Goal: Contribute content: Contribute content

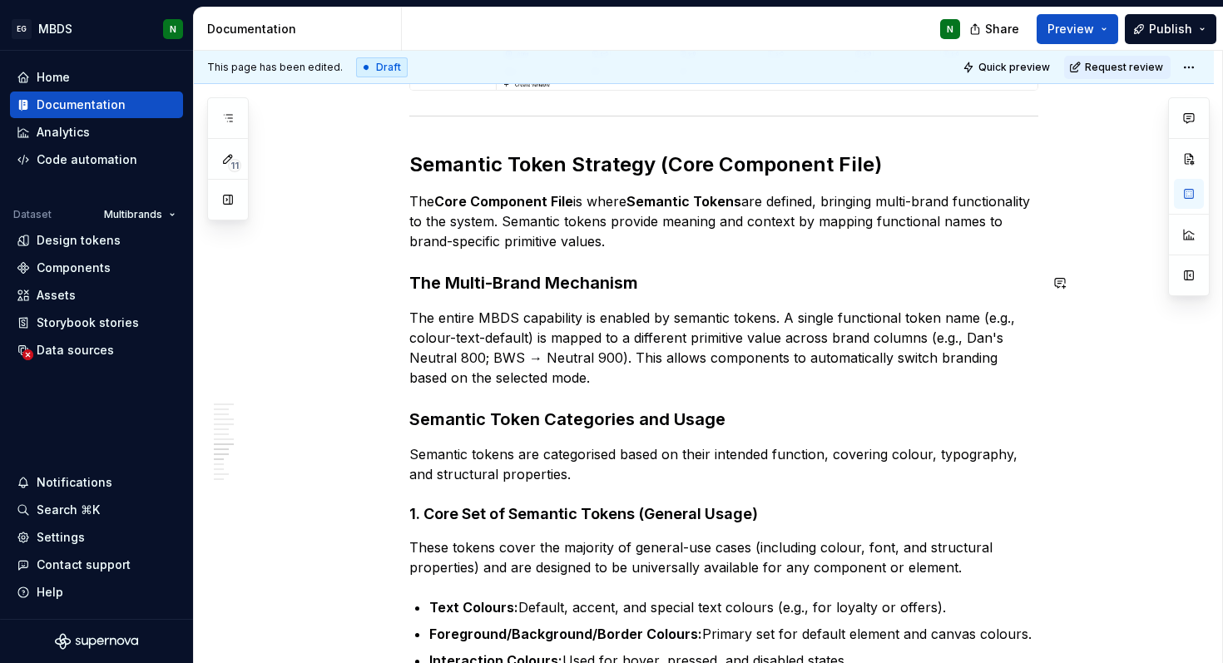
scroll to position [3996, 0]
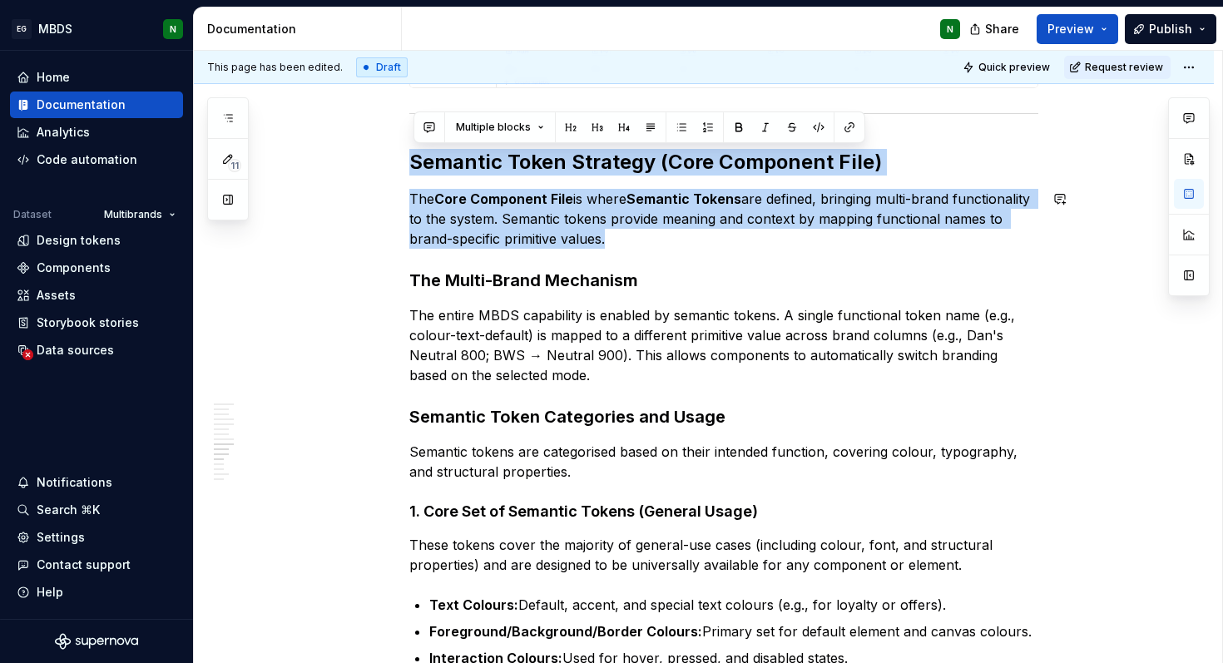
drag, startPoint x: 416, startPoint y: 169, endPoint x: 601, endPoint y: 260, distance: 206.5
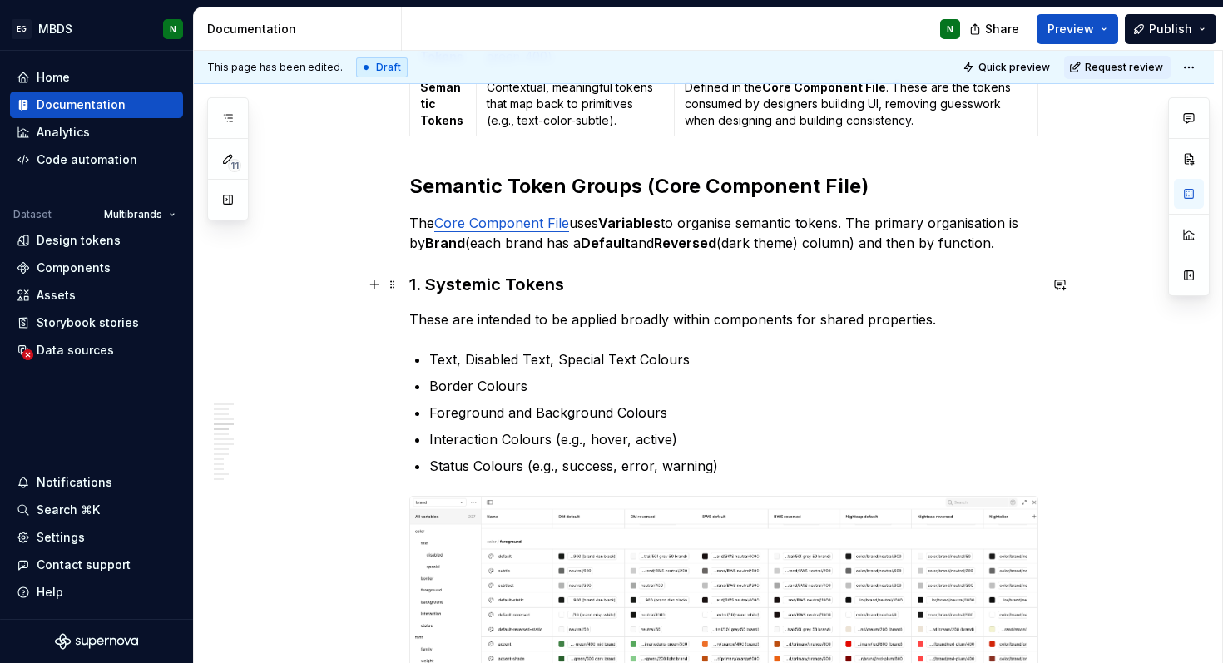
scroll to position [1895, 0]
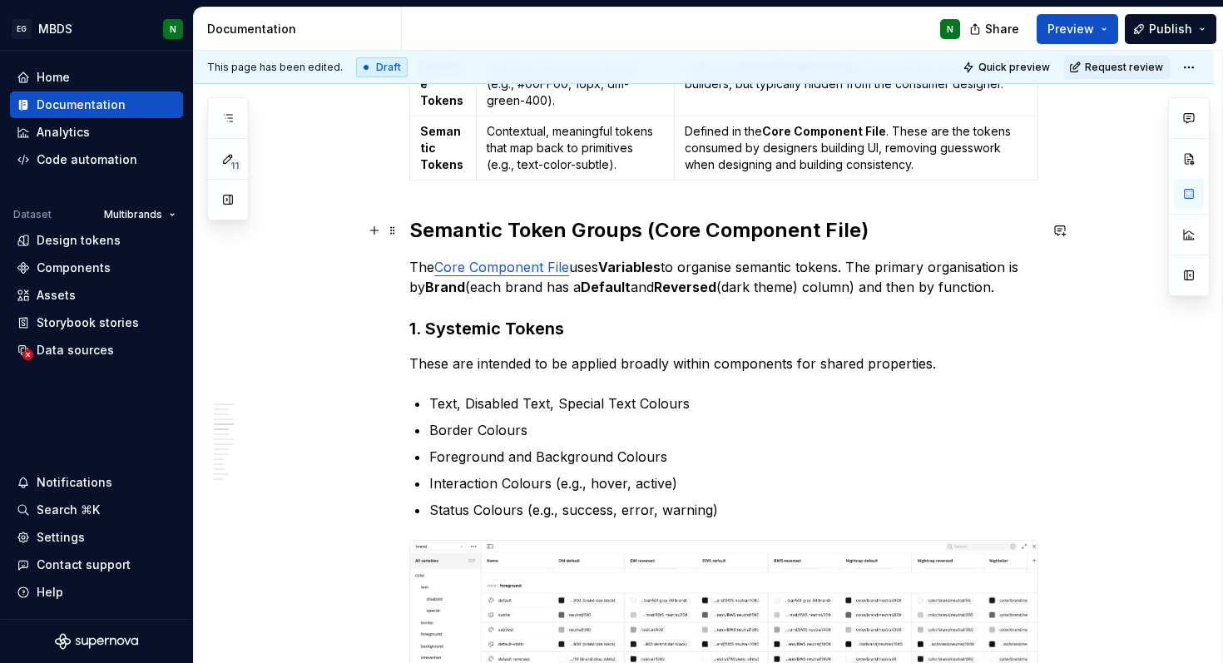
click at [642, 234] on strong "Semantic Token Groups (Core Component File)" at bounding box center [638, 230] width 459 height 24
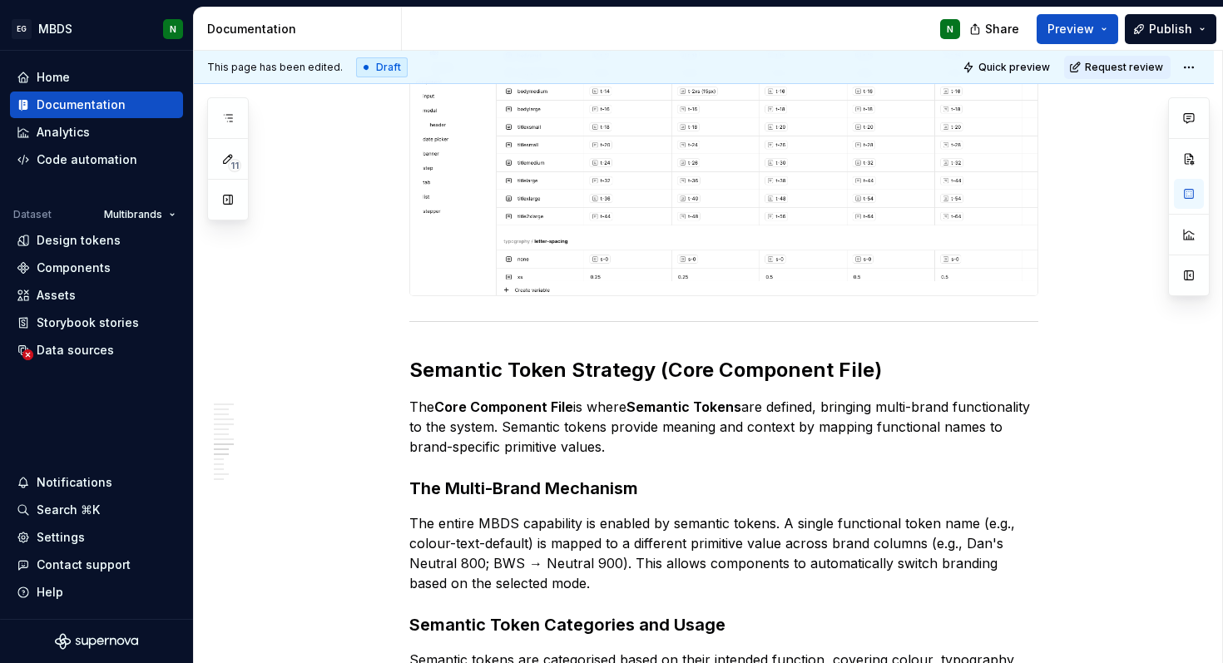
scroll to position [3789, 0]
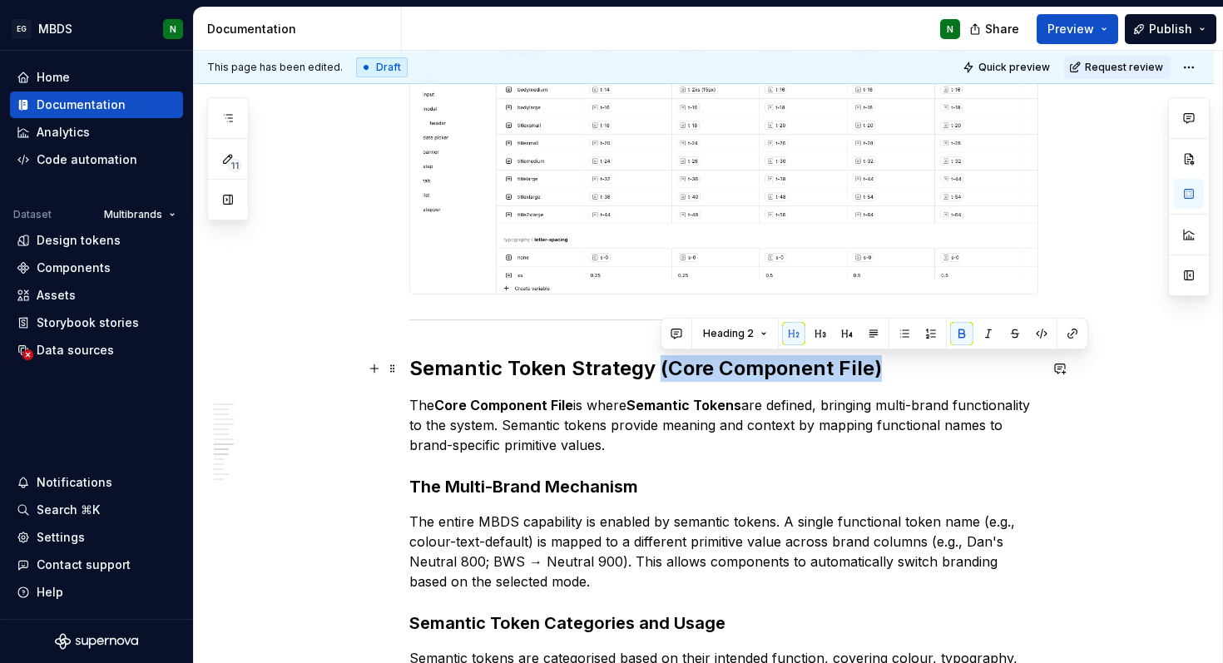
drag, startPoint x: 661, startPoint y: 362, endPoint x: 880, endPoint y: 361, distance: 218.8
click at [880, 361] on h2 "Semantic Token Strategy (Core Component File)" at bounding box center [723, 368] width 629 height 27
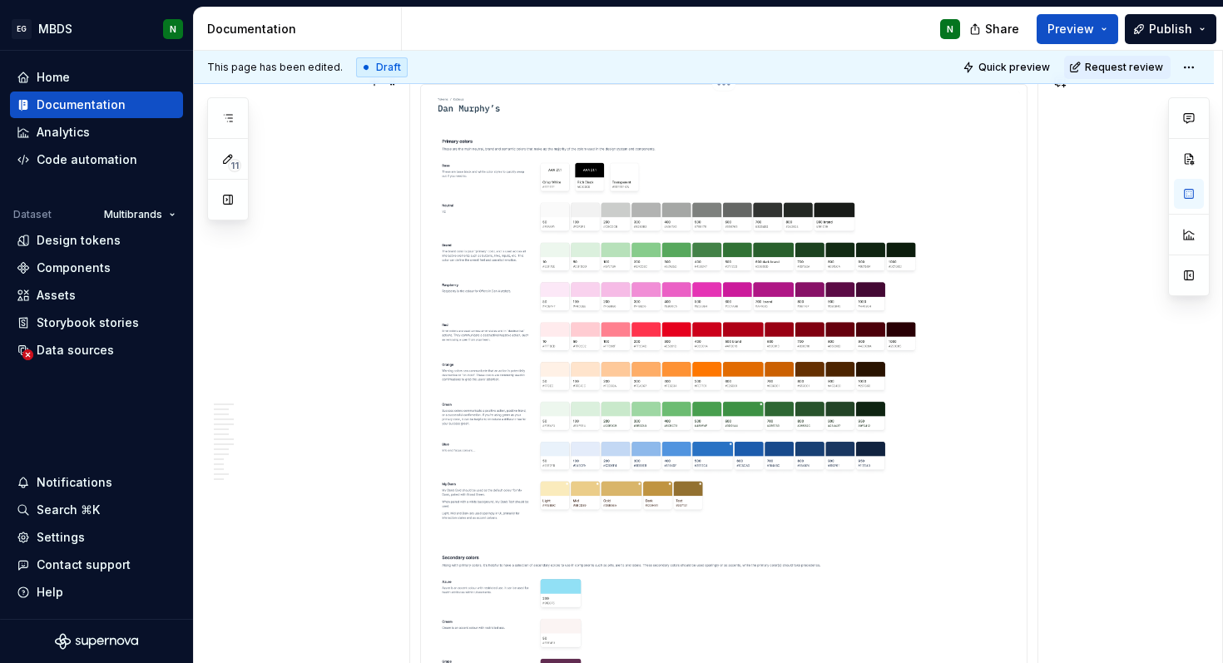
scroll to position [0, 0]
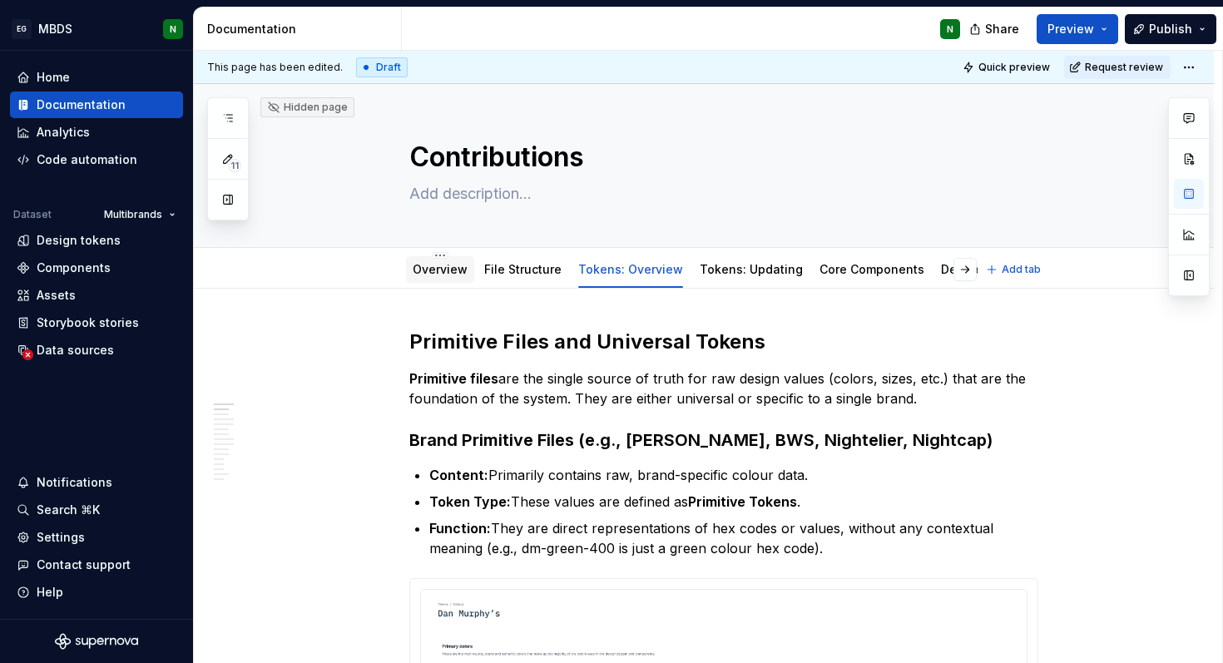
click at [439, 269] on link "Overview" at bounding box center [440, 269] width 55 height 14
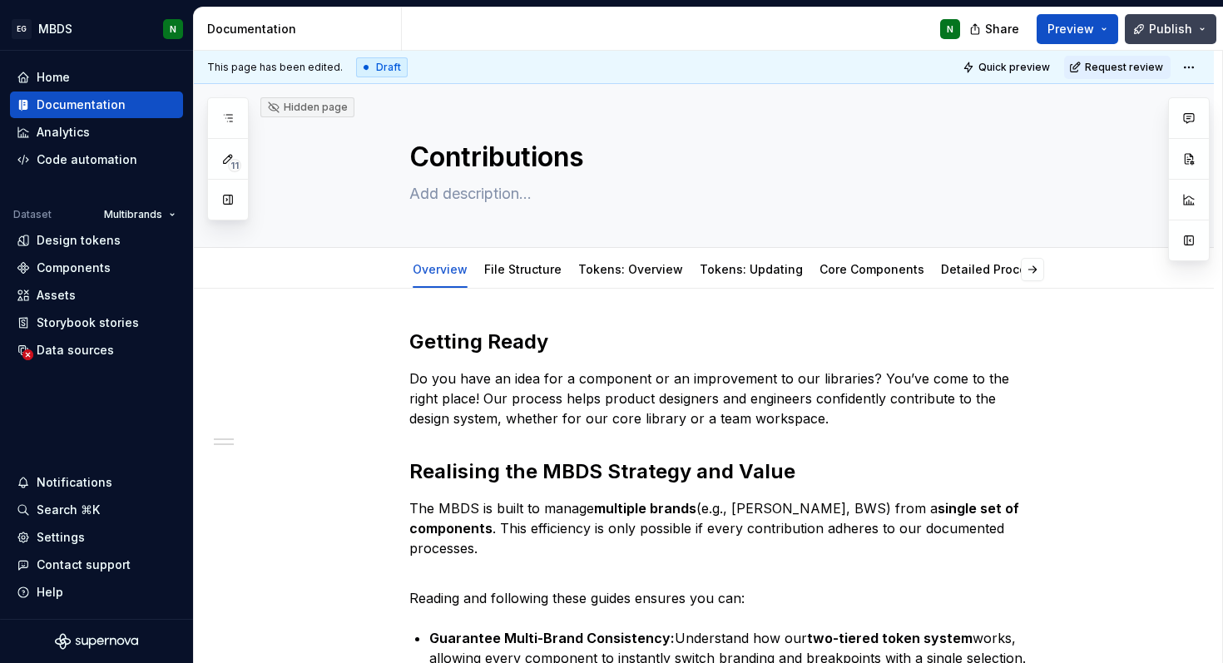
click at [1183, 23] on span "Publish" at bounding box center [1170, 29] width 43 height 17
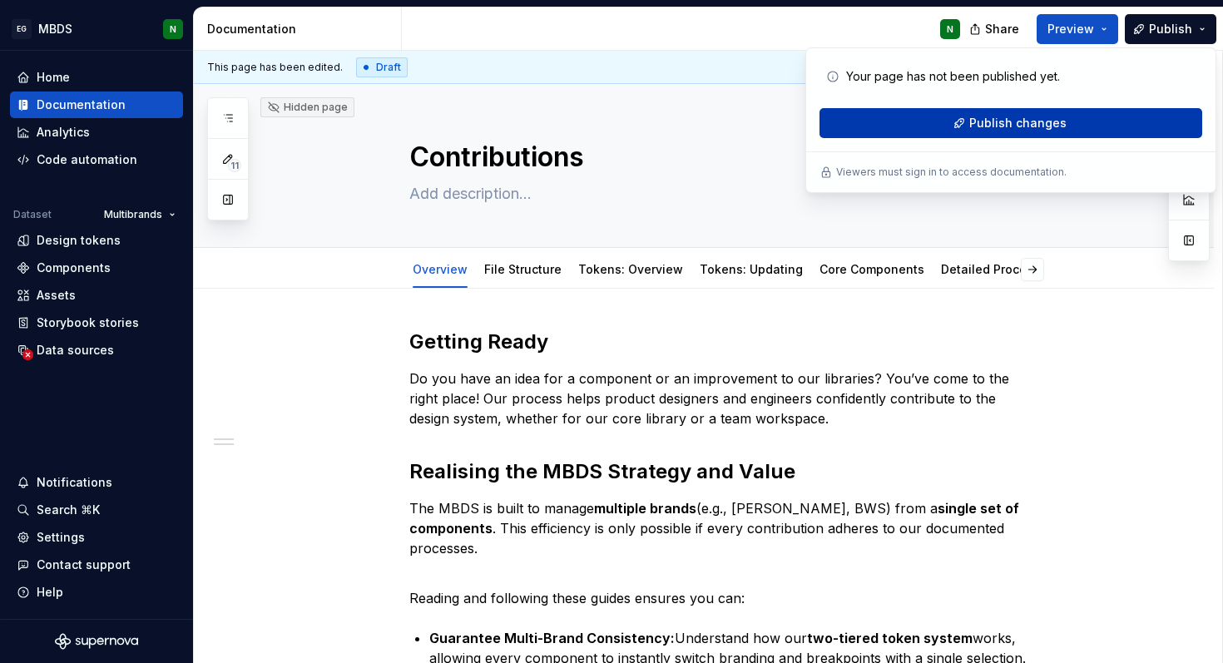
click at [1021, 121] on span "Publish changes" at bounding box center [1017, 123] width 97 height 17
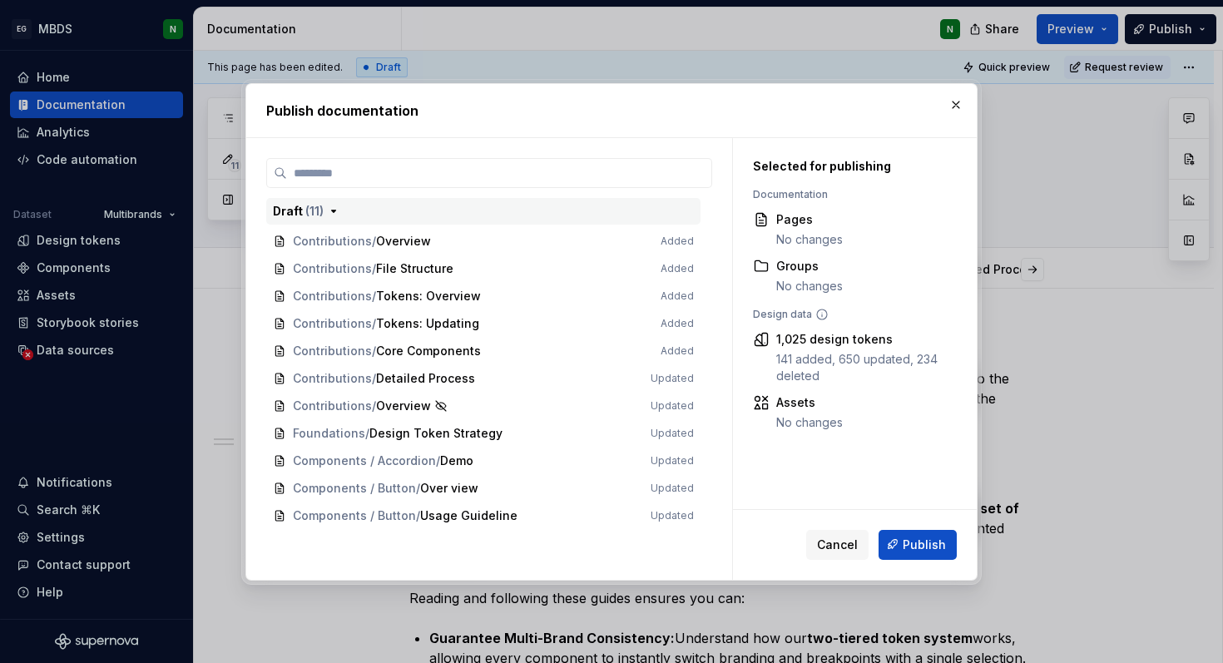
click at [330, 208] on icon "button" at bounding box center [333, 211] width 13 height 13
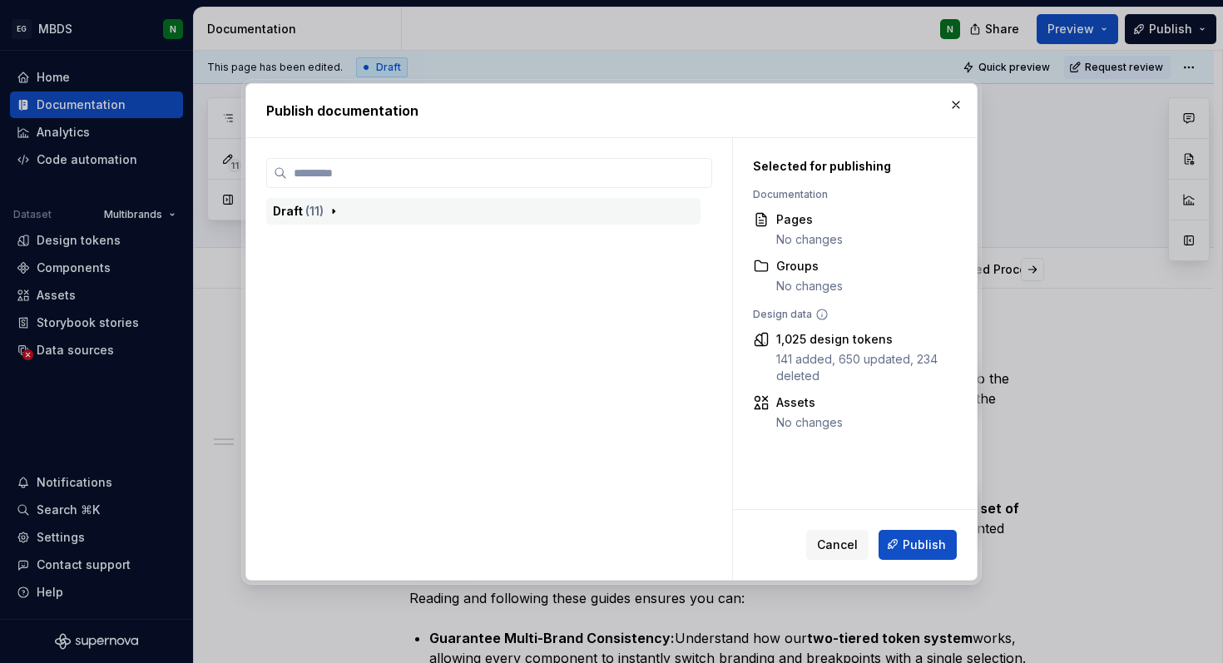
click at [330, 208] on icon "button" at bounding box center [333, 211] width 13 height 13
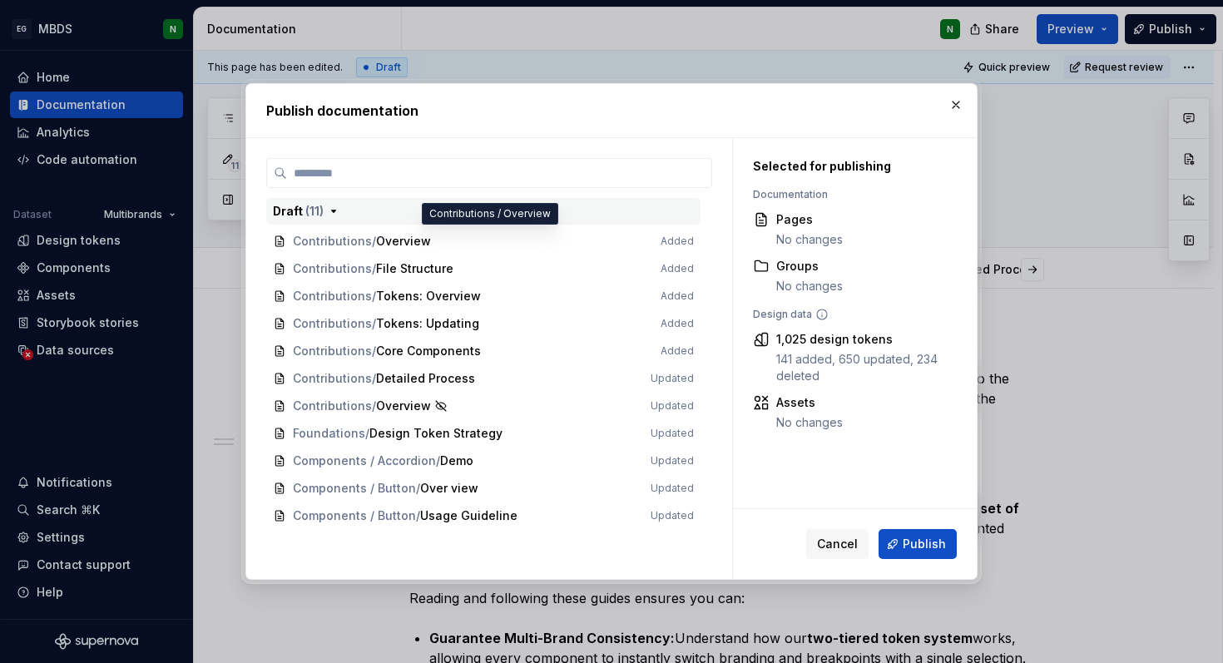
click at [453, 242] on span "Contributions / Overview Added" at bounding box center [483, 241] width 434 height 27
click at [378, 237] on span "Contributions / Overview Added" at bounding box center [483, 241] width 434 height 27
click at [691, 239] on span "Contributions / Overview Added" at bounding box center [483, 241] width 434 height 27
click at [318, 304] on span "Contributions / Tokens: Overview Added" at bounding box center [483, 296] width 434 height 27
click at [307, 212] on span "( 11 )" at bounding box center [314, 211] width 18 height 14
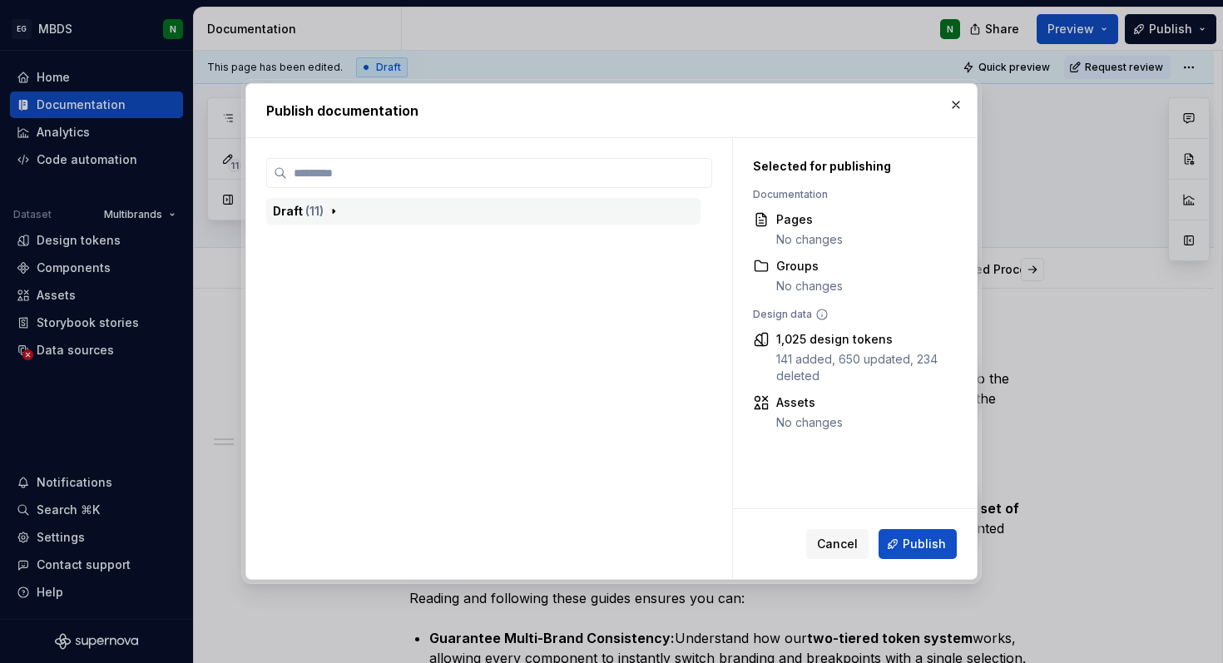
click at [307, 212] on span "( 11 )" at bounding box center [314, 211] width 18 height 14
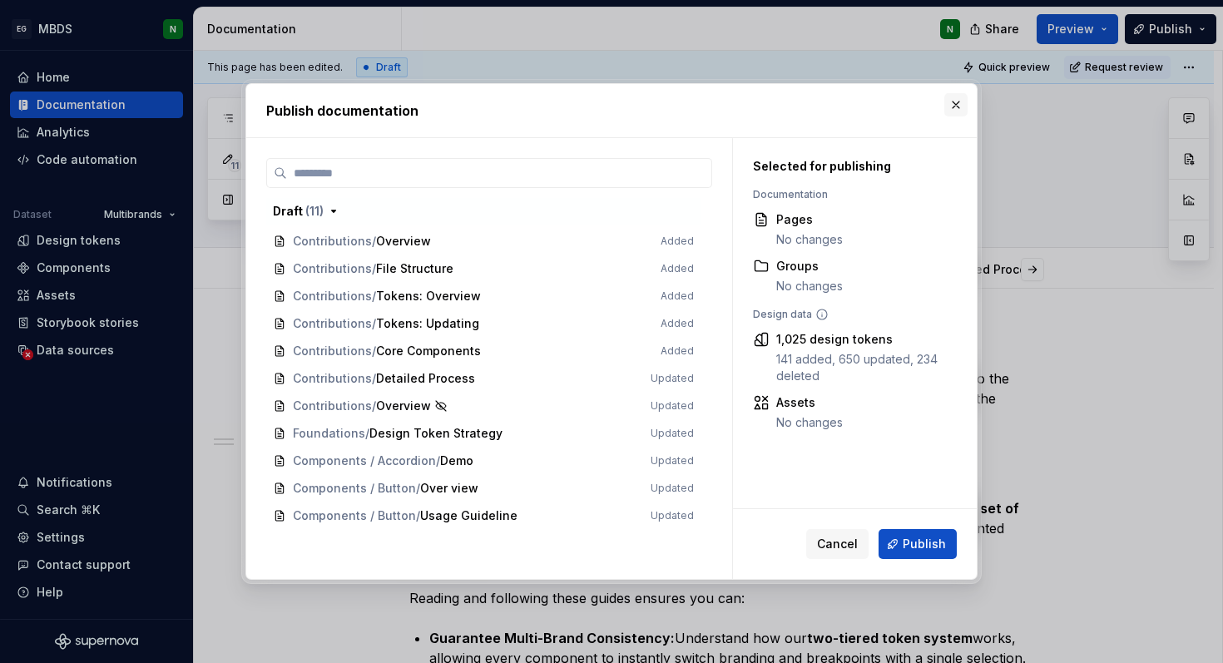
click at [961, 106] on button "button" at bounding box center [955, 104] width 23 height 23
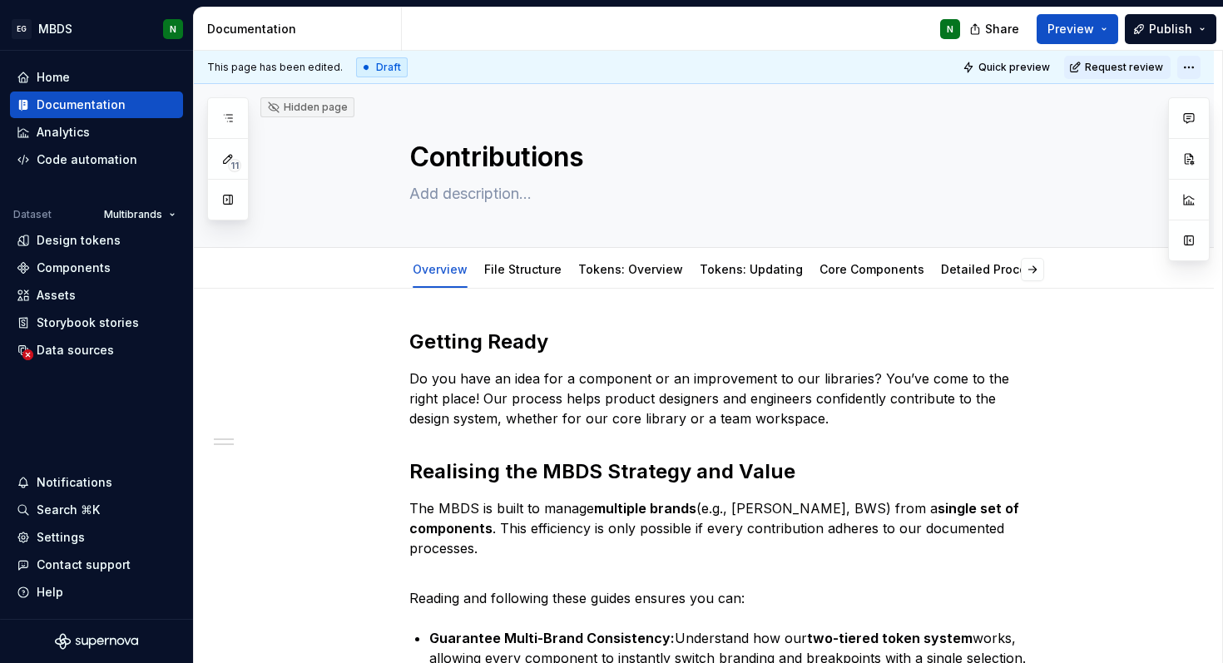
click at [1203, 72] on html "EG MBDS N Home Documentation Analytics Code automation Dataset Multibrands Desi…" at bounding box center [611, 331] width 1223 height 663
click at [1203, 71] on html "EG MBDS N Home Documentation Analytics Code automation Dataset Multibrands Desi…" at bounding box center [611, 331] width 1223 height 663
click at [1186, 71] on html "EG MBDS N Home Documentation Analytics Code automation Dataset Multibrands Desi…" at bounding box center [611, 331] width 1223 height 663
click at [1203, 27] on button "Publish" at bounding box center [1171, 29] width 92 height 30
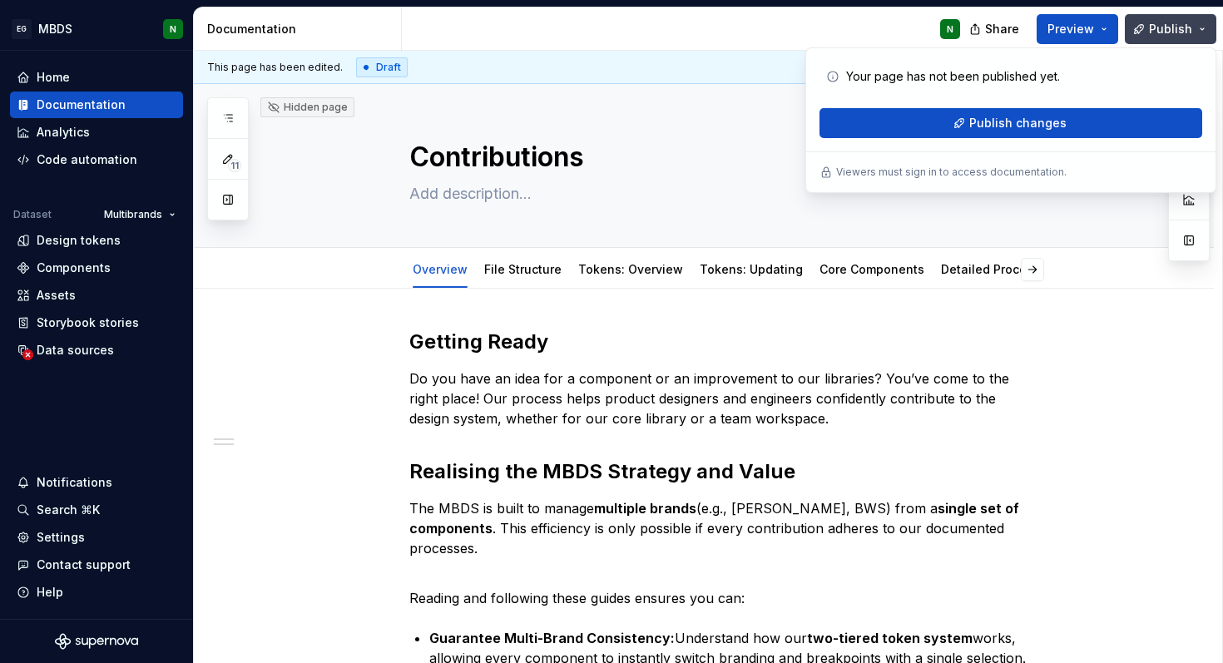
click at [1203, 28] on button "Publish" at bounding box center [1171, 29] width 92 height 30
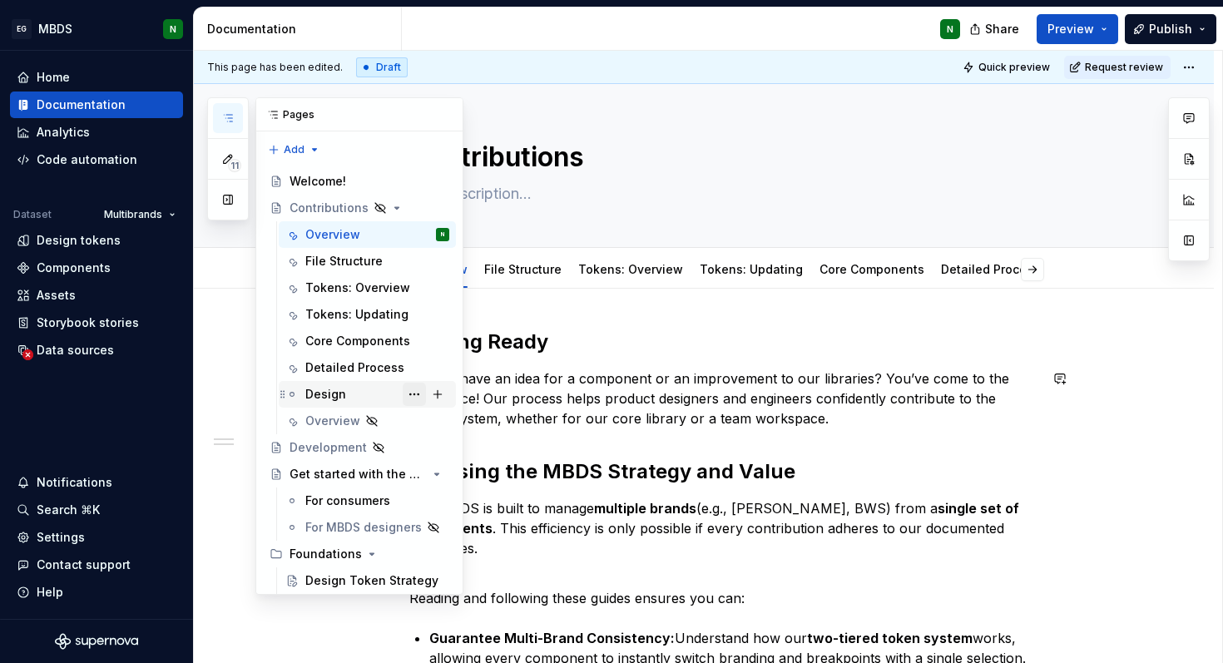
click at [420, 398] on button "Page tree" at bounding box center [414, 394] width 23 height 23
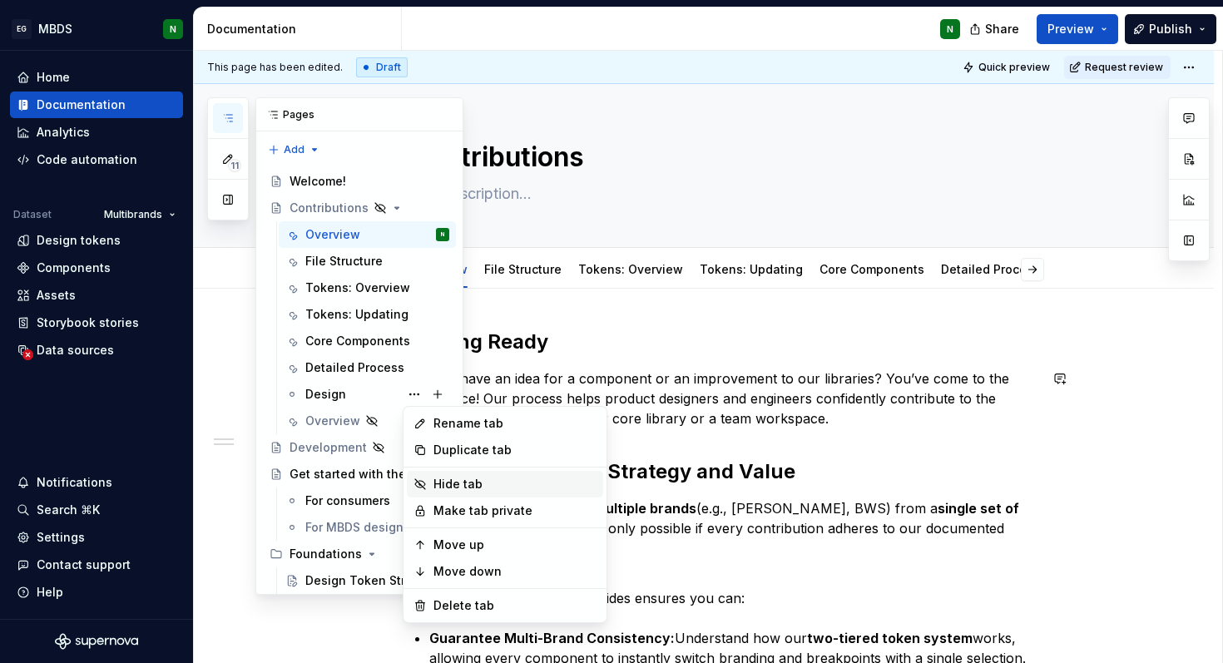
click at [431, 487] on div "Hide tab" at bounding box center [505, 484] width 196 height 27
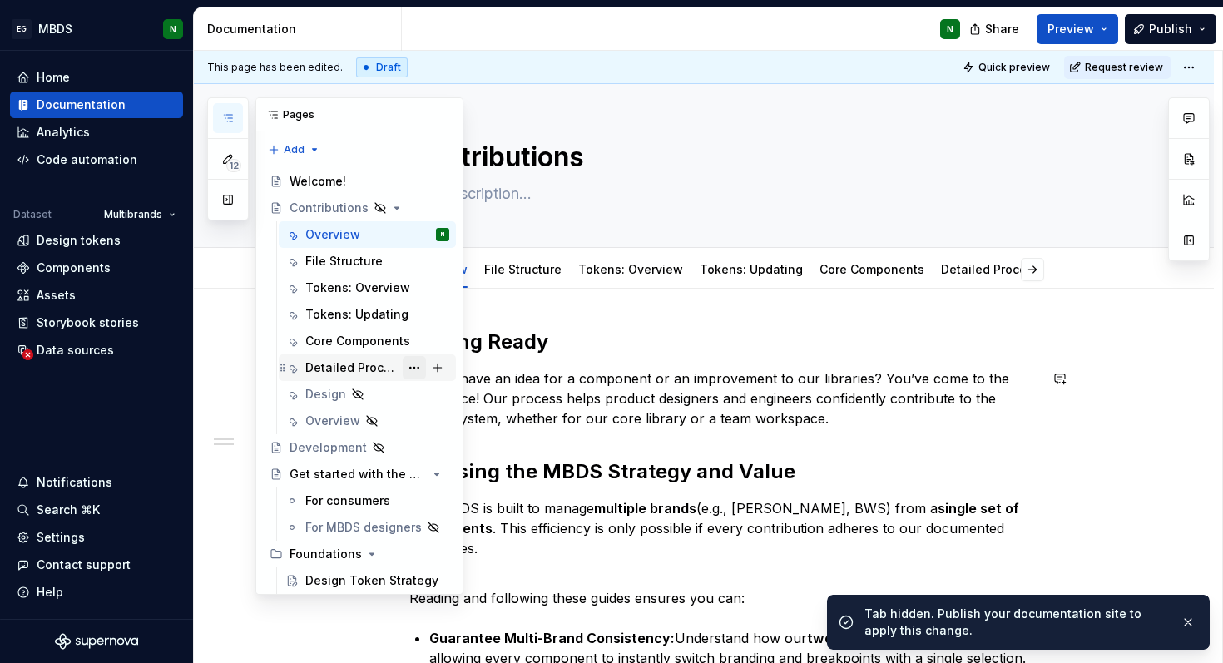
click at [416, 369] on button "Page tree" at bounding box center [414, 367] width 23 height 23
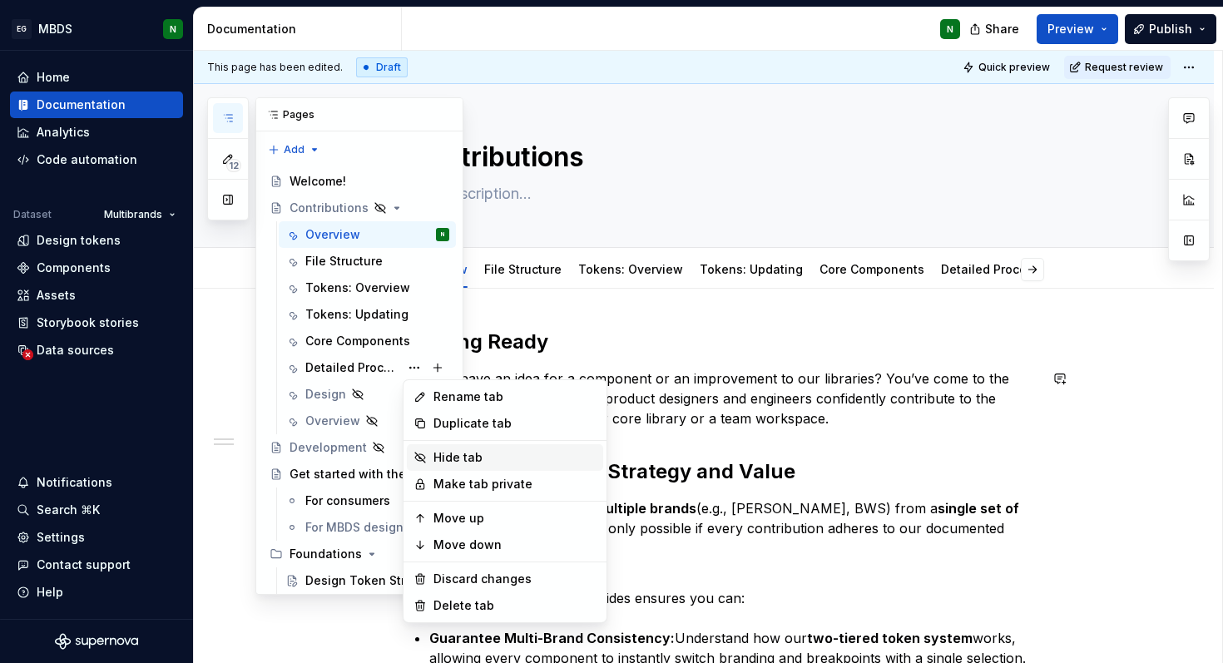
click at [435, 460] on div "Hide tab" at bounding box center [514, 457] width 163 height 17
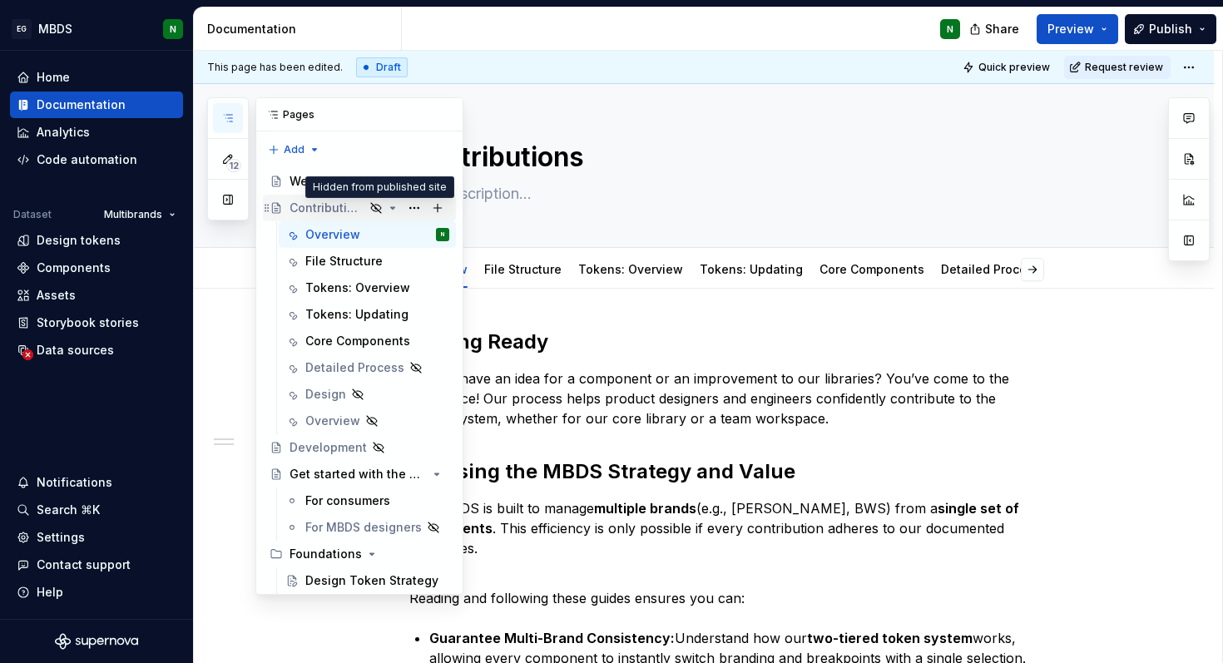
click at [379, 207] on icon "Page tree" at bounding box center [375, 207] width 13 height 13
click at [390, 208] on icon "Page tree" at bounding box center [392, 207] width 13 height 13
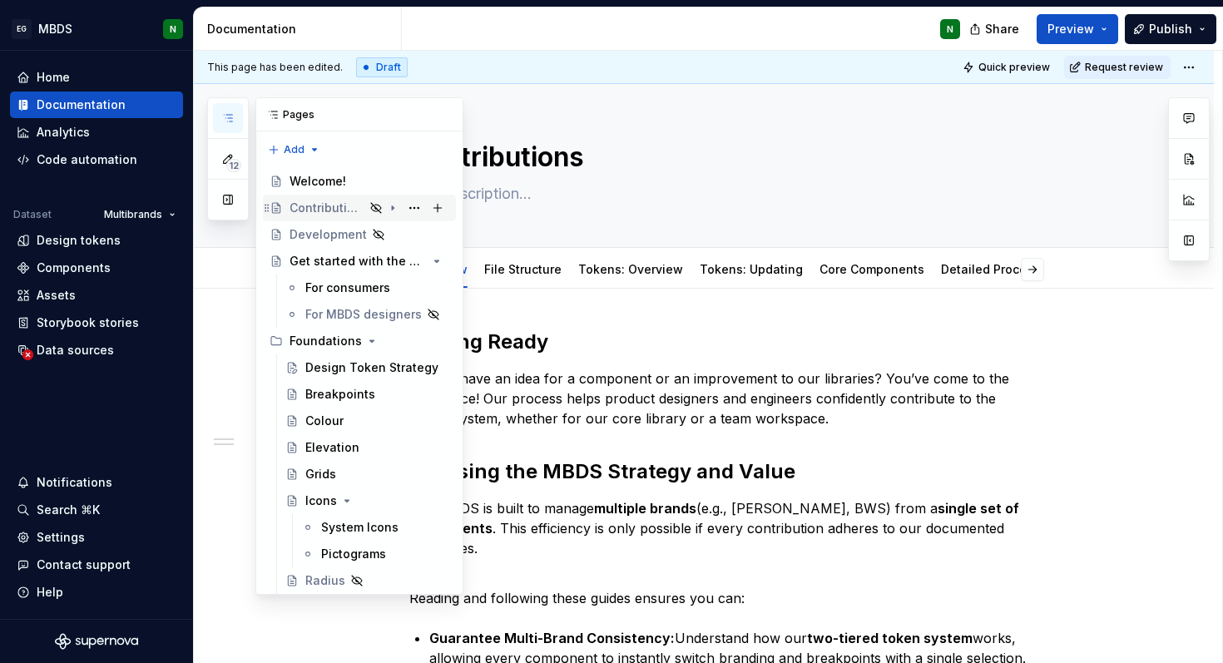
click at [390, 208] on icon "Page tree" at bounding box center [392, 207] width 13 height 13
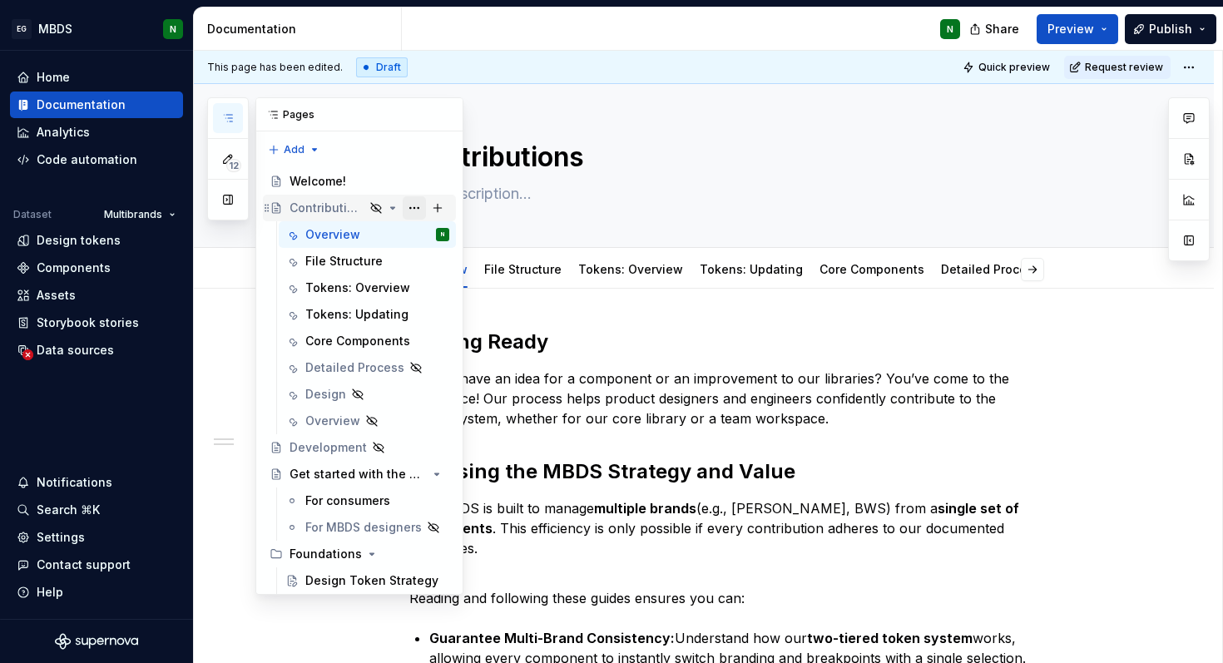
click at [412, 208] on button "Page tree" at bounding box center [414, 207] width 23 height 23
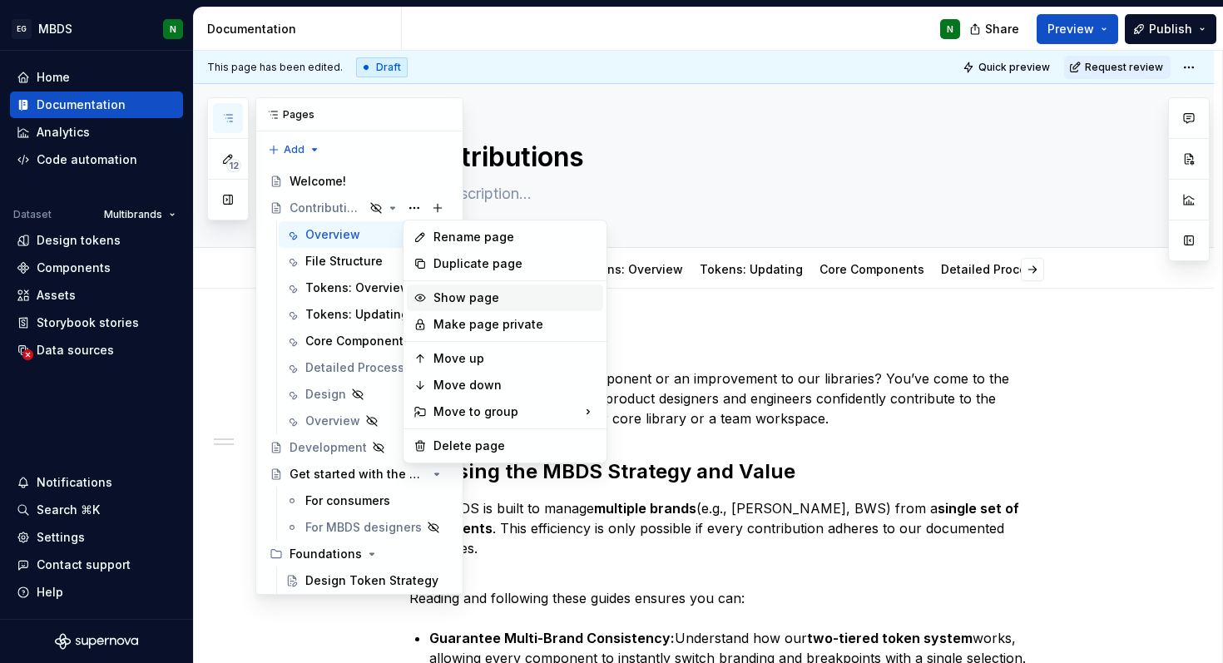
click at [443, 297] on div "Show page" at bounding box center [514, 298] width 163 height 17
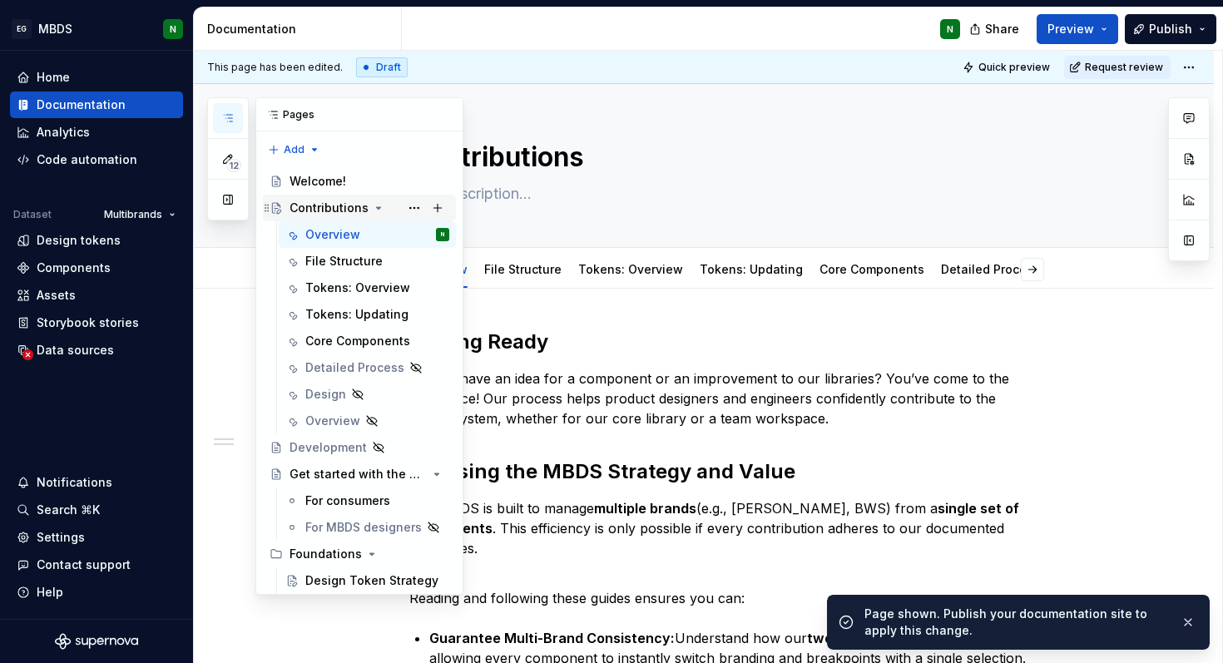
click at [339, 211] on div "Contributions" at bounding box center [329, 208] width 79 height 17
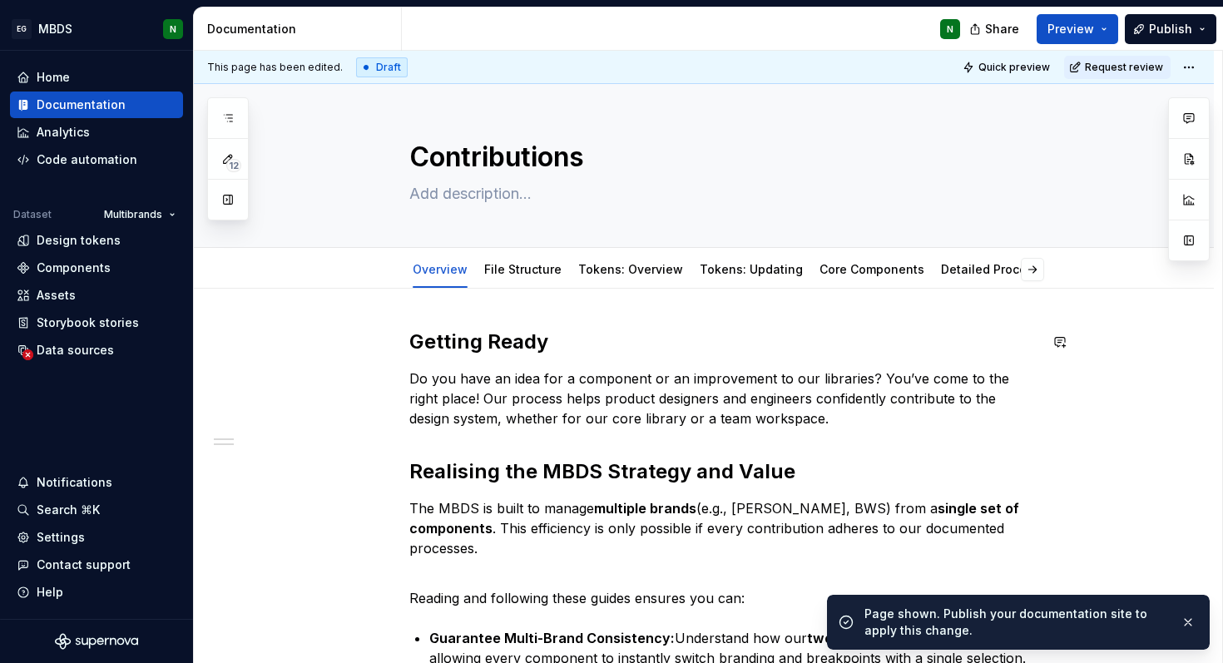
click at [648, 361] on div "Getting Ready Do you have an idea for a component or an improvement to our libr…" at bounding box center [723, 575] width 629 height 492
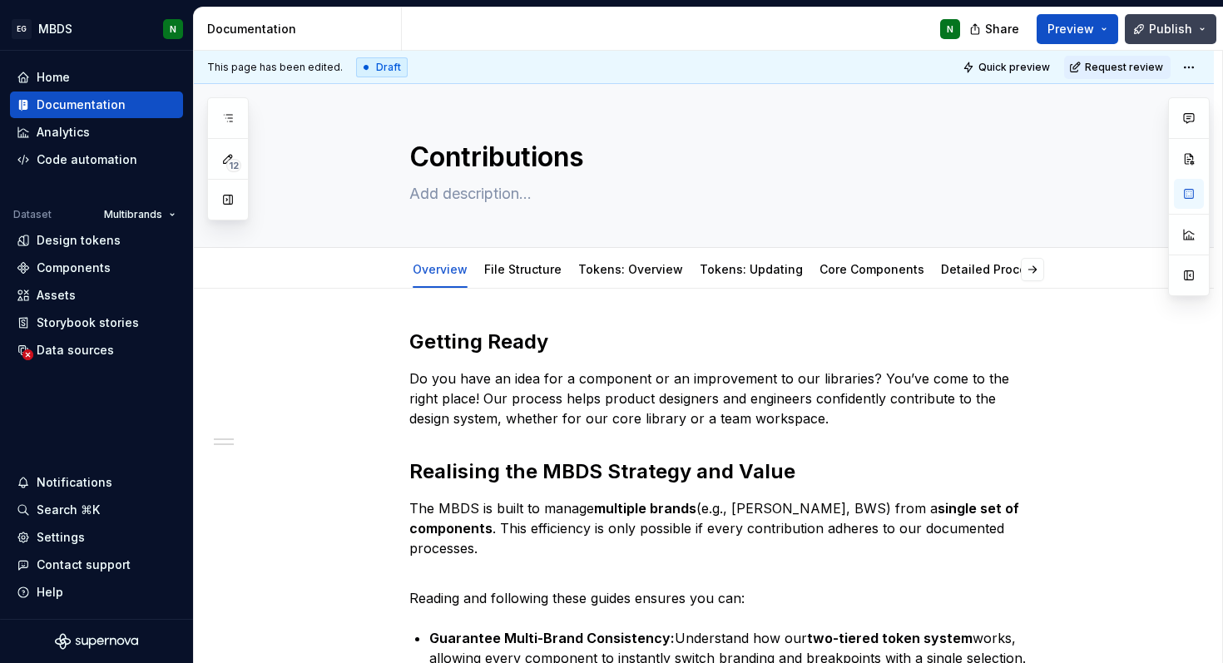
click at [1180, 34] on span "Publish" at bounding box center [1170, 29] width 43 height 17
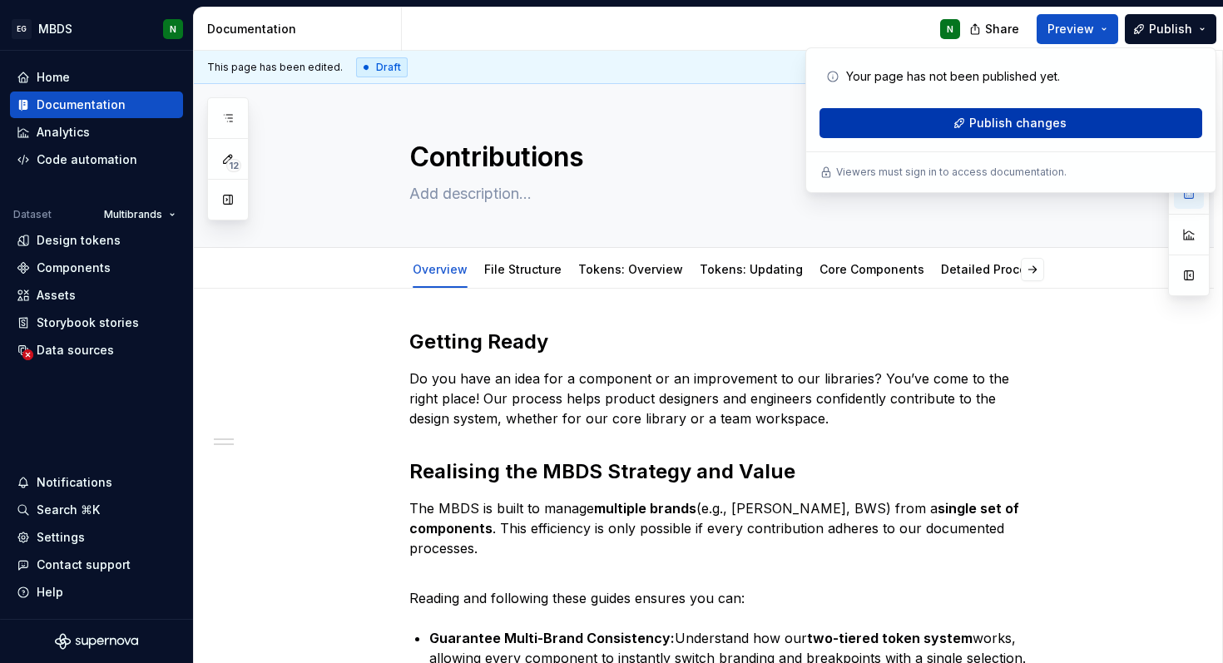
click at [1035, 120] on span "Publish changes" at bounding box center [1017, 123] width 97 height 17
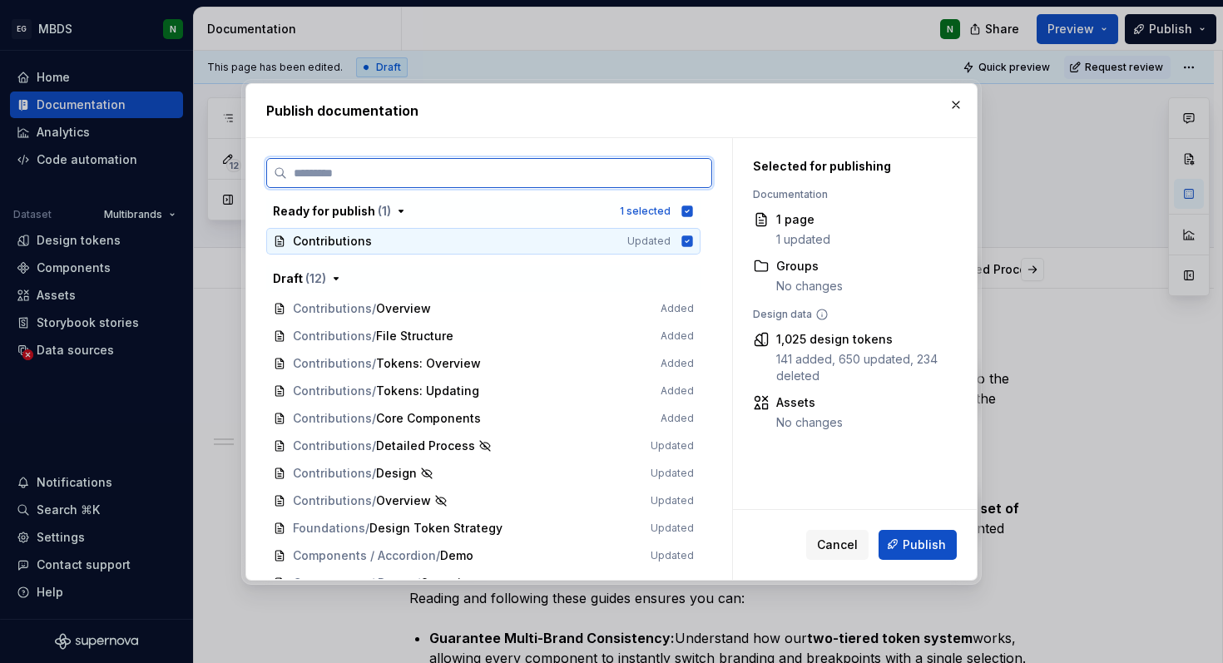
click at [693, 244] on icon at bounding box center [687, 240] width 11 height 11
click at [693, 244] on icon at bounding box center [687, 241] width 13 height 13
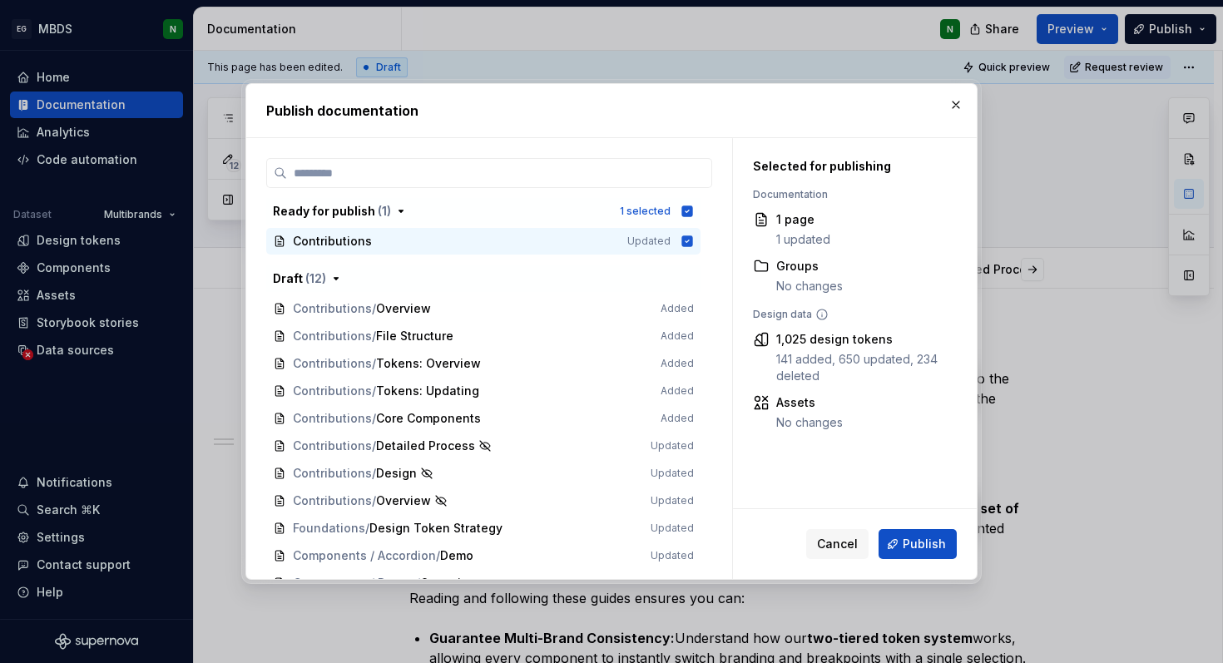
scroll to position [45, 0]
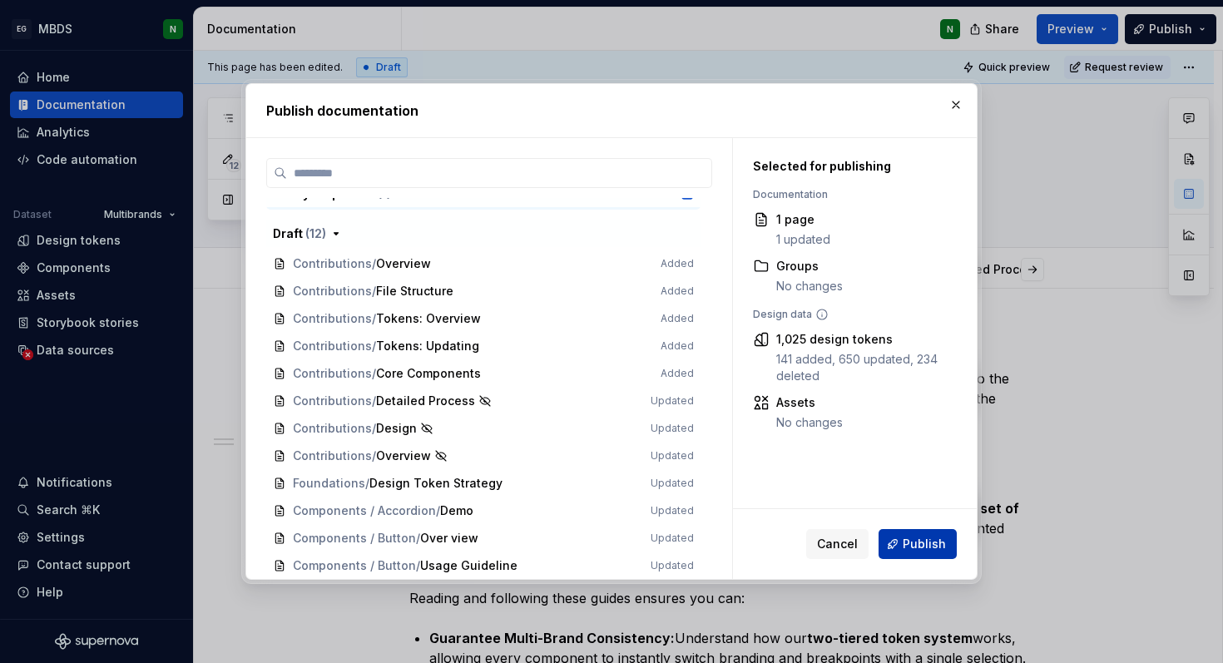
click at [912, 552] on button "Publish" at bounding box center [918, 544] width 78 height 30
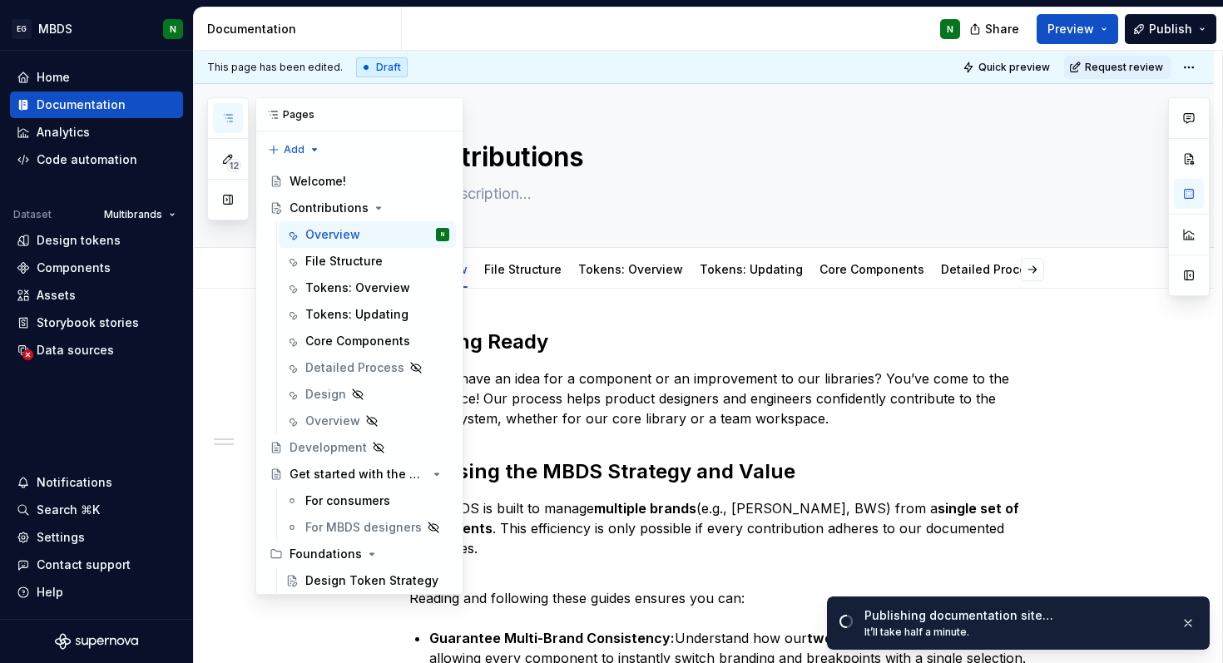
click at [225, 123] on icon "button" at bounding box center [227, 117] width 13 height 13
click at [226, 202] on button "button" at bounding box center [228, 200] width 30 height 30
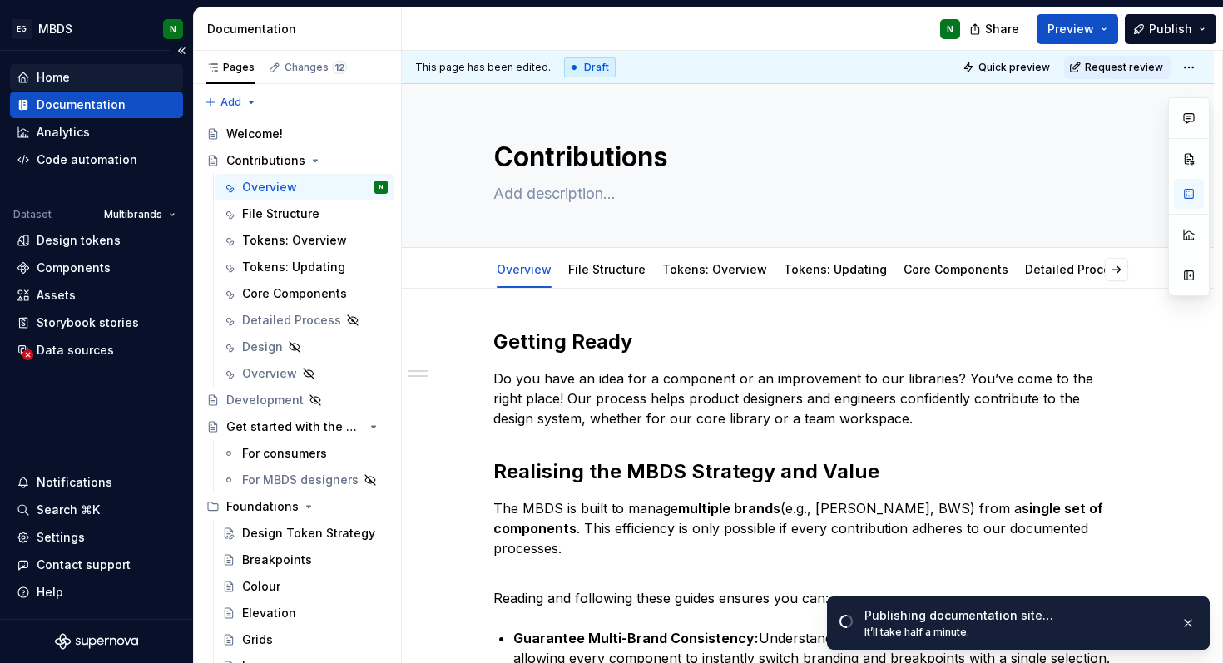
click at [63, 82] on div "Home" at bounding box center [53, 77] width 33 height 17
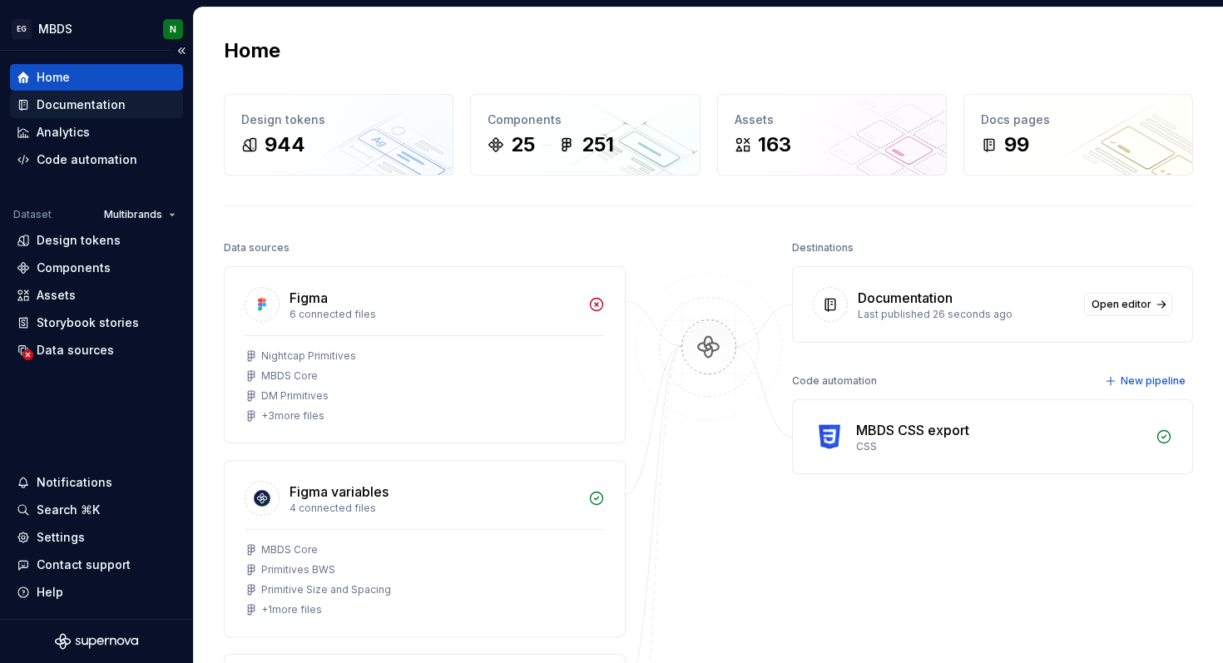
click at [63, 106] on div "Documentation" at bounding box center [81, 105] width 89 height 17
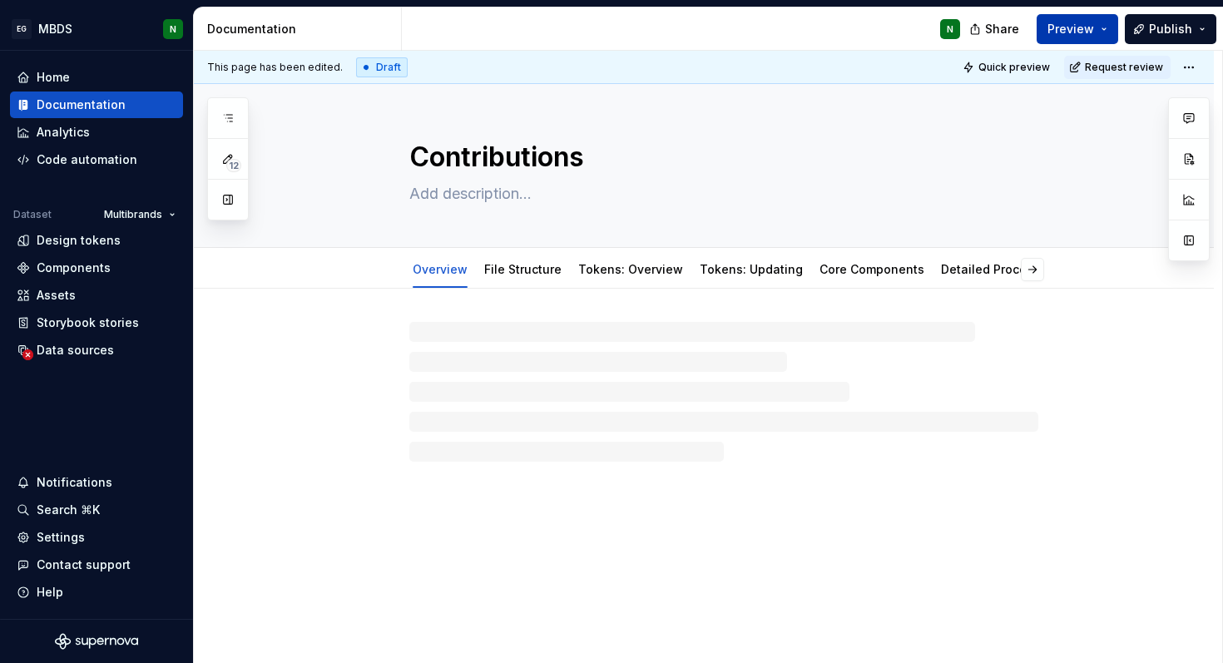
click at [1097, 22] on button "Preview" at bounding box center [1078, 29] width 82 height 30
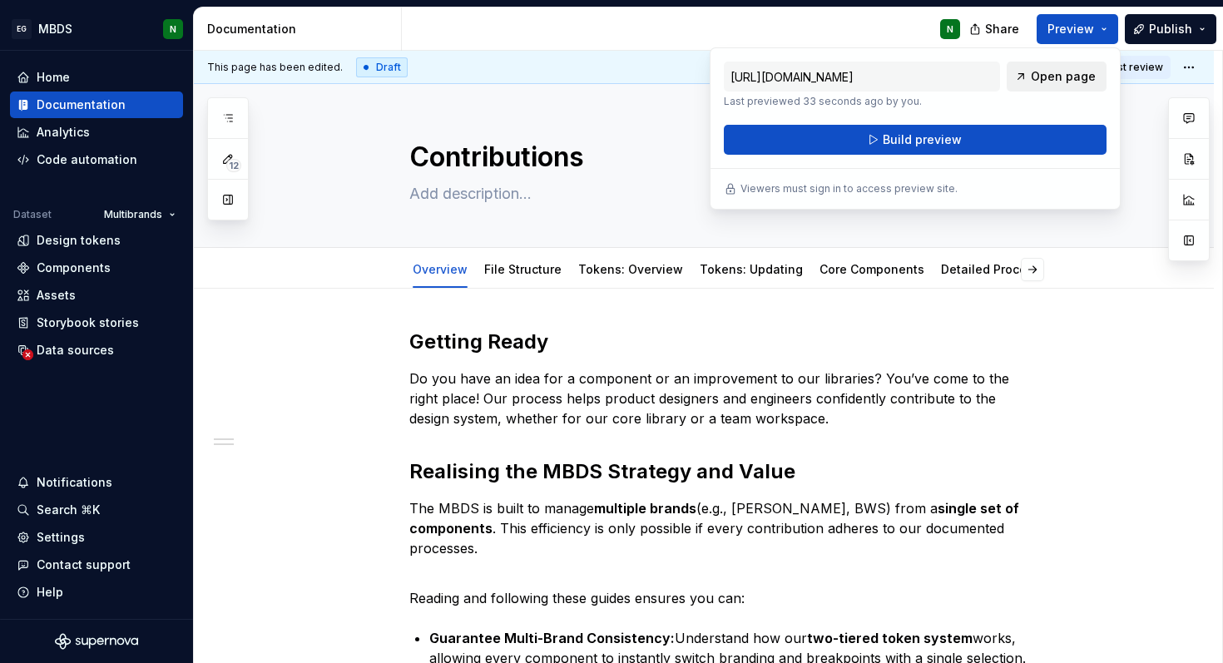
click at [1062, 74] on span "Open page" at bounding box center [1063, 76] width 65 height 17
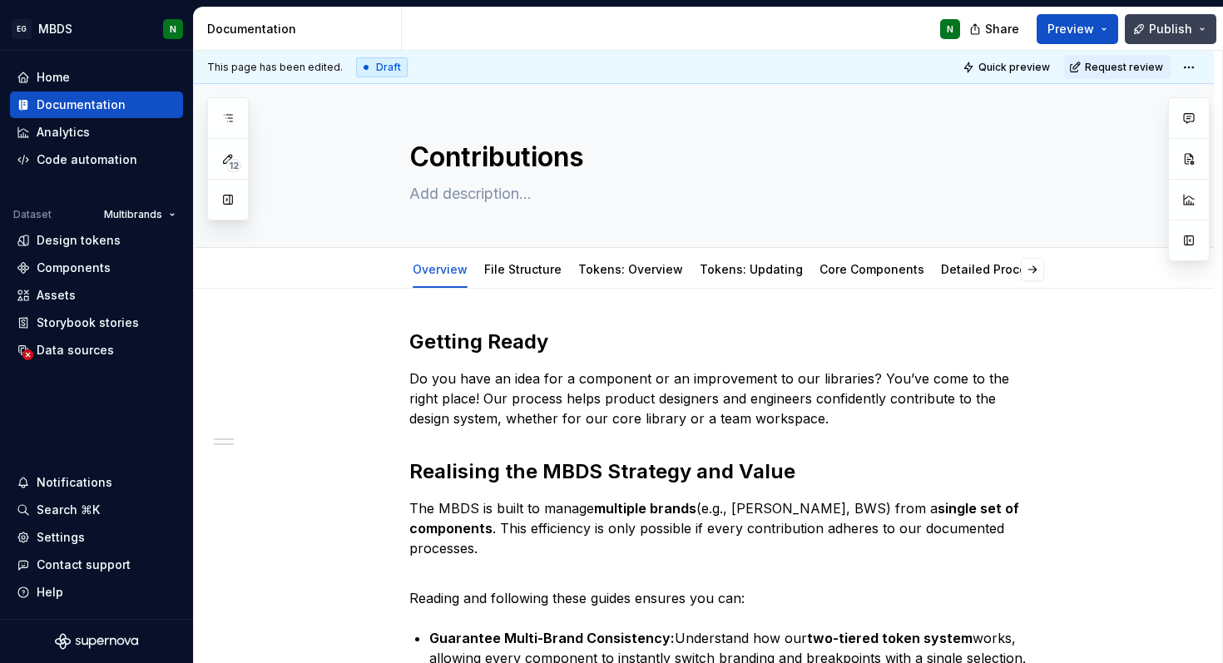
click at [1156, 25] on span "Publish" at bounding box center [1170, 29] width 43 height 17
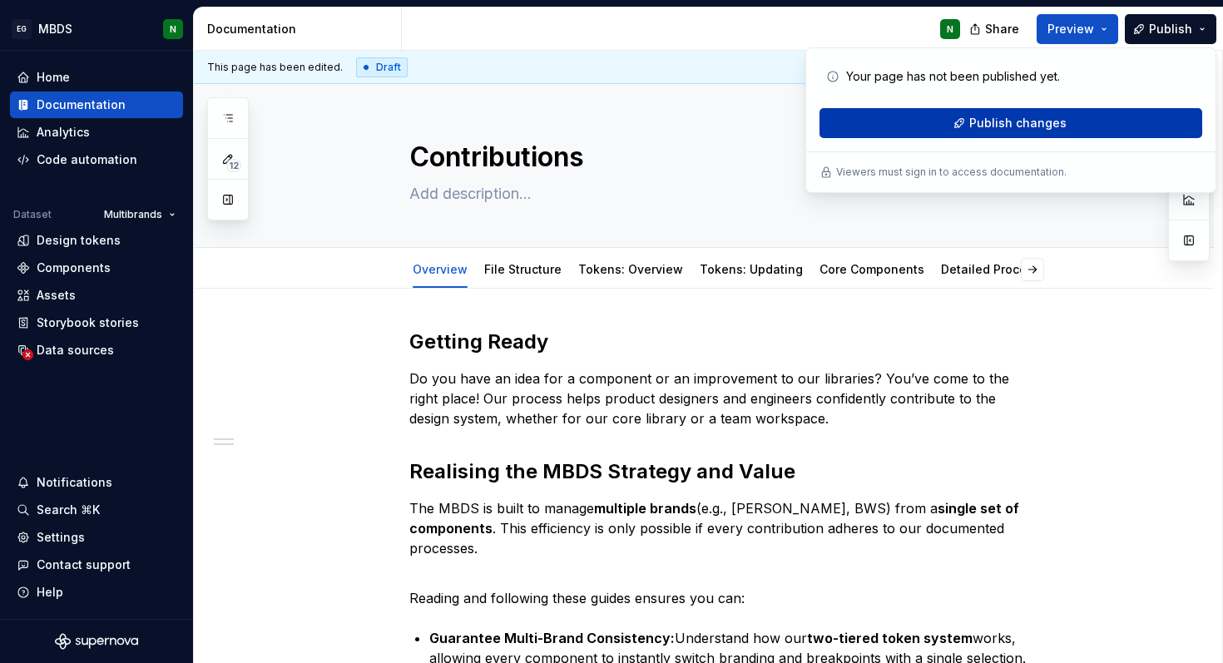
click at [1062, 122] on button "Publish changes" at bounding box center [1010, 123] width 383 height 30
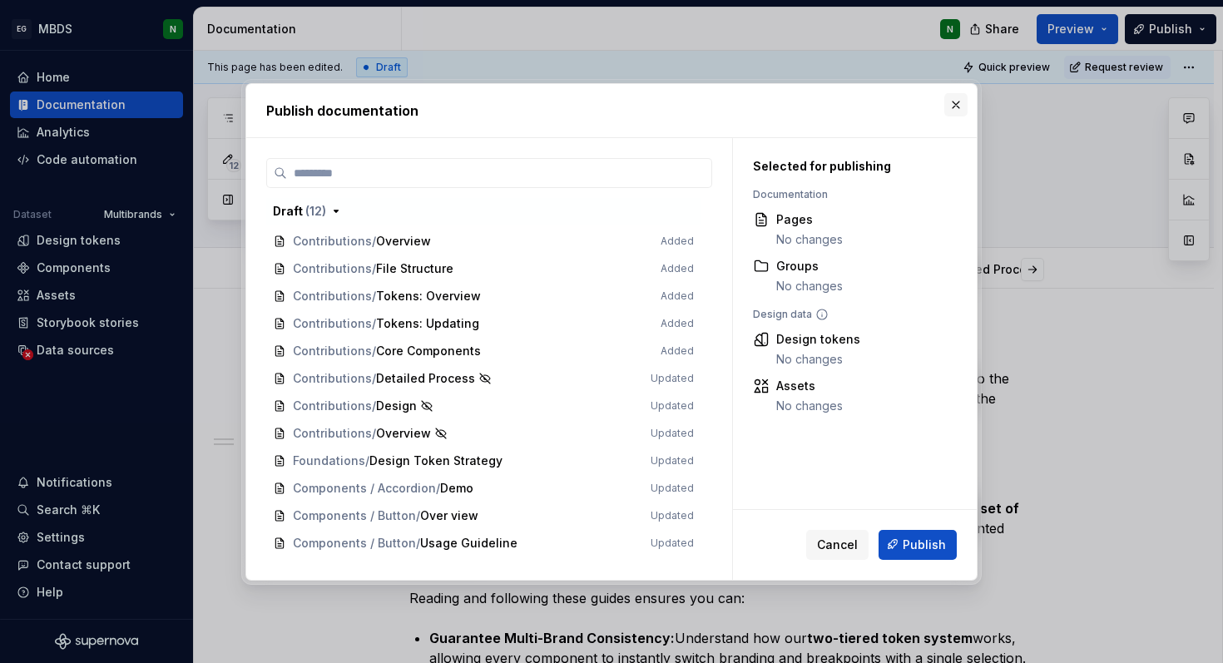
click at [955, 107] on button "button" at bounding box center [955, 104] width 23 height 23
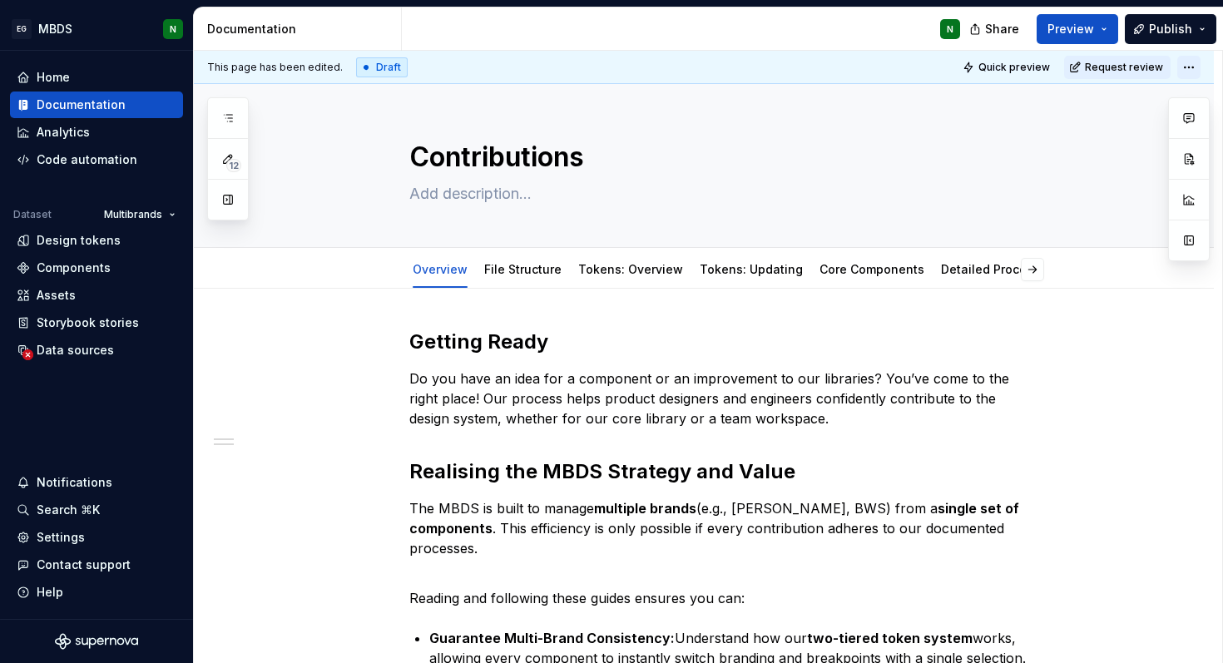
click at [1195, 68] on html "EG MBDS N Home Documentation Analytics Code automation Dataset Multibrands Desi…" at bounding box center [611, 331] width 1223 height 663
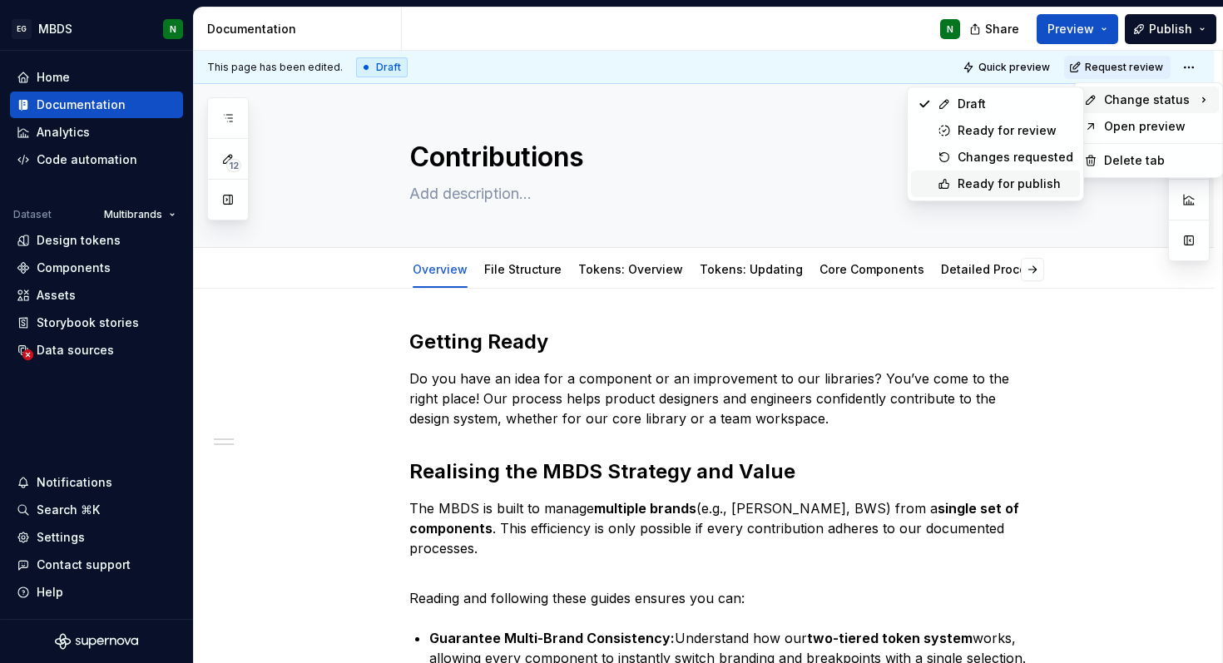
click at [1027, 176] on div "Ready for publish" at bounding box center [1016, 184] width 116 height 17
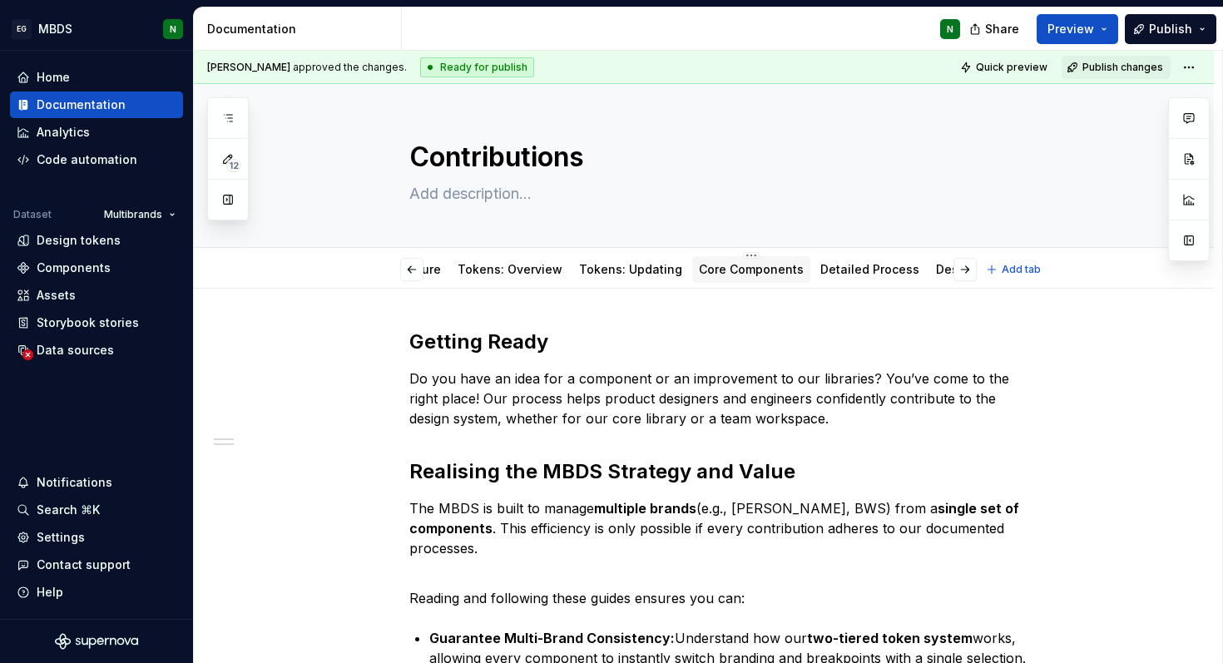
scroll to position [0, 174]
click at [948, 265] on link "Overview" at bounding box center [967, 269] width 55 height 14
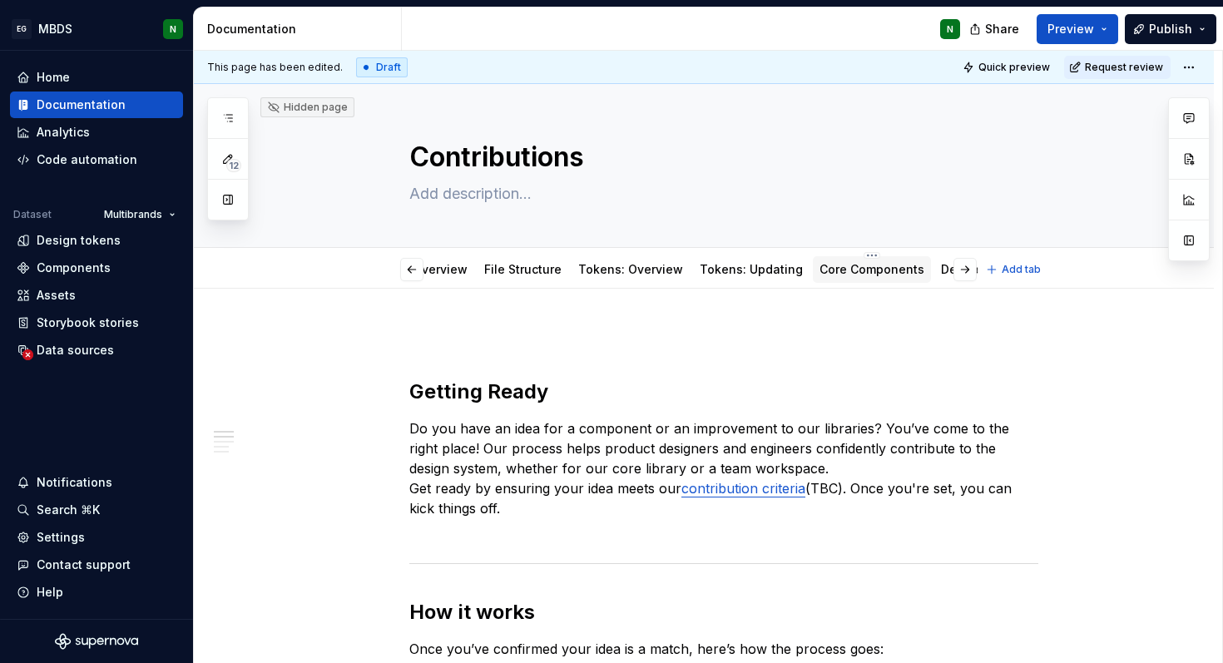
scroll to position [0, 174]
click at [883, 268] on link "Design" at bounding box center [903, 269] width 41 height 14
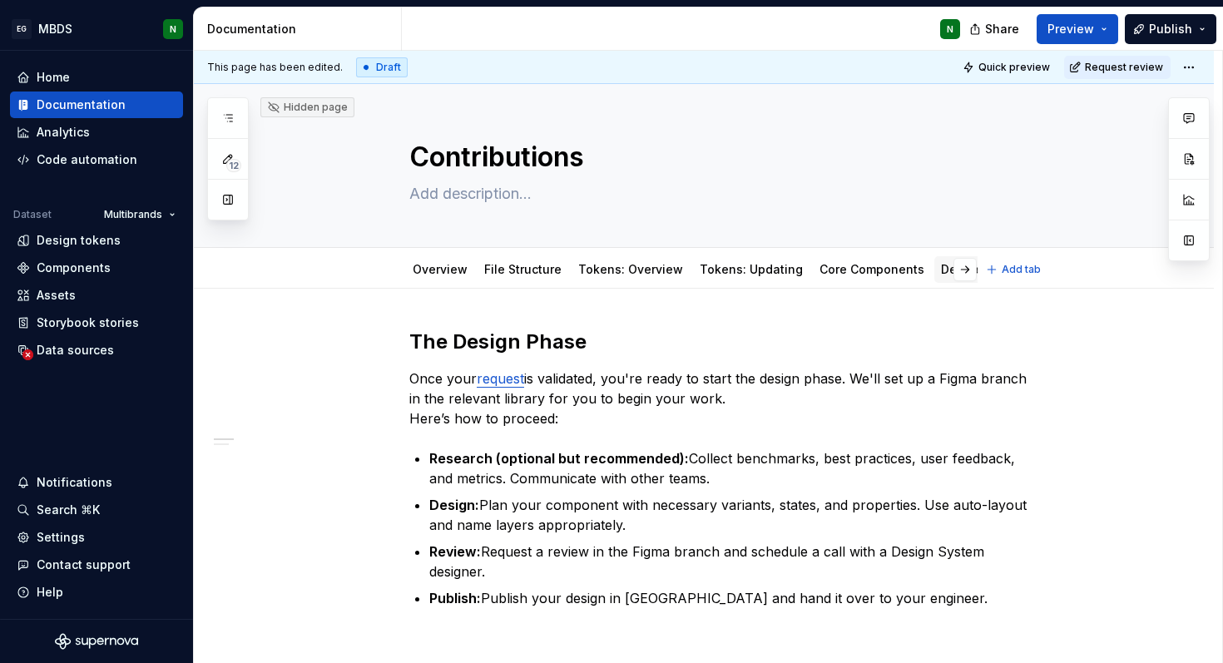
click at [941, 267] on link "Detailed Process" at bounding box center [990, 269] width 99 height 14
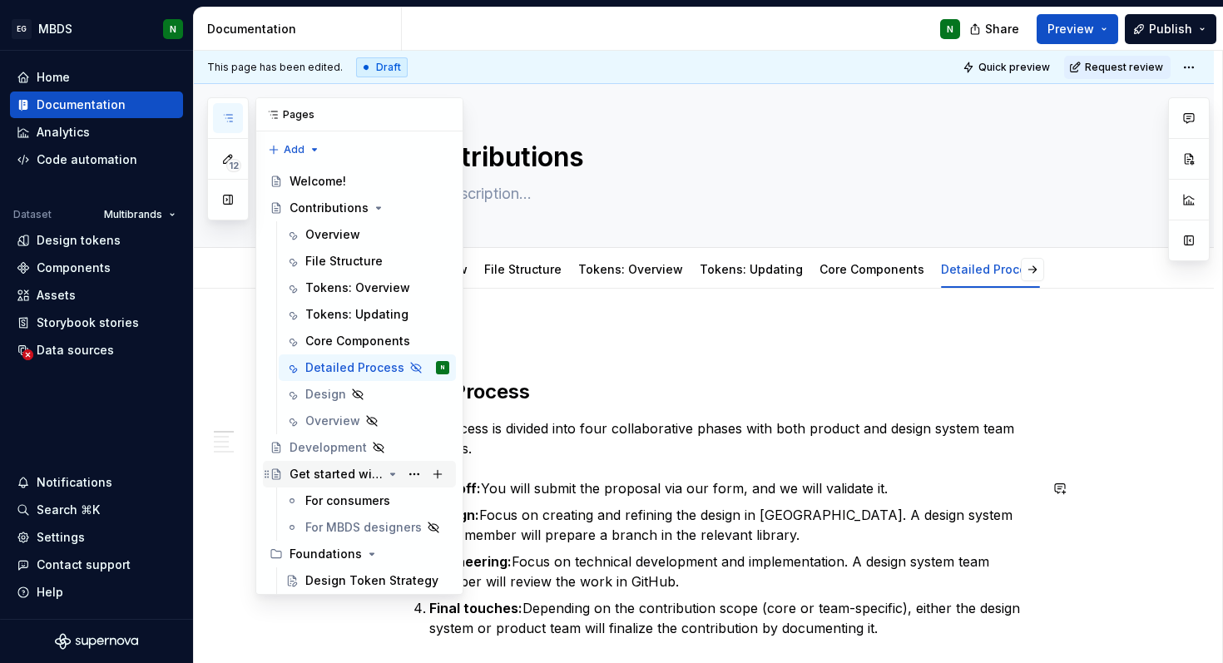
click at [367, 473] on div "Get started with the UI library." at bounding box center [336, 474] width 93 height 17
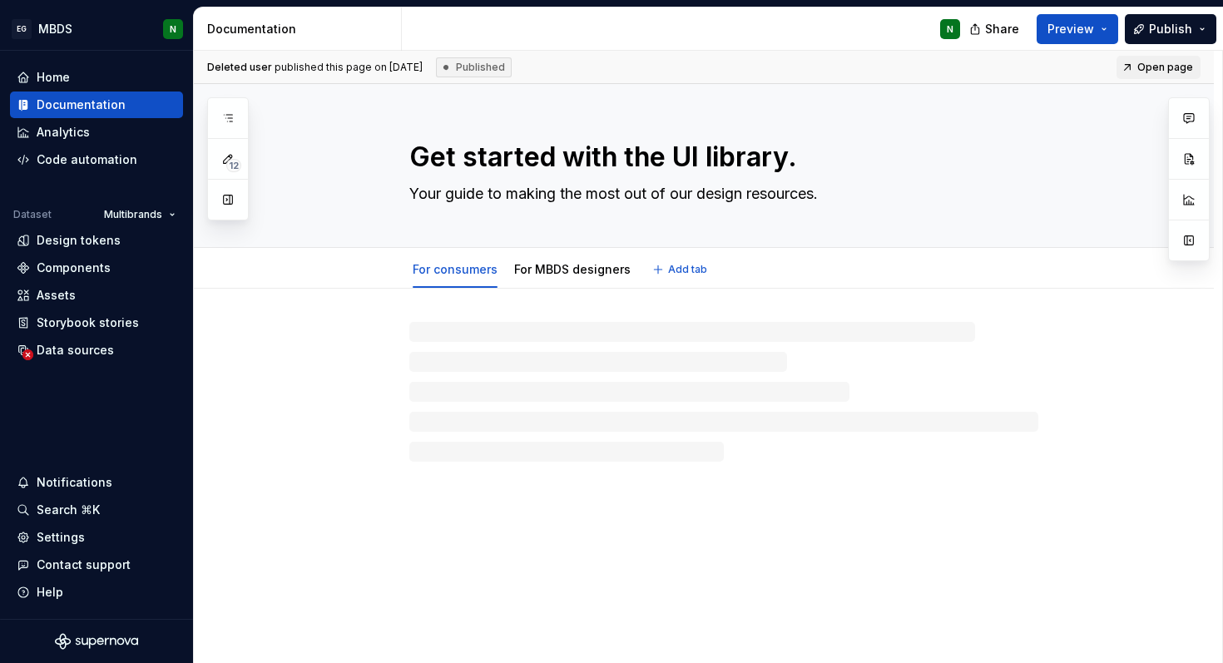
click at [700, 156] on textarea "Get started with the UI library." at bounding box center [720, 157] width 629 height 40
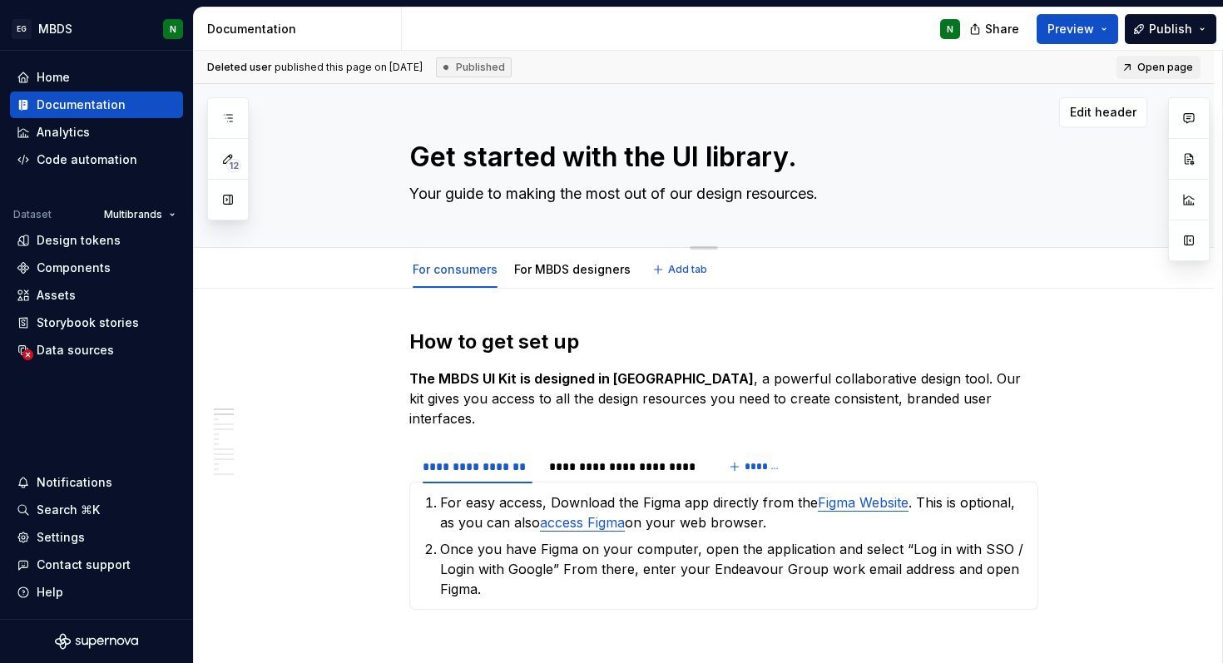
type textarea "*"
type textarea "Get started with the U library."
type textarea "*"
type textarea "Get started with the library."
type textarea "*"
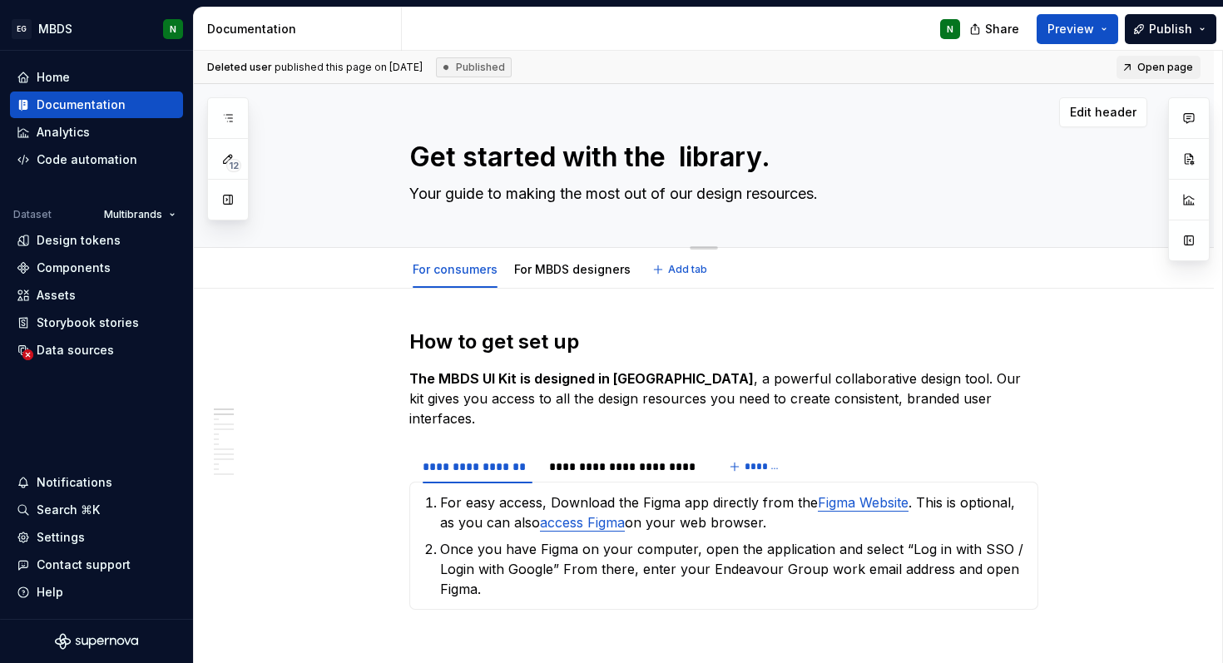
type textarea "Get started with the library."
type textarea "*"
type textarea "Get started with the librar."
type textarea "*"
type textarea "Get started with the librari."
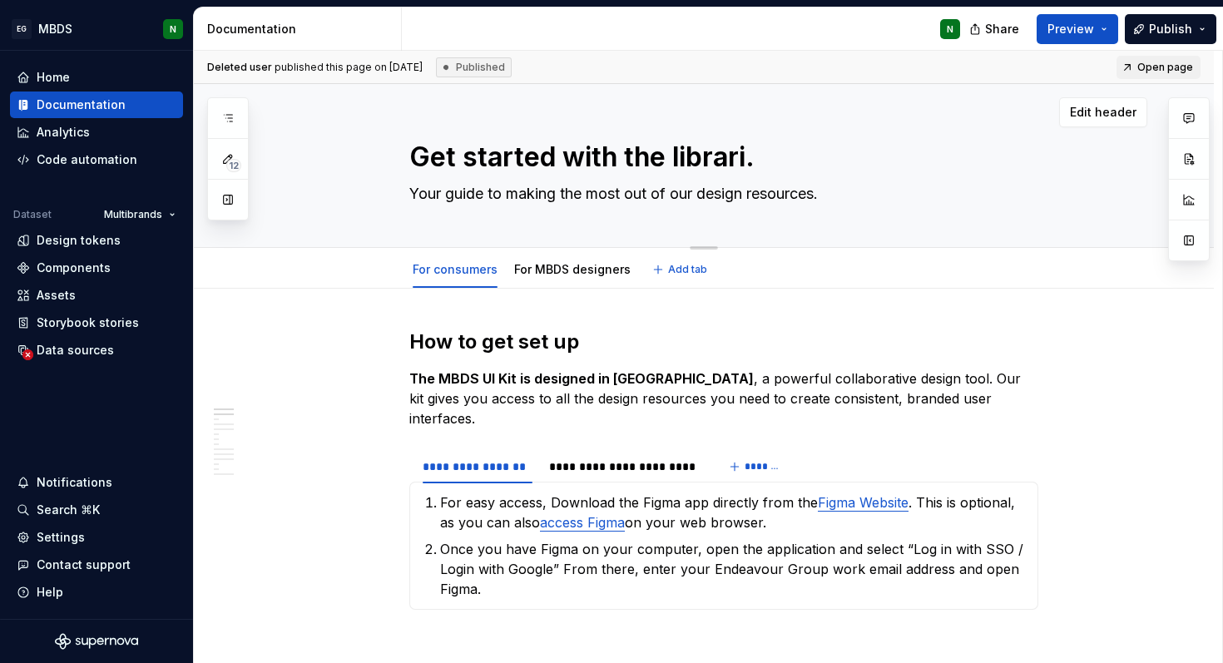
type textarea "*"
type textarea "Get started with the librarie."
type textarea "*"
type textarea "Get started with the libraries."
type textarea "*"
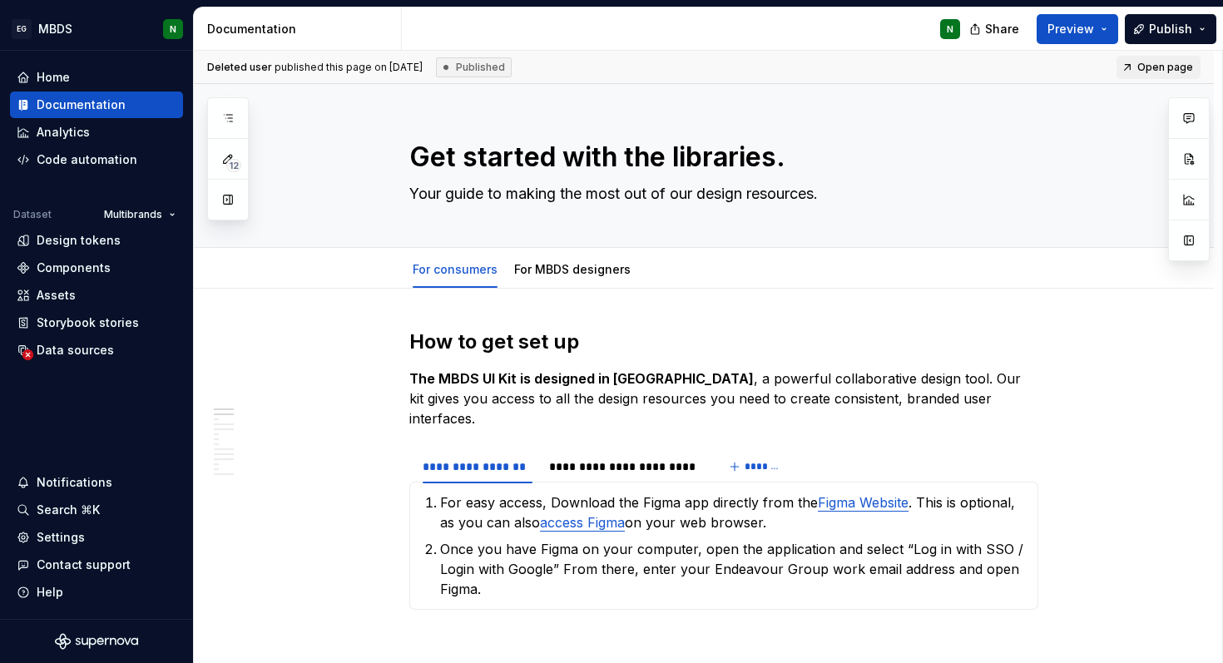
type textarea "Get started with the libraries."
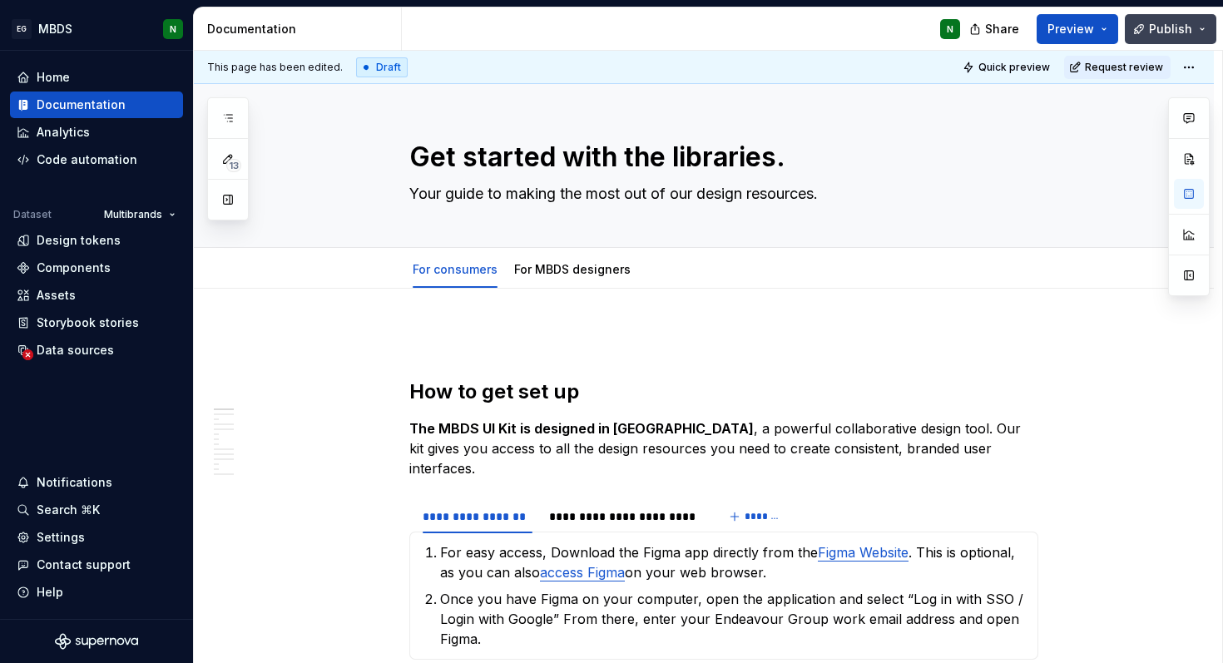
click at [1189, 26] on span "Publish" at bounding box center [1170, 29] width 43 height 17
type textarea "*"
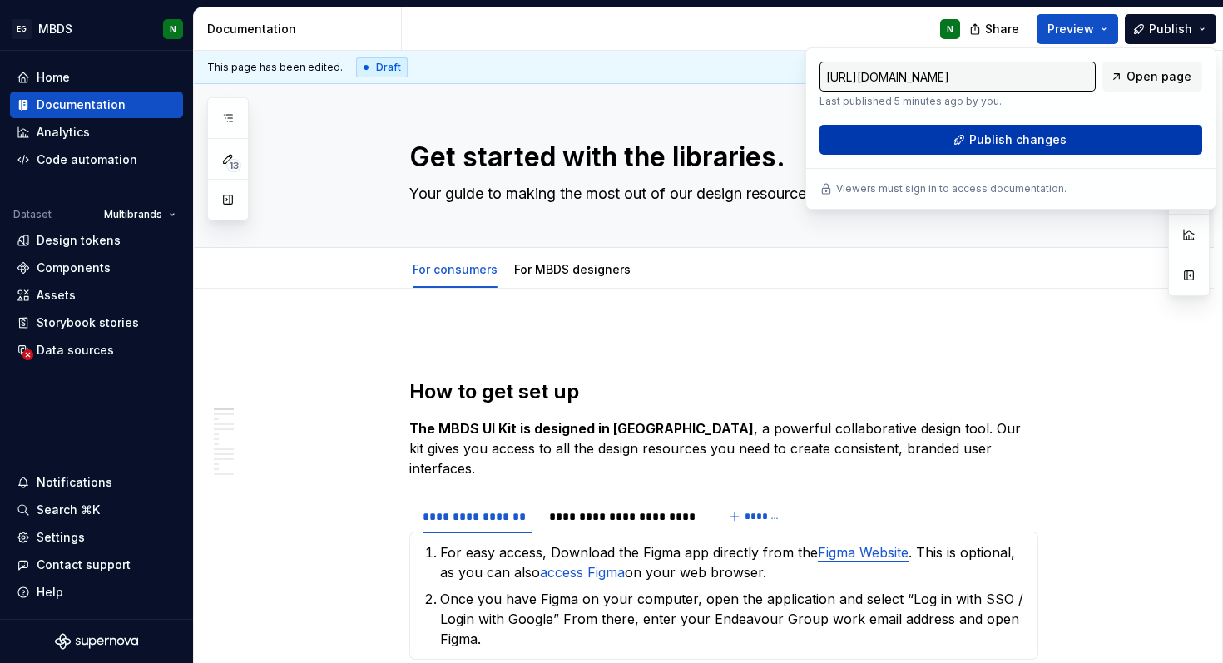
type input "[URL][DOMAIN_NAME]"
click at [1072, 133] on button "Publish changes" at bounding box center [1010, 140] width 383 height 30
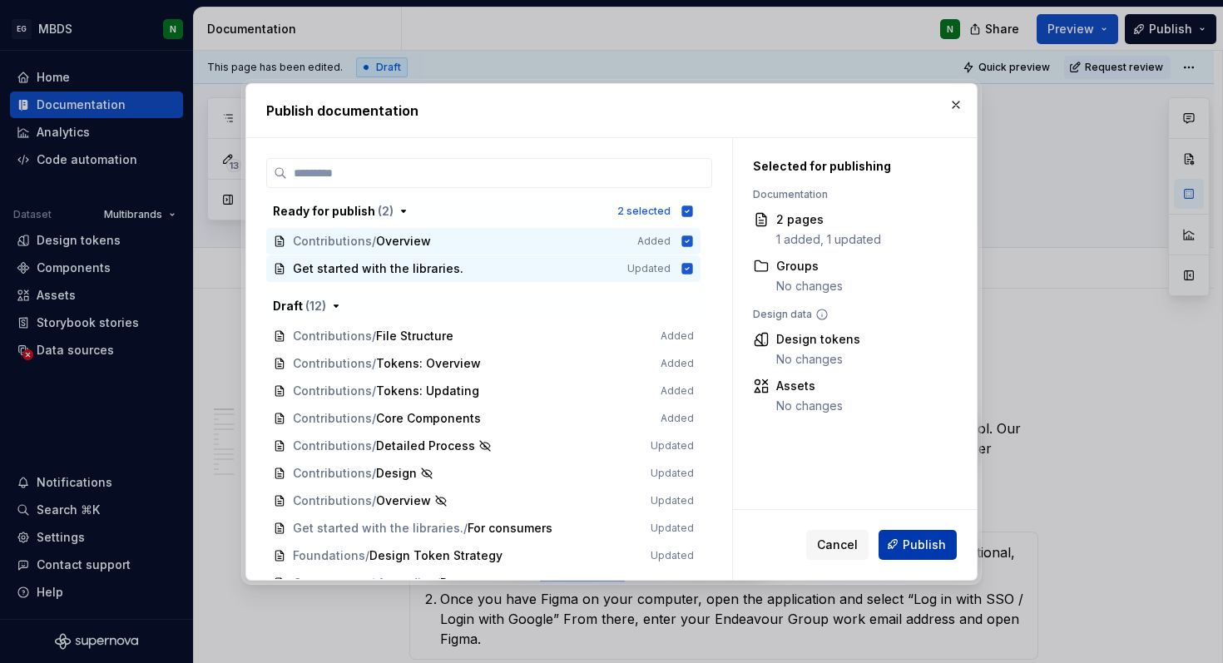
click at [908, 542] on span "Publish" at bounding box center [924, 544] width 43 height 17
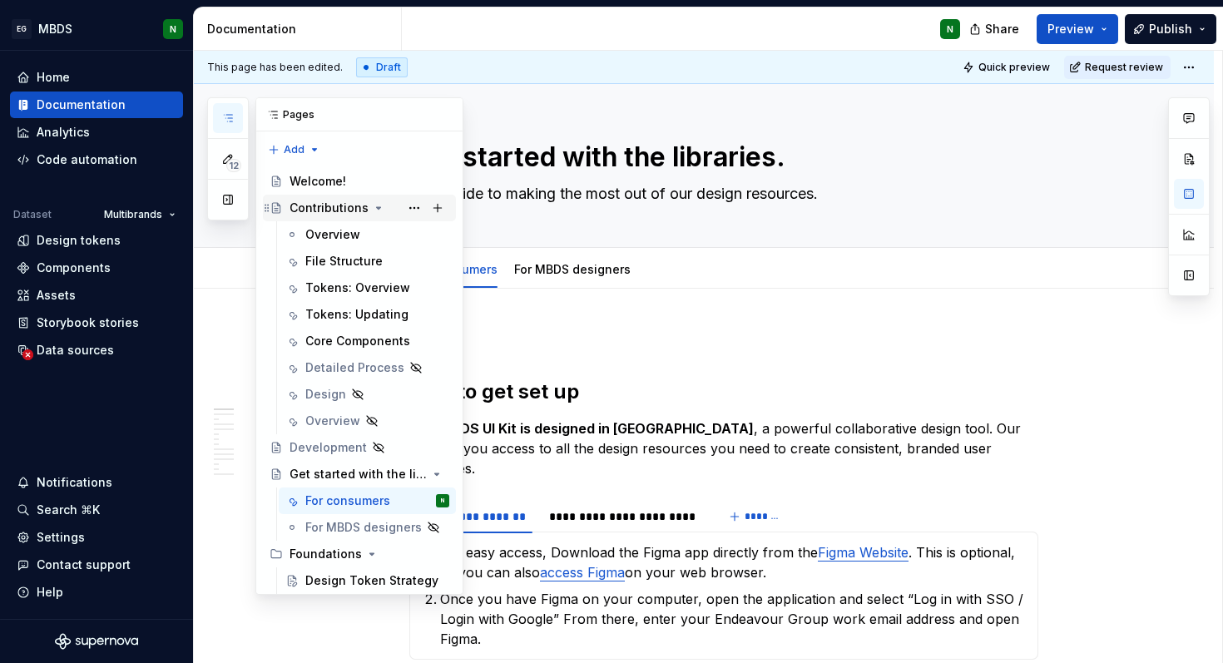
click at [326, 210] on div "Contributions" at bounding box center [329, 208] width 79 height 17
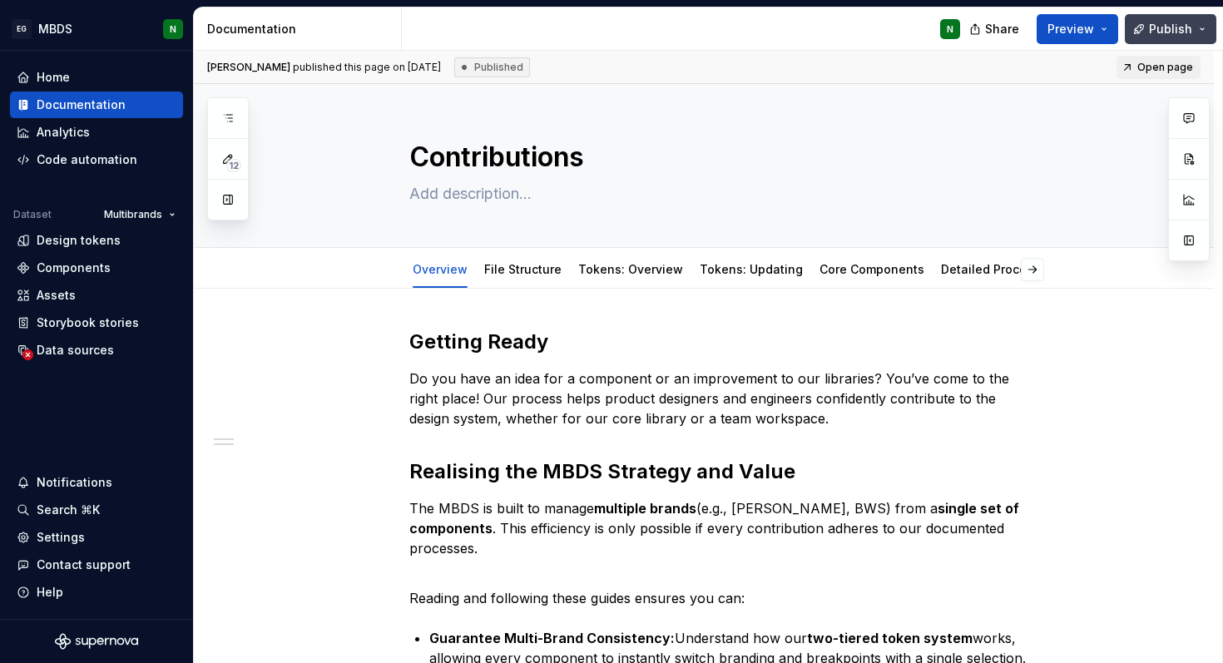
click at [1177, 23] on span "Publish" at bounding box center [1170, 29] width 43 height 17
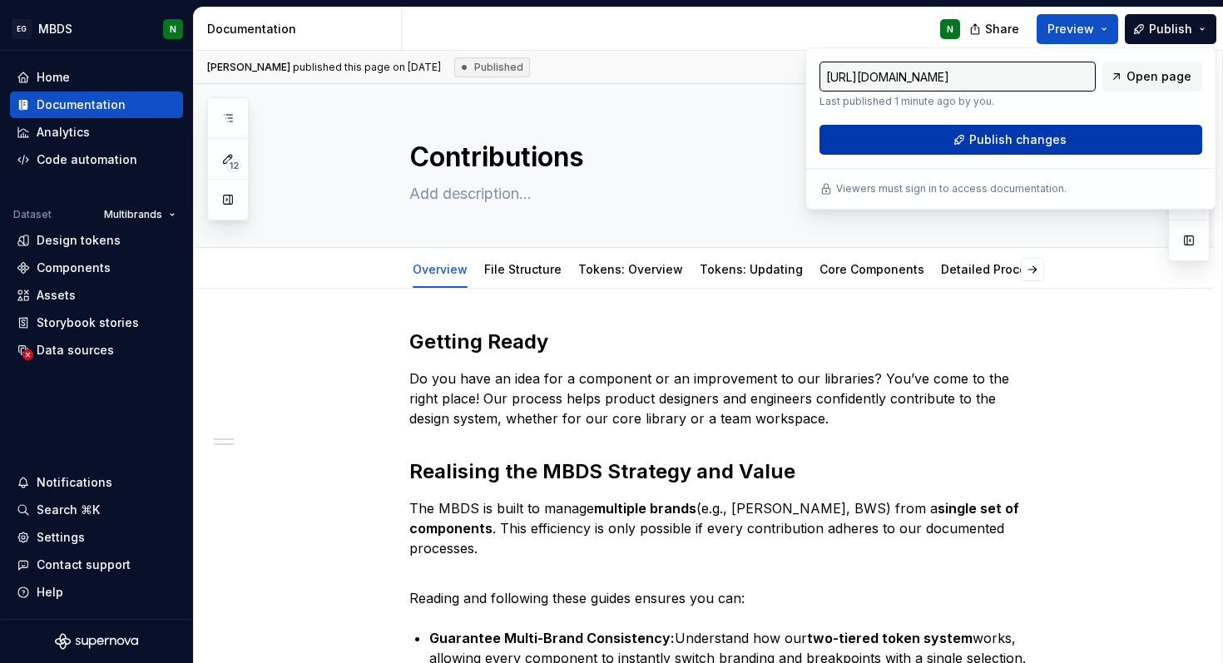
click at [997, 145] on span "Publish changes" at bounding box center [1017, 139] width 97 height 17
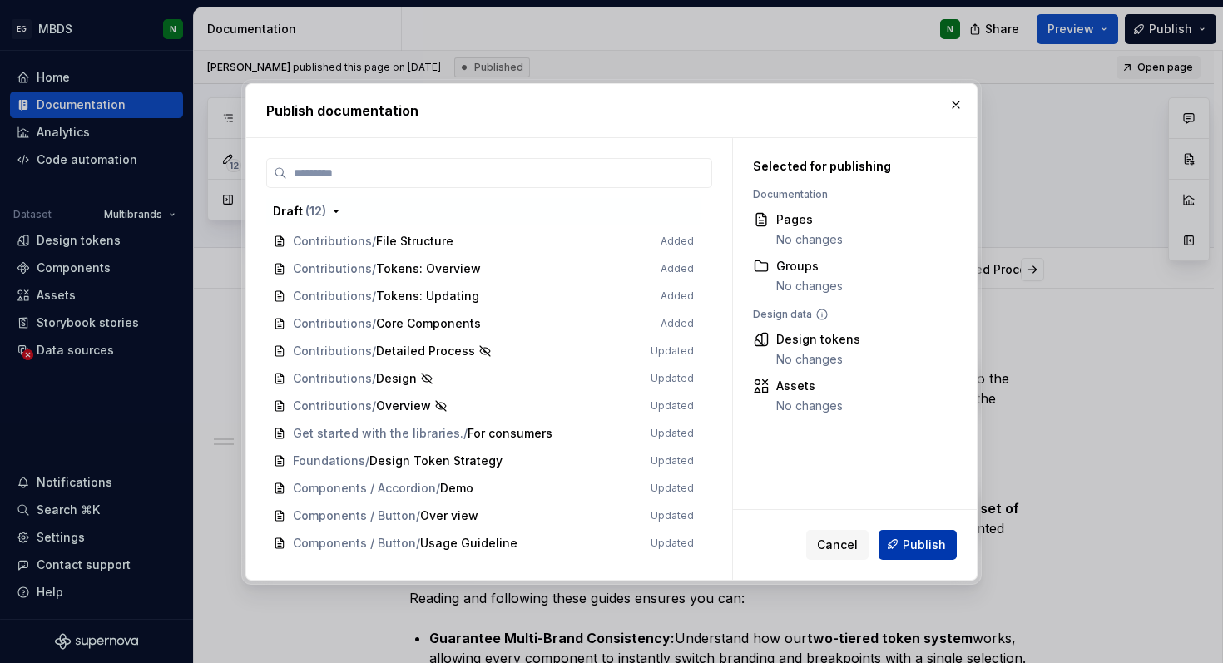
click at [917, 553] on button "Publish" at bounding box center [918, 544] width 78 height 30
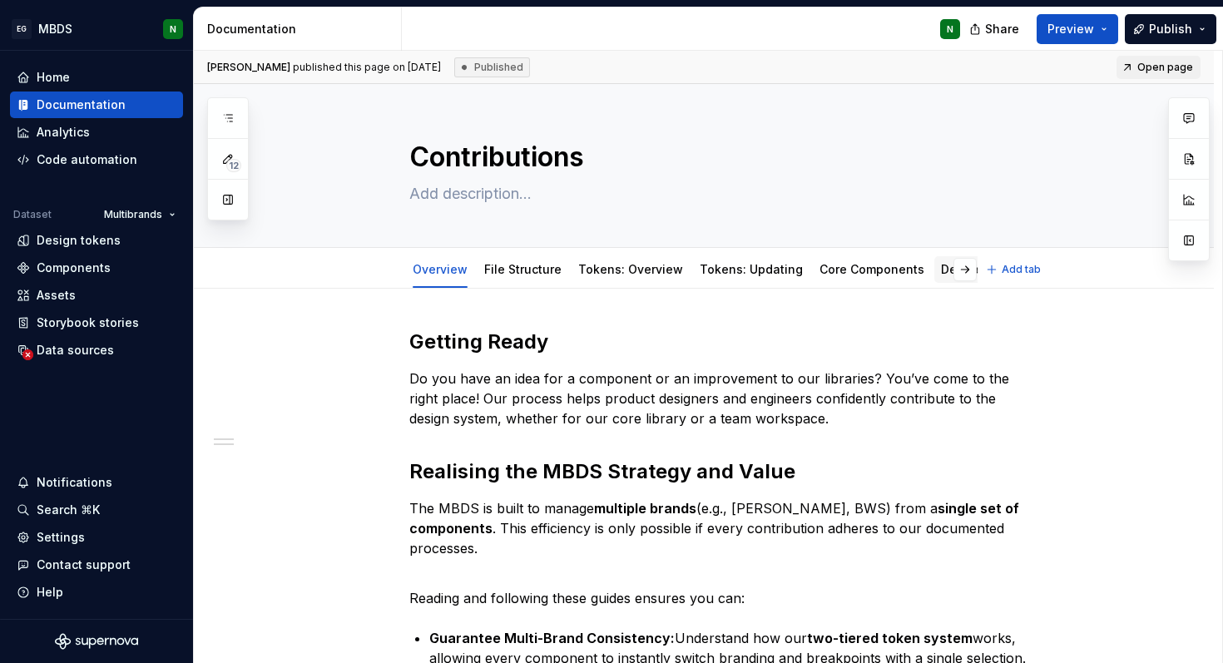
click at [941, 270] on link "Detailed Process" at bounding box center [990, 269] width 99 height 14
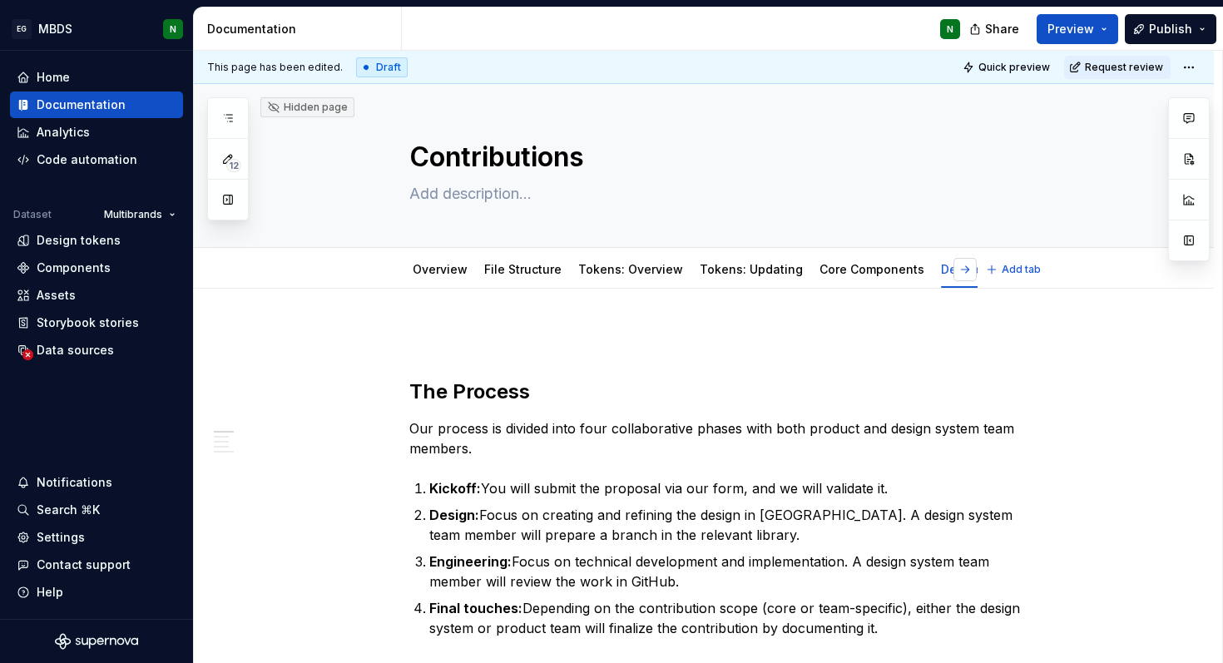
click at [968, 271] on button "button" at bounding box center [964, 269] width 23 height 23
click at [797, 254] on html "EG MBDS N Home Documentation Analytics Code automation Dataset Multibrands Desi…" at bounding box center [611, 331] width 1223 height 663
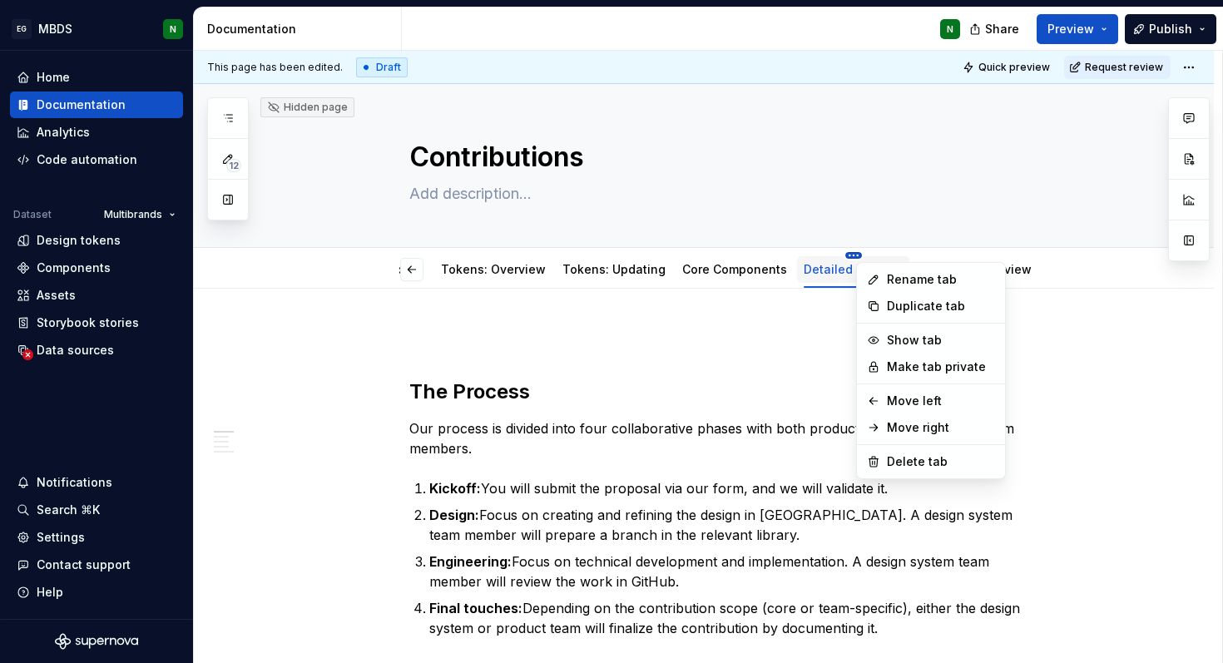
scroll to position [0, 108]
click at [927, 359] on div "Make tab private" at bounding box center [941, 367] width 108 height 17
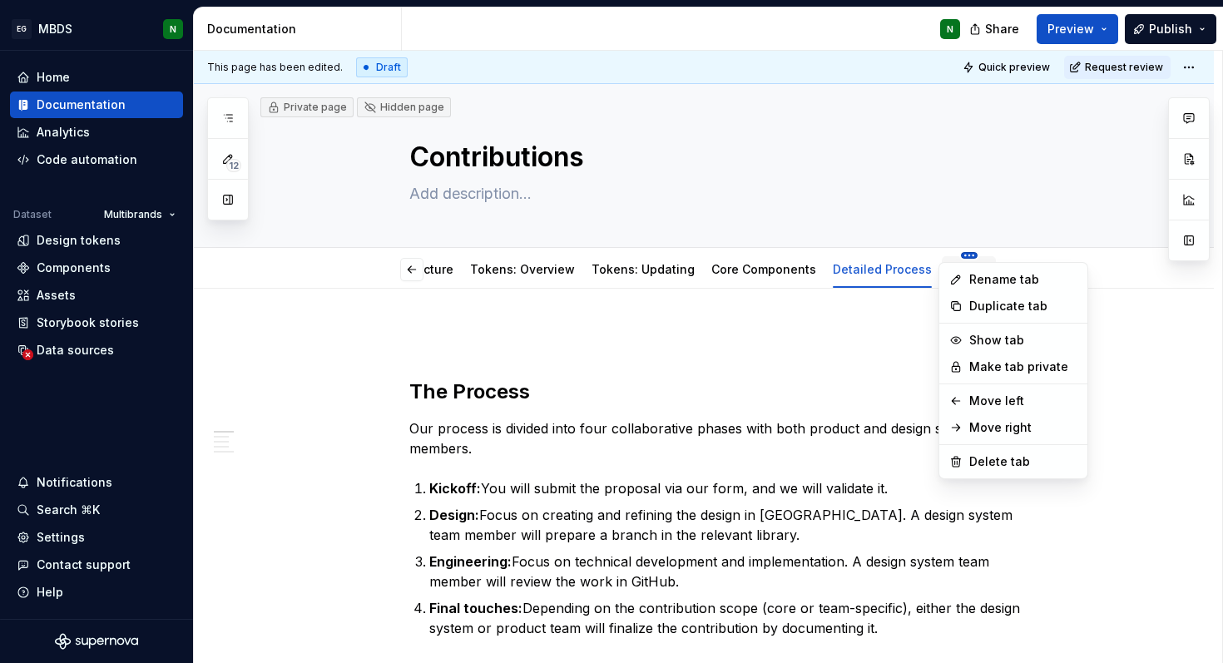
click at [948, 255] on html "EG MBDS N Home Documentation Analytics Code automation Dataset Multibrands Desi…" at bounding box center [611, 331] width 1223 height 663
click at [992, 362] on div "Make tab private" at bounding box center [1027, 367] width 108 height 17
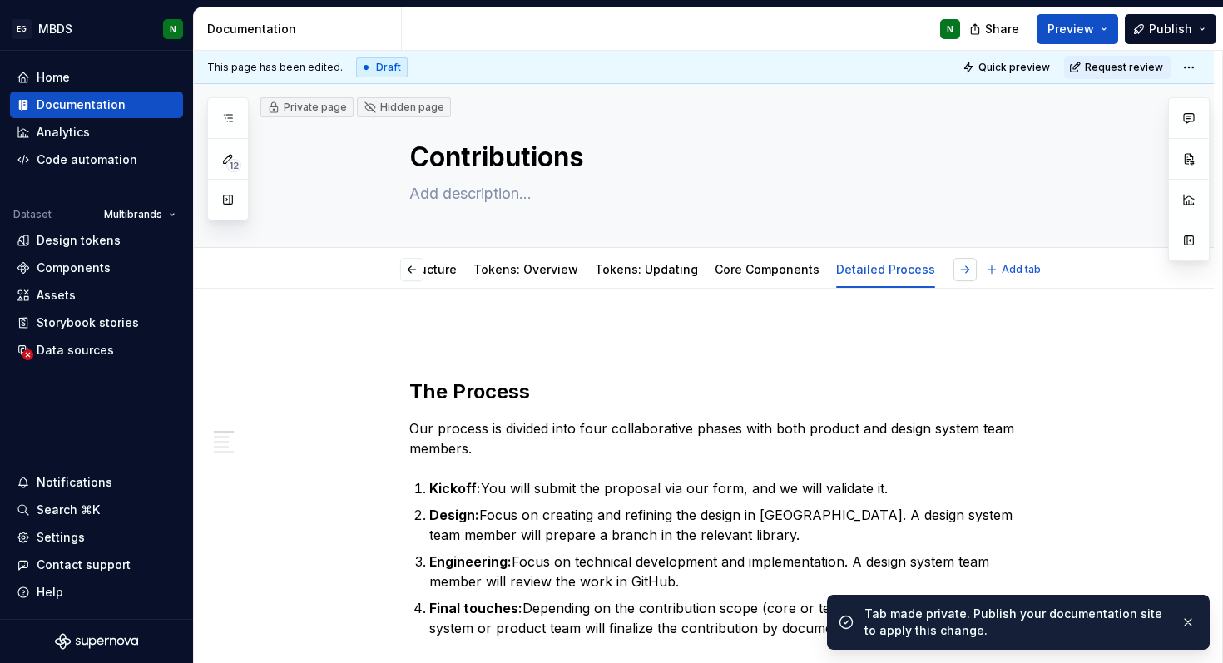
click at [977, 272] on button "button" at bounding box center [964, 269] width 23 height 23
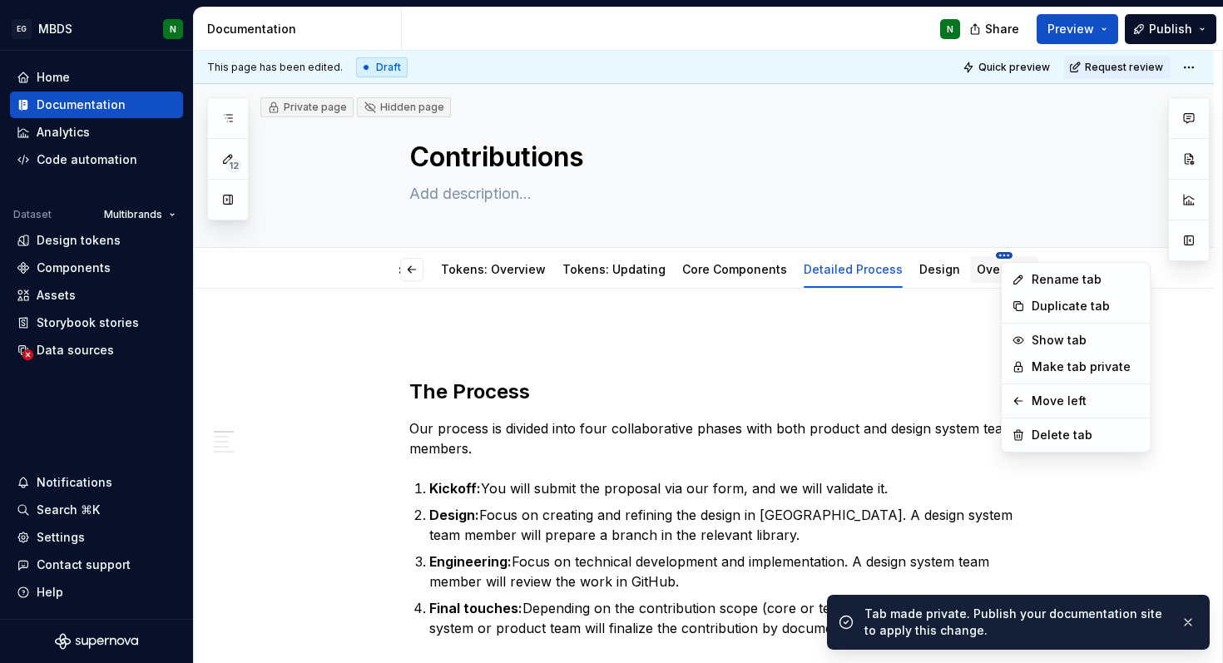
click at [945, 255] on html "EG MBDS N Home Documentation Analytics Code automation Dataset Multibrands Desi…" at bounding box center [611, 331] width 1223 height 663
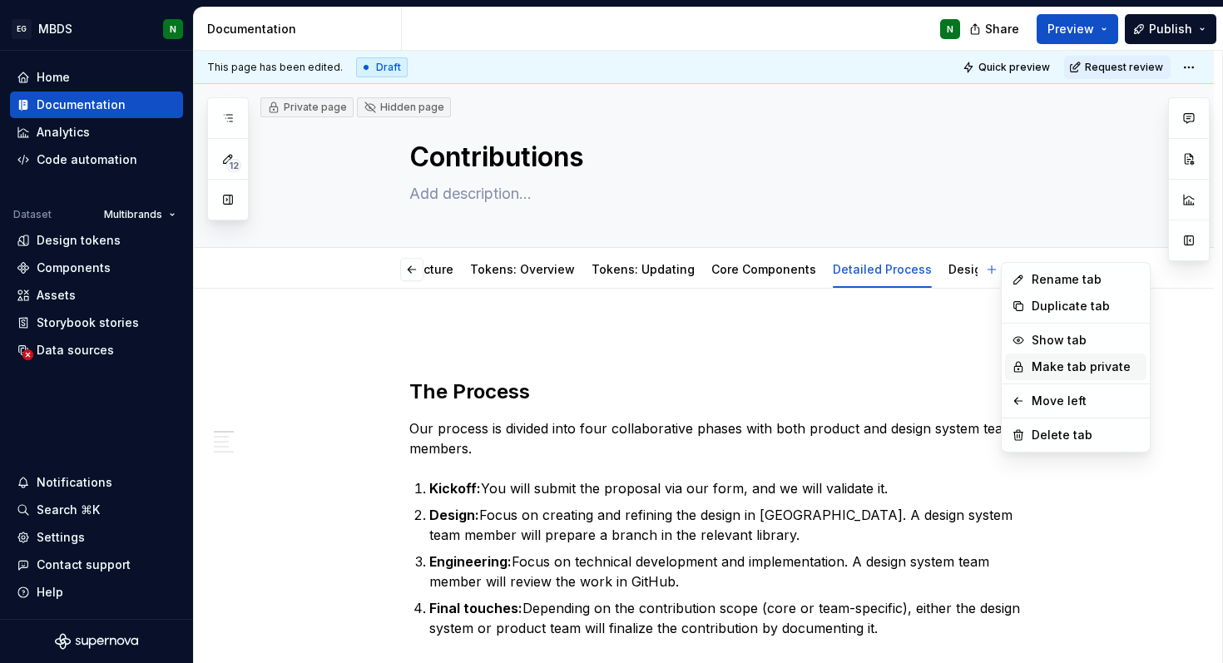
click at [1051, 369] on div "Make tab private" at bounding box center [1086, 367] width 108 height 17
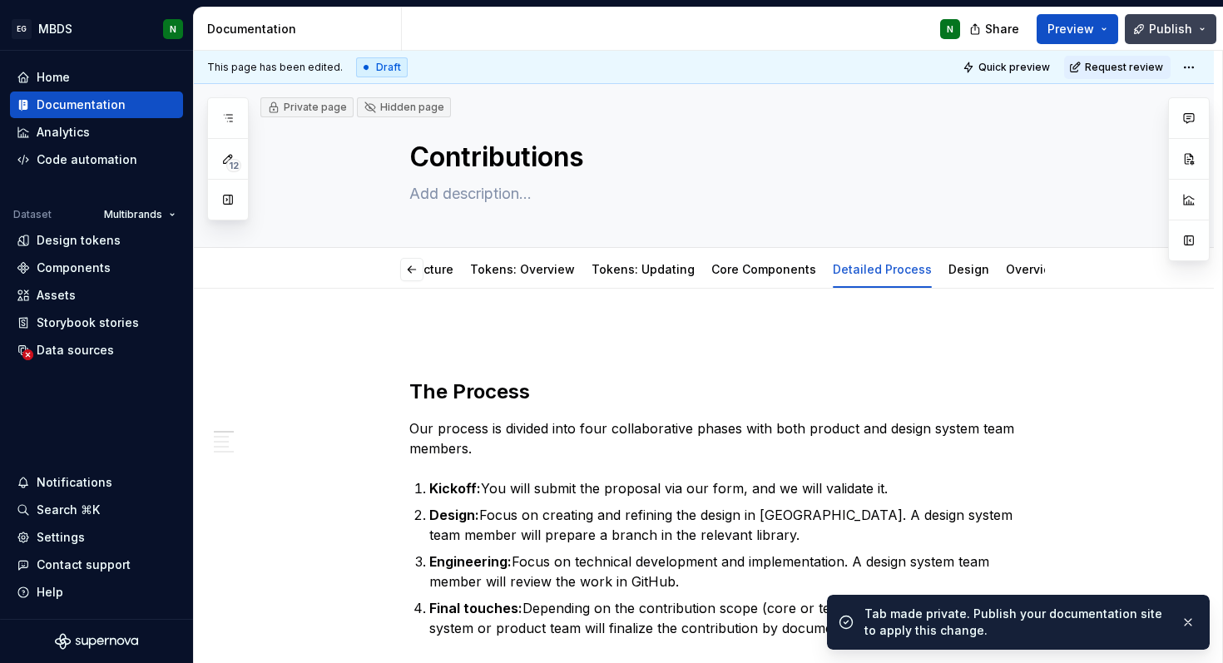
click at [1161, 33] on span "Publish" at bounding box center [1170, 29] width 43 height 17
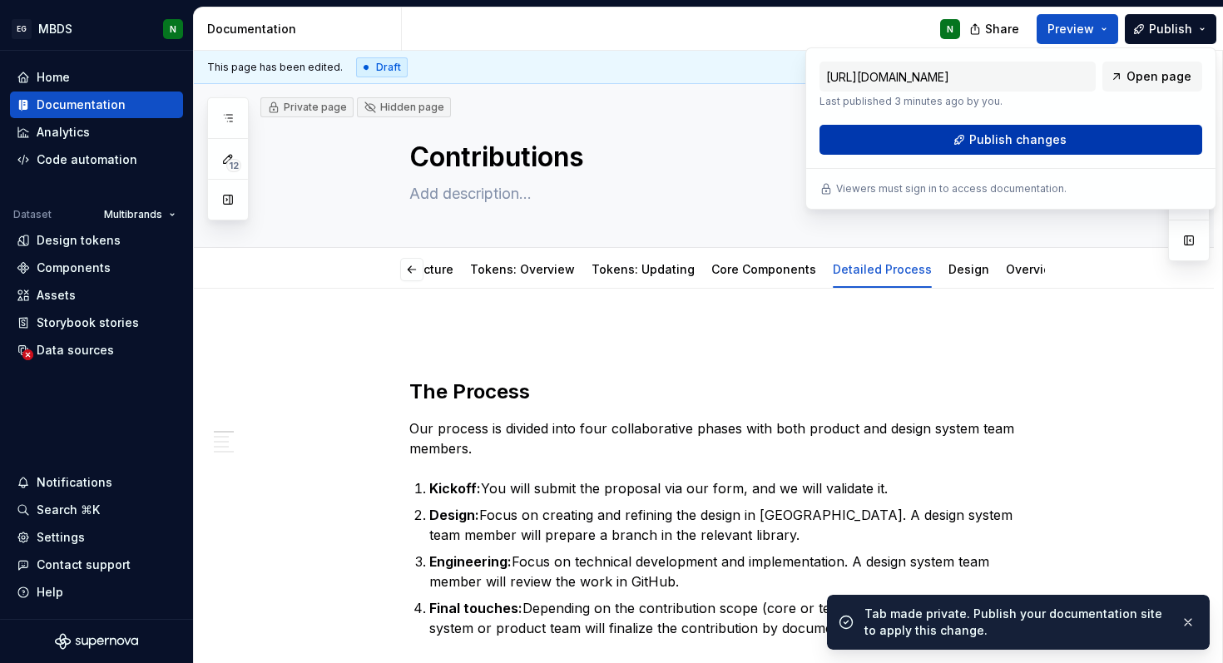
click at [1081, 132] on button "Publish changes" at bounding box center [1010, 140] width 383 height 30
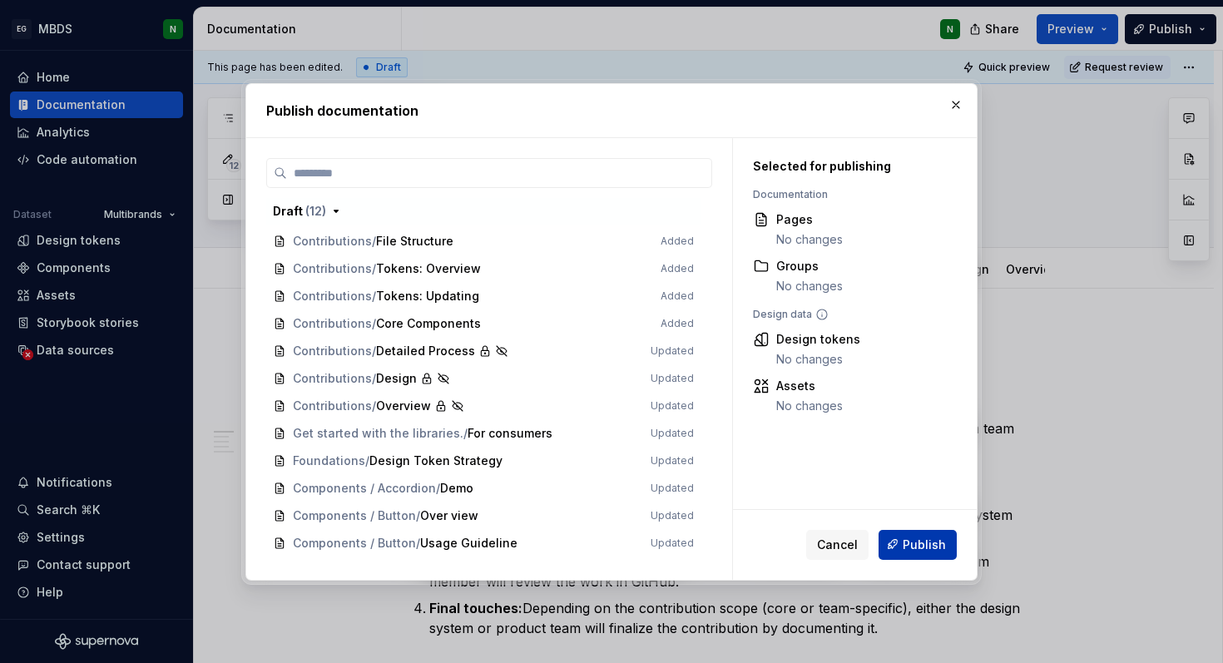
click at [918, 544] on span "Publish" at bounding box center [924, 544] width 43 height 17
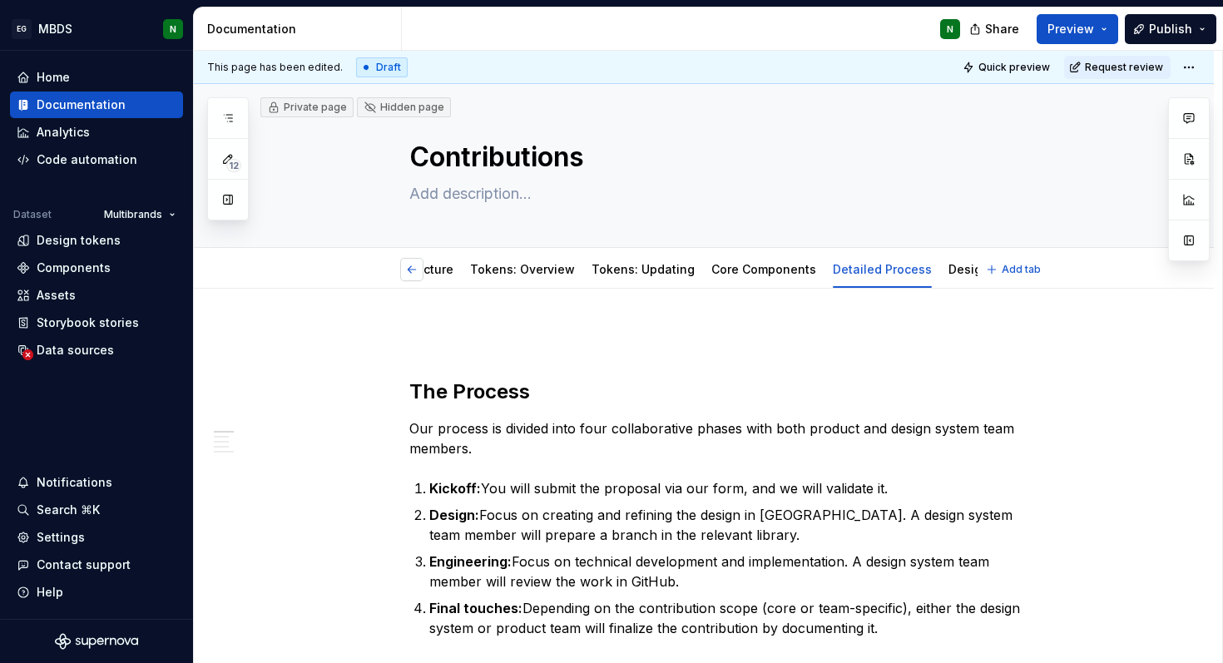
click at [408, 275] on button "button" at bounding box center [411, 269] width 23 height 23
click at [510, 273] on link "File Structure" at bounding box center [522, 269] width 77 height 14
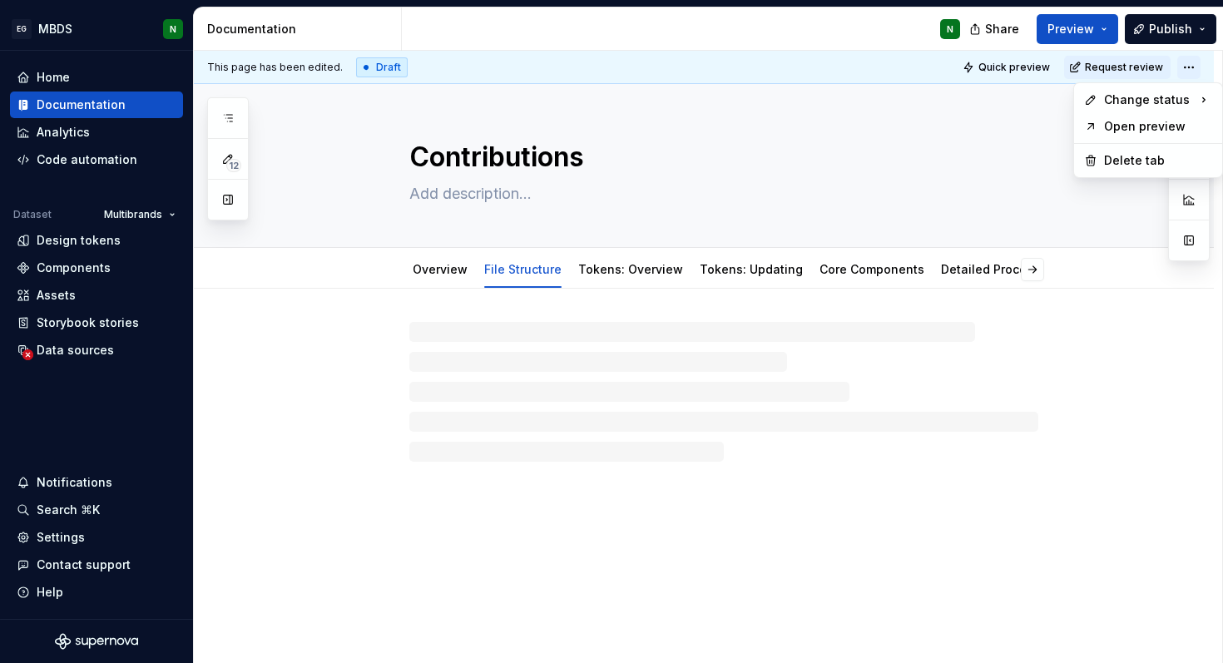
click at [1187, 64] on html "EG MBDS N Home Documentation Analytics Code automation Dataset Multibrands Desi…" at bounding box center [611, 331] width 1223 height 663
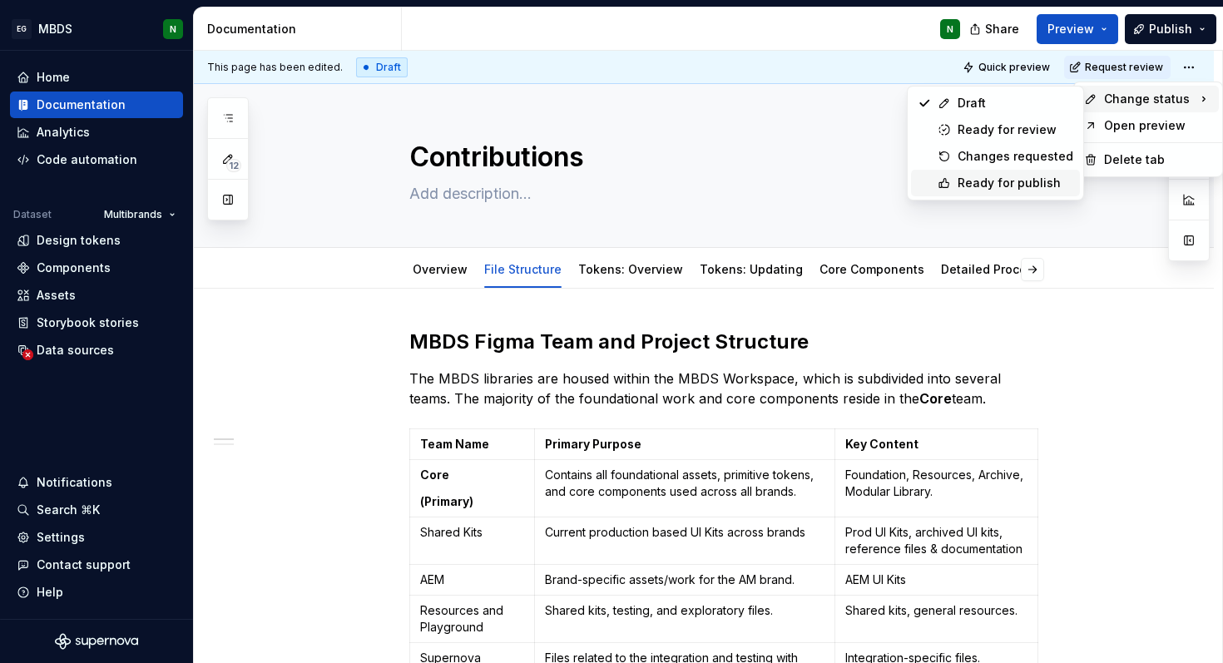
click at [1019, 176] on div "Ready for publish" at bounding box center [1016, 183] width 116 height 17
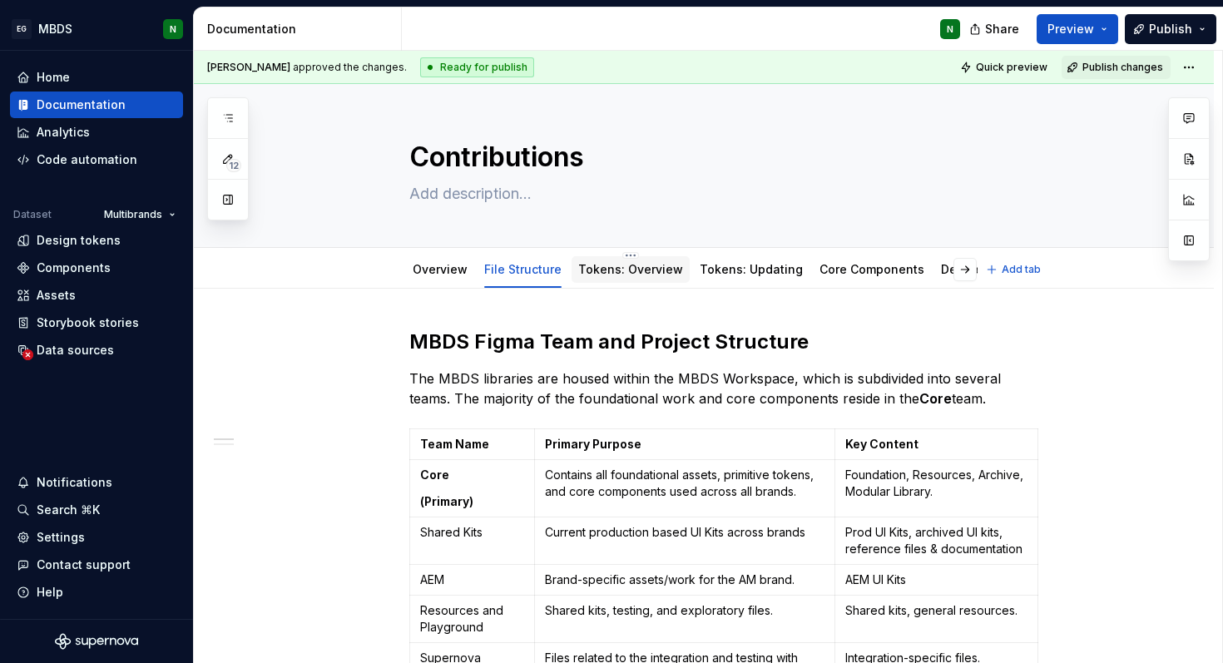
click at [616, 260] on div "Tokens: Overview" at bounding box center [630, 270] width 105 height 20
click at [608, 273] on link "Tokens: Overview" at bounding box center [630, 269] width 105 height 14
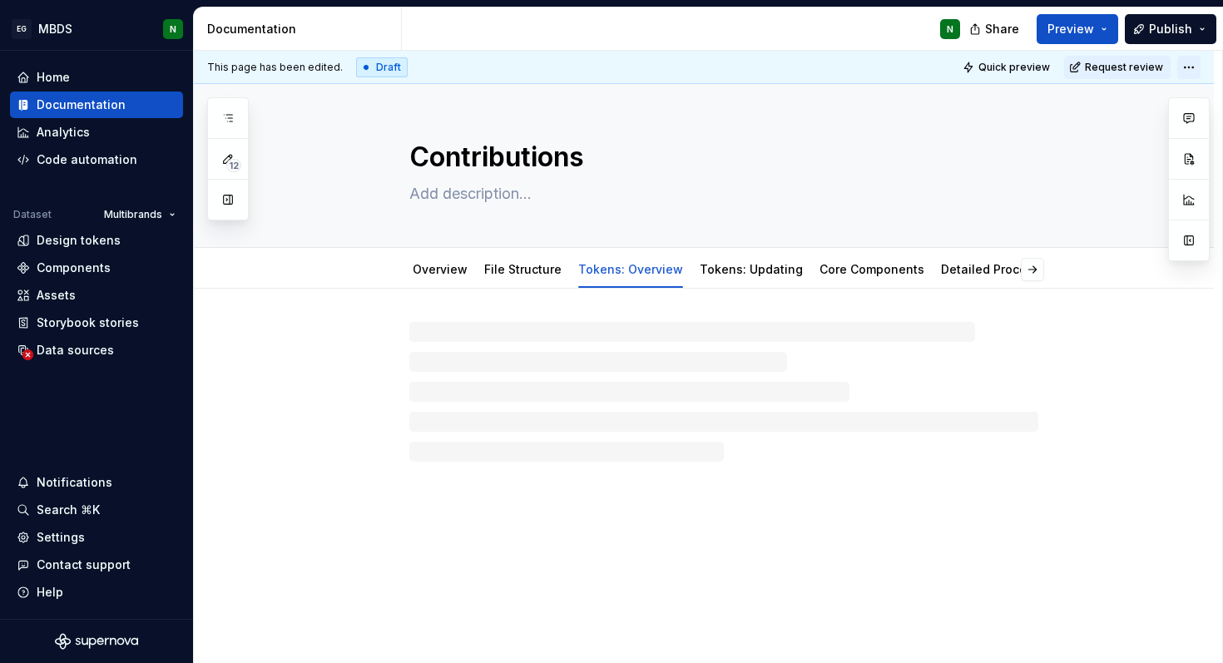
click at [1195, 67] on html "EG MBDS N Home Documentation Analytics Code automation Dataset Multibrands Desi…" at bounding box center [611, 331] width 1223 height 663
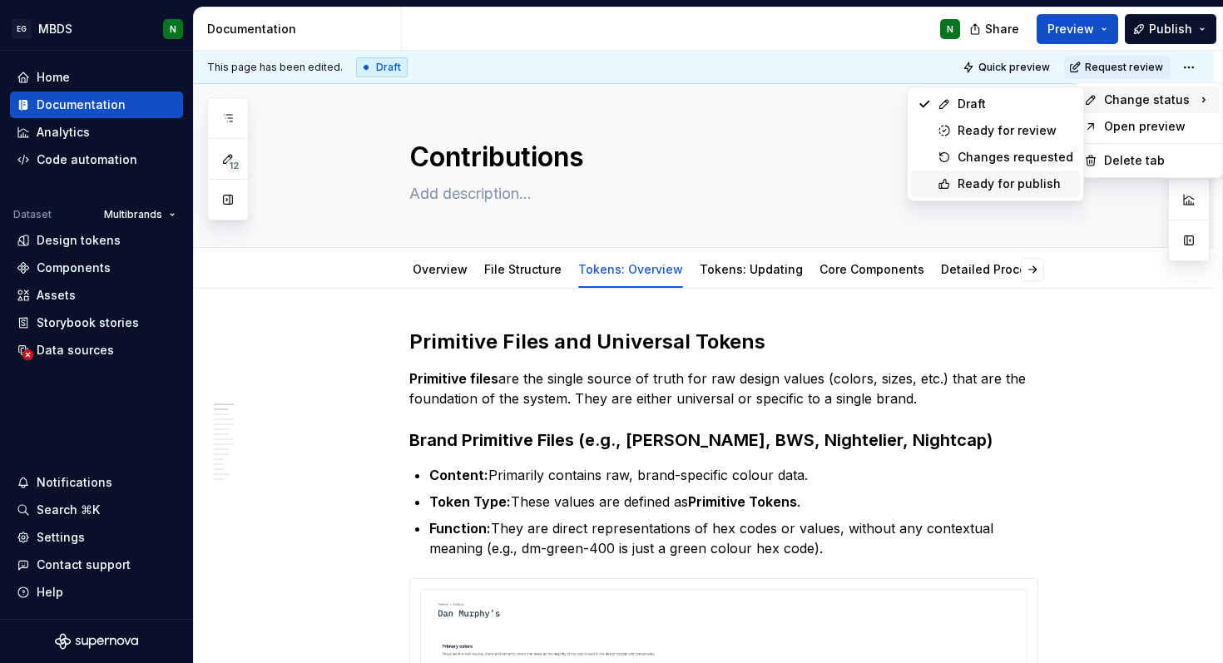
click at [1027, 172] on div "Ready for publish" at bounding box center [995, 184] width 169 height 27
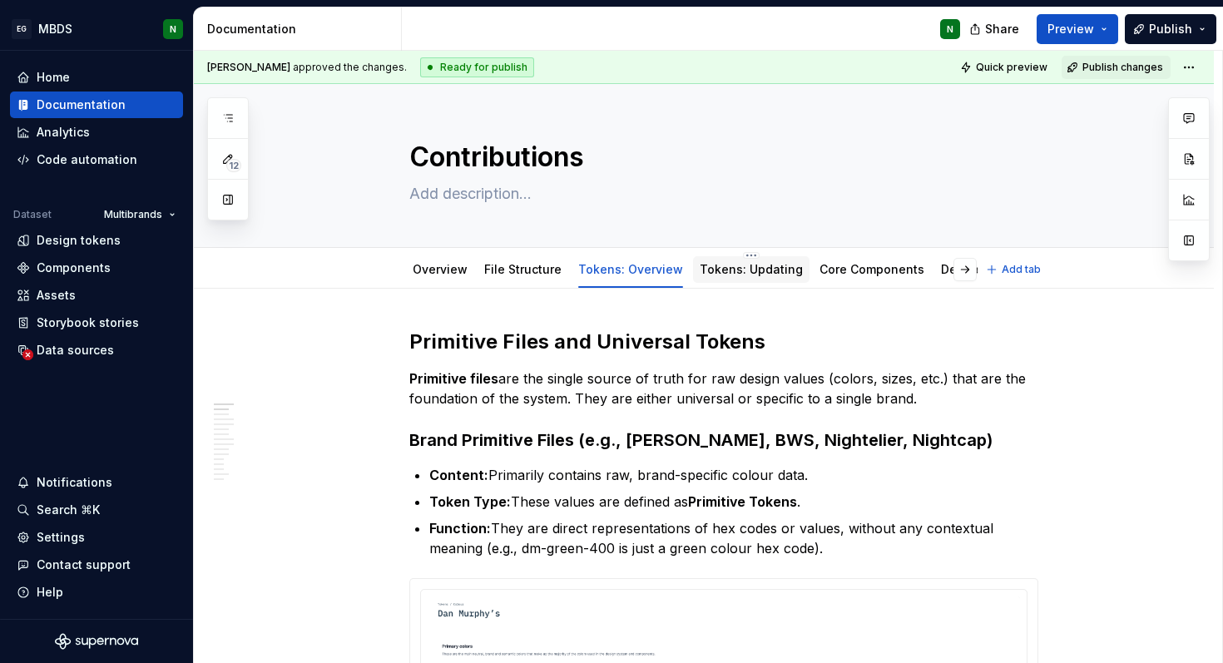
click at [748, 271] on link "Tokens: Updating" at bounding box center [751, 269] width 103 height 14
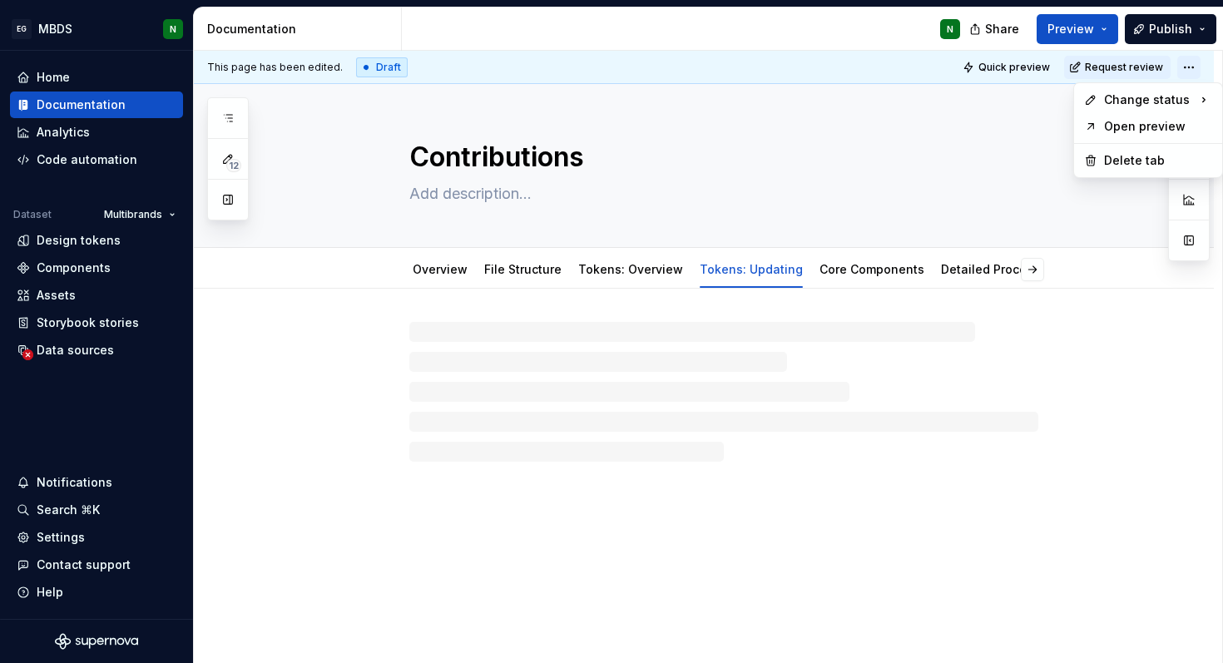
click at [1195, 60] on html "EG MBDS N Home Documentation Analytics Code automation Dataset Multibrands Desi…" at bounding box center [611, 331] width 1223 height 663
click at [996, 186] on div "Ready for publish" at bounding box center [1016, 184] width 116 height 17
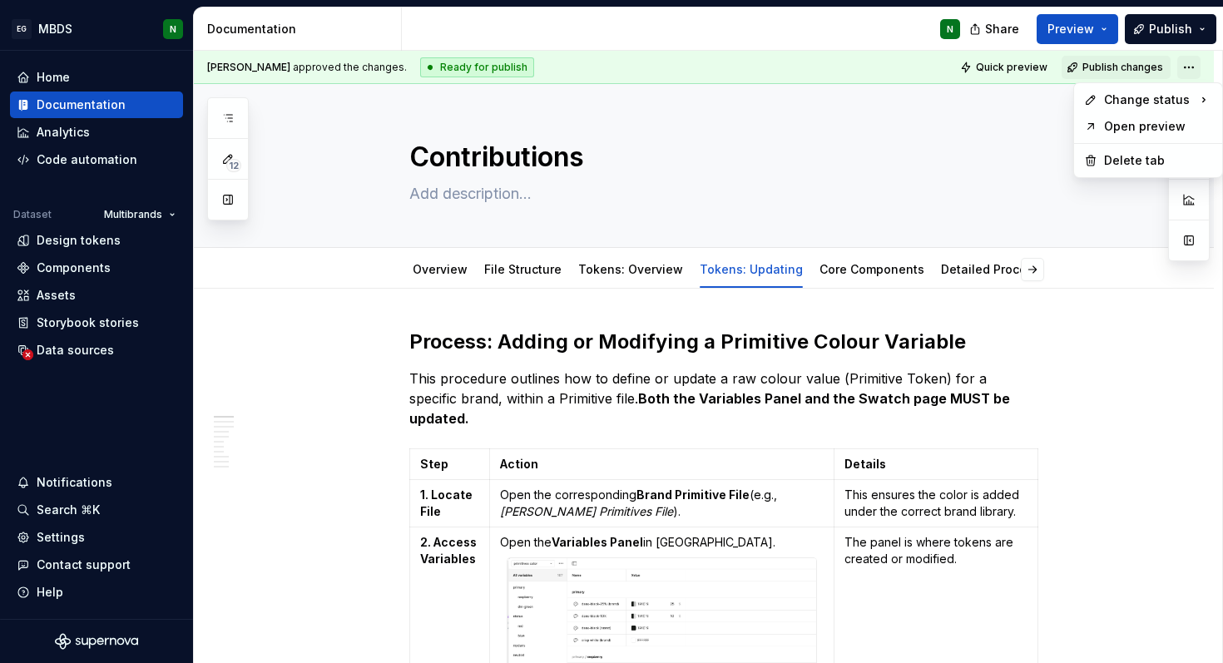
click at [1190, 64] on html "EG MBDS N Home Documentation Analytics Code automation Dataset Multibrands Desi…" at bounding box center [611, 331] width 1223 height 663
click at [1128, 127] on div "Open preview" at bounding box center [1158, 126] width 108 height 17
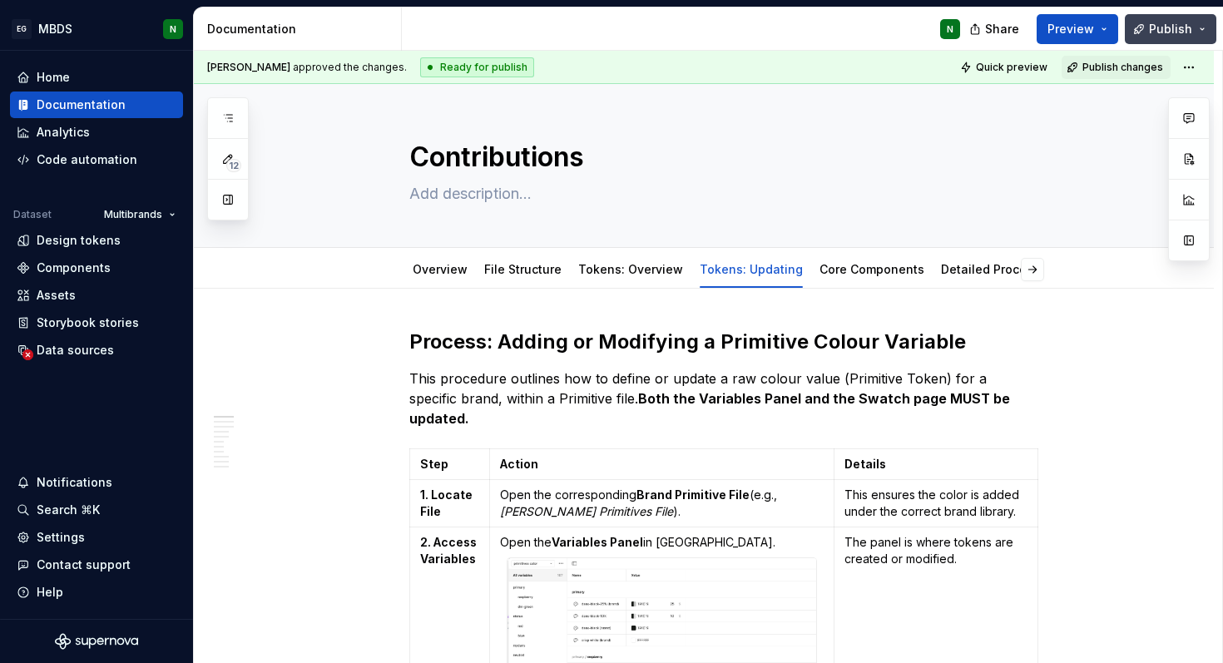
click at [1147, 28] on button "Publish" at bounding box center [1171, 29] width 92 height 30
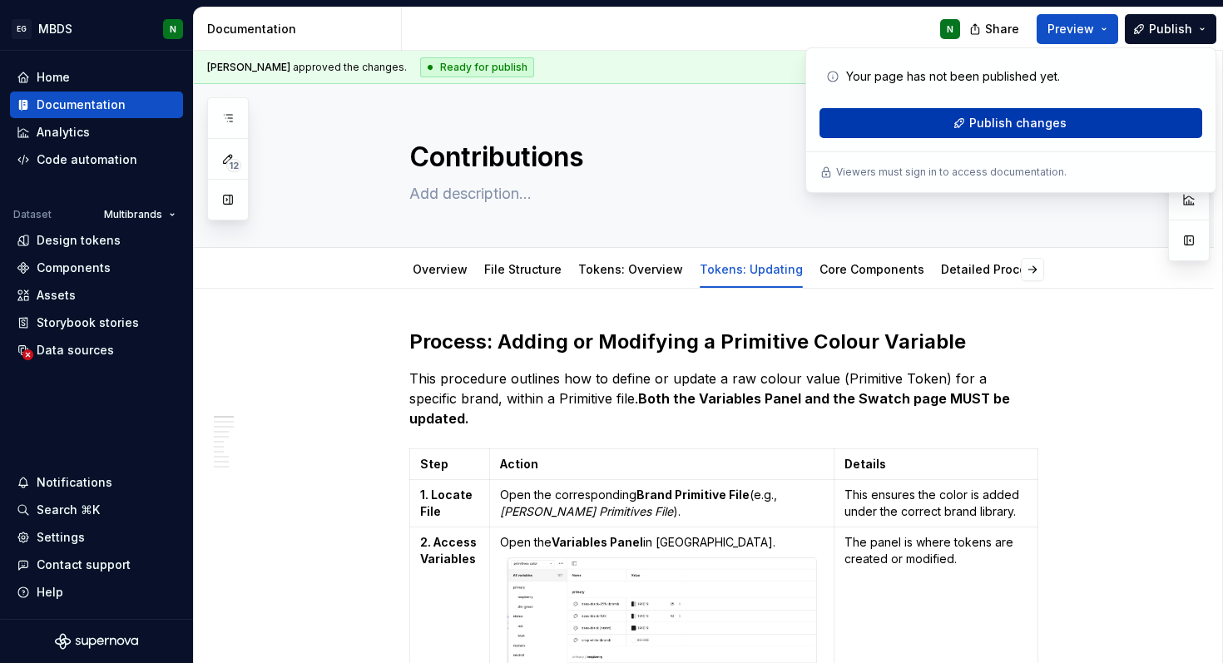
click at [1076, 128] on button "Publish changes" at bounding box center [1010, 123] width 383 height 30
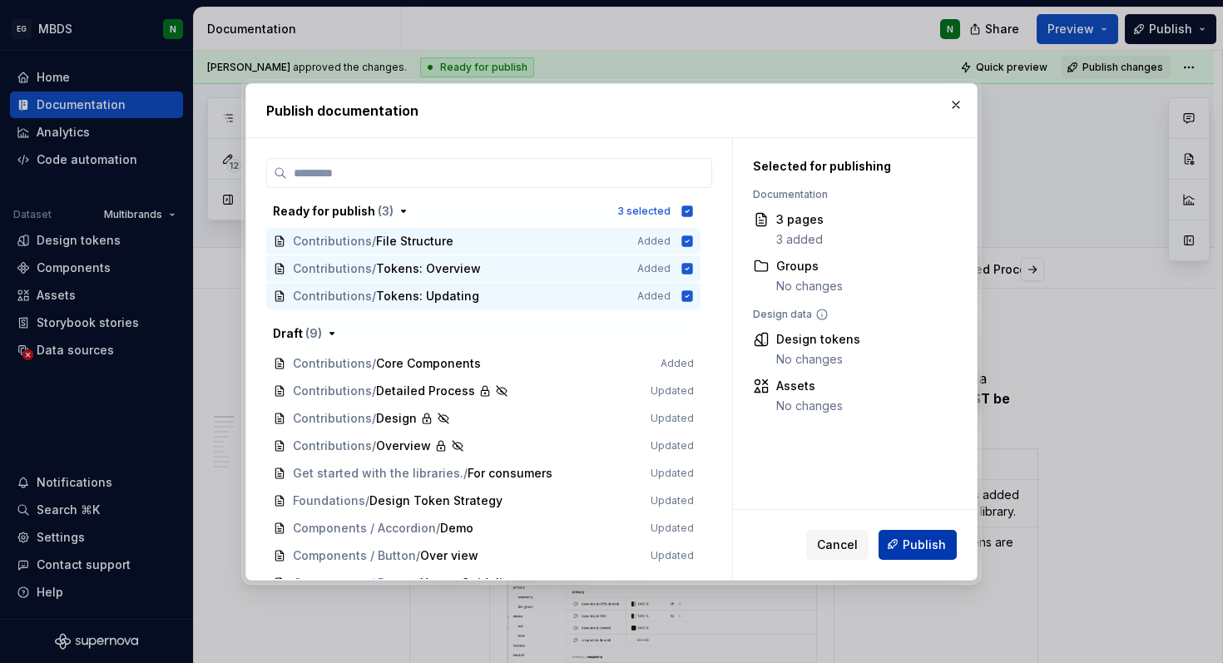
click at [918, 543] on span "Publish" at bounding box center [924, 544] width 43 height 17
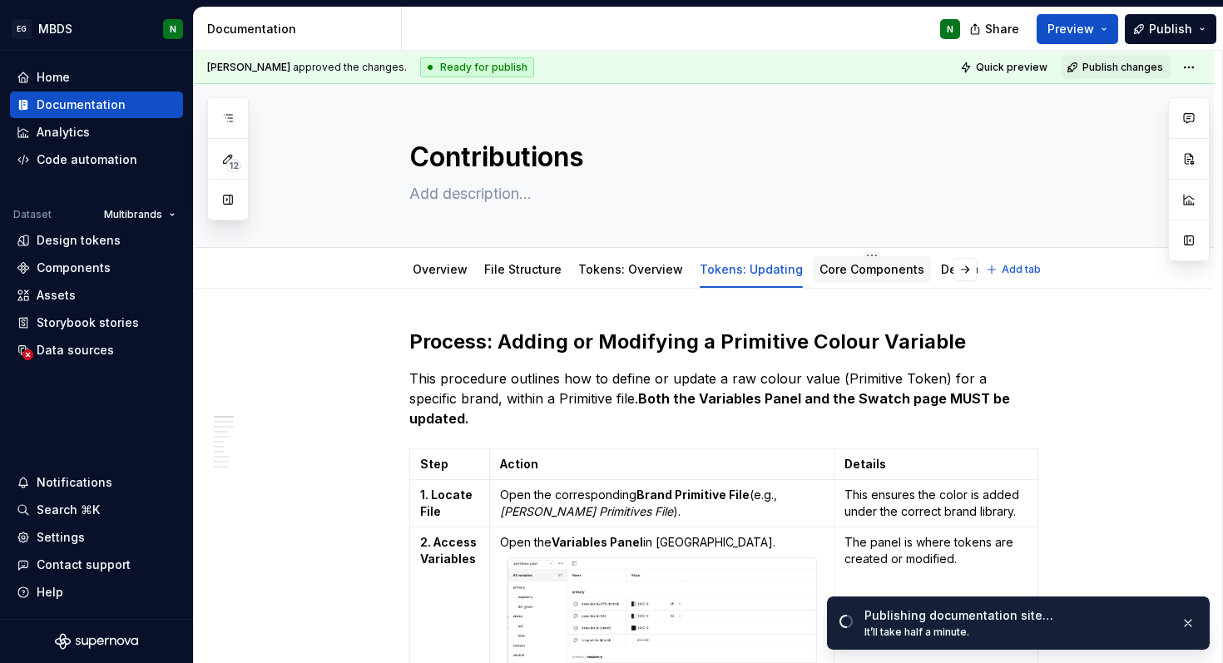
click at [837, 263] on link "Core Components" at bounding box center [871, 269] width 105 height 14
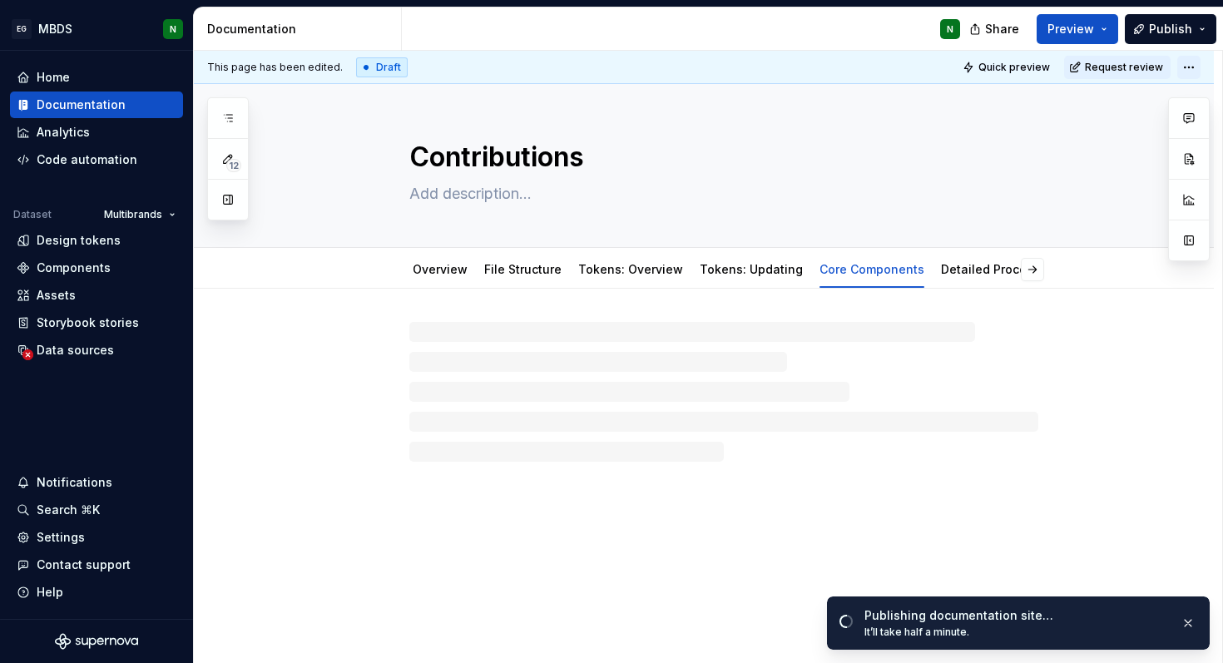
click at [1195, 70] on html "EG MBDS N Home Documentation Analytics Code automation Dataset Multibrands Desi…" at bounding box center [611, 331] width 1223 height 663
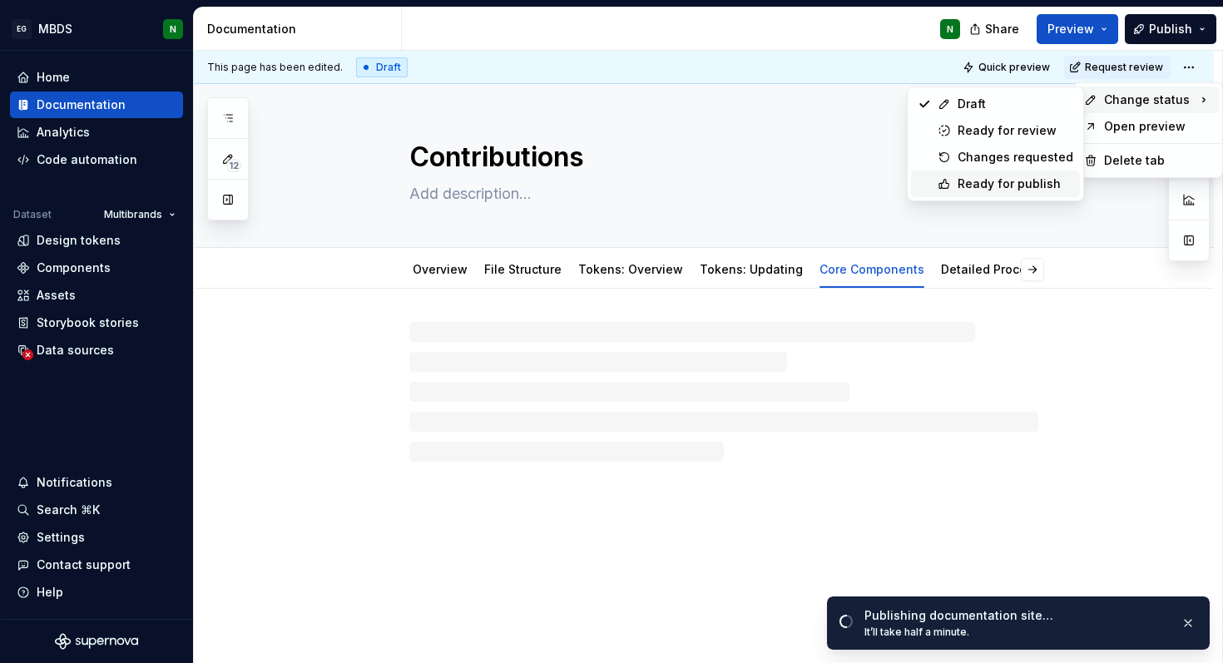
click at [1039, 181] on div "Ready for publish" at bounding box center [1016, 184] width 116 height 17
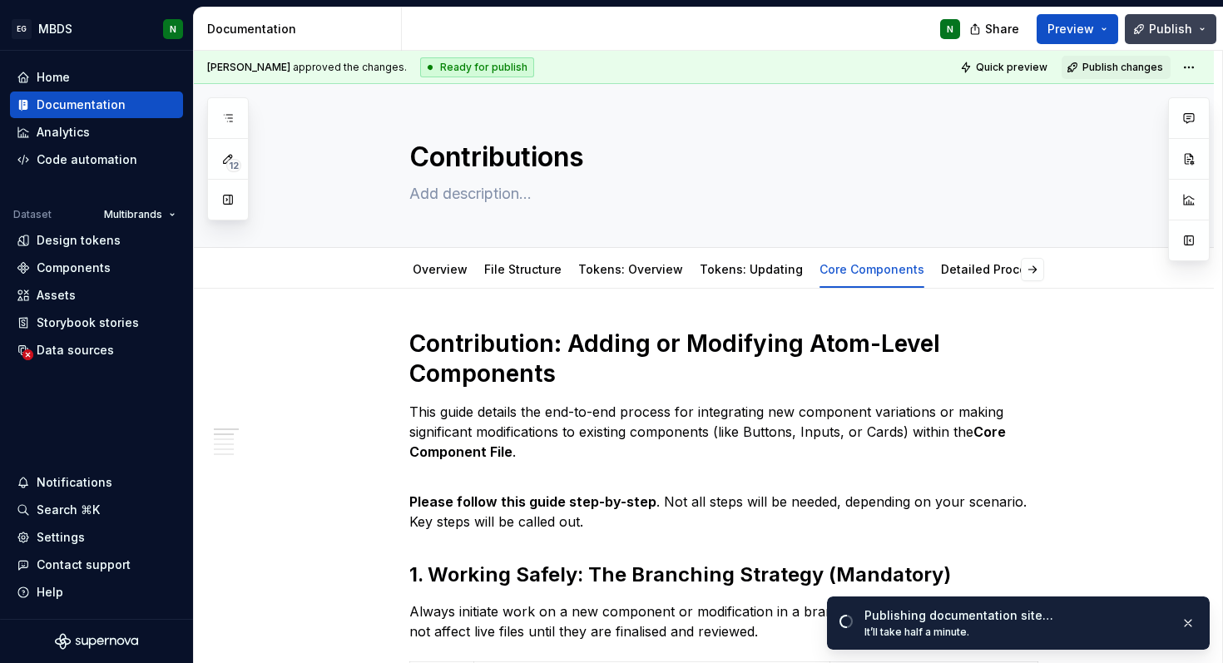
click at [1190, 27] on span "Publish" at bounding box center [1170, 29] width 43 height 17
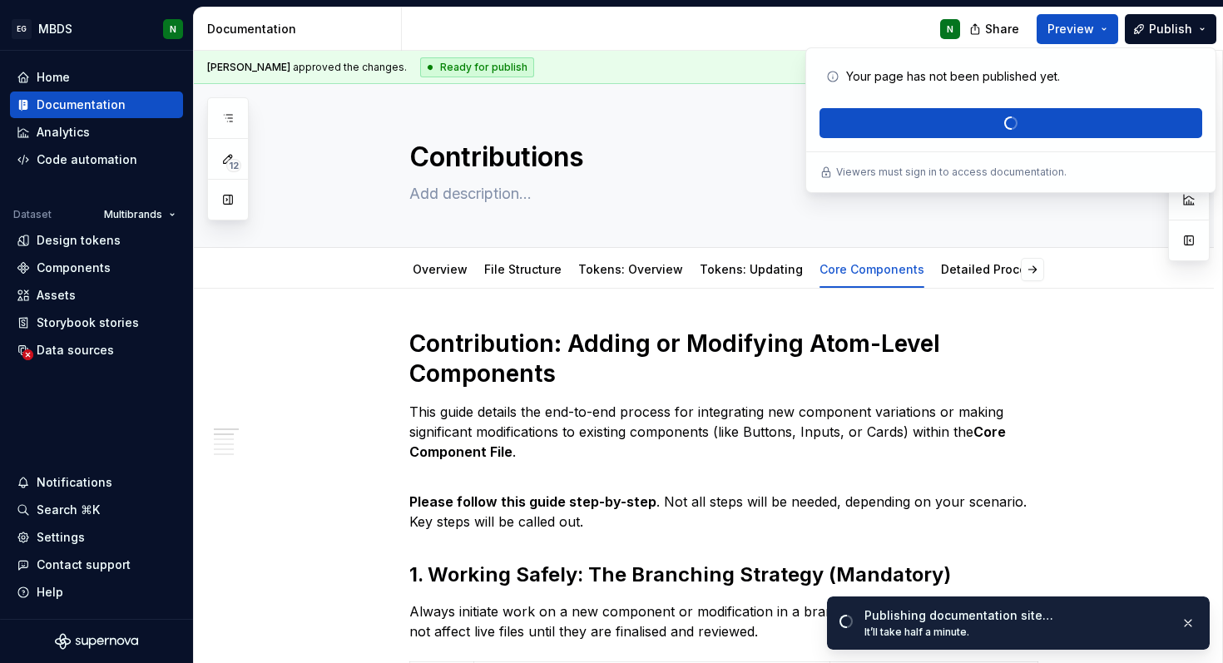
click at [663, 23] on div "N" at bounding box center [688, 28] width 572 height 43
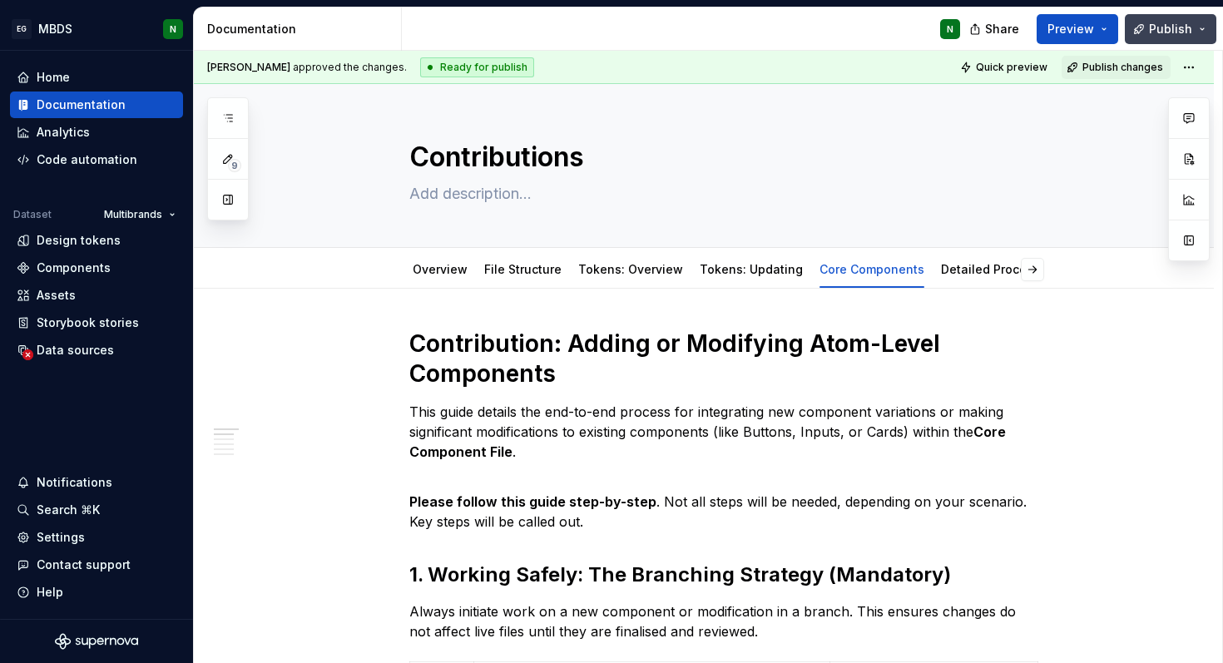
click at [1179, 22] on span "Publish" at bounding box center [1170, 29] width 43 height 17
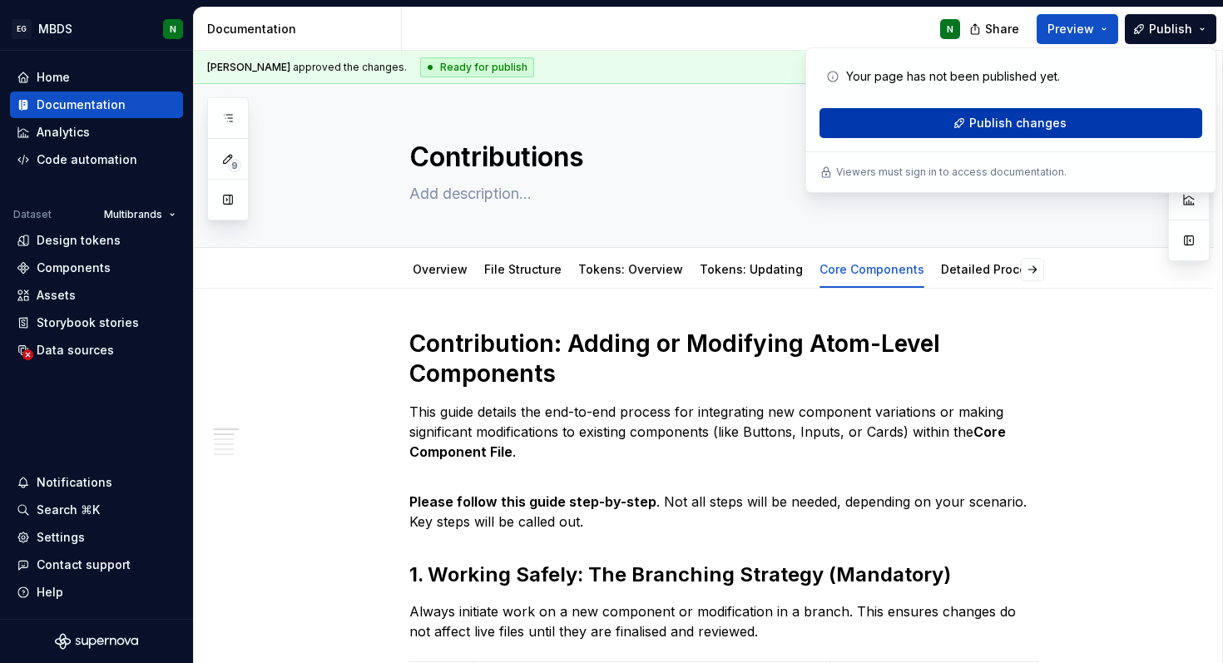
click at [1154, 108] on button "Publish changes" at bounding box center [1010, 123] width 383 height 30
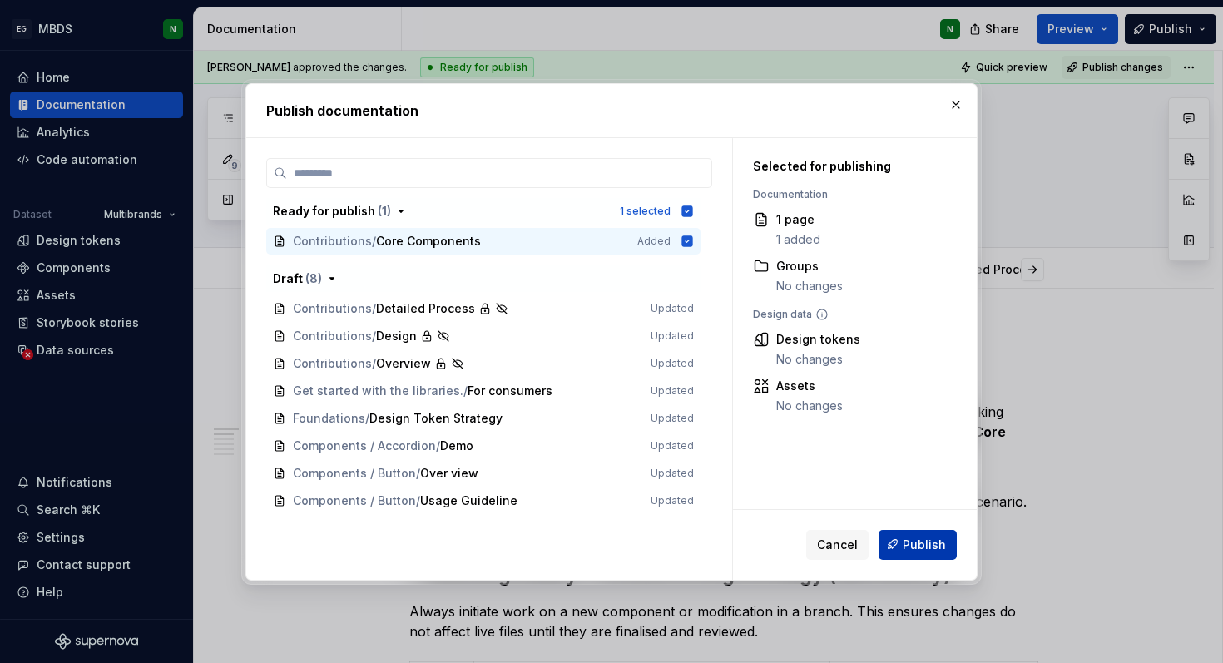
click at [926, 542] on span "Publish" at bounding box center [924, 544] width 43 height 17
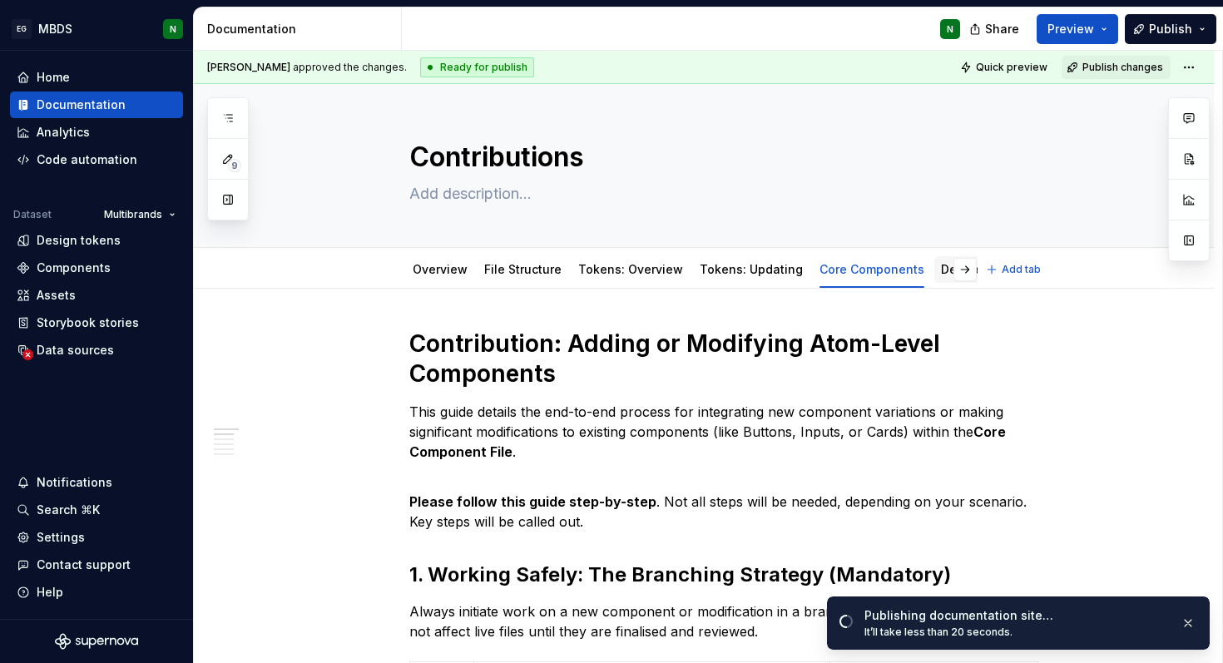
click at [941, 262] on link "Detailed Process" at bounding box center [990, 269] width 99 height 14
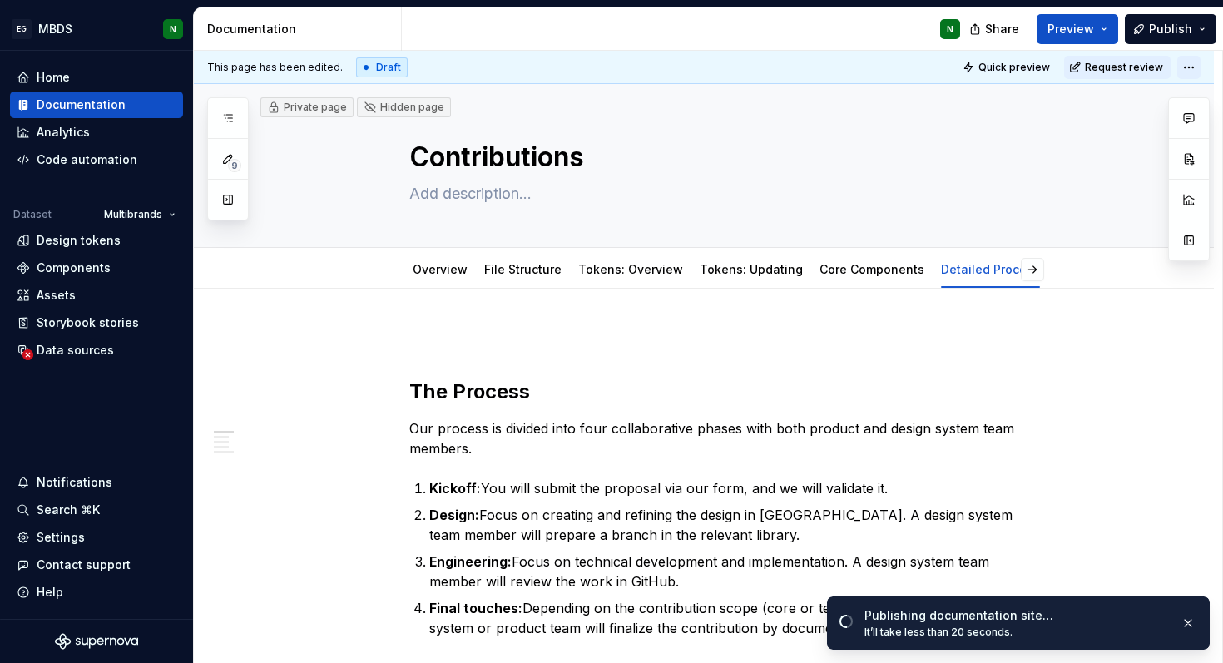
click at [1194, 67] on html "EG MBDS N Home Documentation Analytics Code automation Dataset Multibrands Desi…" at bounding box center [611, 331] width 1223 height 663
click at [792, 116] on html "EG MBDS N Home Documentation Analytics Code automation Dataset Multibrands Desi…" at bounding box center [611, 331] width 1223 height 663
click at [1080, 28] on span "Preview" at bounding box center [1070, 29] width 47 height 17
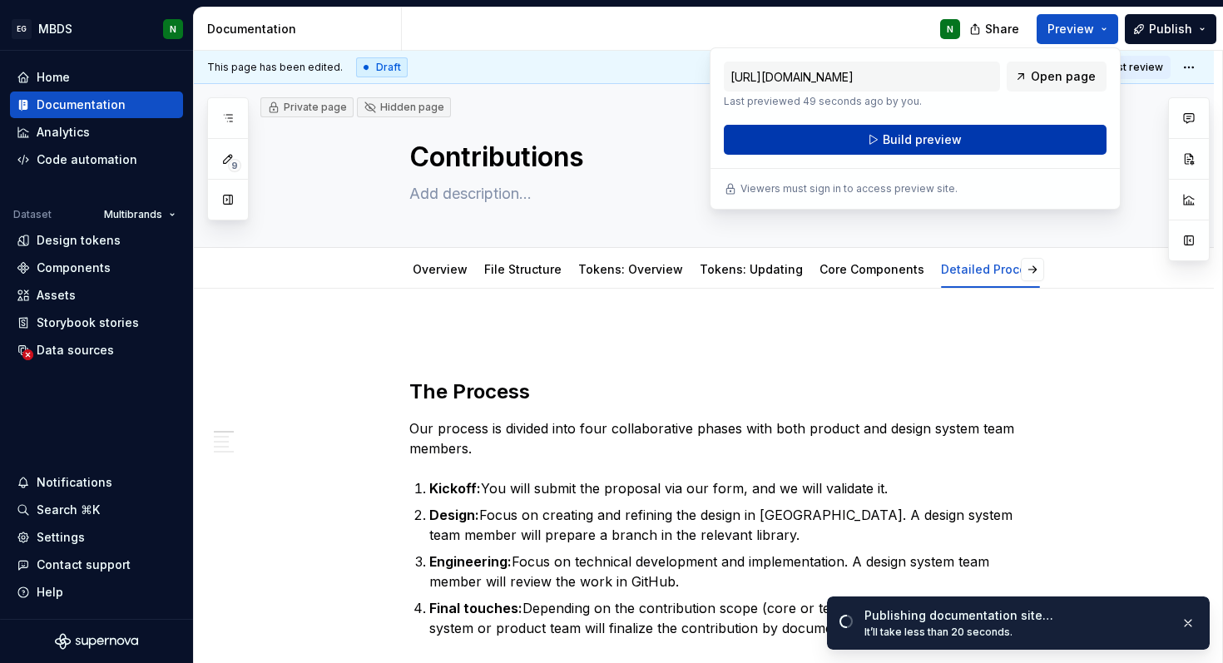
click at [1057, 136] on button "Build preview" at bounding box center [915, 140] width 383 height 30
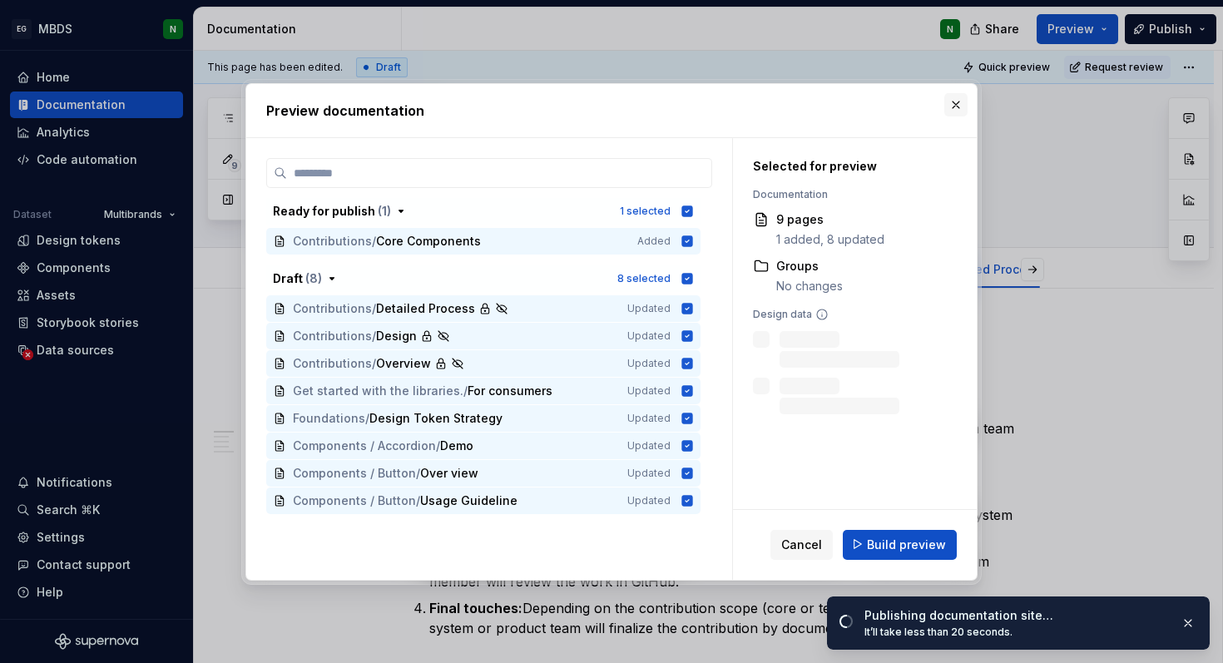
click at [960, 103] on button "button" at bounding box center [955, 104] width 23 height 23
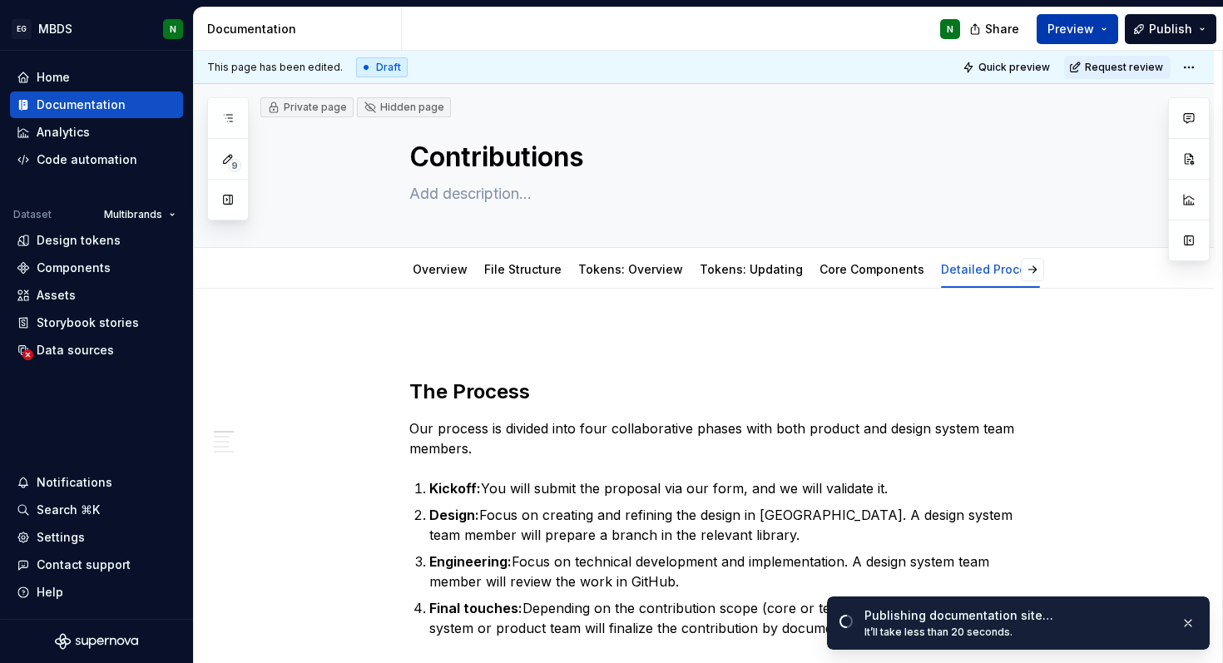
click at [1066, 32] on span "Preview" at bounding box center [1070, 29] width 47 height 17
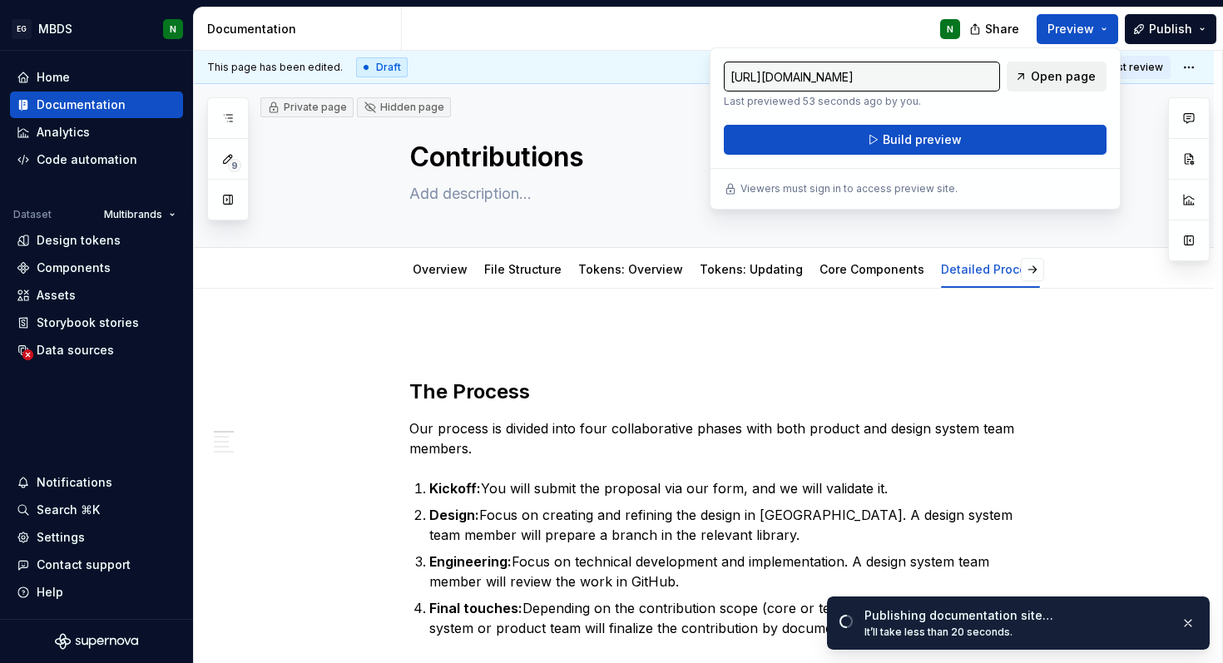
click at [1075, 83] on span "Open page" at bounding box center [1063, 76] width 65 height 17
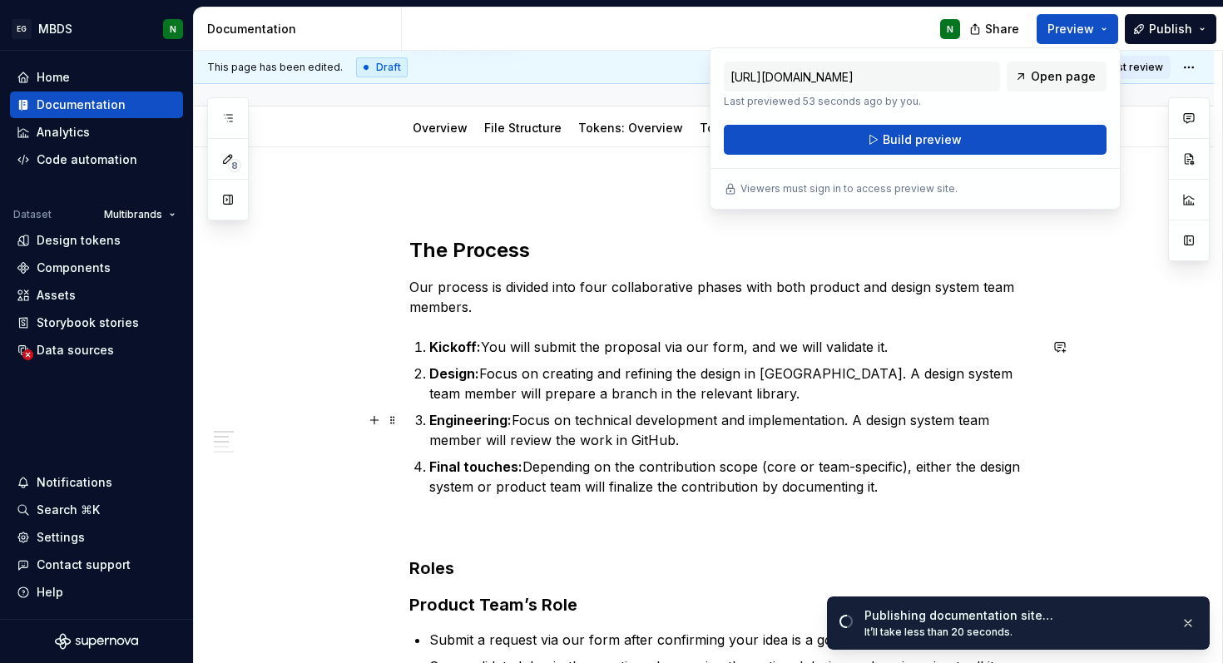
scroll to position [155, 0]
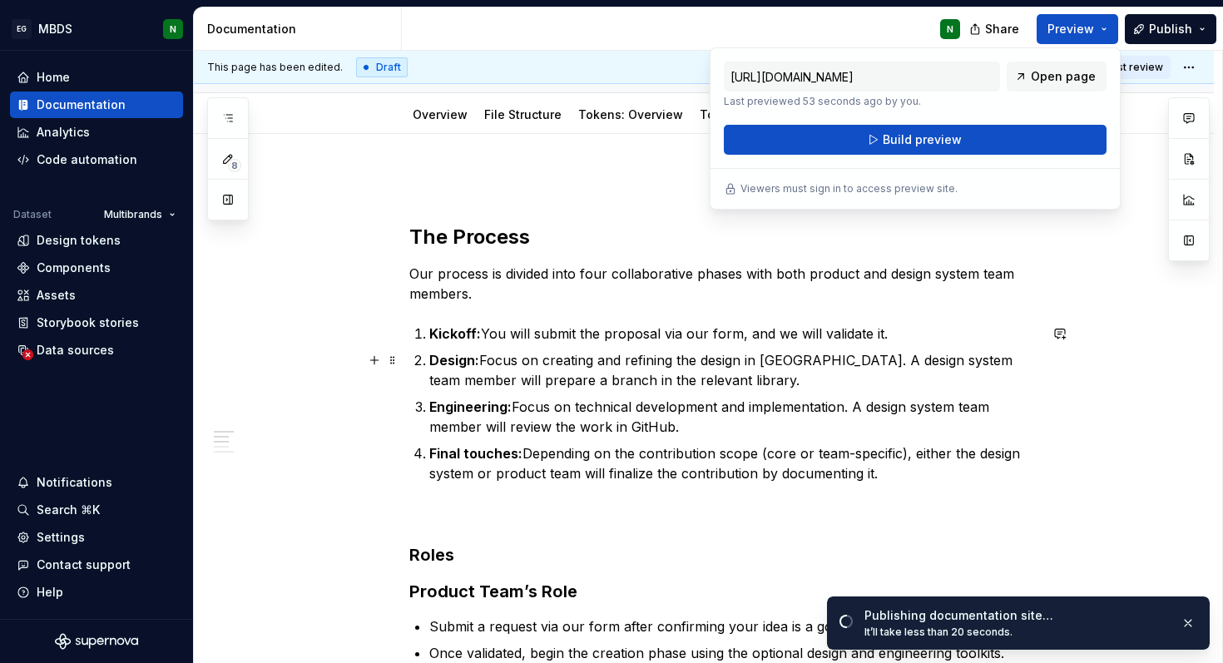
click at [582, 346] on ol "Kickoff: You will submit the proposal via our form, and we will validate it. De…" at bounding box center [733, 404] width 609 height 160
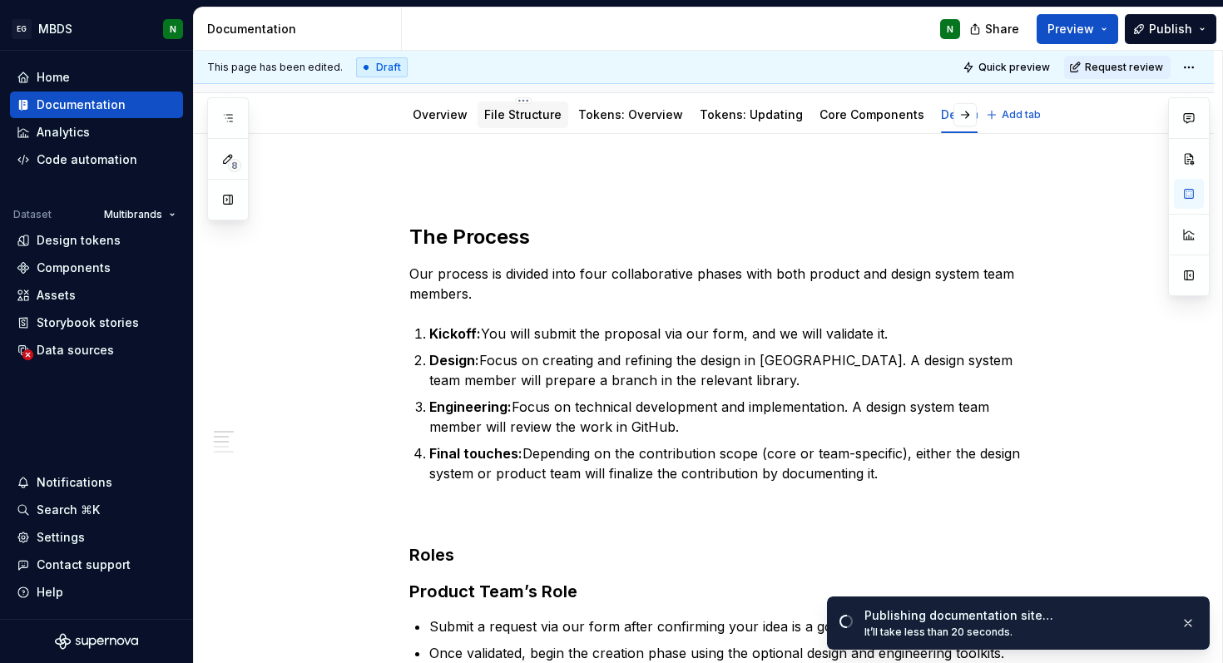
click at [526, 119] on link "File Structure" at bounding box center [522, 114] width 77 height 14
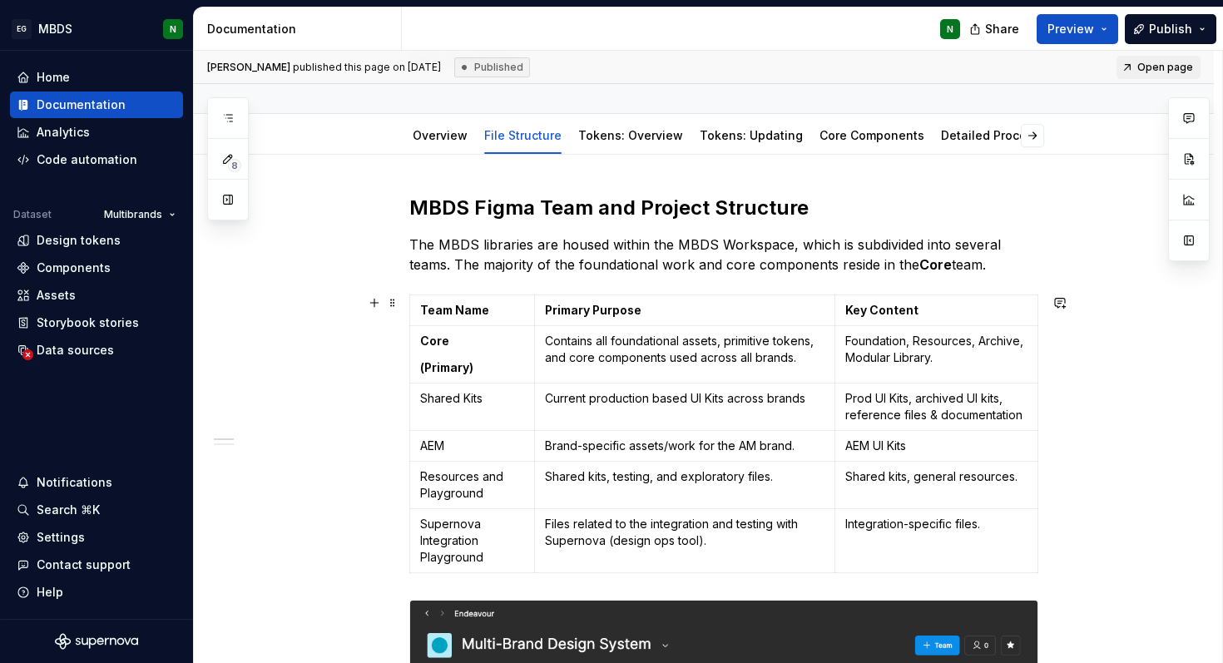
scroll to position [131, 0]
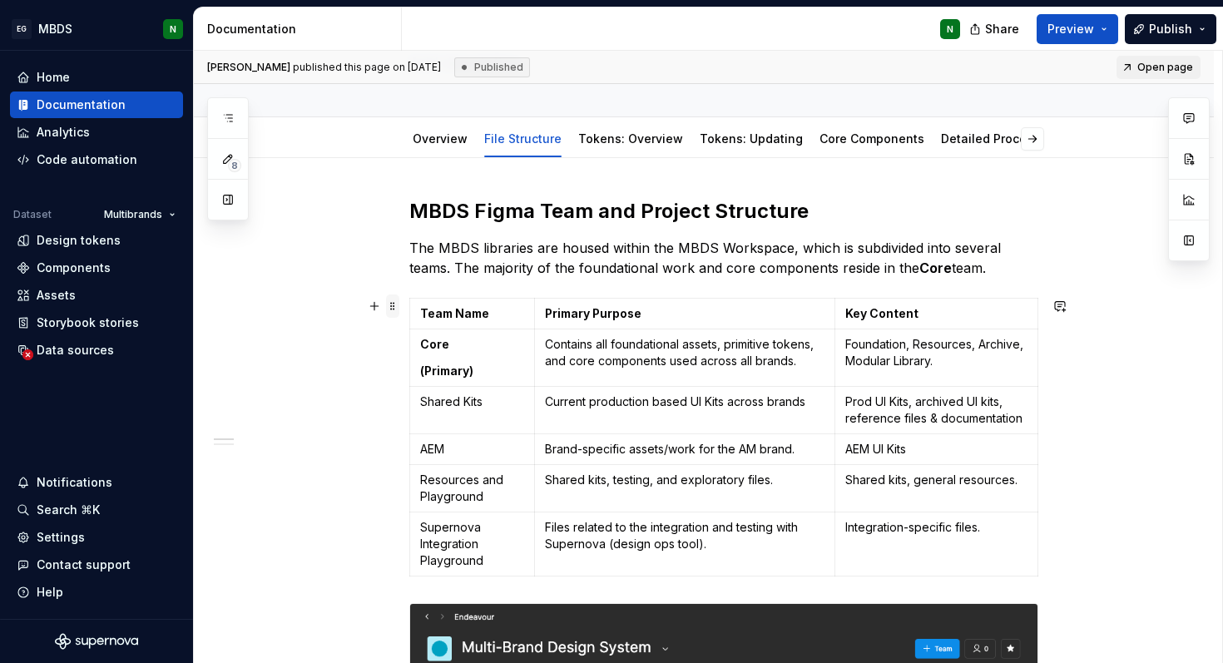
click at [392, 313] on span at bounding box center [392, 305] width 13 height 23
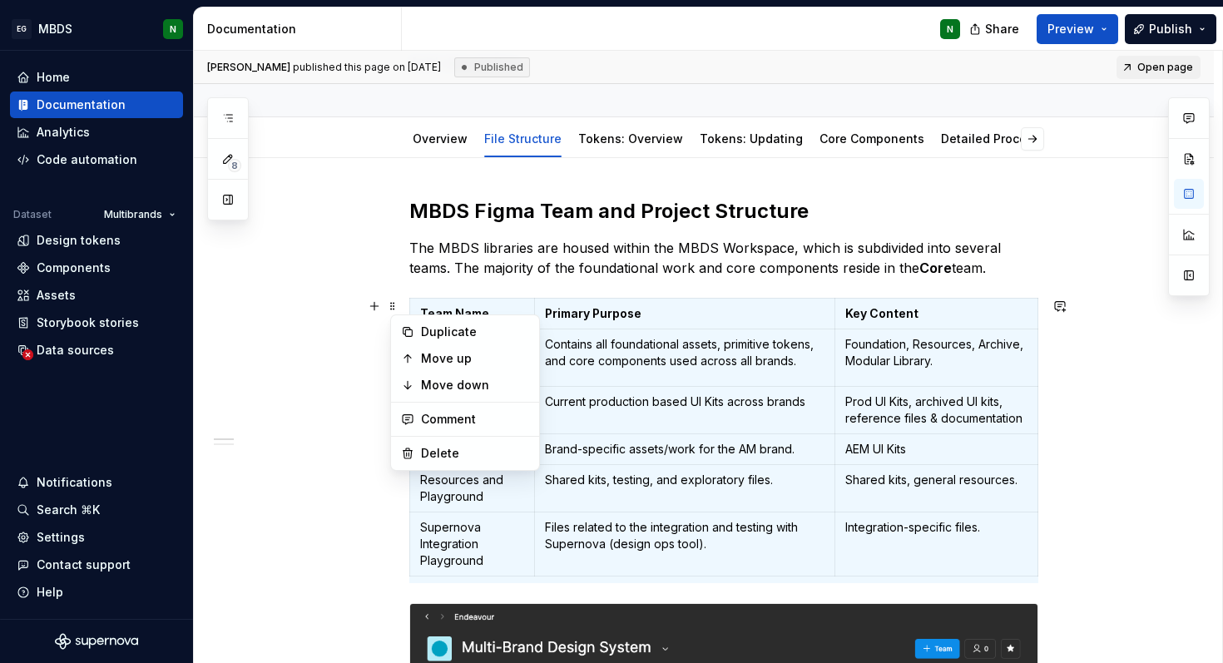
click at [592, 316] on strong "Primary Purpose" at bounding box center [593, 313] width 97 height 14
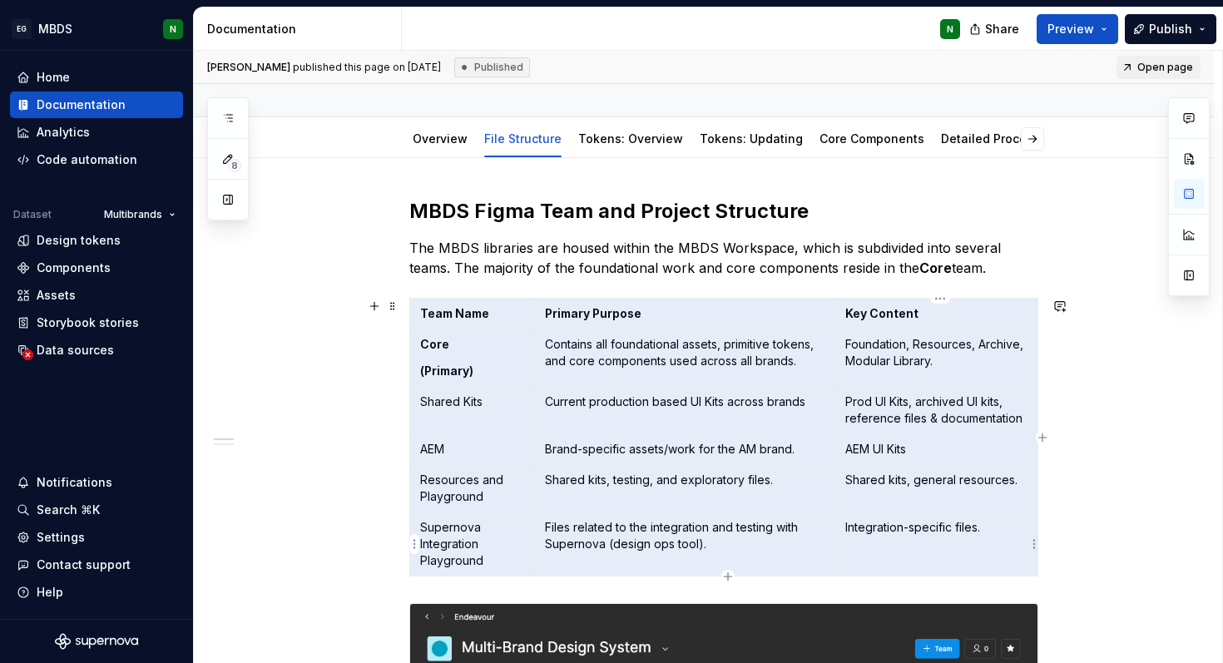
drag, startPoint x: 444, startPoint y: 313, endPoint x: 909, endPoint y: 544, distance: 519.4
click at [909, 544] on tbody "Team Name Primary Purpose Key Content Core (Primary) Contains all foundational …" at bounding box center [724, 438] width 628 height 278
click at [1188, 278] on button "button" at bounding box center [1189, 275] width 30 height 30
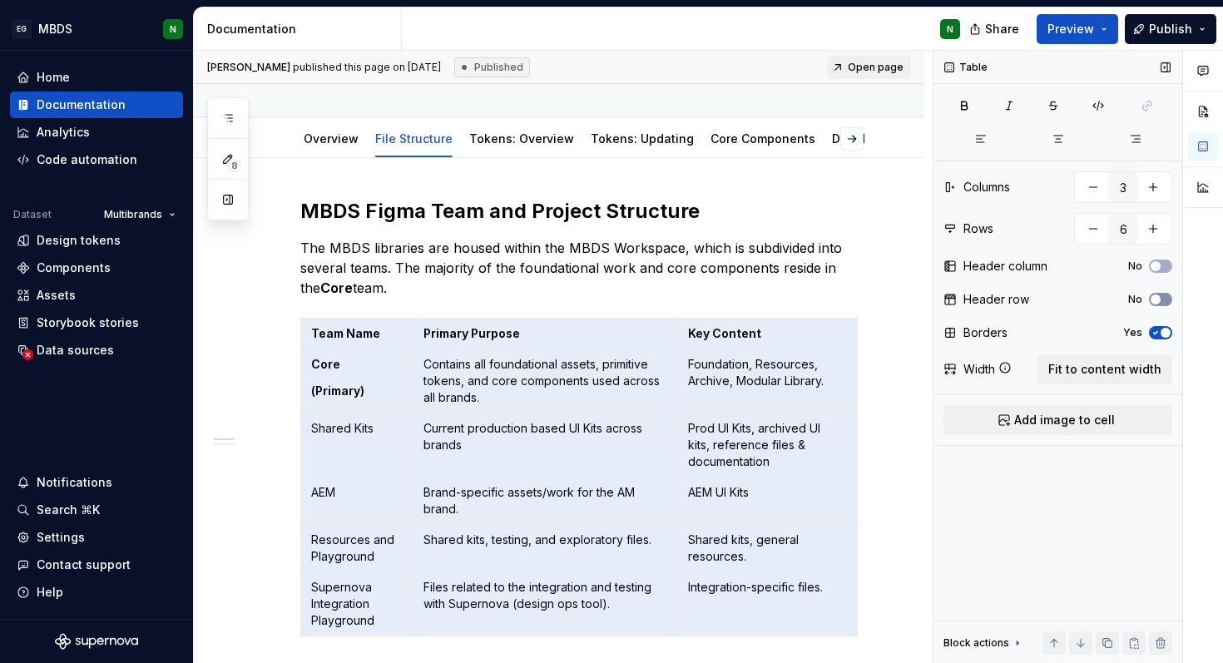
click at [1161, 299] on icon "button" at bounding box center [1155, 299] width 13 height 10
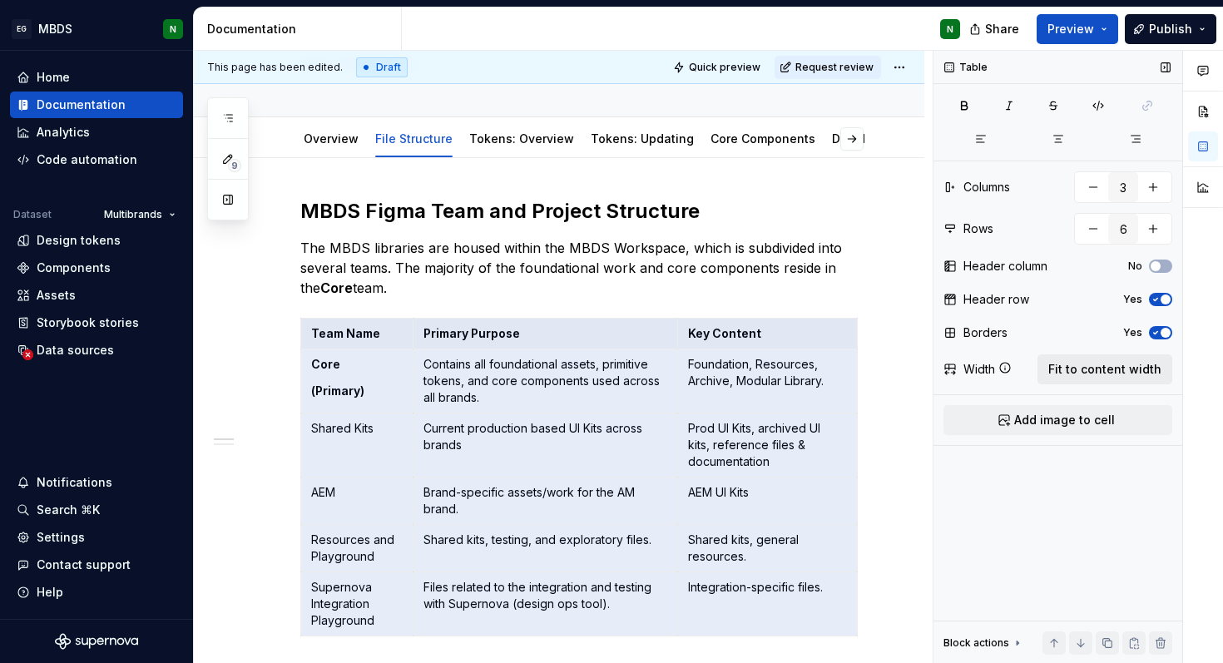
click at [1149, 367] on span "Fit to content width" at bounding box center [1104, 369] width 113 height 17
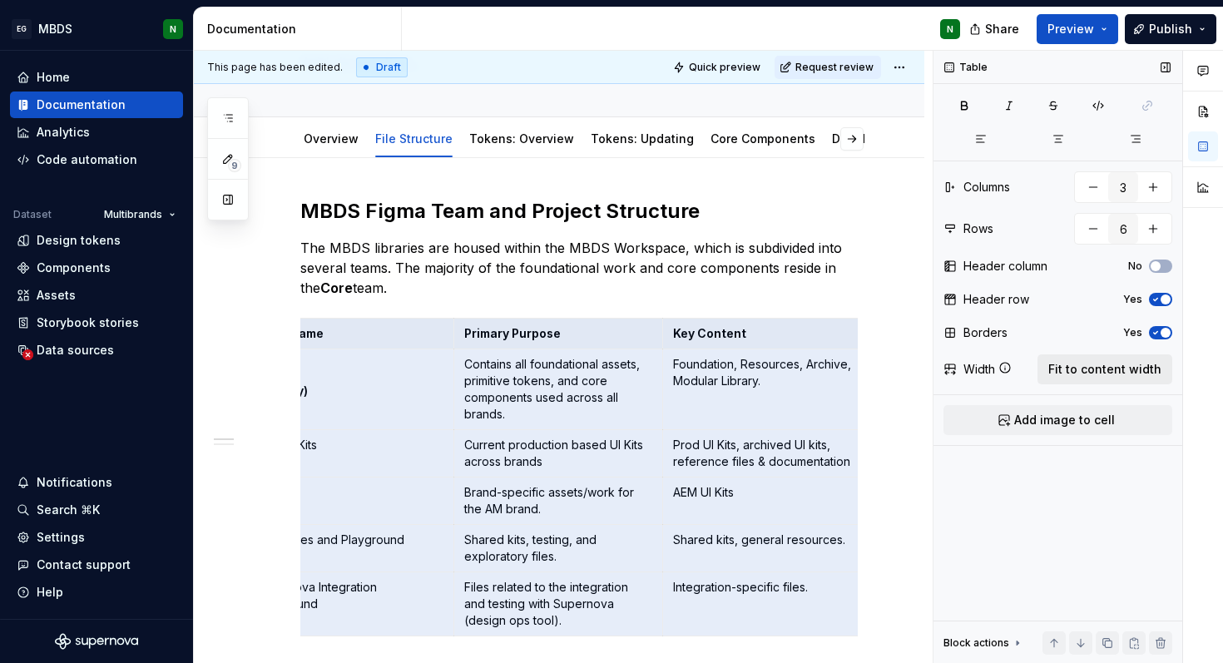
click at [1125, 369] on span "Fit to content width" at bounding box center [1104, 369] width 113 height 17
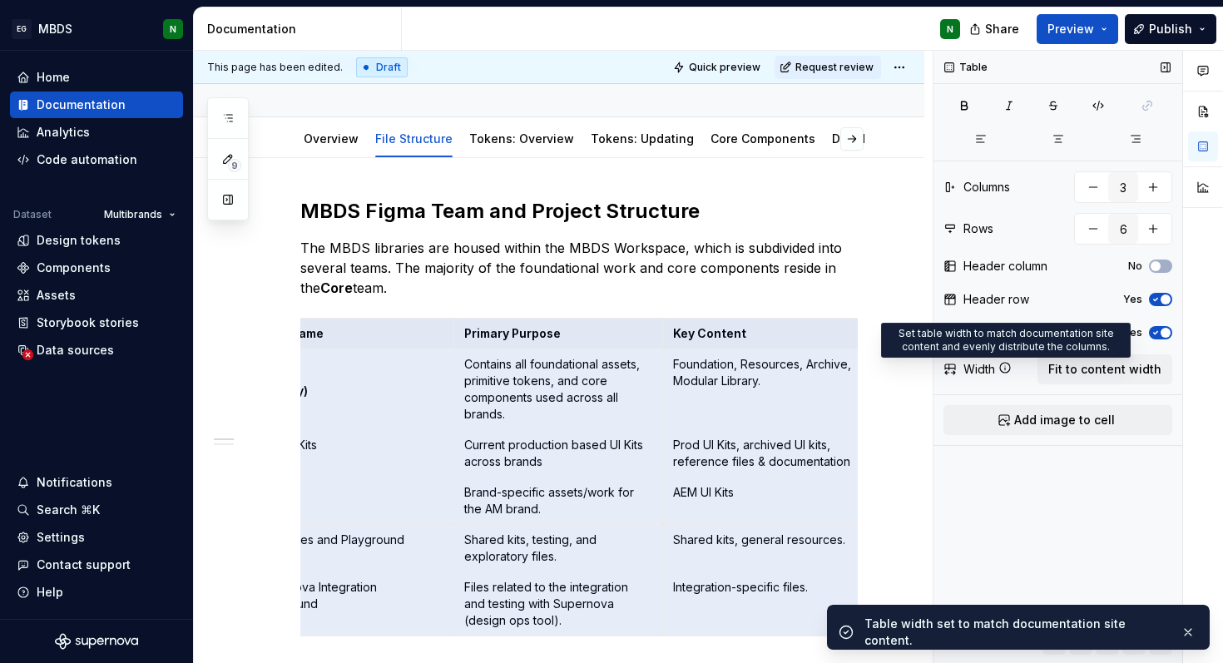
click at [1006, 368] on icon at bounding box center [1004, 367] width 13 height 13
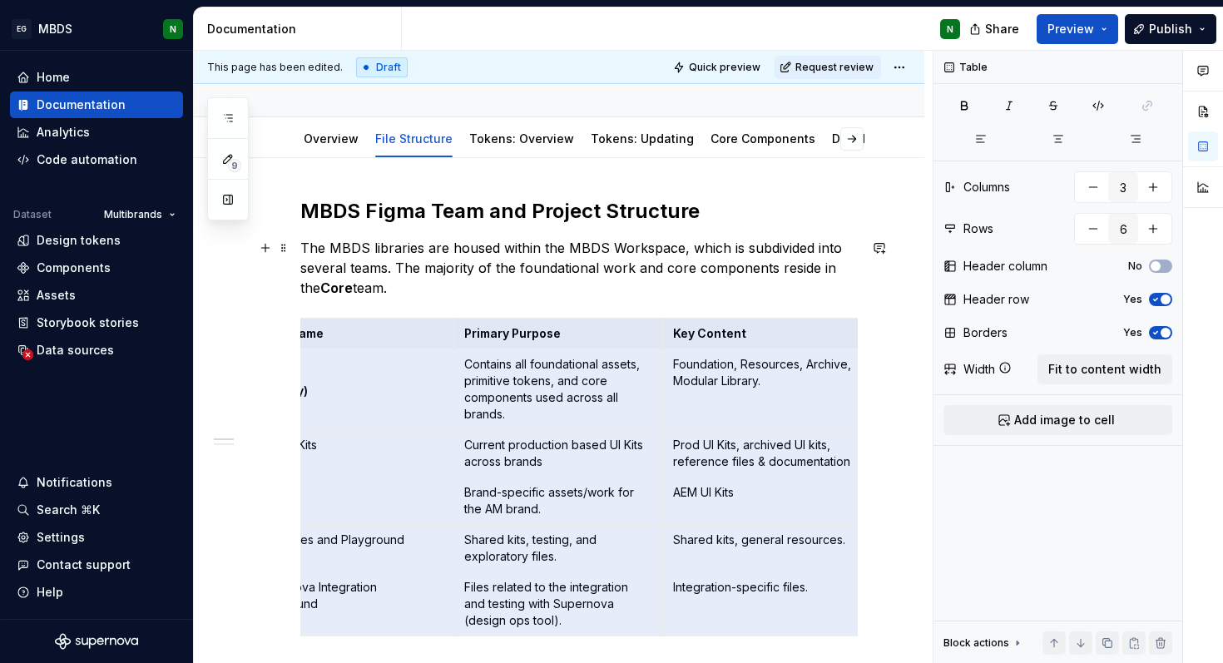
click at [846, 272] on p "The MBDS libraries are housed within the MBDS Workspace, which is subdivided in…" at bounding box center [578, 268] width 557 height 60
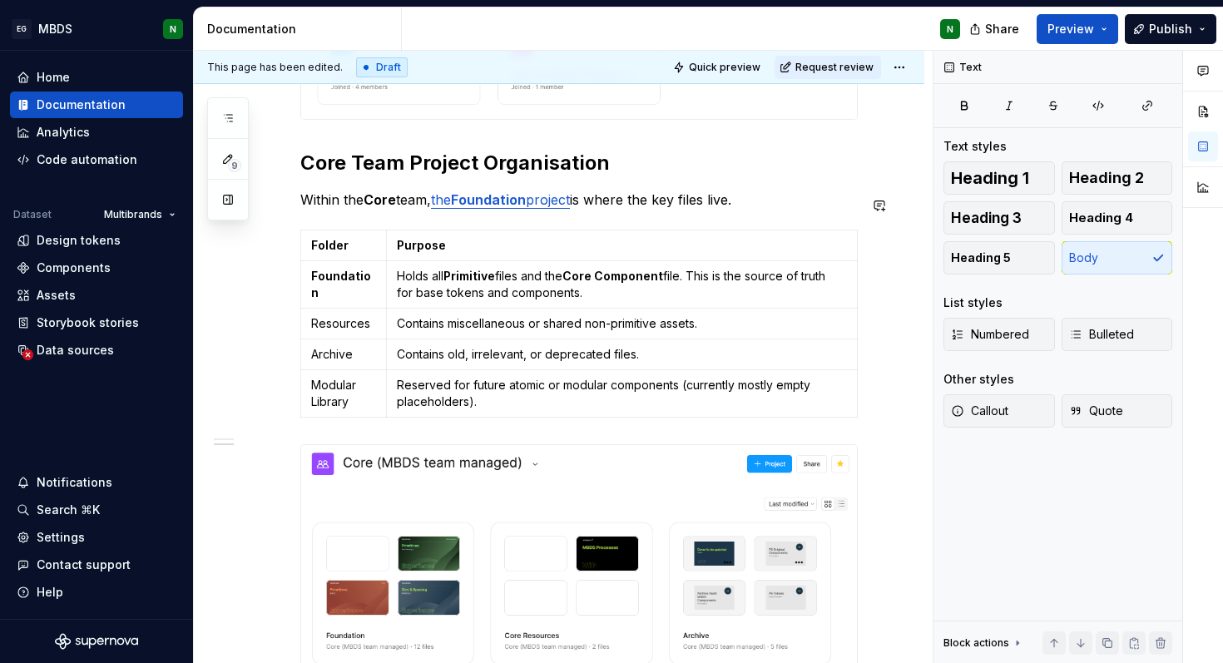
scroll to position [1153, 0]
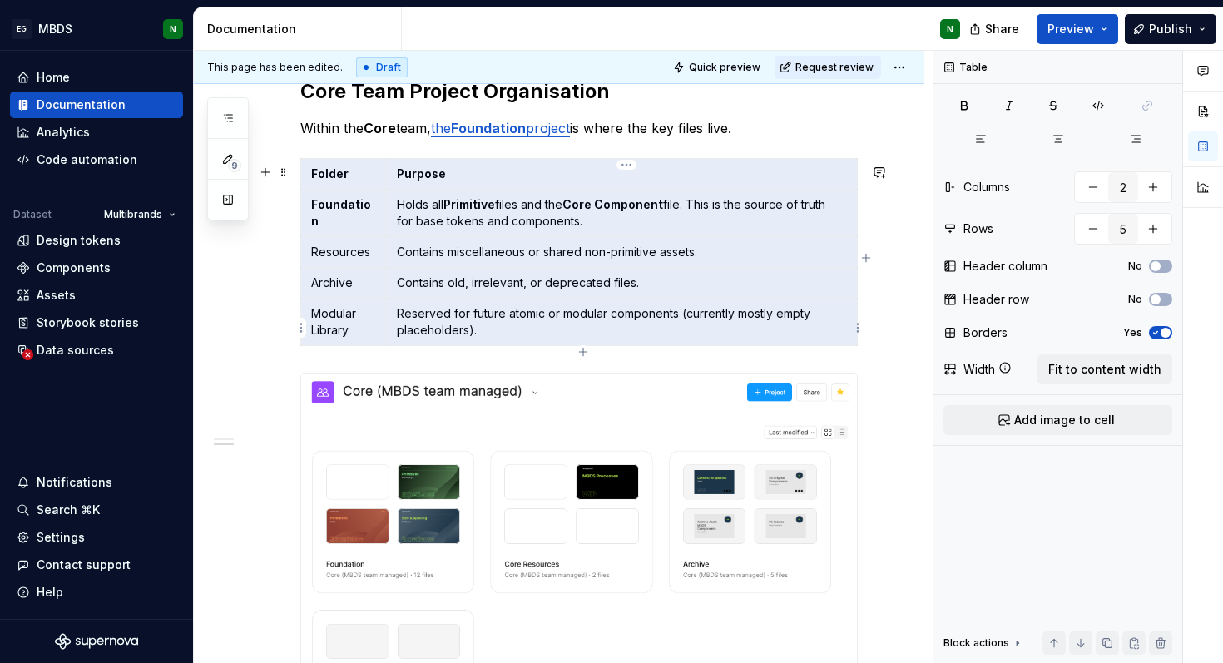
drag, startPoint x: 362, startPoint y: 184, endPoint x: 511, endPoint y: 326, distance: 205.9
click at [511, 327] on tbody "Folder Purpose Foundation Holds all Primitive files and the Core Component file…" at bounding box center [579, 251] width 557 height 187
click at [1164, 299] on button "No" at bounding box center [1160, 299] width 23 height 13
click at [1093, 366] on span "Fit to content width" at bounding box center [1104, 369] width 113 height 17
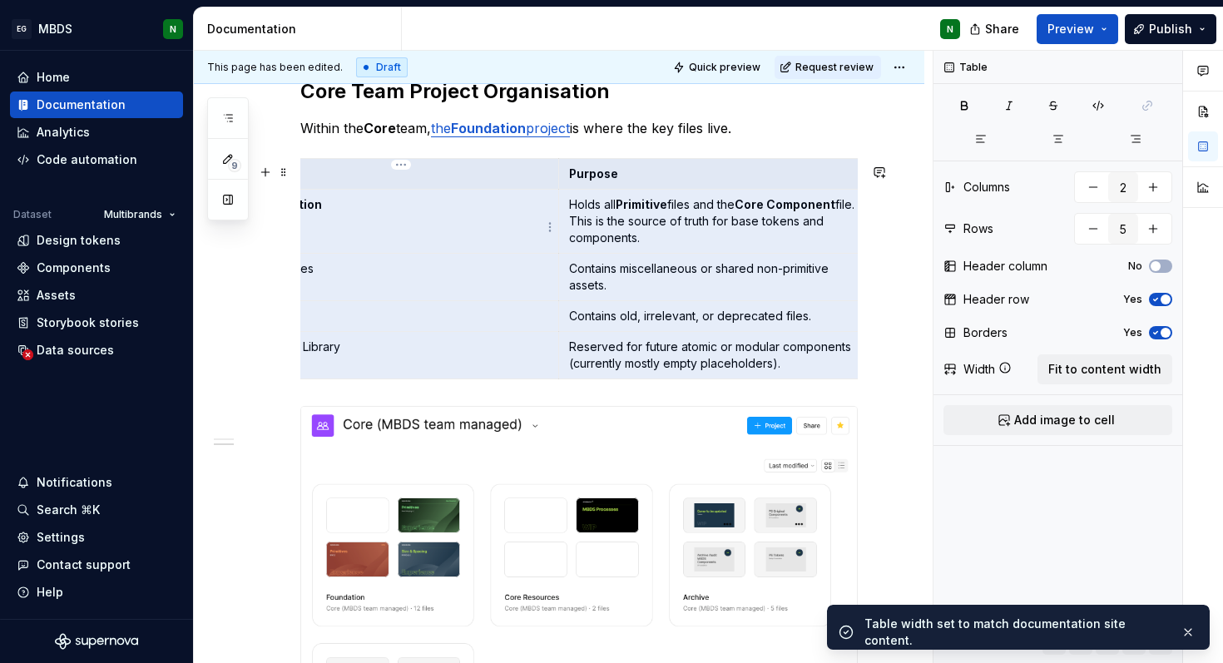
click at [457, 238] on td "Foundation" at bounding box center [402, 221] width 314 height 64
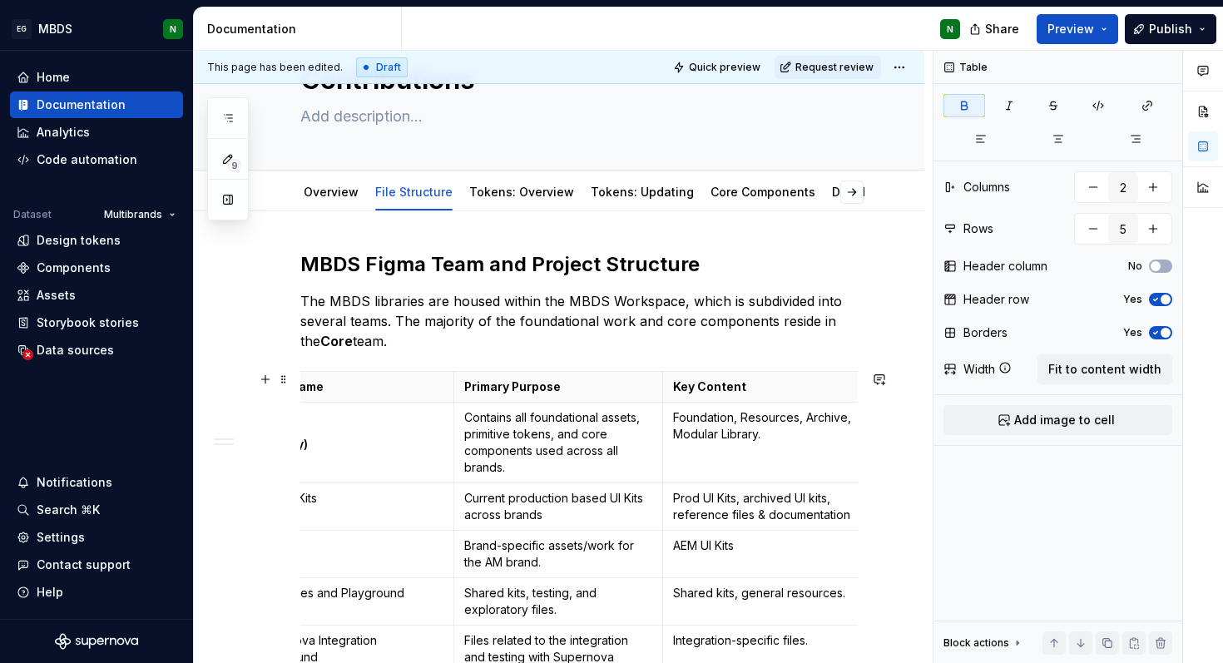
scroll to position [0, 0]
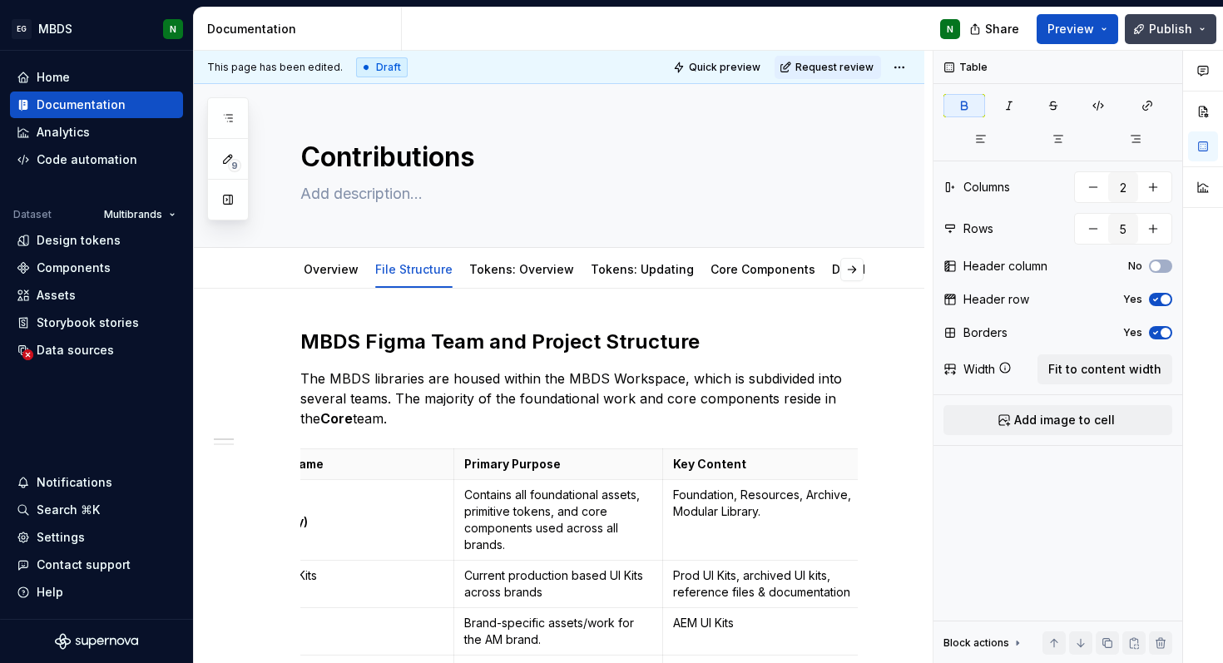
click at [1155, 32] on span "Publish" at bounding box center [1170, 29] width 43 height 17
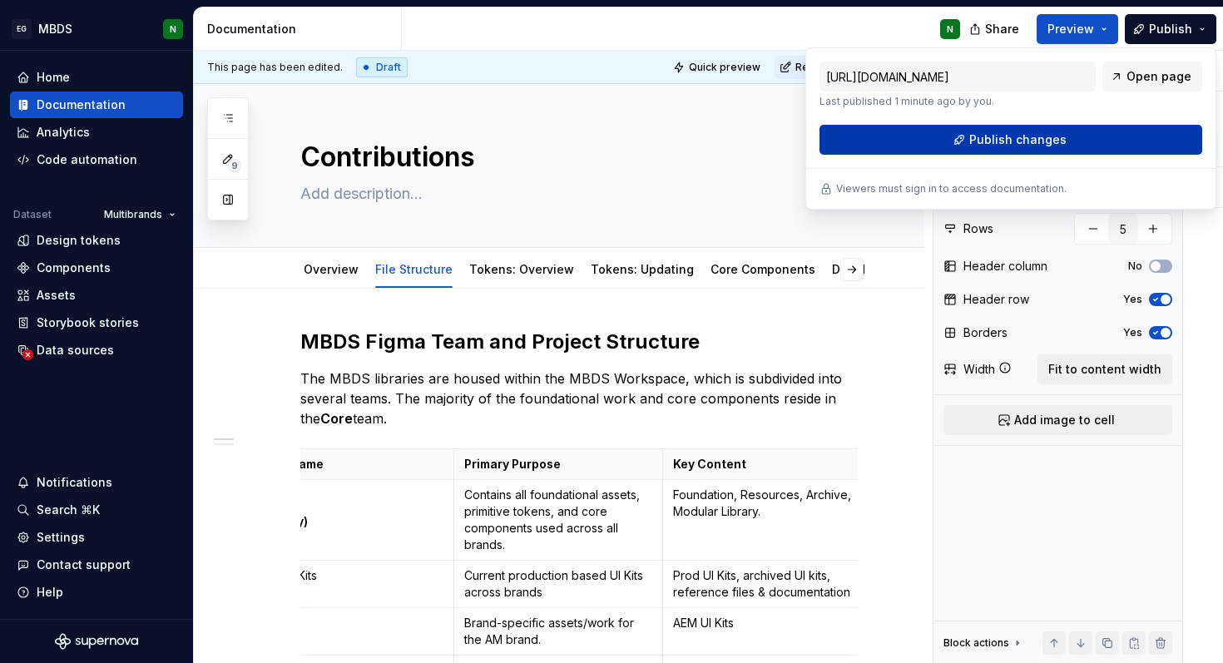
click at [1107, 134] on button "Publish changes" at bounding box center [1010, 140] width 383 height 30
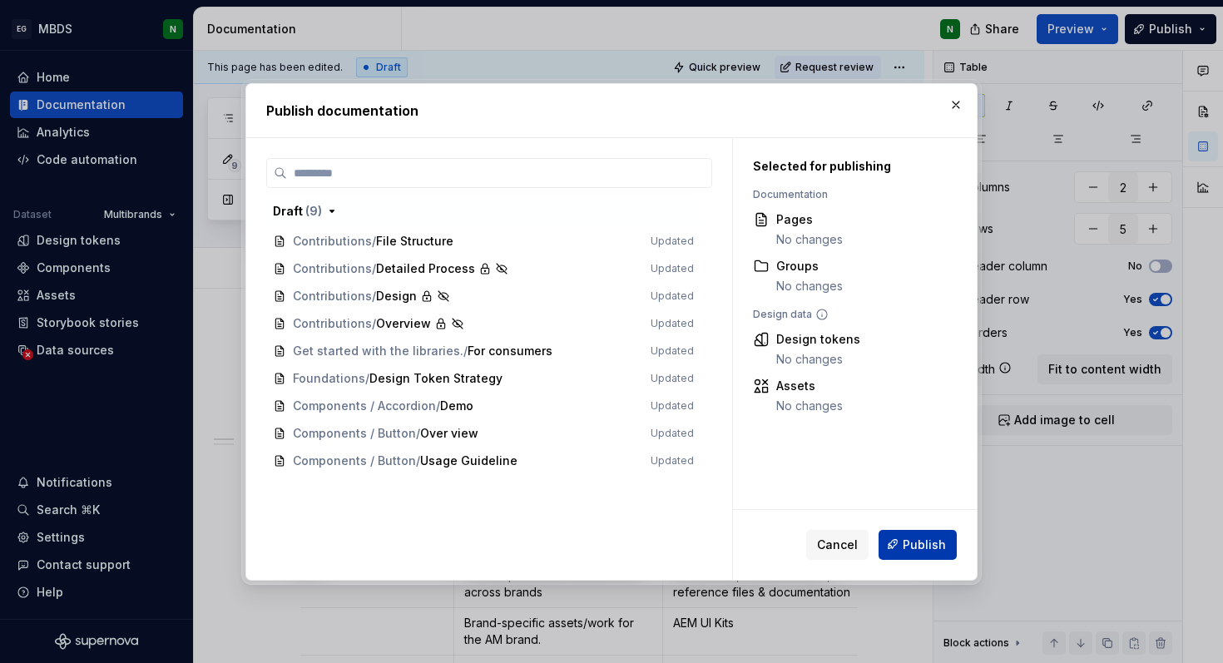
click at [923, 539] on span "Publish" at bounding box center [924, 544] width 43 height 17
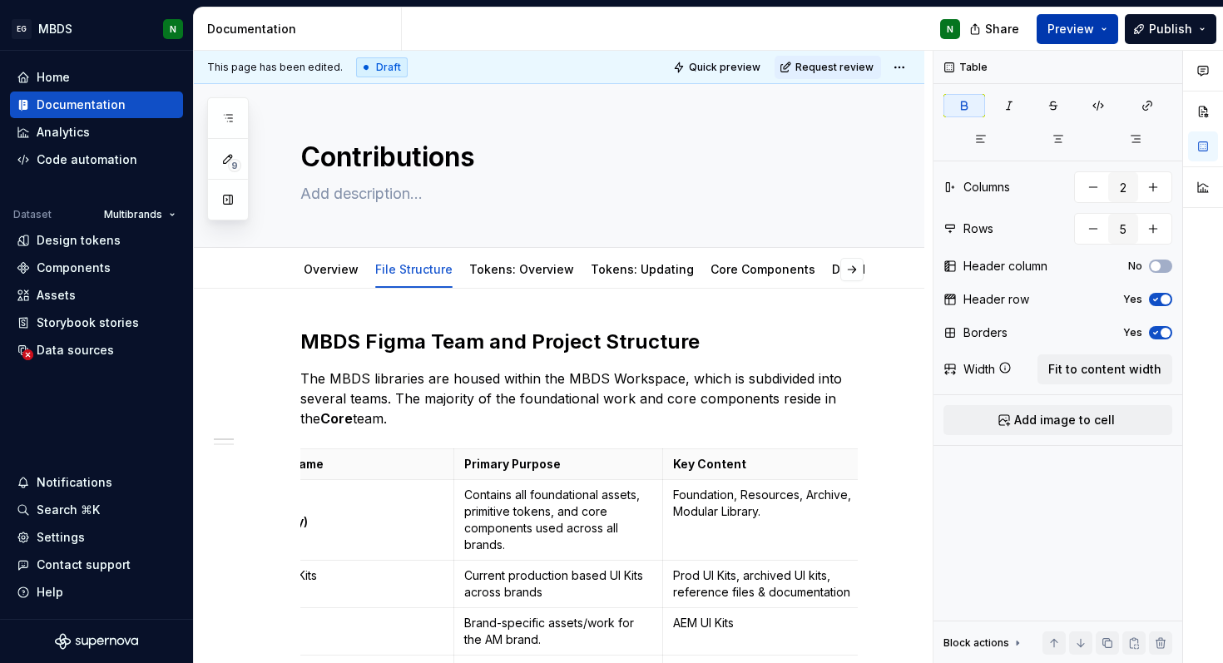
click at [1080, 27] on span "Preview" at bounding box center [1070, 29] width 47 height 17
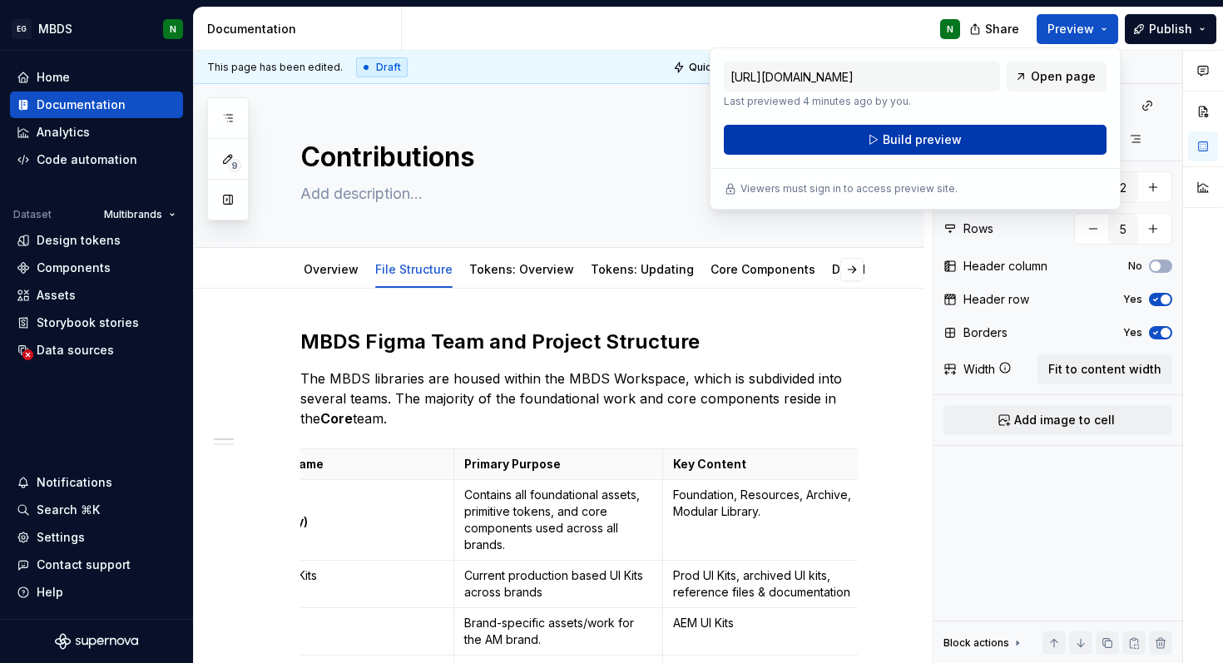
click at [1021, 139] on button "Build preview" at bounding box center [915, 140] width 383 height 30
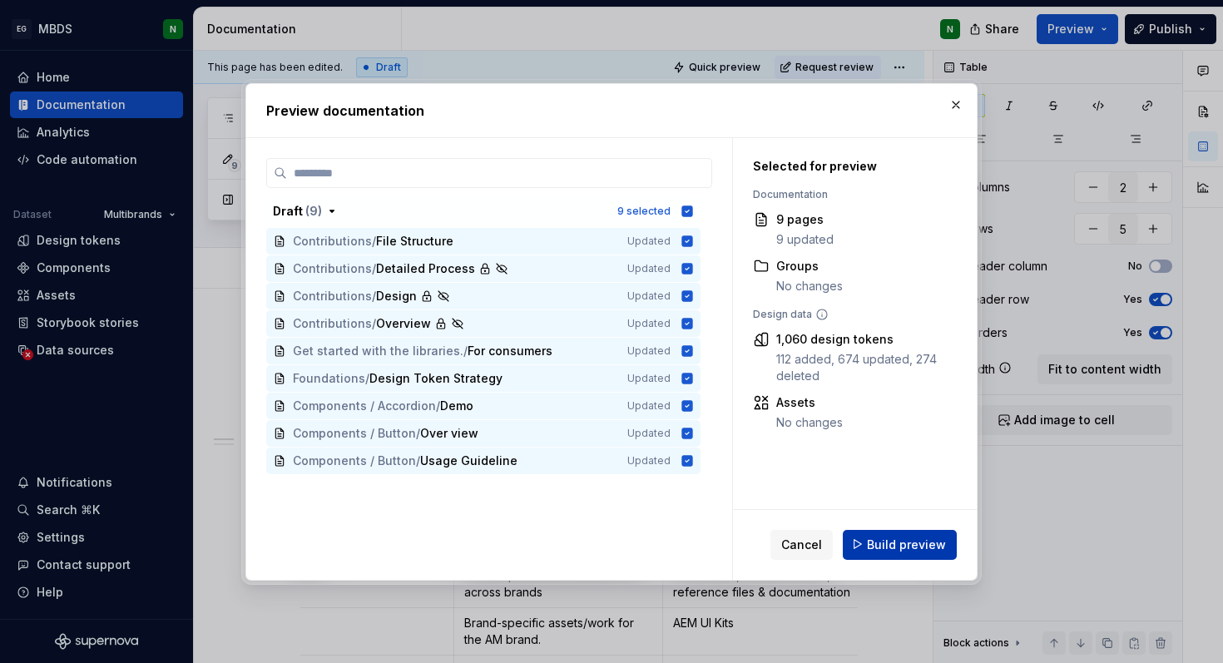
click at [915, 544] on span "Build preview" at bounding box center [906, 544] width 79 height 17
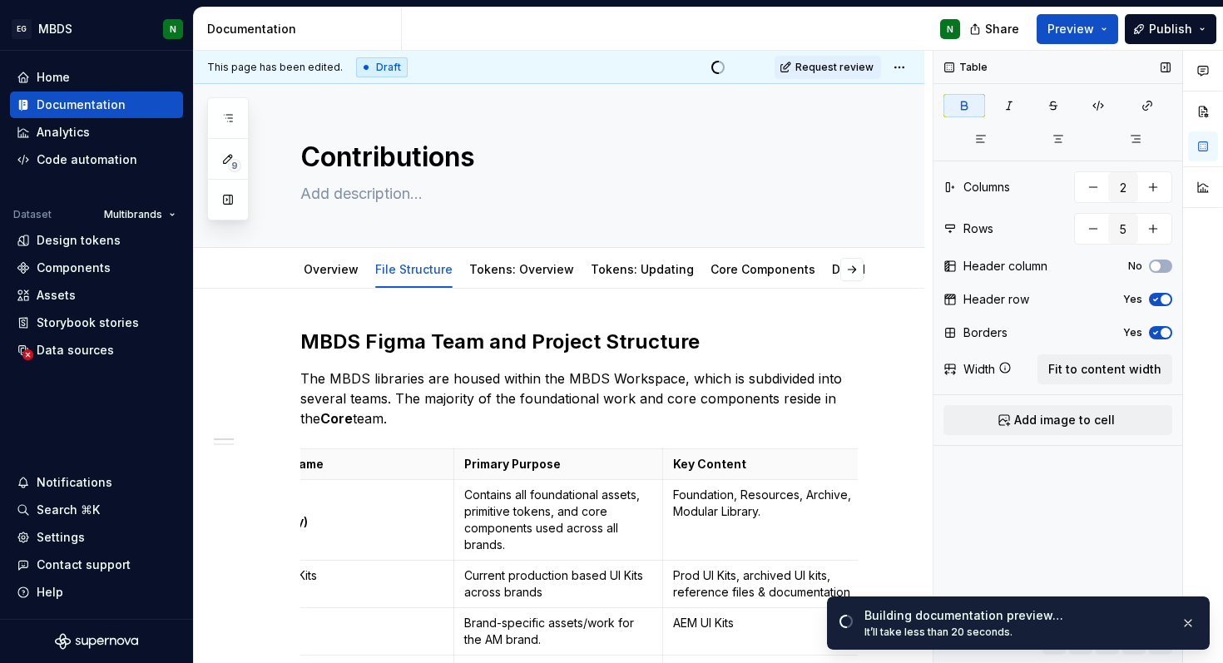
click at [963, 369] on div "Width" at bounding box center [979, 369] width 32 height 17
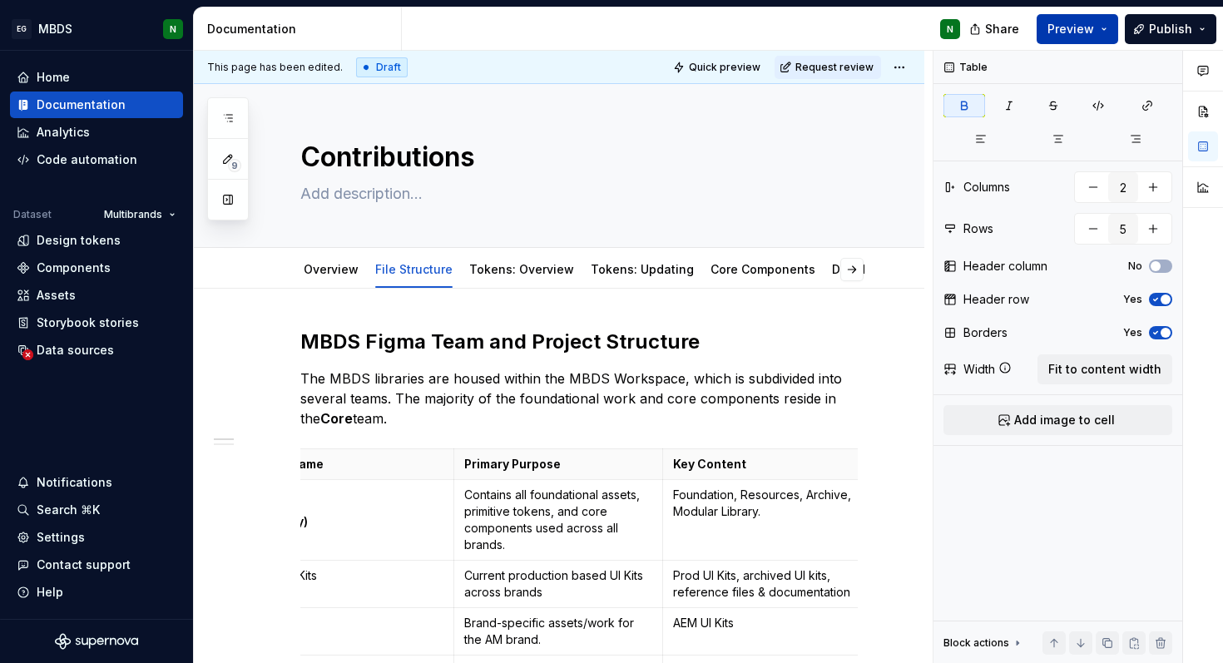
click at [1096, 19] on button "Preview" at bounding box center [1078, 29] width 82 height 30
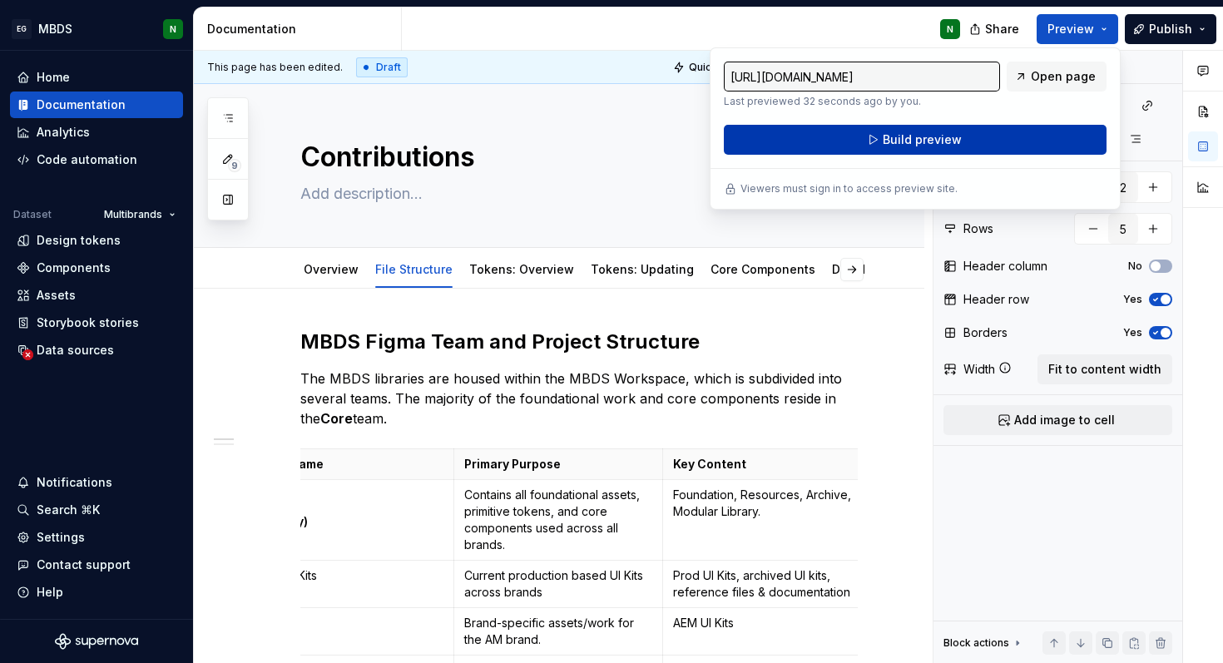
click at [1032, 146] on button "Build preview" at bounding box center [915, 140] width 383 height 30
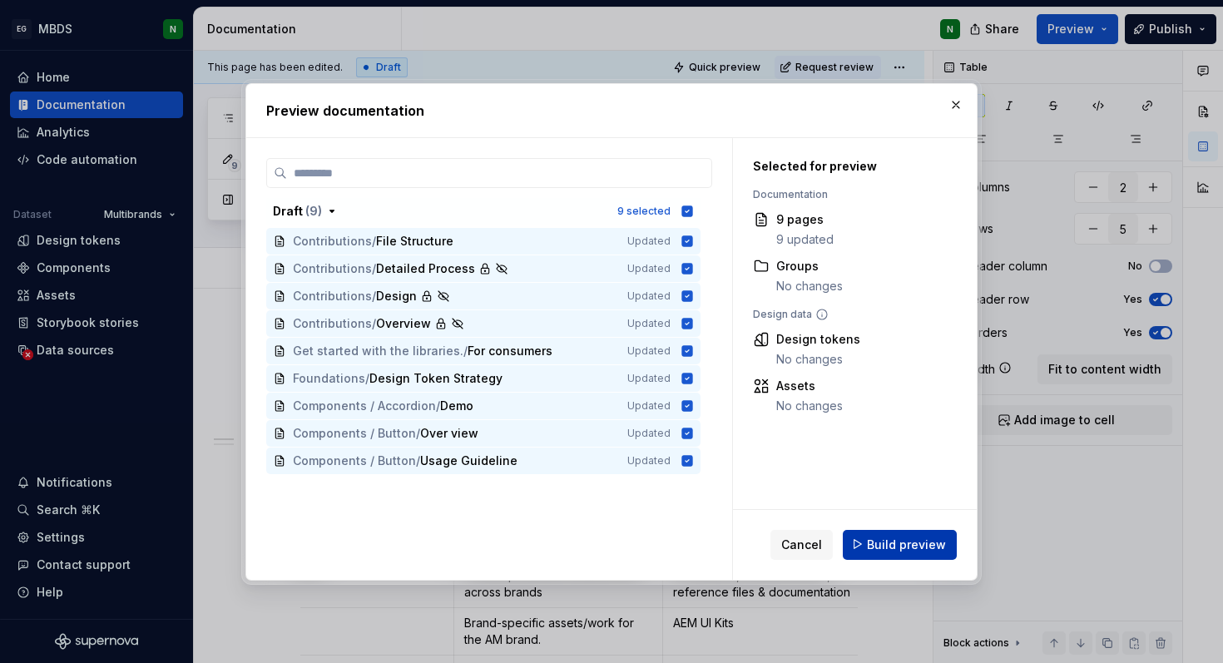
click at [874, 543] on span "Build preview" at bounding box center [906, 544] width 79 height 17
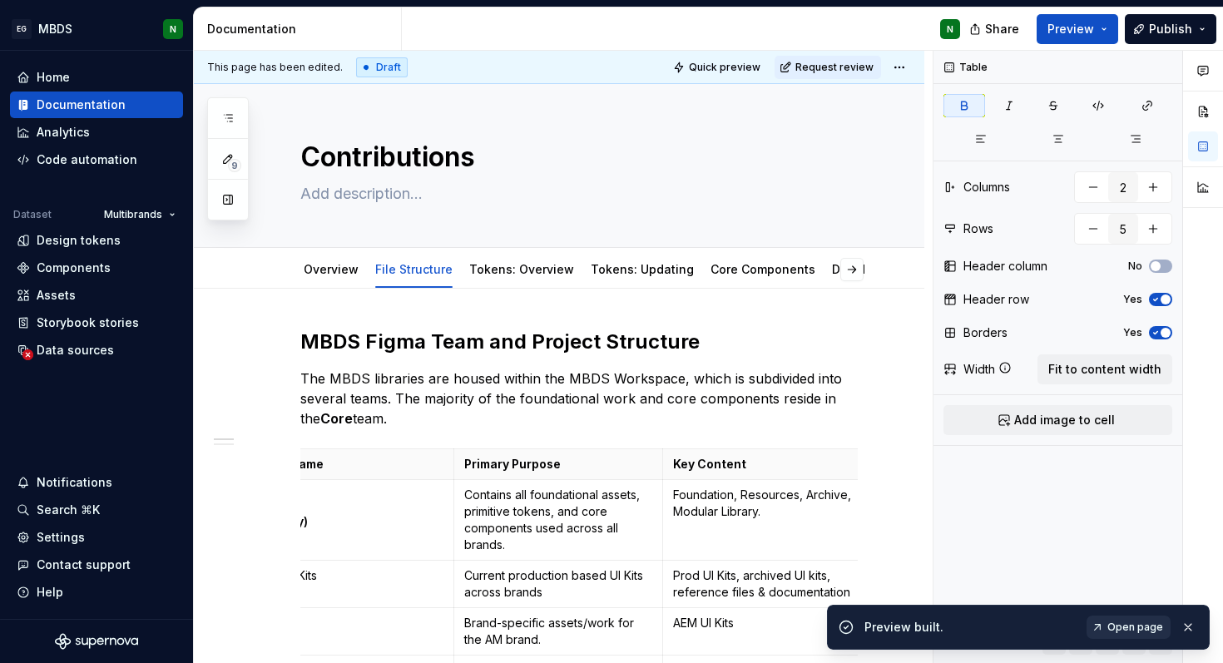
click at [1134, 626] on span "Open page" at bounding box center [1135, 627] width 56 height 13
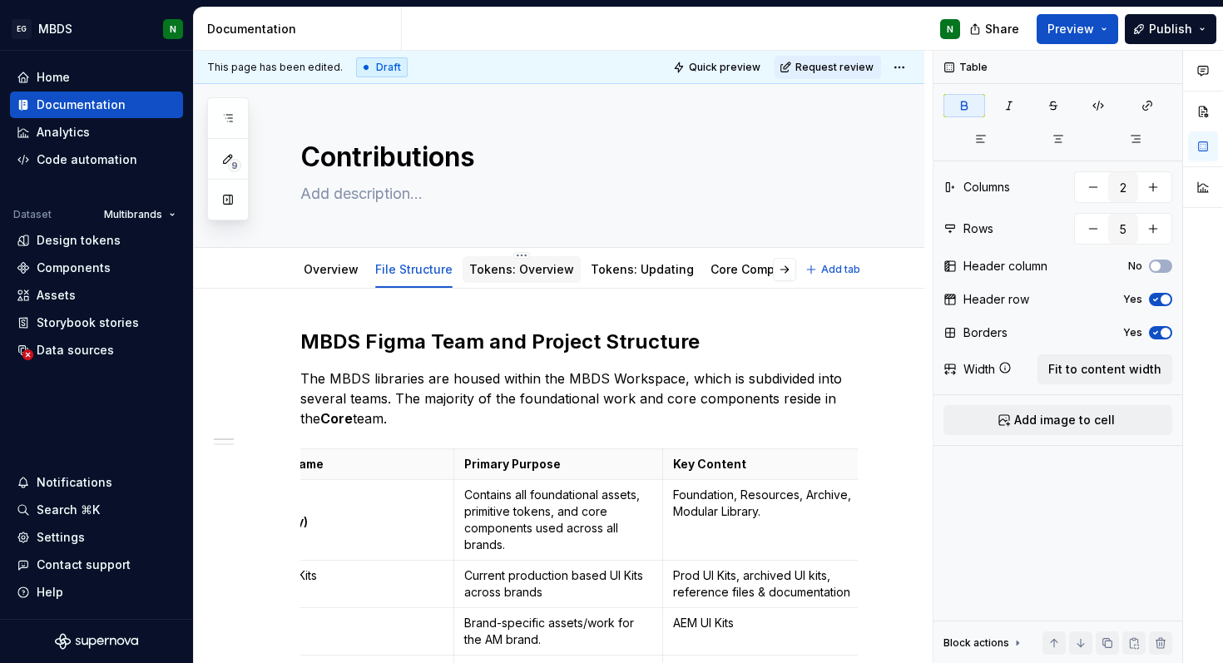
click at [529, 275] on link "Tokens: Overview" at bounding box center [521, 269] width 105 height 14
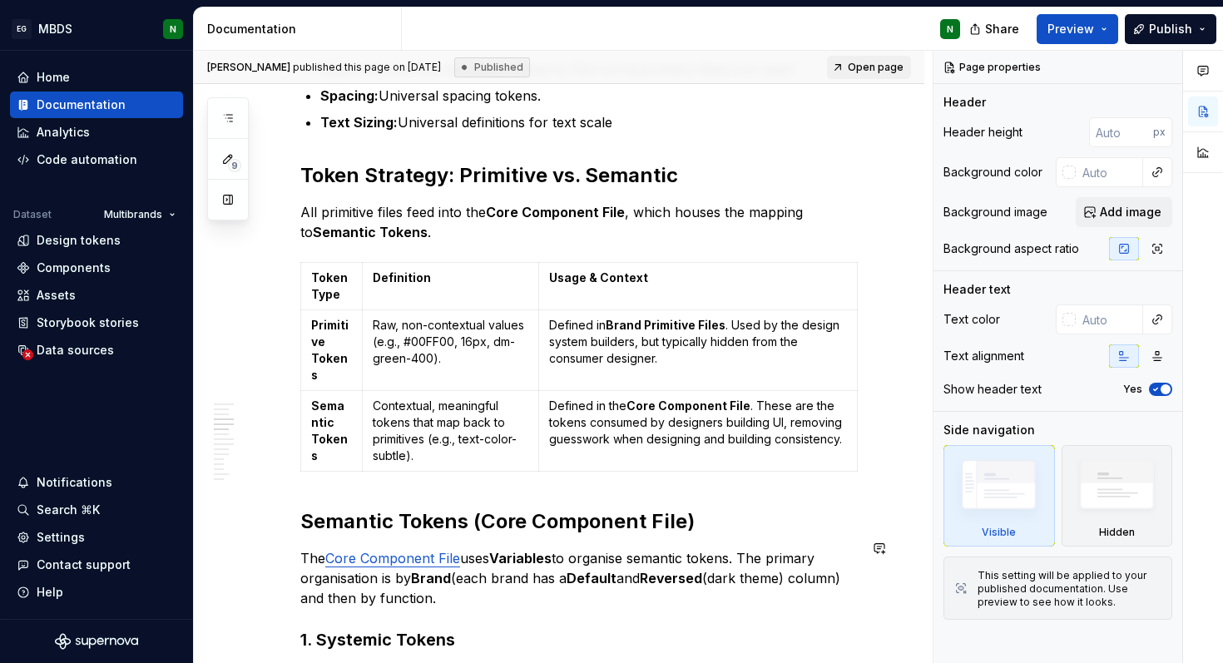
scroll to position [1580, 0]
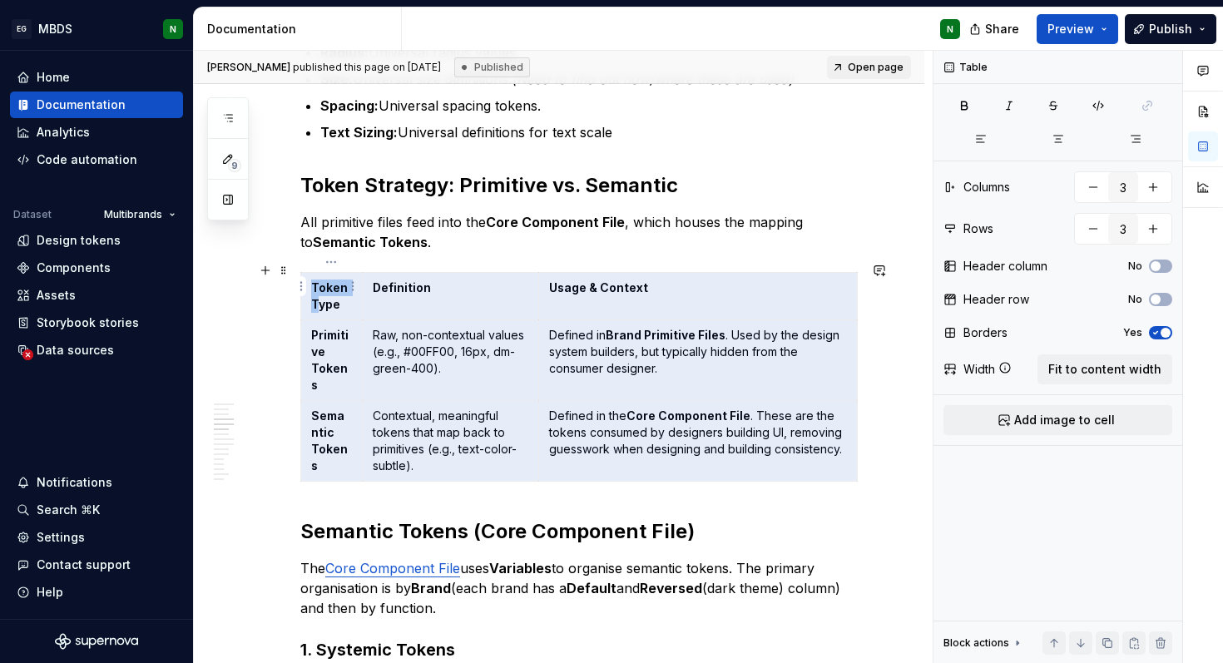
drag, startPoint x: 730, startPoint y: 453, endPoint x: 316, endPoint y: 299, distance: 442.0
click at [316, 299] on tbody "Token Type Definition Usage & Context Primitive Tokens Raw, non-contextual valu…" at bounding box center [579, 377] width 557 height 209
click at [1162, 301] on button "No" at bounding box center [1160, 299] width 23 height 13
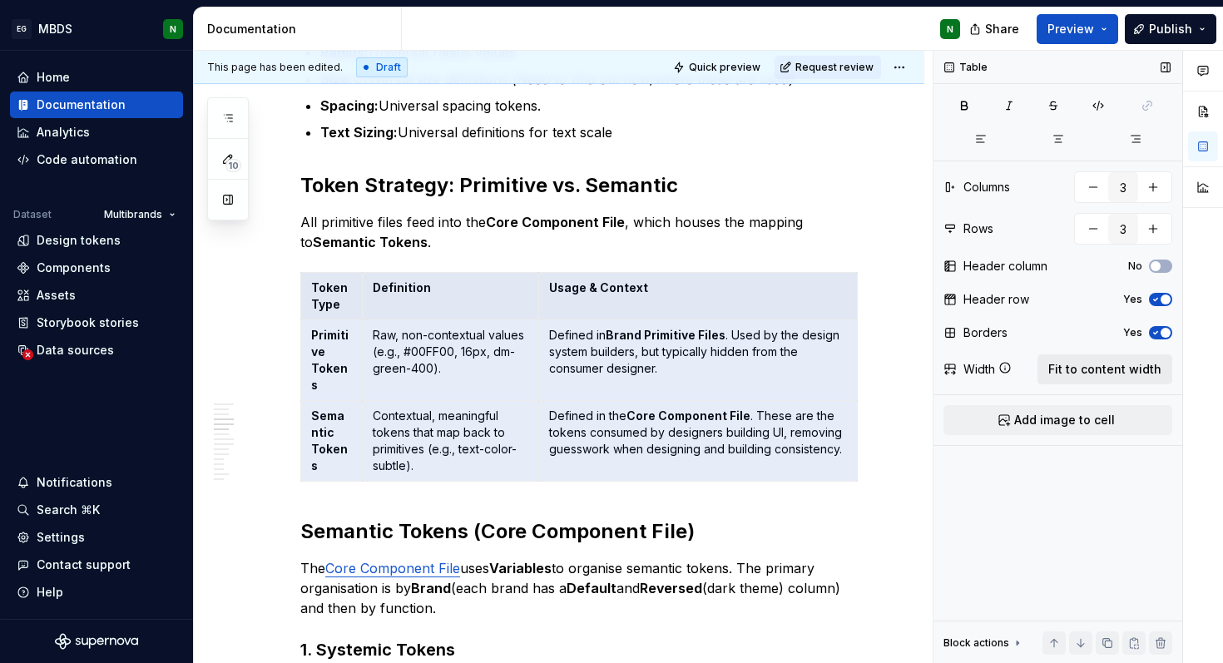
click at [1103, 369] on span "Fit to content width" at bounding box center [1104, 369] width 113 height 17
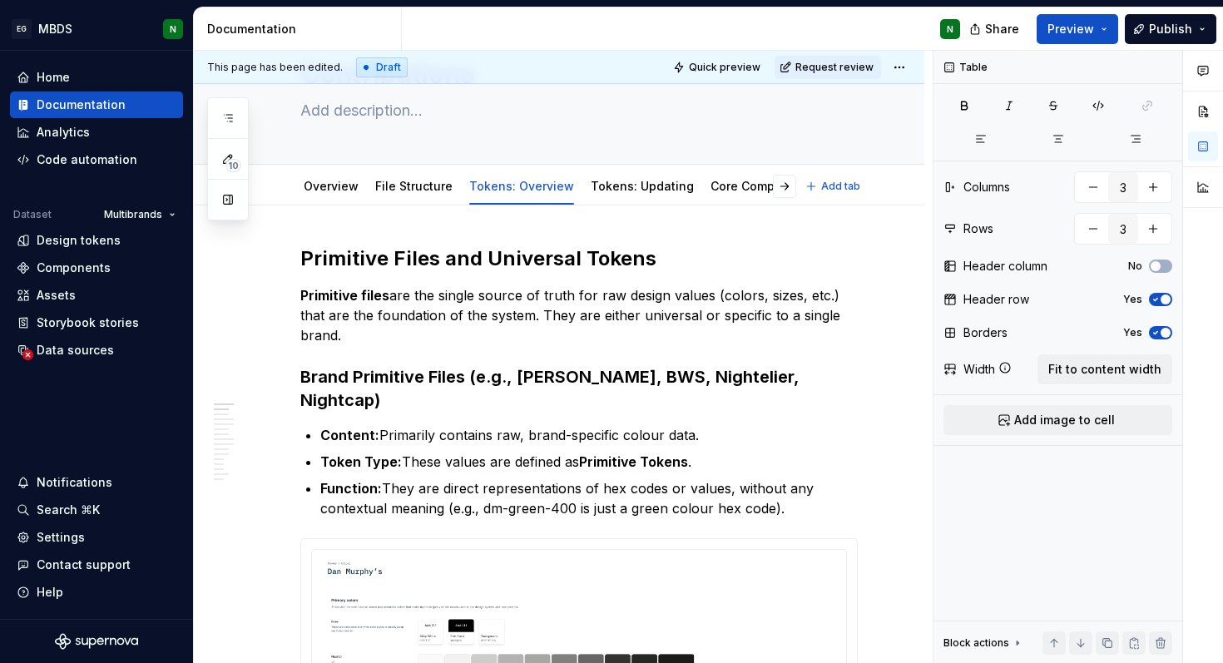
scroll to position [0, 0]
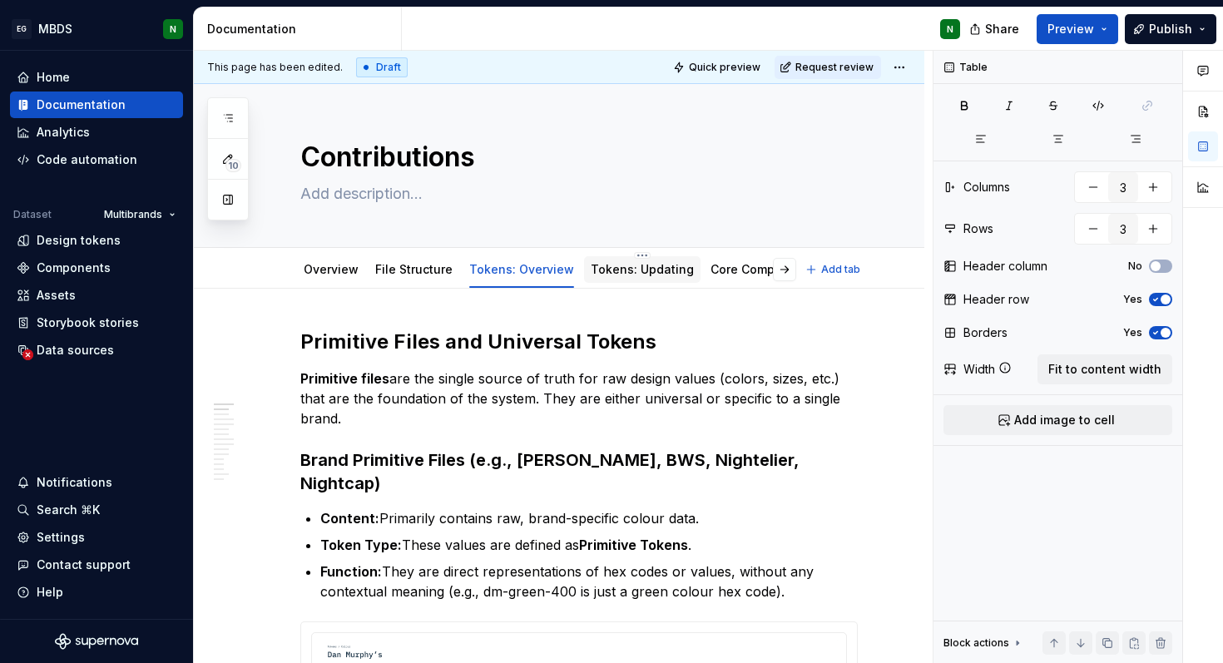
click at [628, 262] on link "Tokens: Updating" at bounding box center [642, 269] width 103 height 14
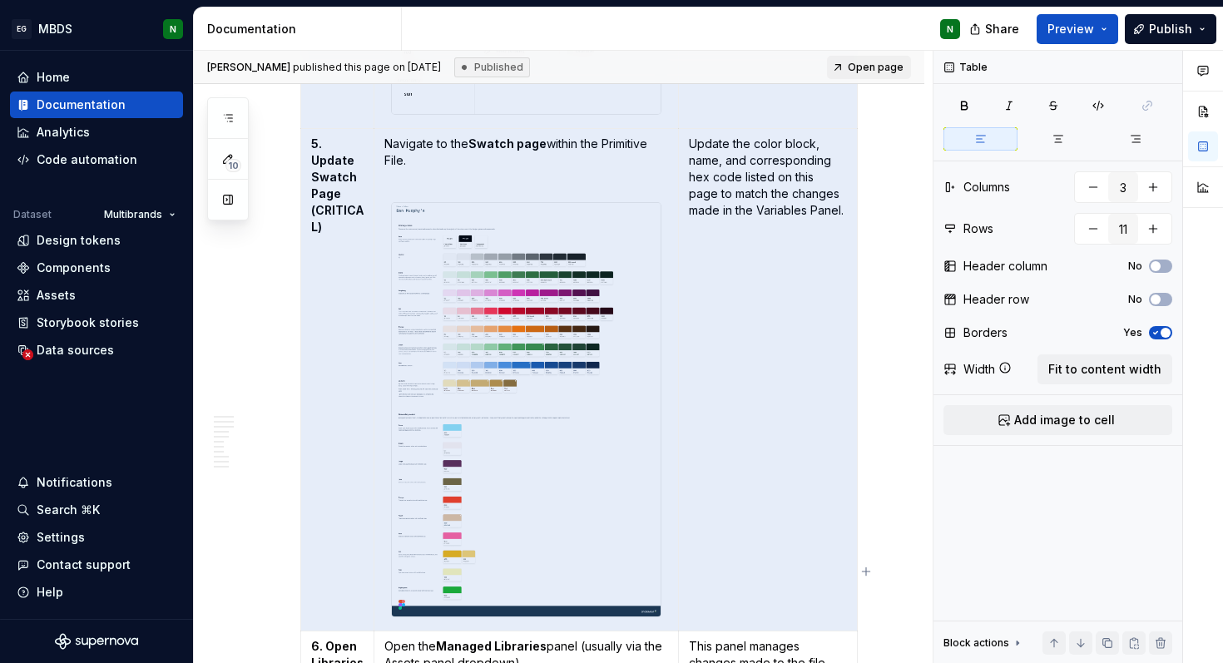
scroll to position [1227, 0]
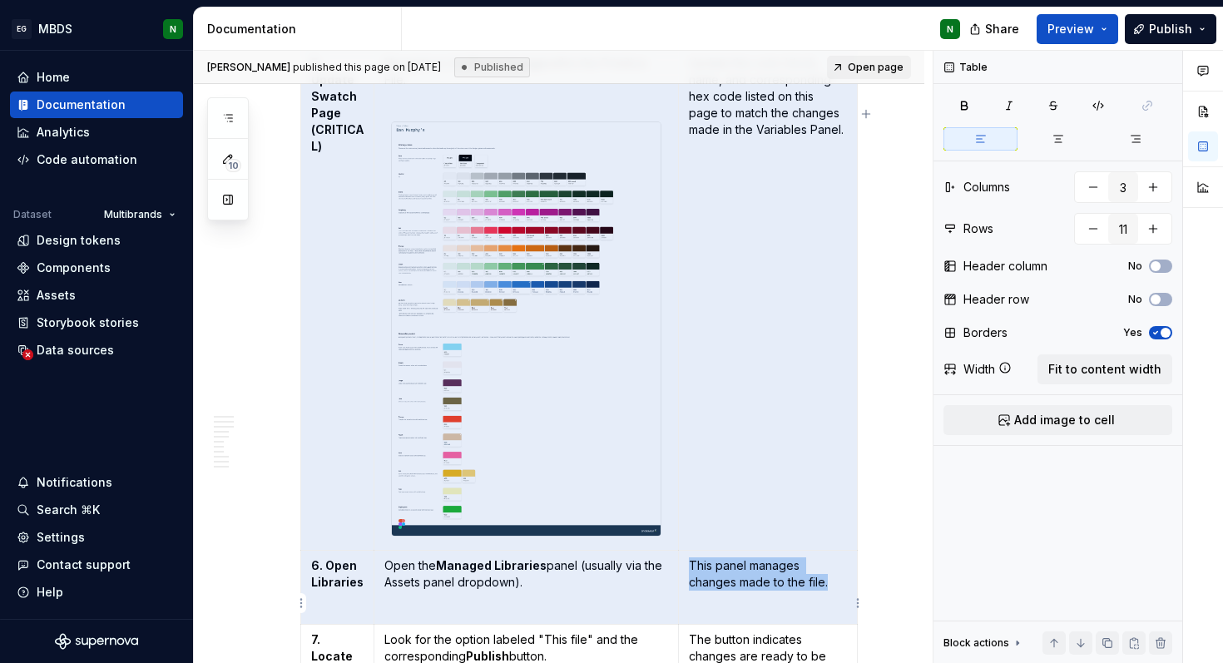
drag, startPoint x: 354, startPoint y: 234, endPoint x: 738, endPoint y: 581, distance: 517.1
click at [738, 581] on tbody "Step Action Details 1. Locate File Open the corresponding Brand Primitive File …" at bounding box center [579, 103] width 557 height 1775
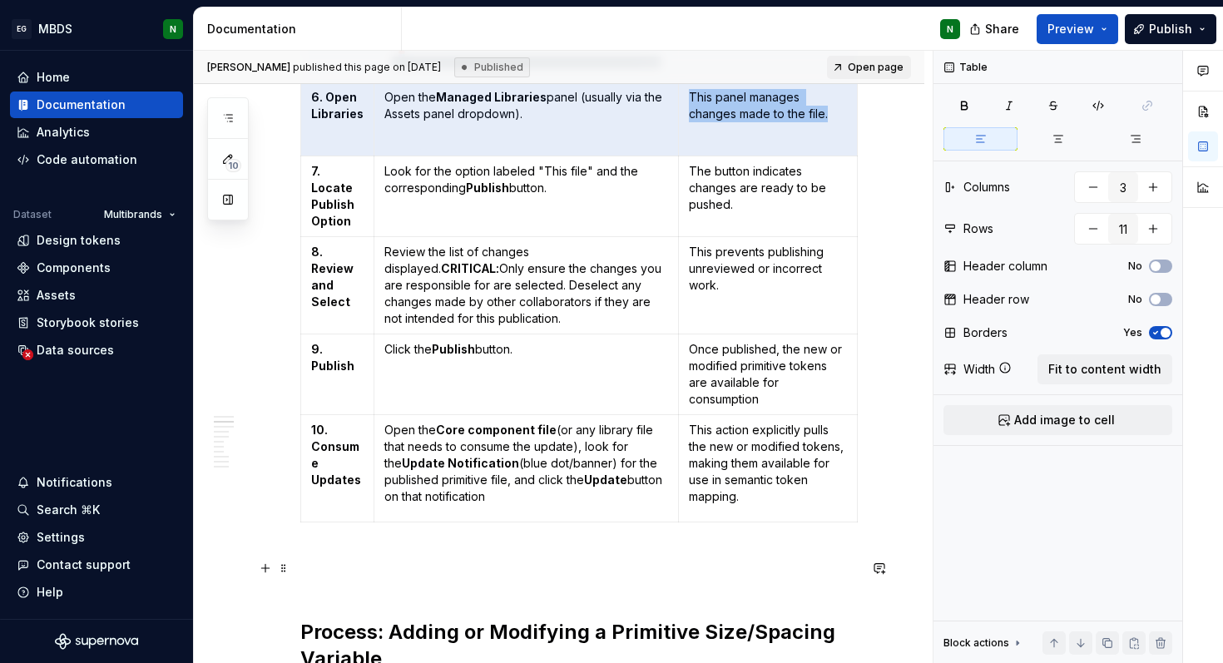
scroll to position [1703, 0]
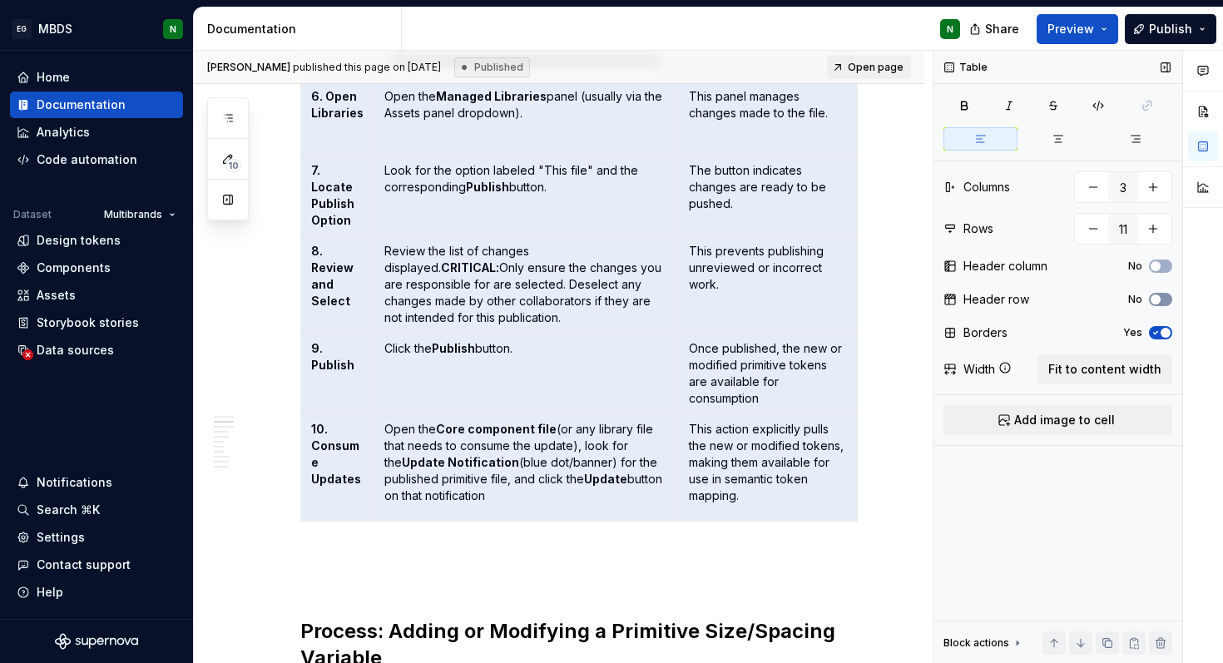
click at [1158, 300] on span "button" at bounding box center [1156, 299] width 10 height 10
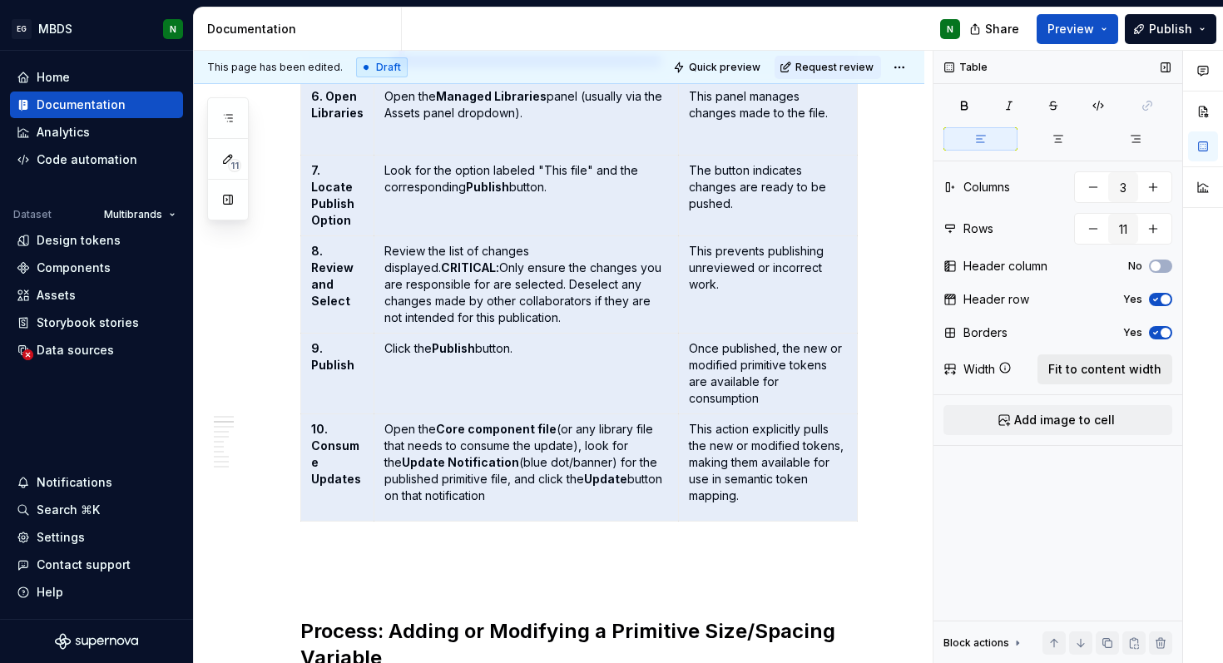
click at [1119, 369] on span "Fit to content width" at bounding box center [1104, 369] width 113 height 17
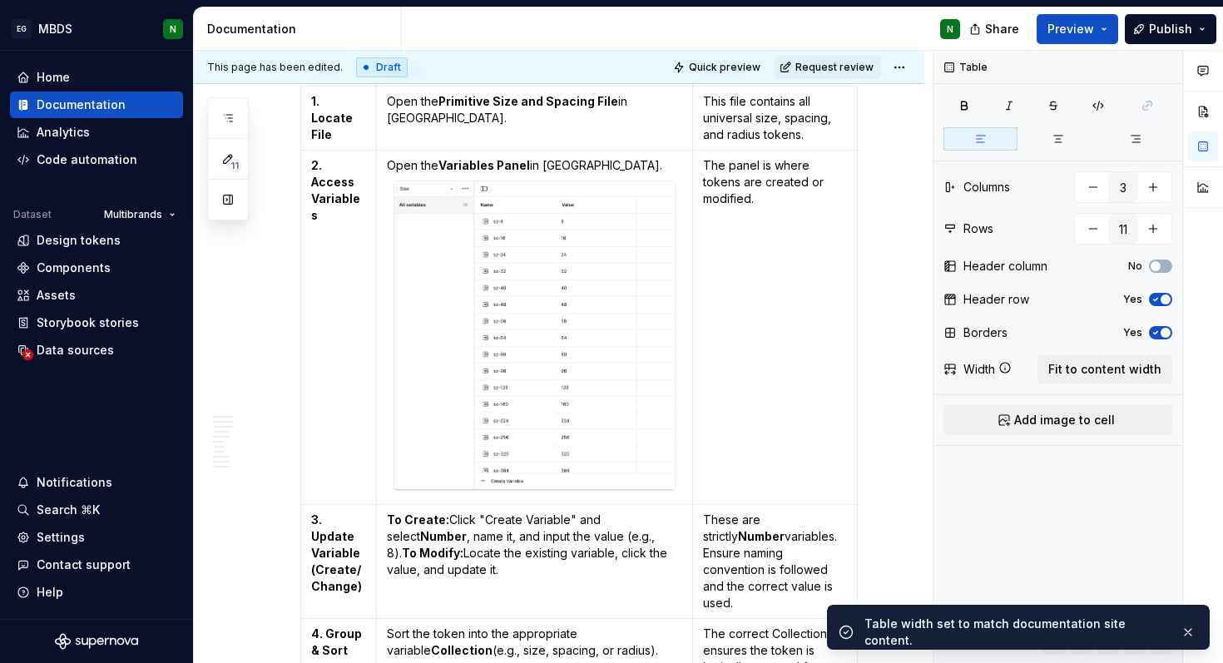
scroll to position [1984, 0]
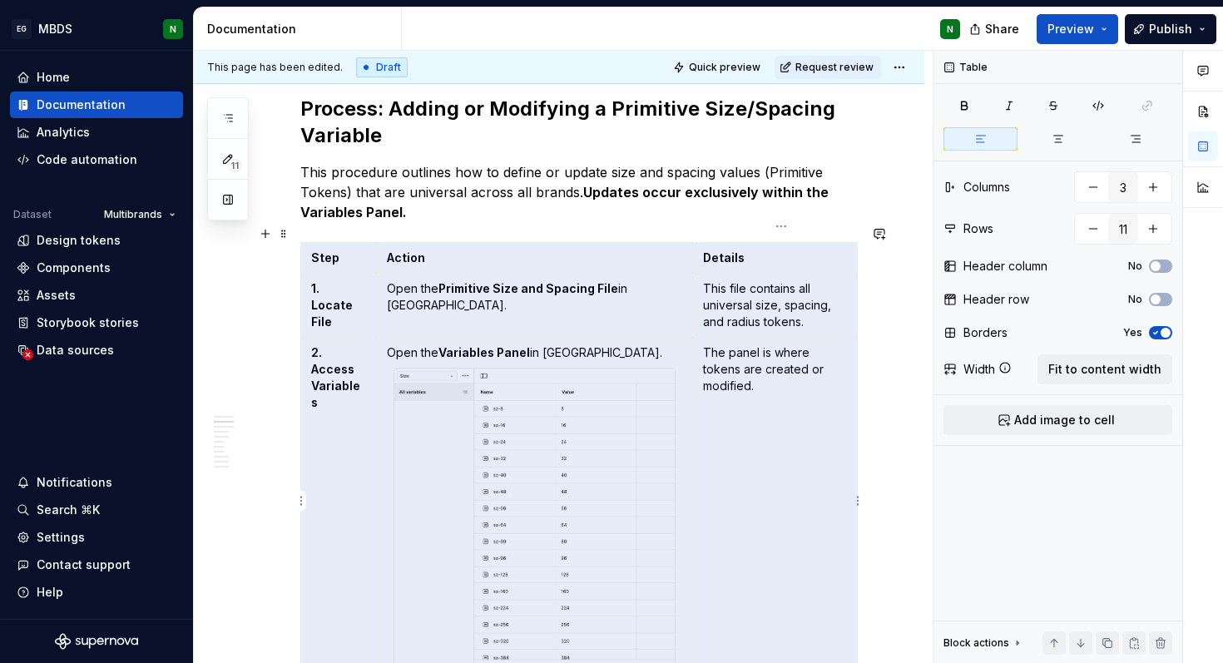
drag, startPoint x: 342, startPoint y: 242, endPoint x: 789, endPoint y: 375, distance: 466.1
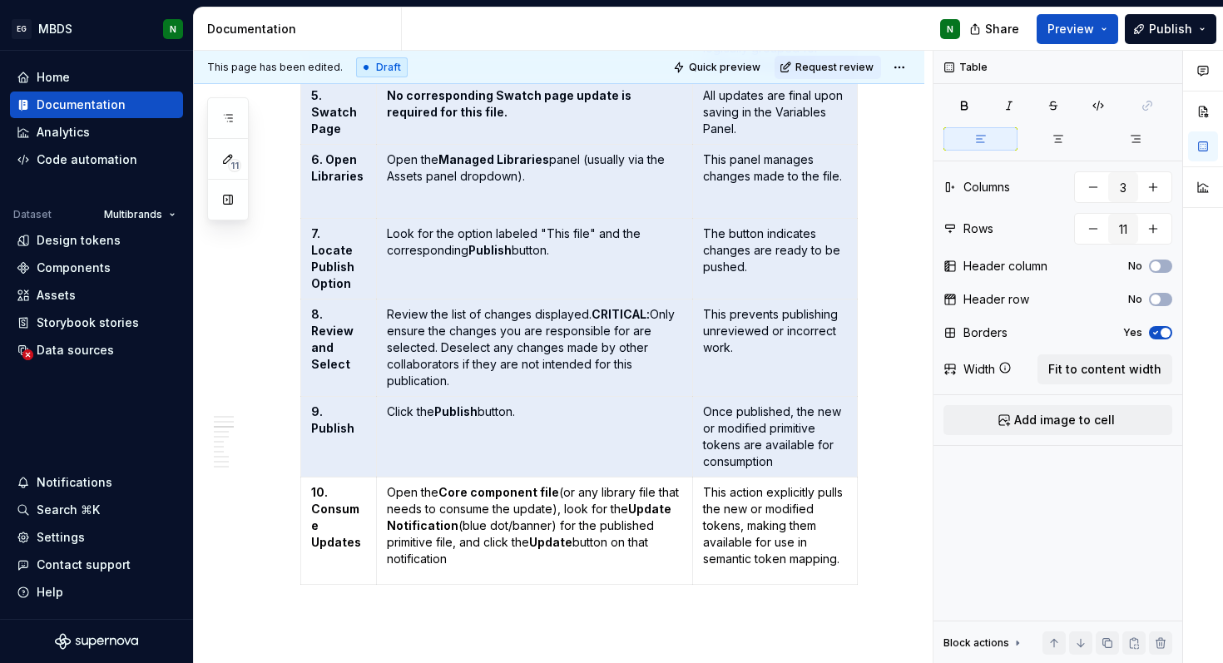
scroll to position [2796, 0]
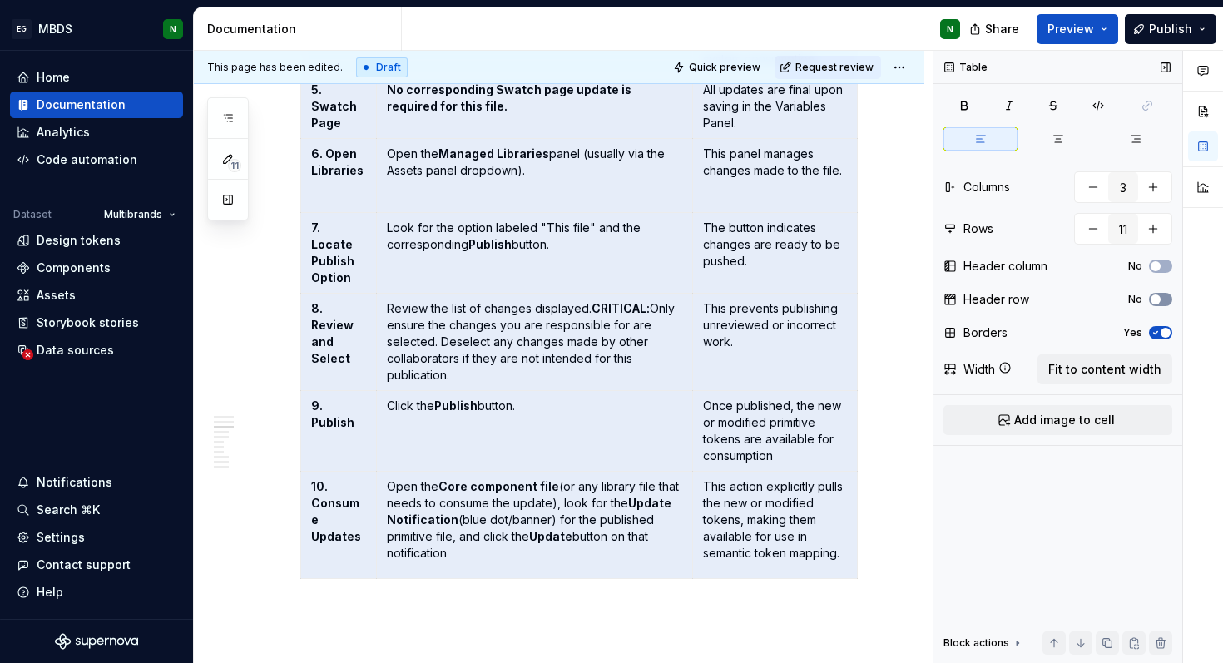
click at [1161, 303] on icon "button" at bounding box center [1155, 299] width 13 height 10
click at [1136, 366] on span "Fit to content width" at bounding box center [1104, 369] width 113 height 17
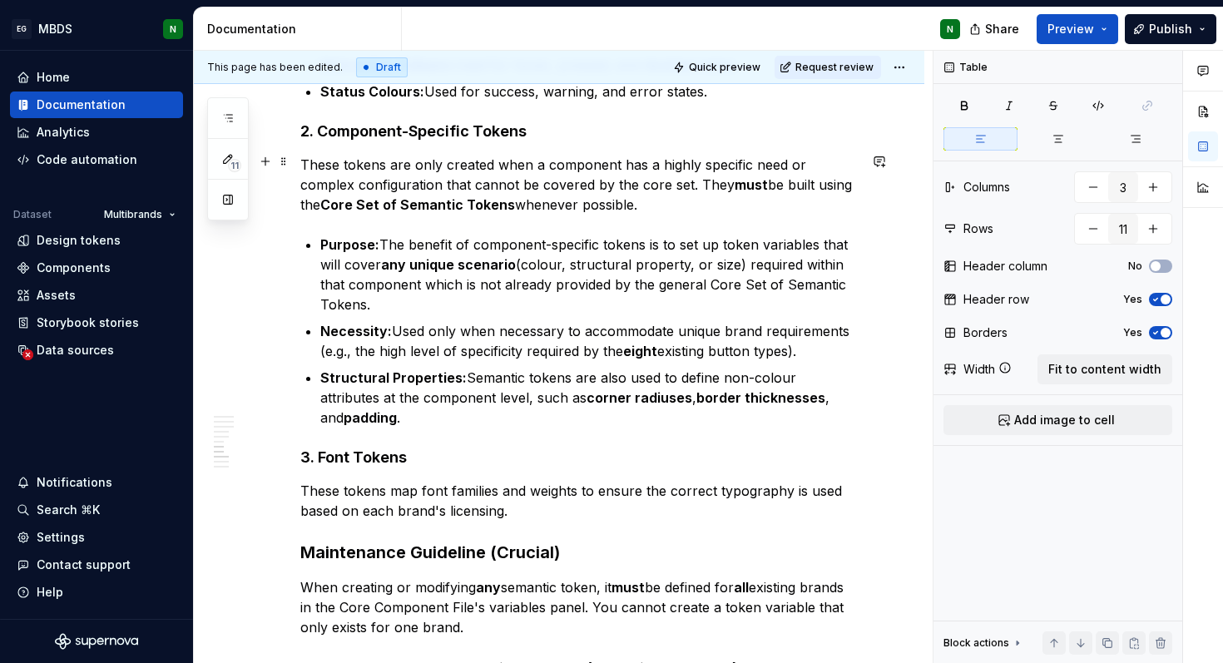
type textarea "*"
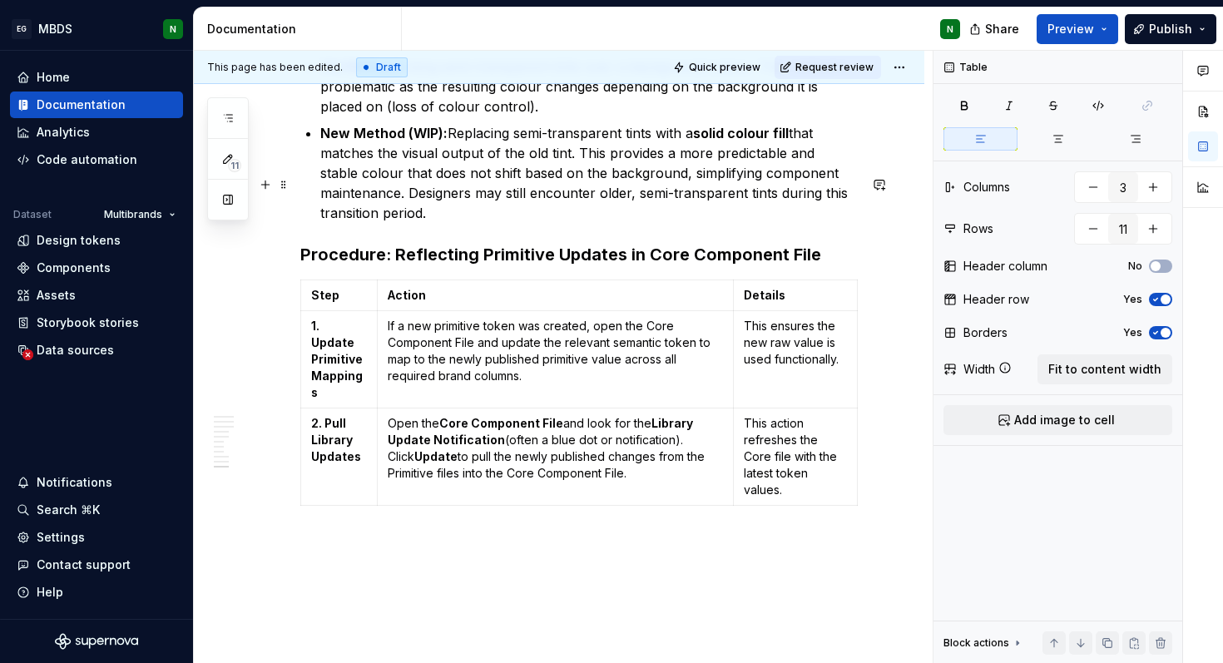
scroll to position [4636, 0]
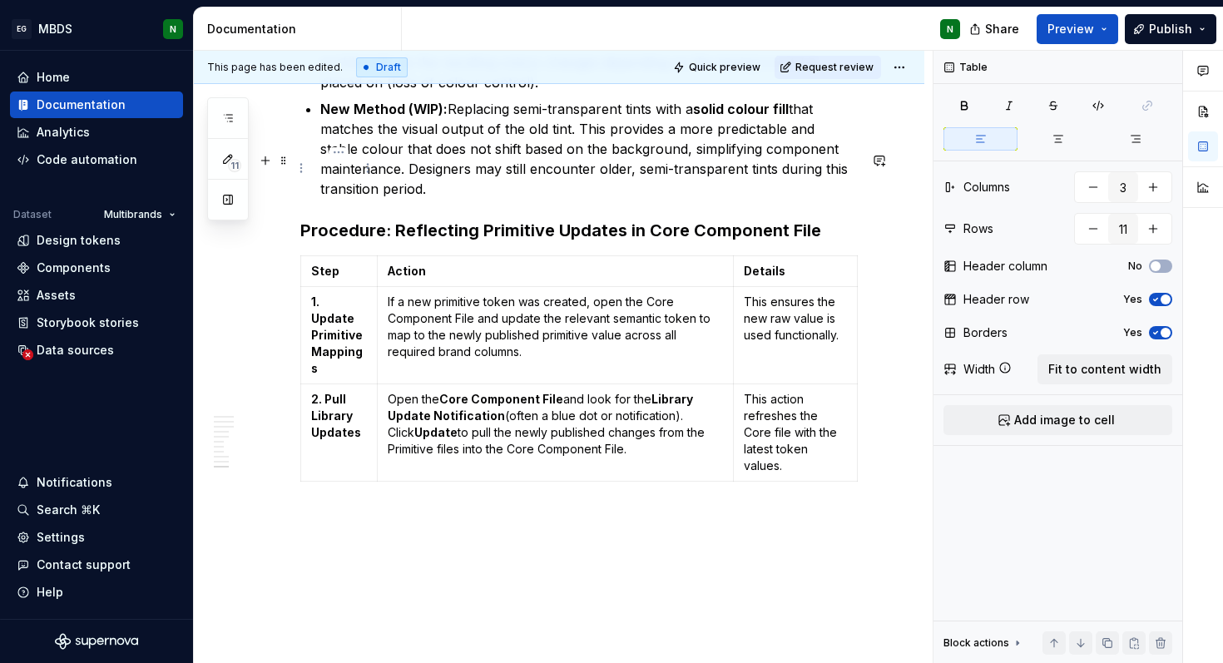
type input "3"
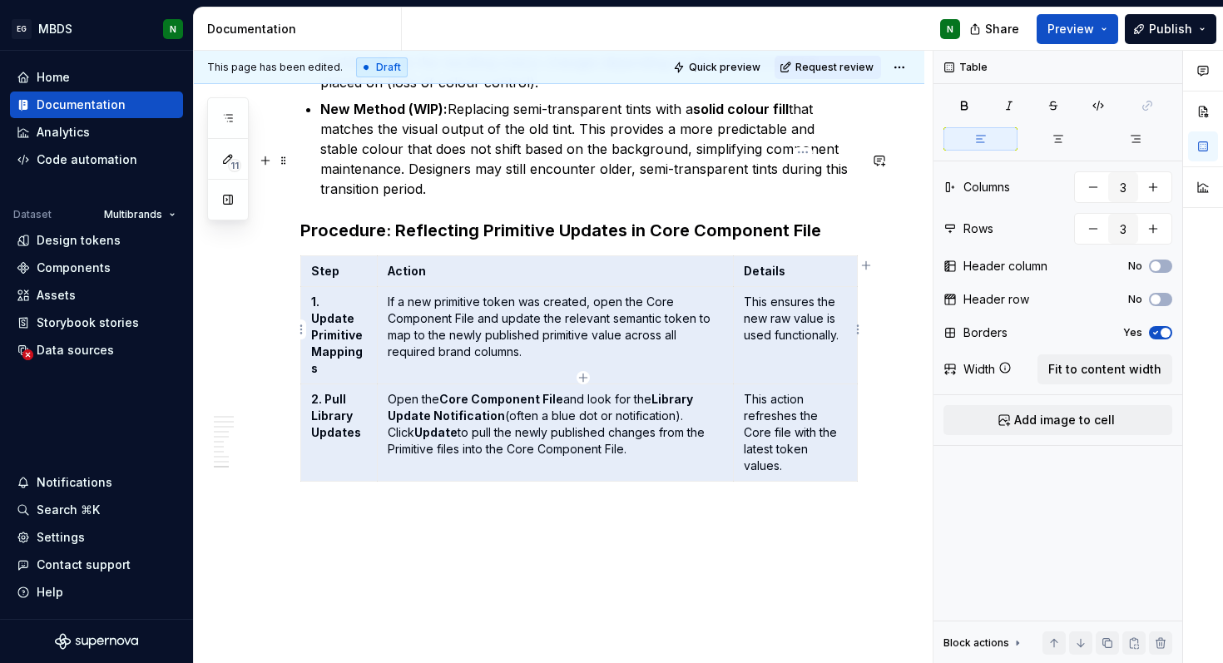
drag, startPoint x: 351, startPoint y: 172, endPoint x: 745, endPoint y: 359, distance: 435.7
click at [745, 359] on tbody "Step Action Details 1. Update Primitive Mappings If a new primitive token was c…" at bounding box center [579, 367] width 557 height 225
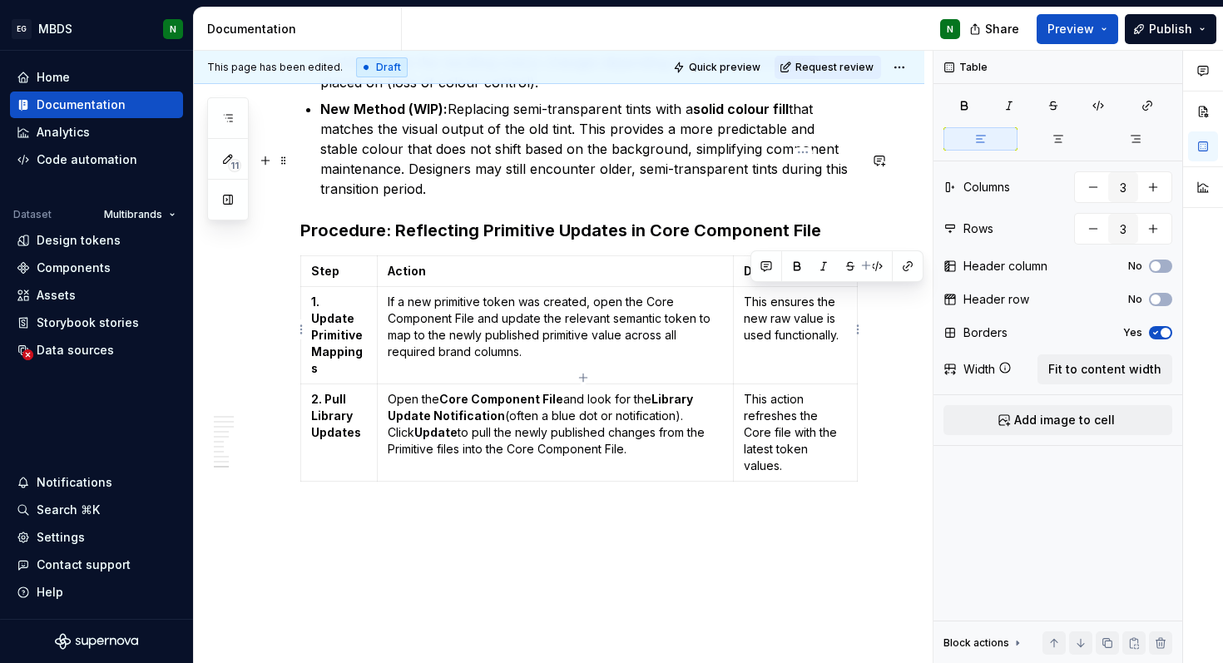
click at [823, 391] on p "This action refreshes the Core file with the latest token values." at bounding box center [795, 432] width 103 height 83
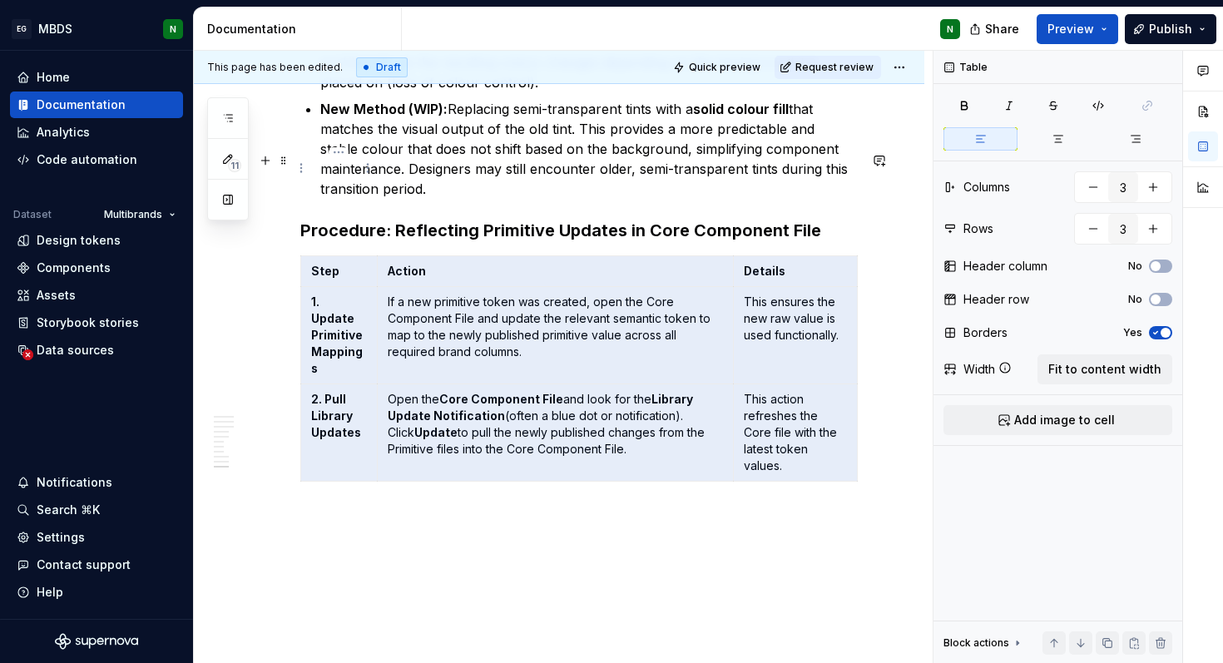
drag, startPoint x: 823, startPoint y: 362, endPoint x: 350, endPoint y: 178, distance: 507.0
click at [350, 255] on tbody "Step Action Details 1. Update Primitive Mappings If a new primitive token was c…" at bounding box center [579, 367] width 557 height 225
click at [1165, 296] on button "No" at bounding box center [1160, 299] width 23 height 13
click at [1122, 370] on span "Fit to content width" at bounding box center [1104, 369] width 113 height 17
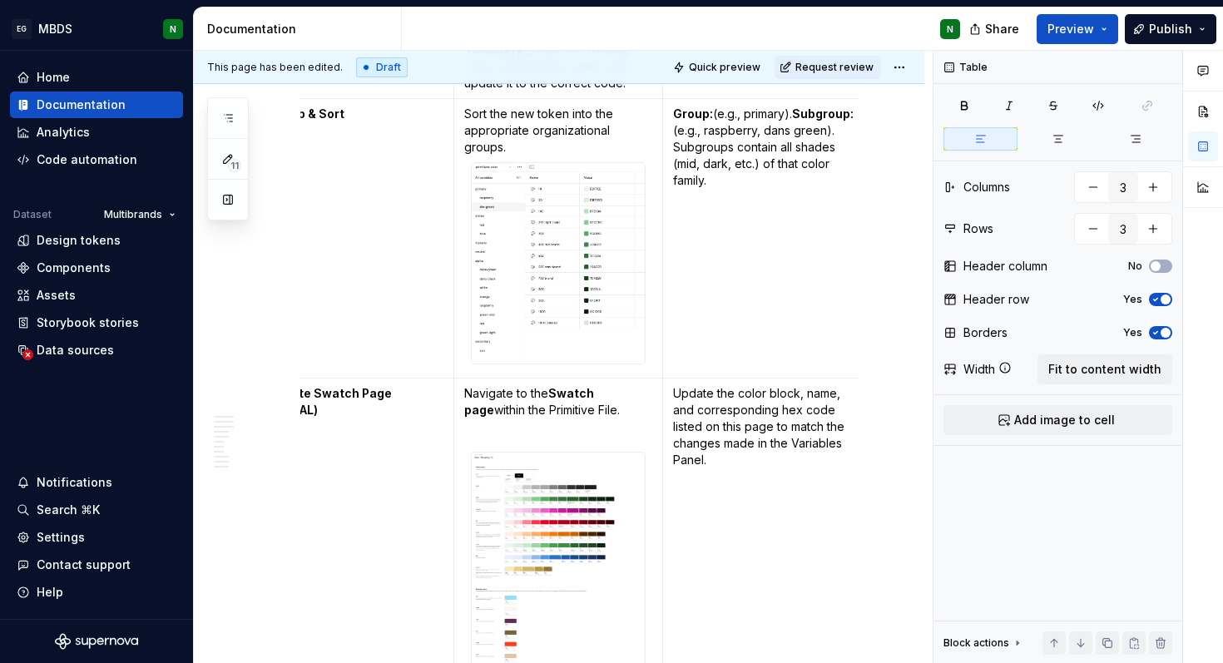
scroll to position [0, 0]
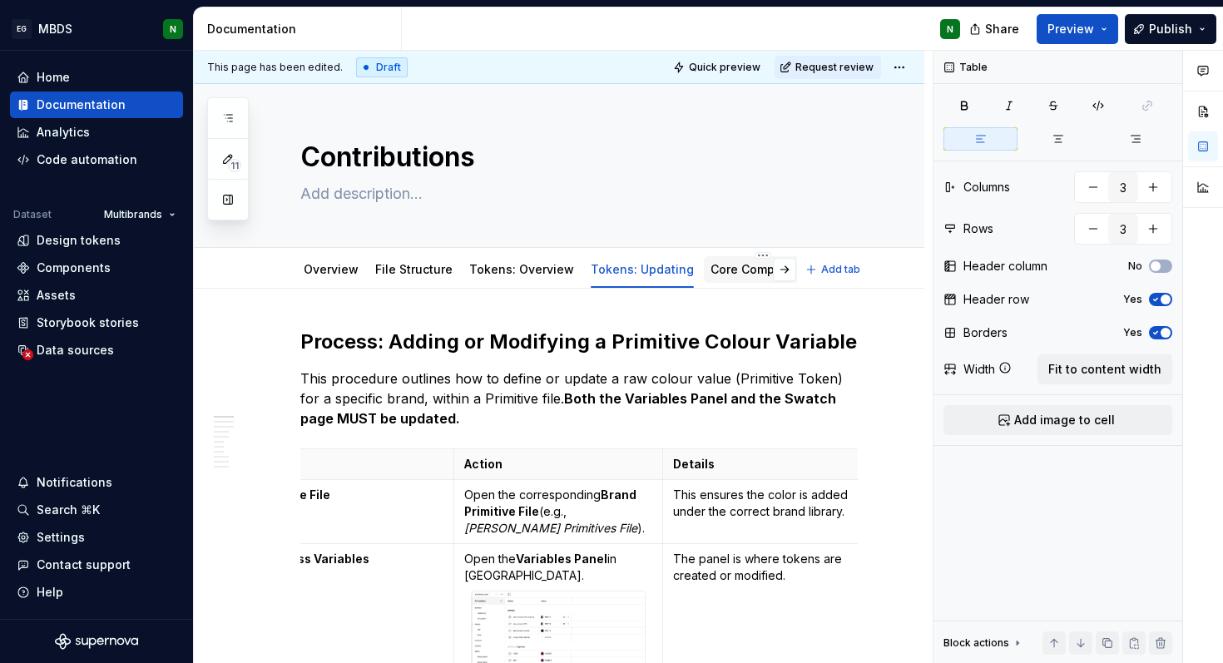
click at [740, 272] on link "Core Components" at bounding box center [762, 269] width 105 height 14
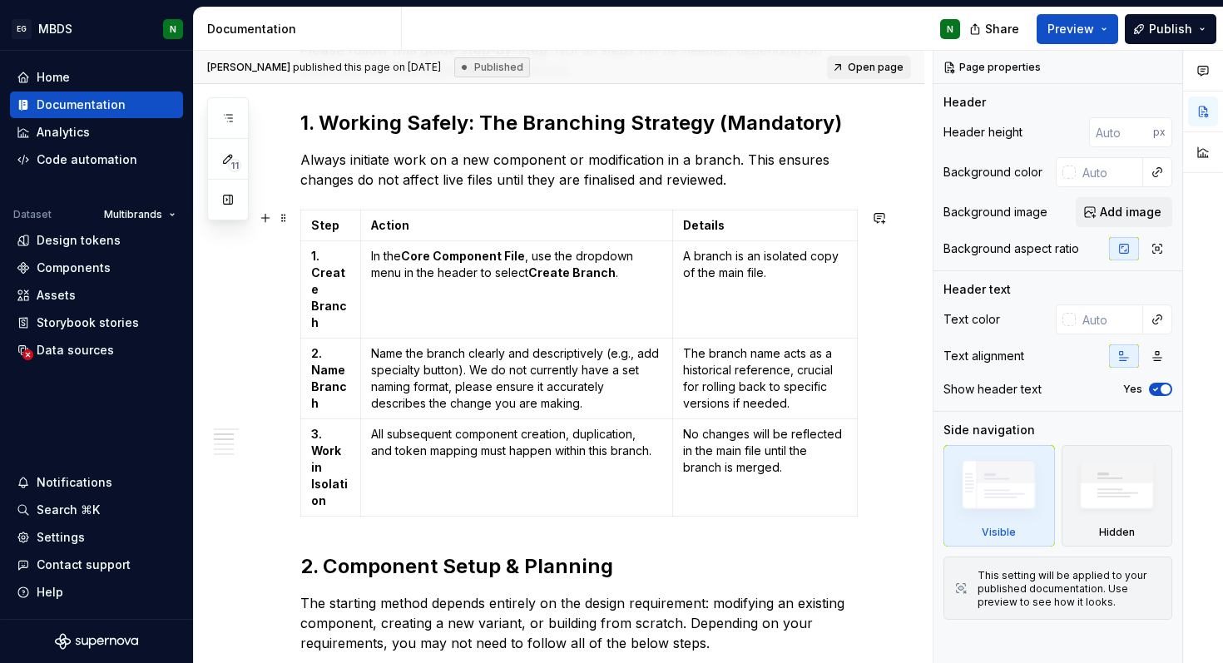
scroll to position [451, 0]
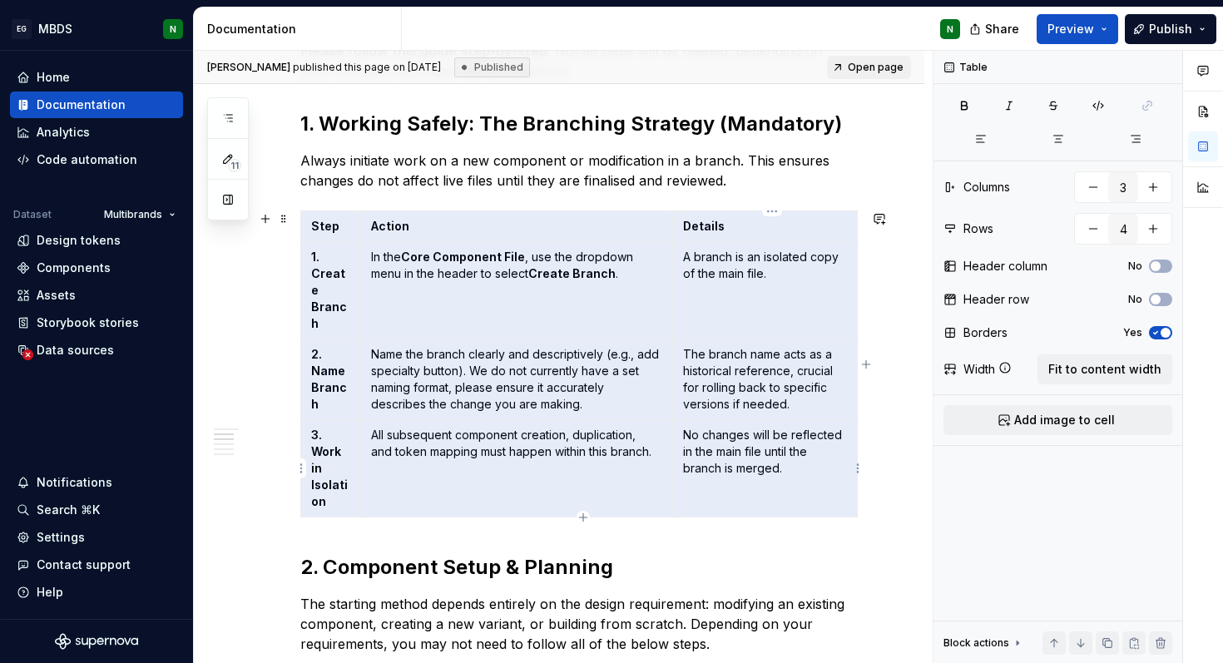
drag, startPoint x: 338, startPoint y: 235, endPoint x: 710, endPoint y: 463, distance: 436.2
click at [712, 463] on tbody "Step Action Details 1. Create Branch In the Core Component File , use the dropd…" at bounding box center [579, 364] width 557 height 306
click at [1162, 299] on button "No" at bounding box center [1160, 299] width 23 height 13
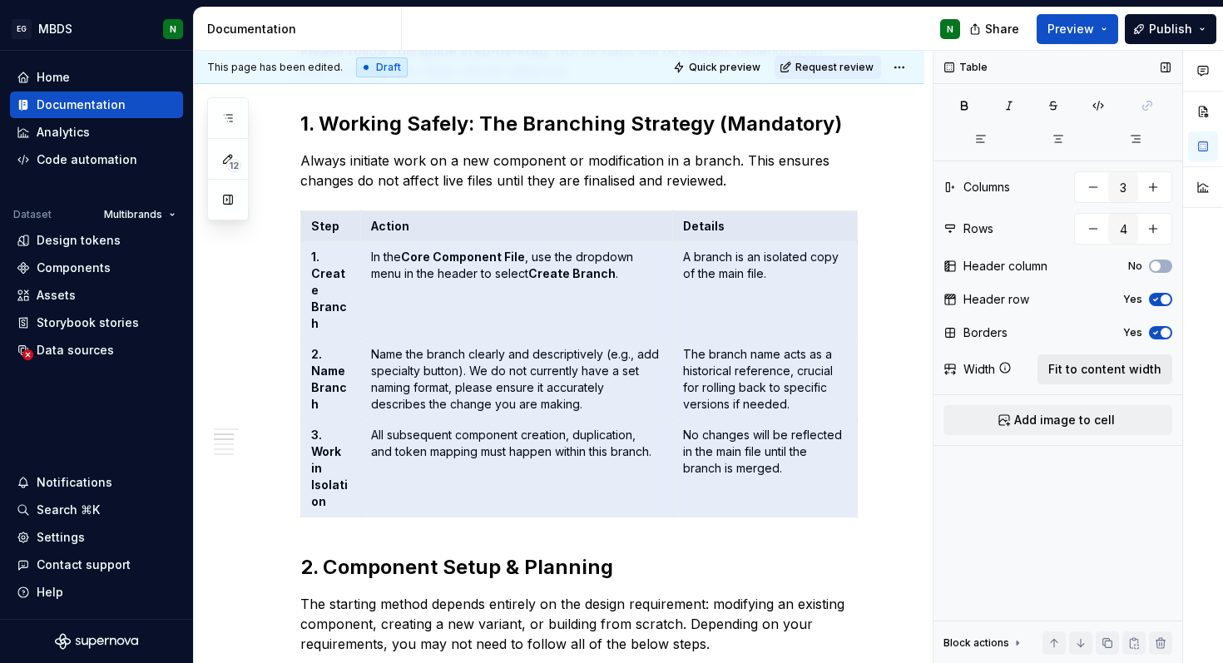
click at [1115, 364] on span "Fit to content width" at bounding box center [1104, 369] width 113 height 17
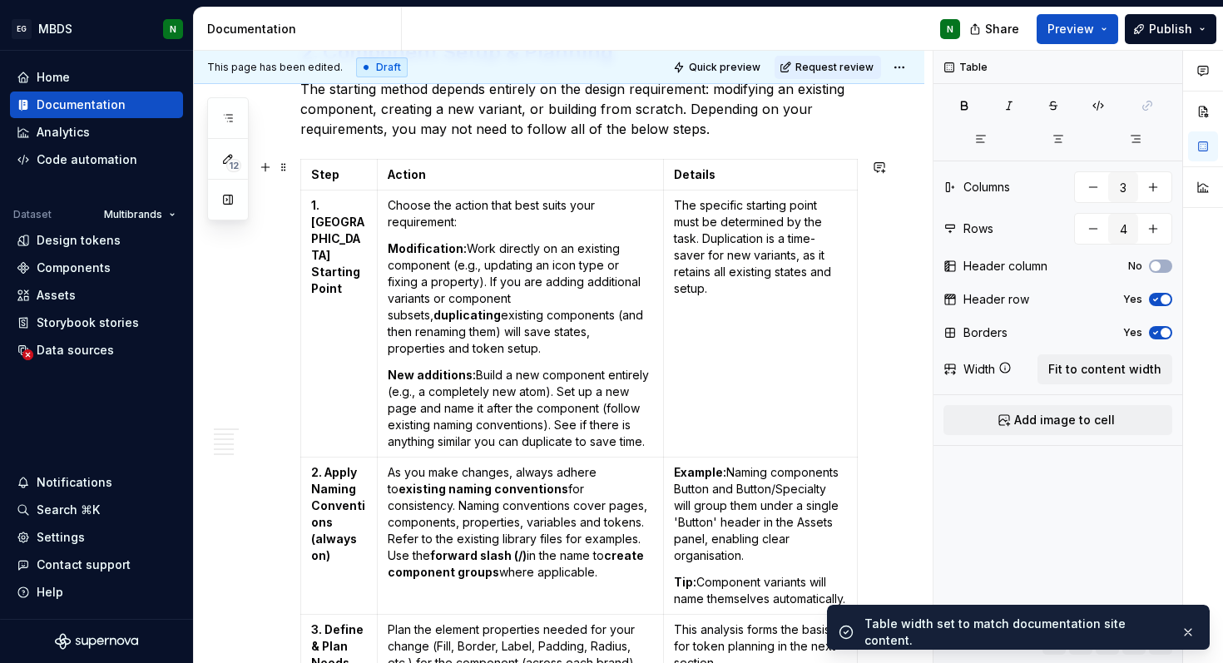
scroll to position [970, 0]
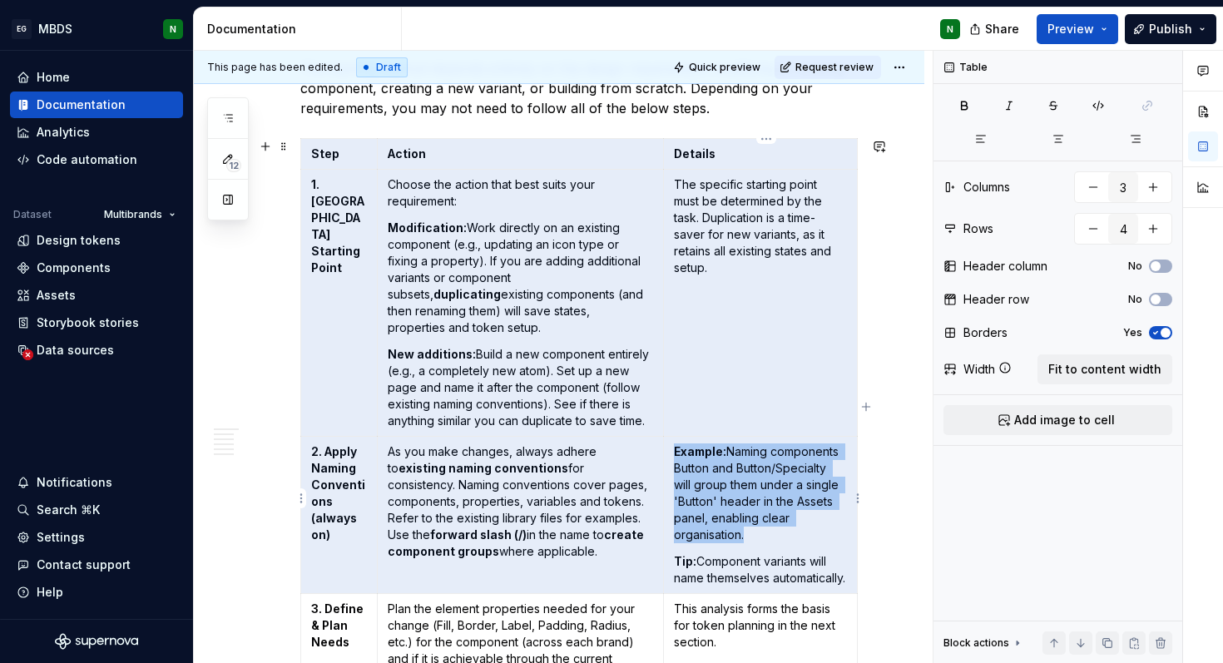
drag, startPoint x: 342, startPoint y: 150, endPoint x: 771, endPoint y: 504, distance: 556.7
click at [771, 504] on tbody "Step Action Details 1. Determine Starting Point Choose the action that best sui…" at bounding box center [579, 415] width 557 height 552
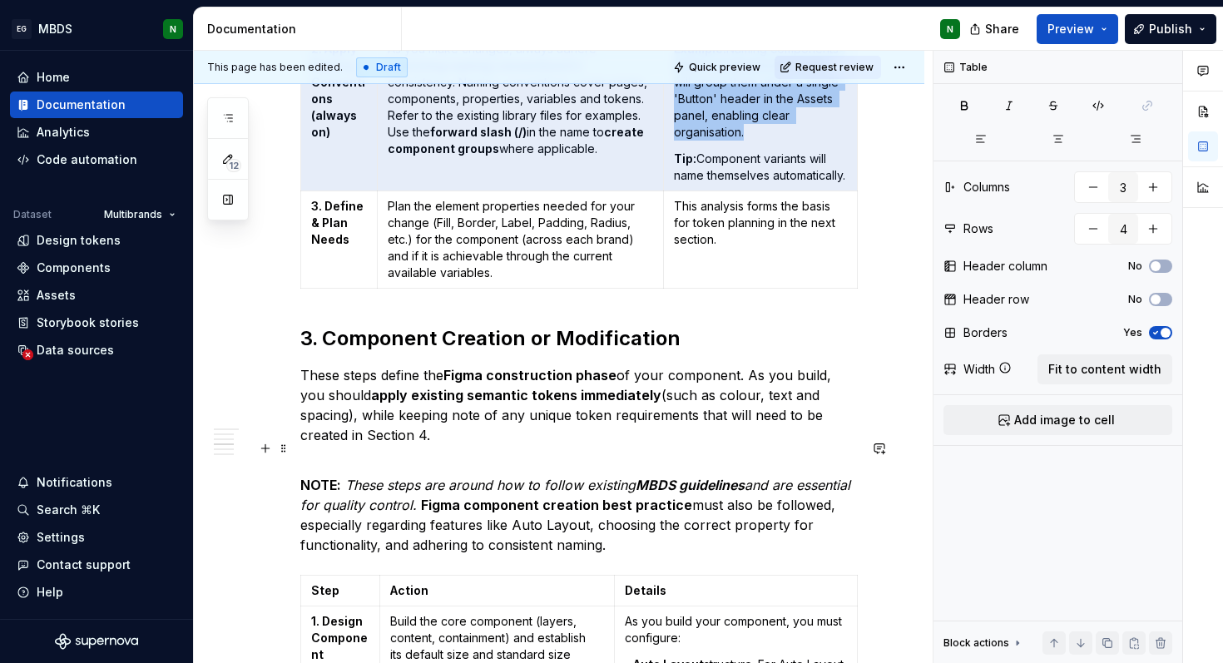
scroll to position [1370, 0]
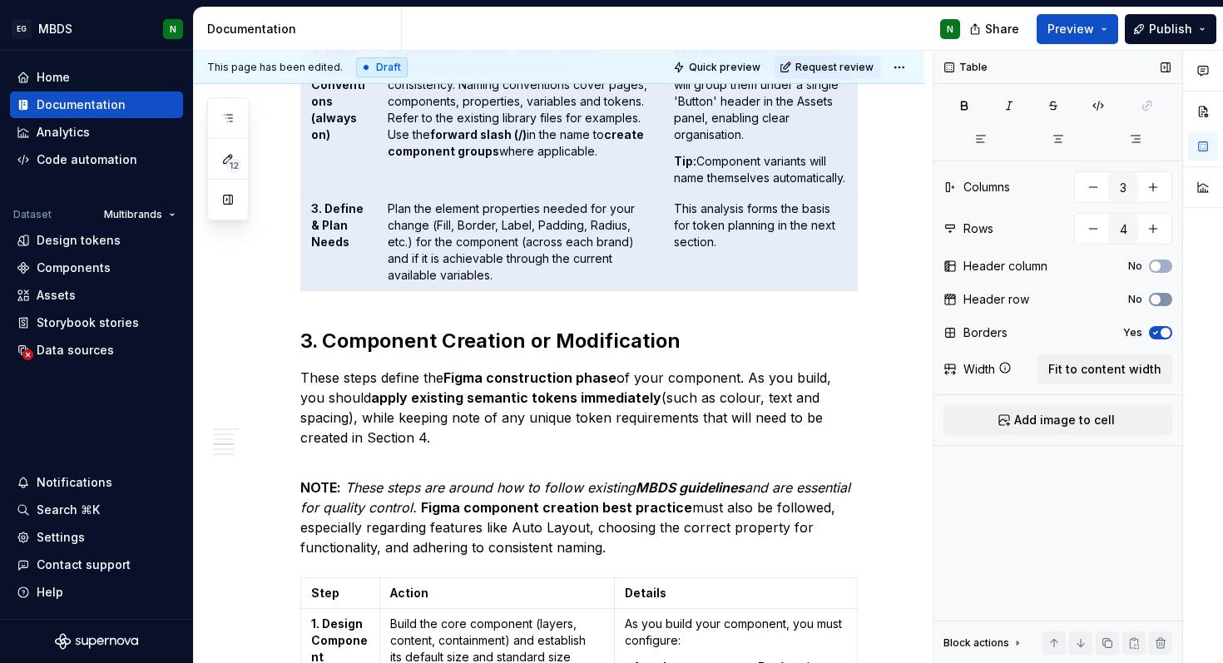
click at [1167, 301] on button "No" at bounding box center [1160, 299] width 23 height 13
click at [1094, 370] on span "Fit to content width" at bounding box center [1104, 369] width 113 height 17
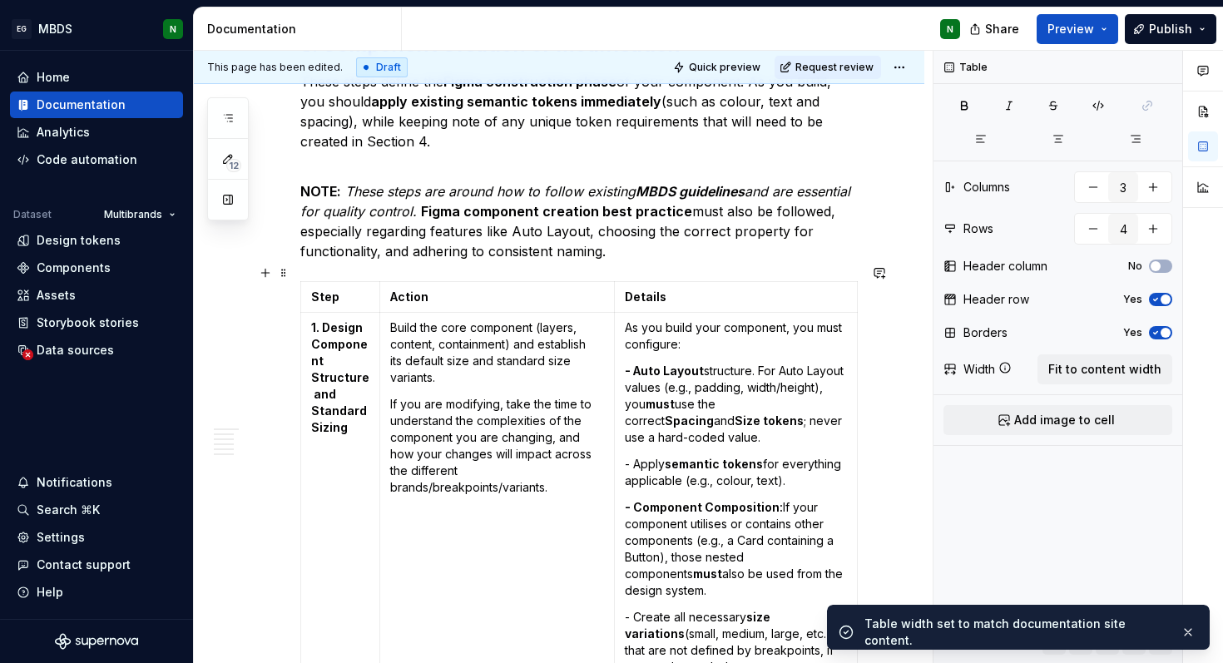
scroll to position [1825, 0]
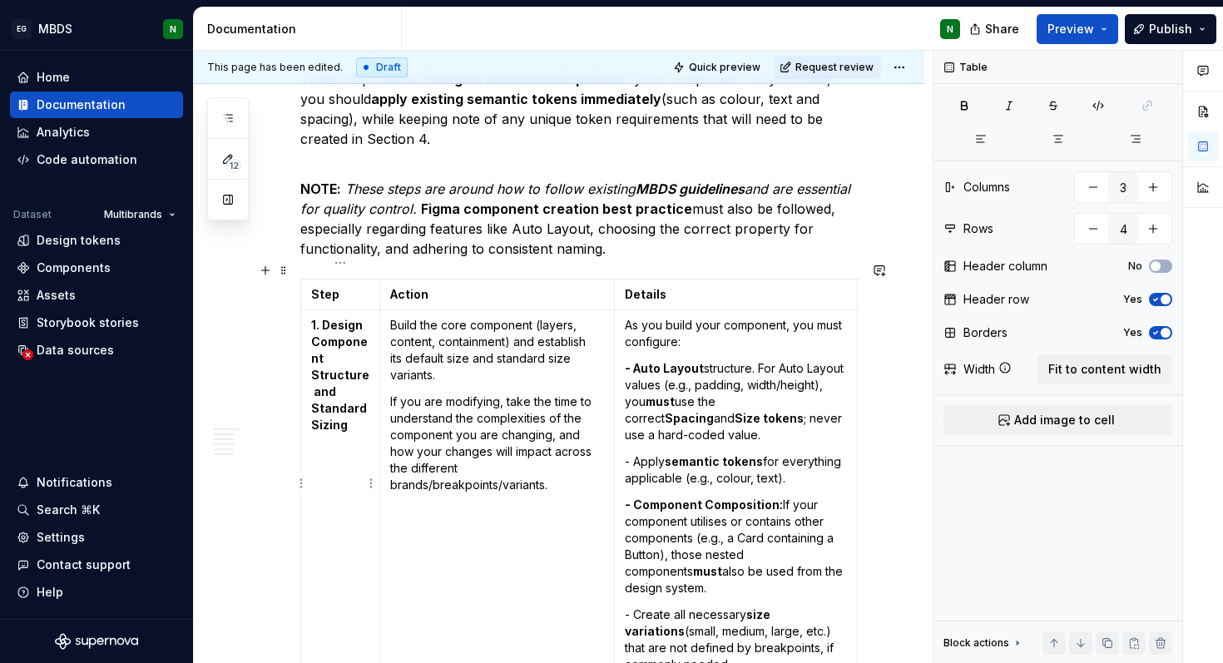
type textarea "*"
type input "6"
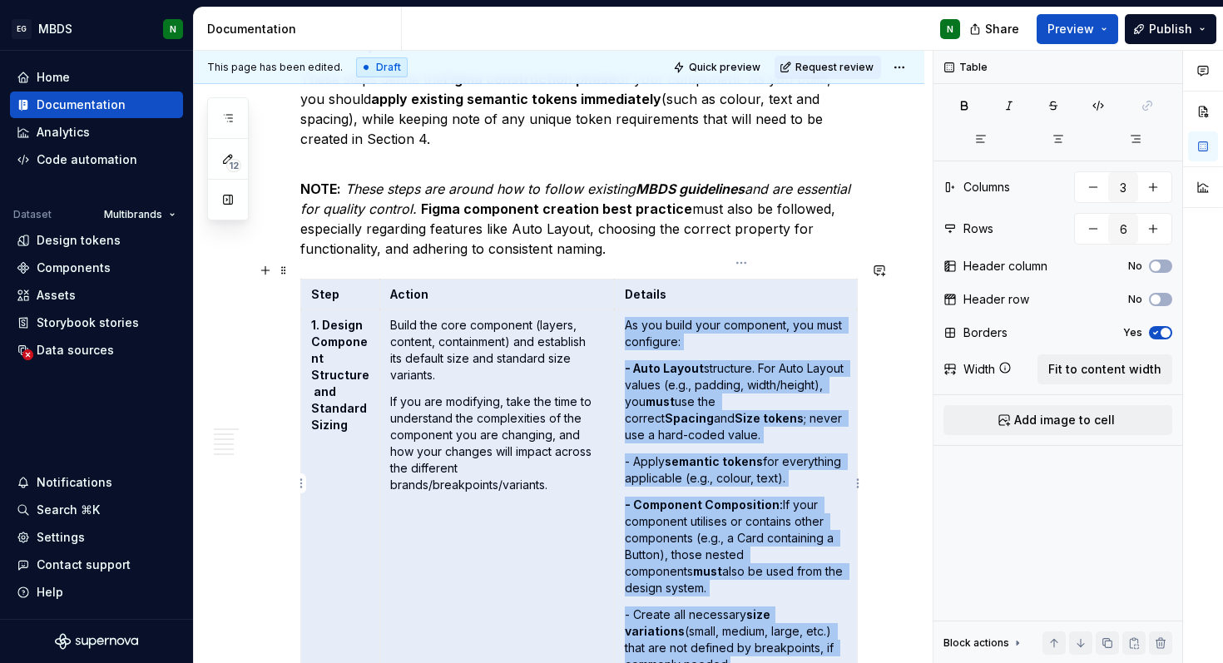
drag, startPoint x: 347, startPoint y: 281, endPoint x: 735, endPoint y: 461, distance: 428.1
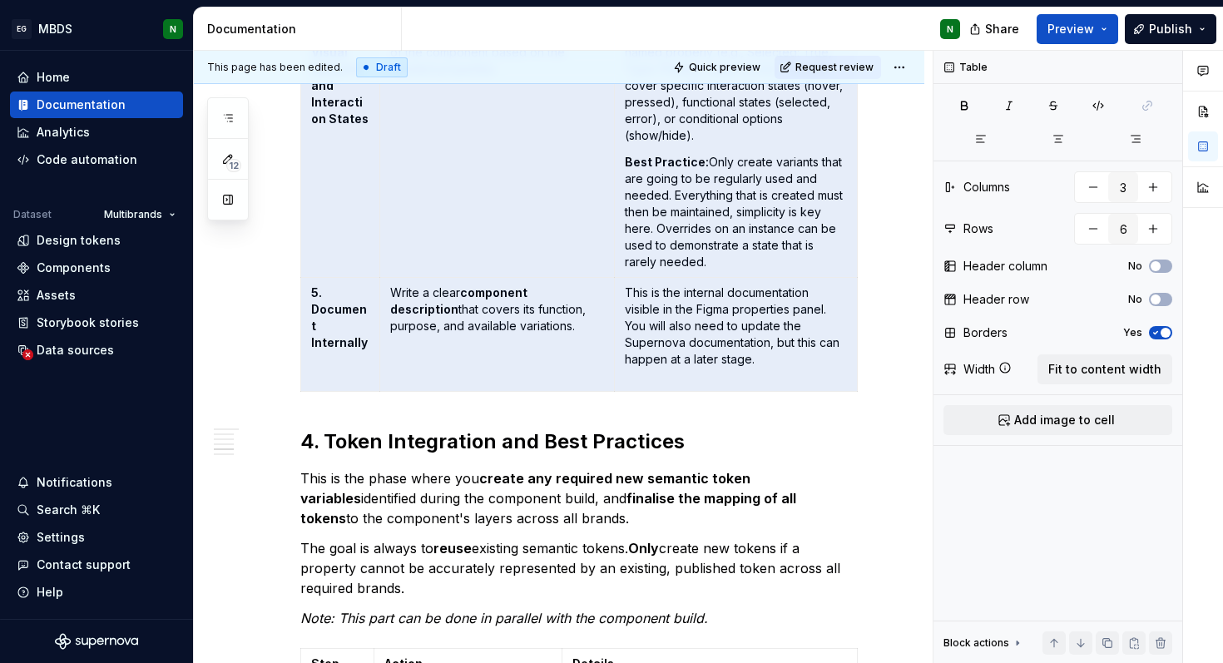
scroll to position [2948, 0]
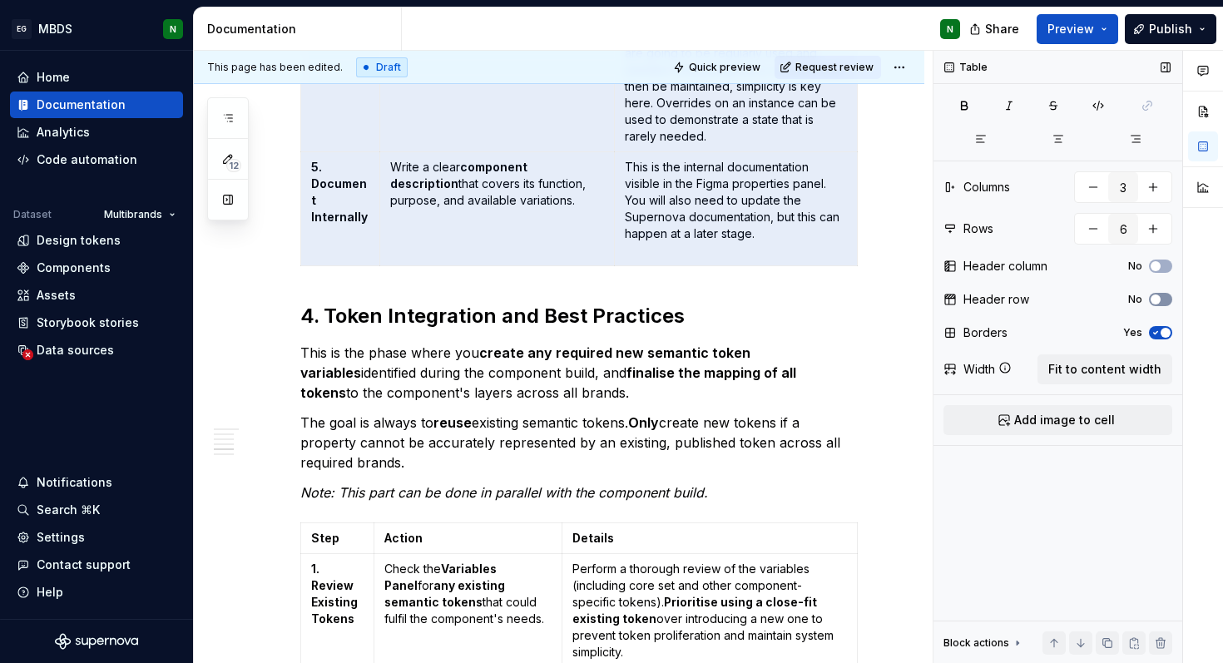
click at [1158, 294] on span "button" at bounding box center [1156, 299] width 10 height 10
click at [1087, 359] on button "Fit to content width" at bounding box center [1104, 369] width 135 height 30
type textarea "*"
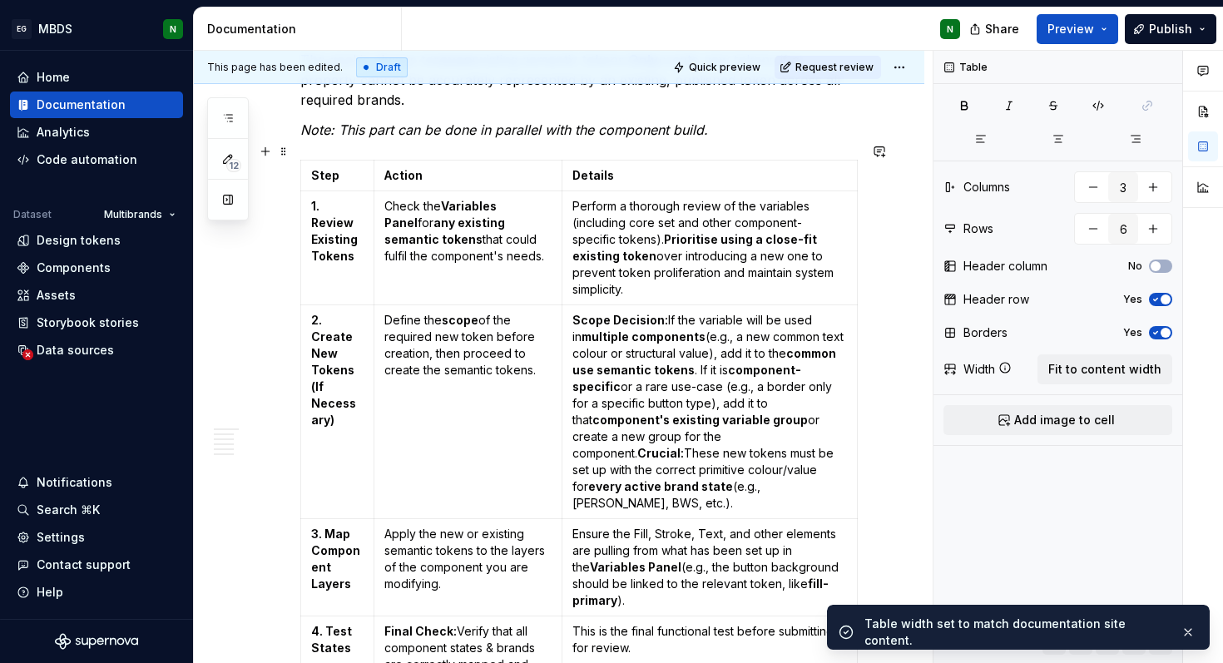
scroll to position [3443, 0]
type input "5"
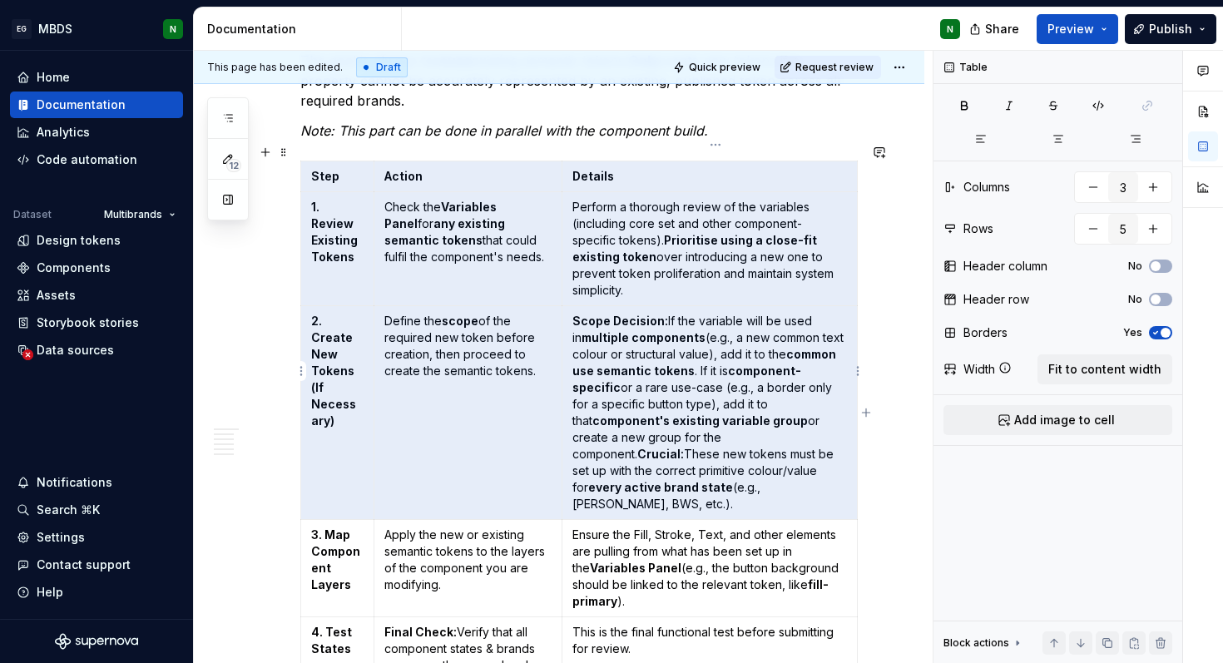
drag, startPoint x: 344, startPoint y: 160, endPoint x: 668, endPoint y: 356, distance: 378.5
click at [668, 356] on tbody "Step Action Details 1. Review Existing Tokens Check the Variables Panel for any…" at bounding box center [579, 446] width 557 height 570
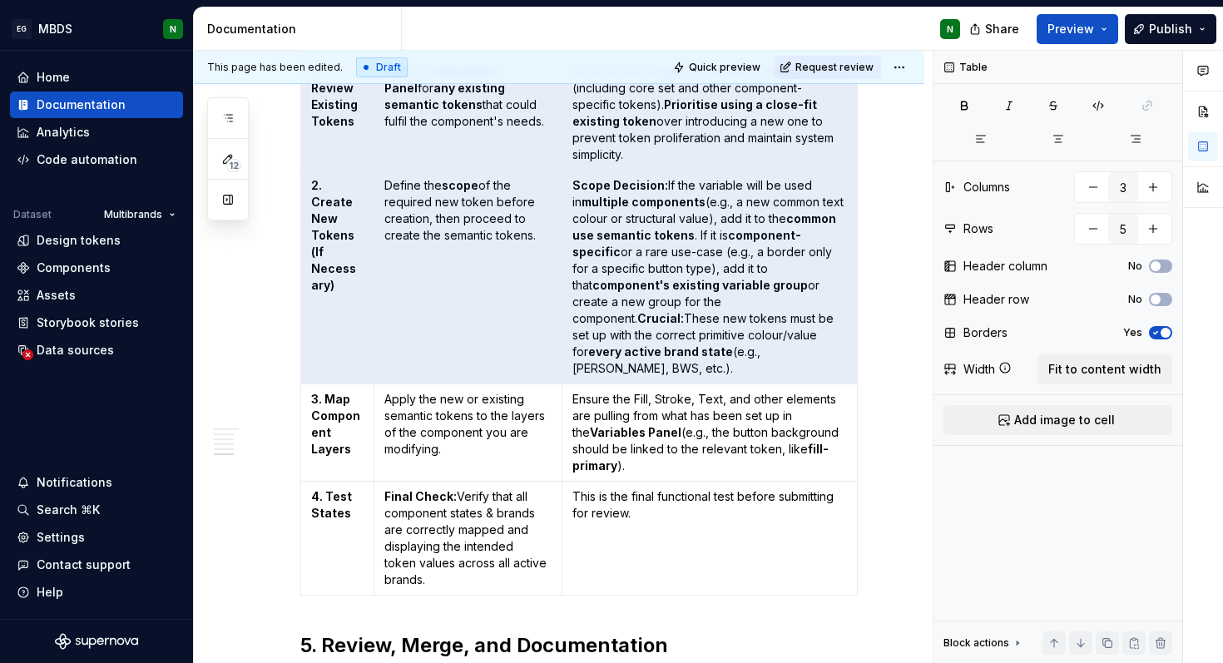
scroll to position [3615, 0]
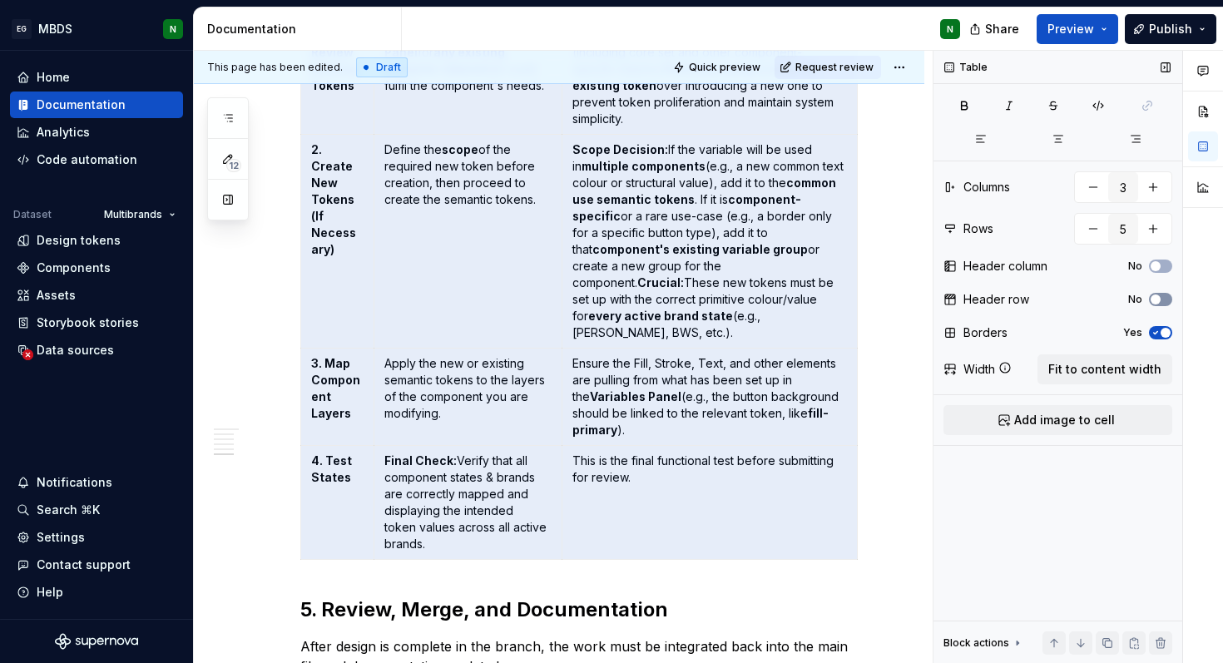
click at [1158, 298] on span "button" at bounding box center [1156, 299] width 10 height 10
click at [1101, 364] on span "Fit to content width" at bounding box center [1104, 369] width 113 height 17
type textarea "*"
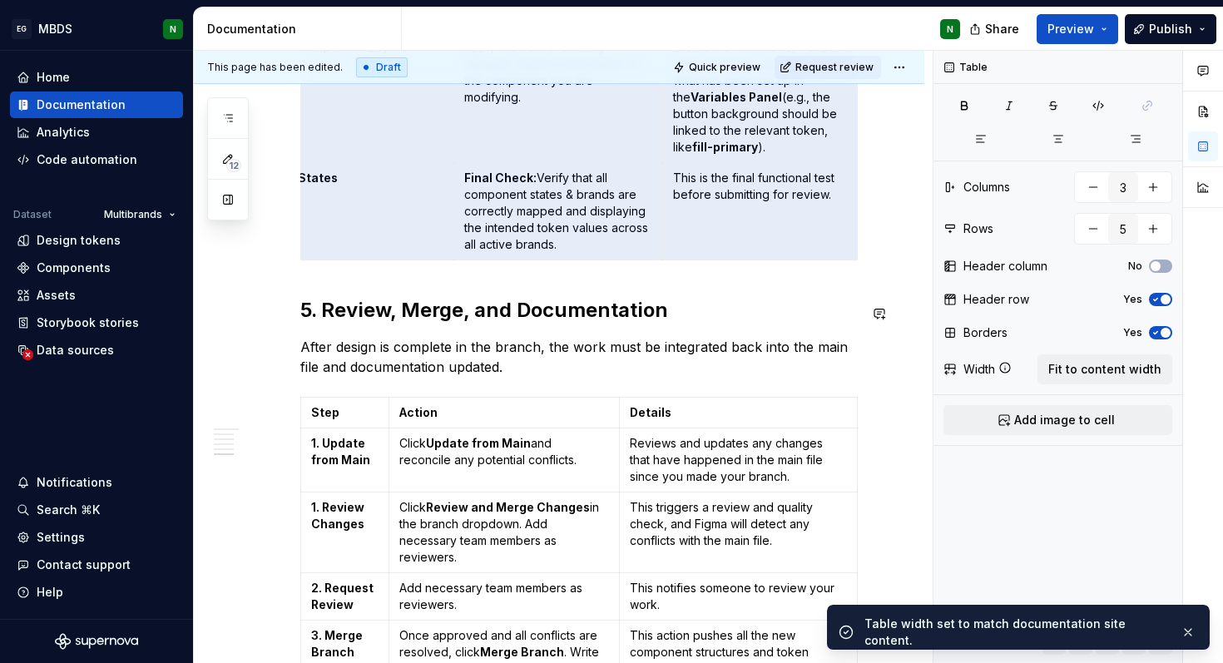
scroll to position [4280, 0]
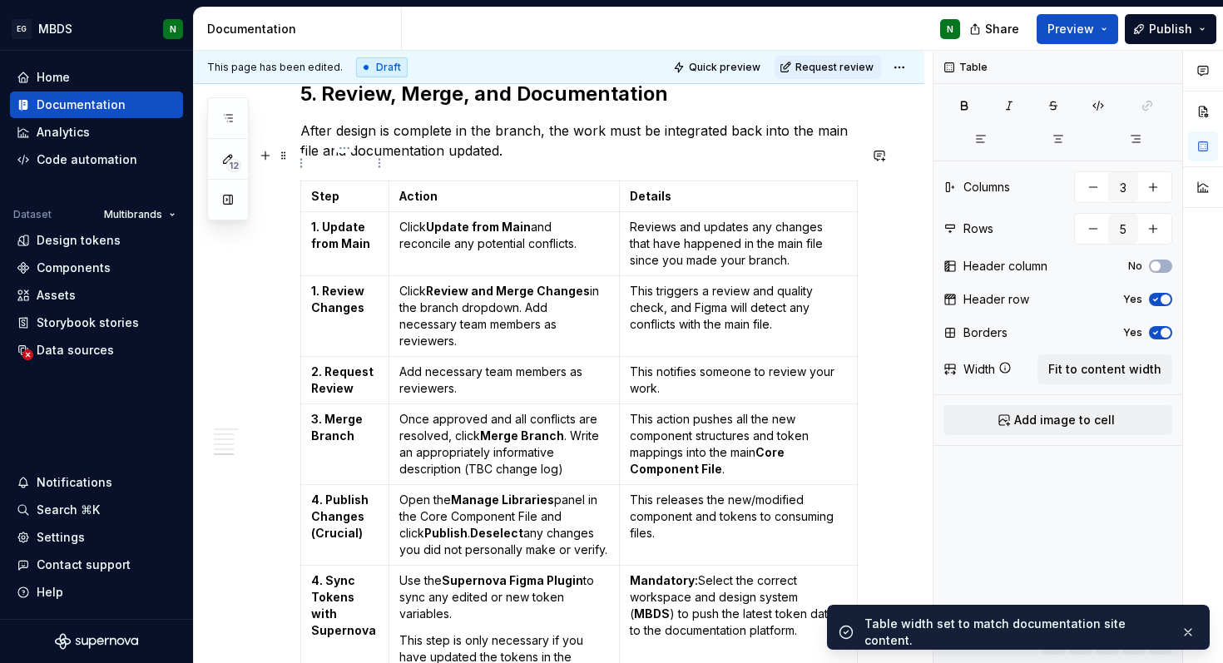
type input "8"
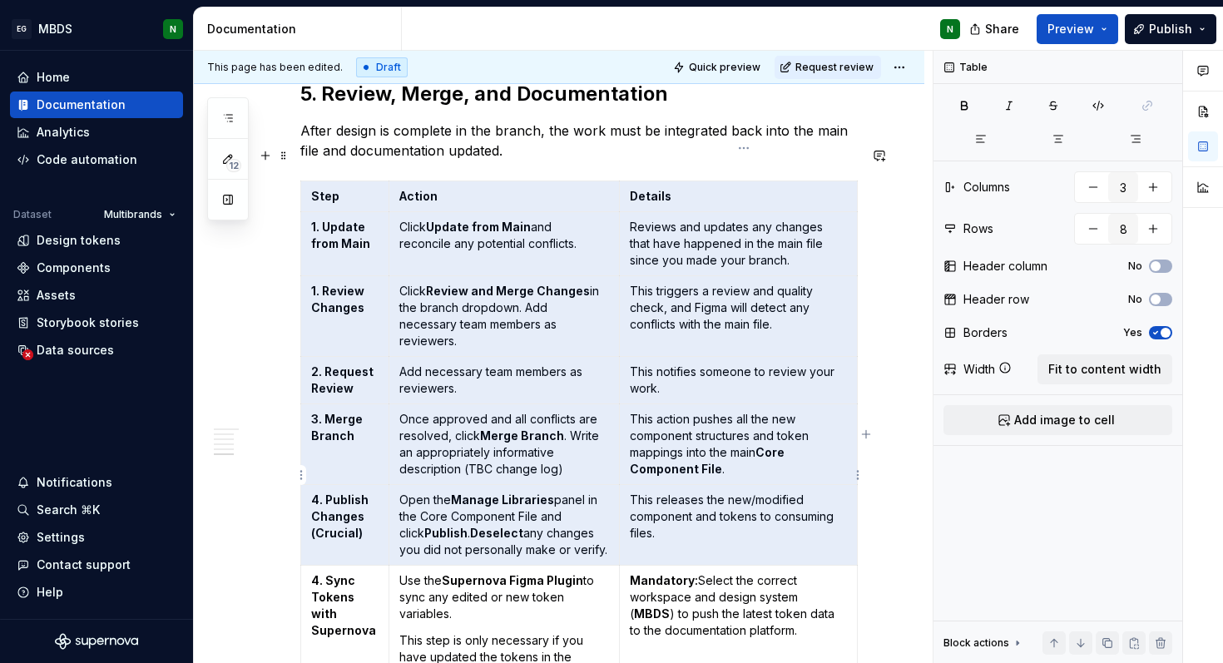
drag, startPoint x: 343, startPoint y: 162, endPoint x: 802, endPoint y: 507, distance: 574.5
click at [802, 507] on tbody "Step Action Details 1. Update from Main Click Update from Main and reconcile an…" at bounding box center [579, 484] width 557 height 606
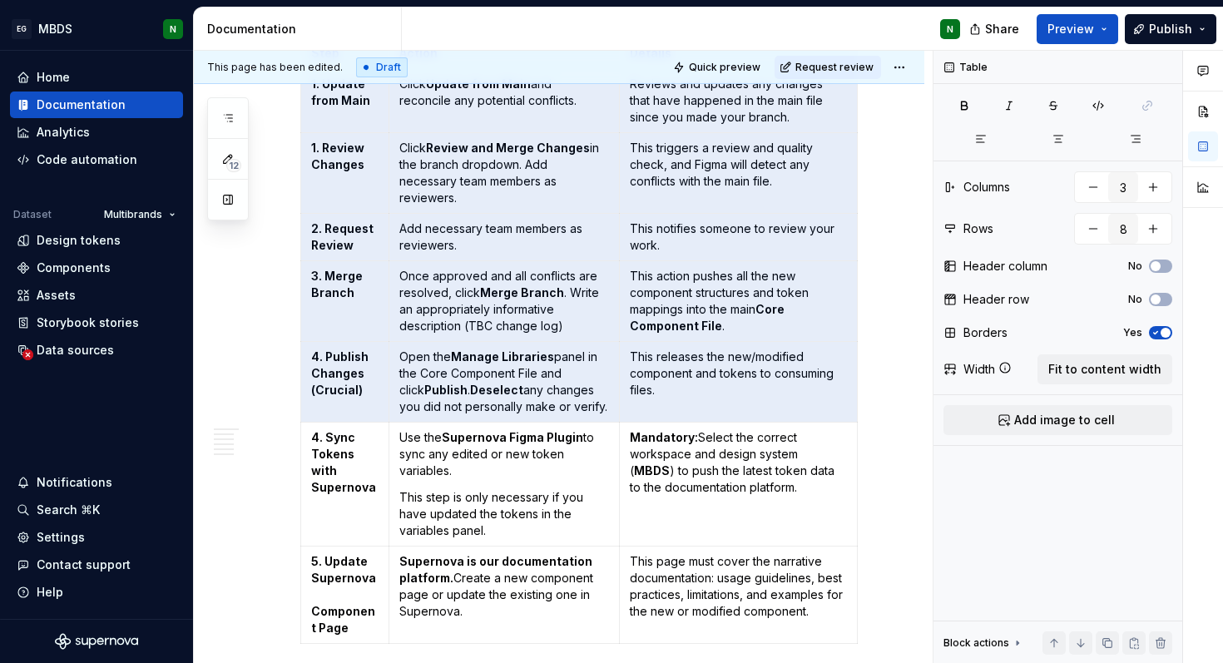
scroll to position [4506, 0]
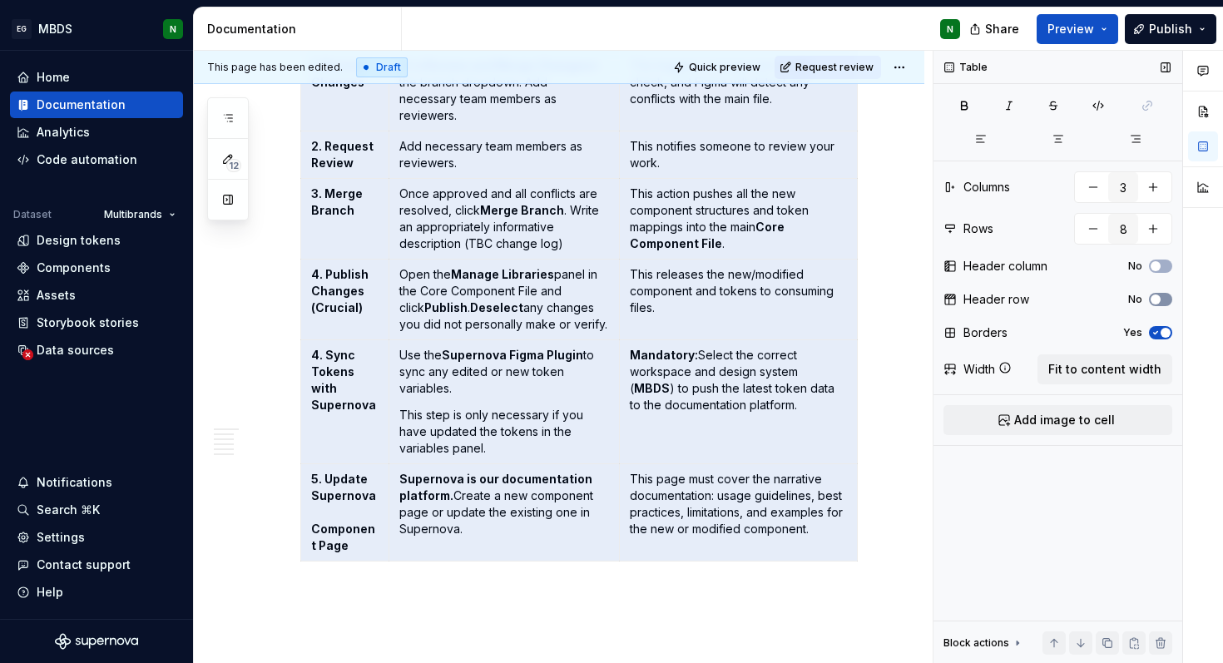
click at [1157, 296] on span "button" at bounding box center [1156, 299] width 10 height 10
click at [1106, 365] on span "Fit to content width" at bounding box center [1104, 369] width 113 height 17
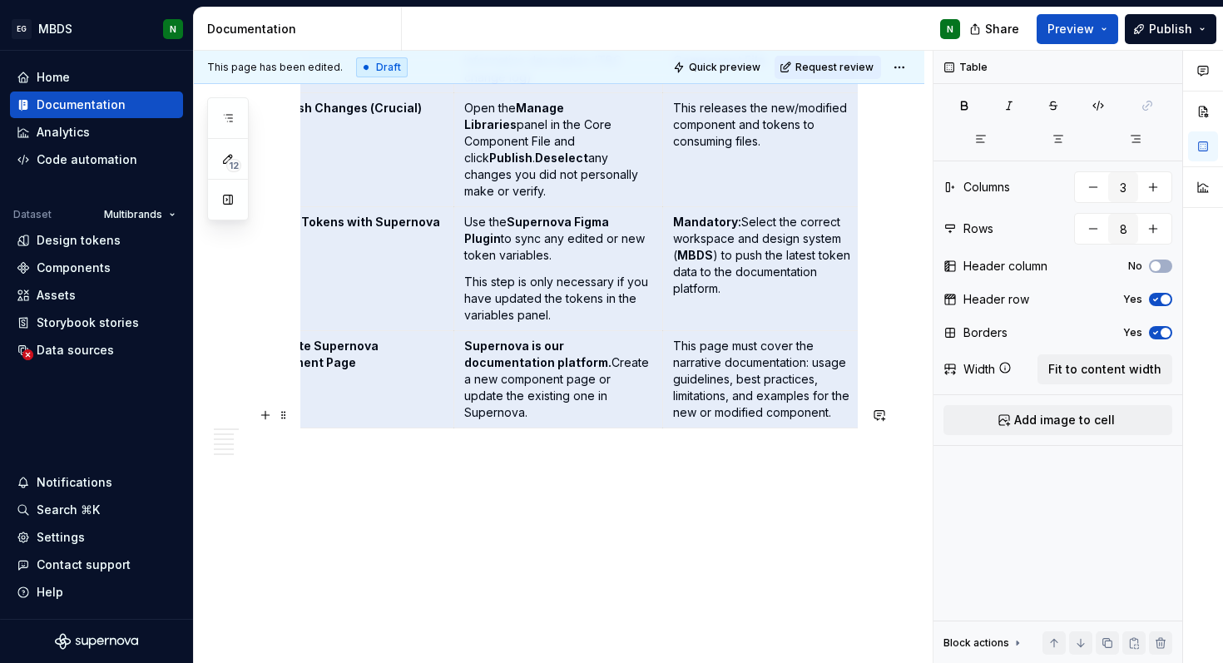
scroll to position [4631, 0]
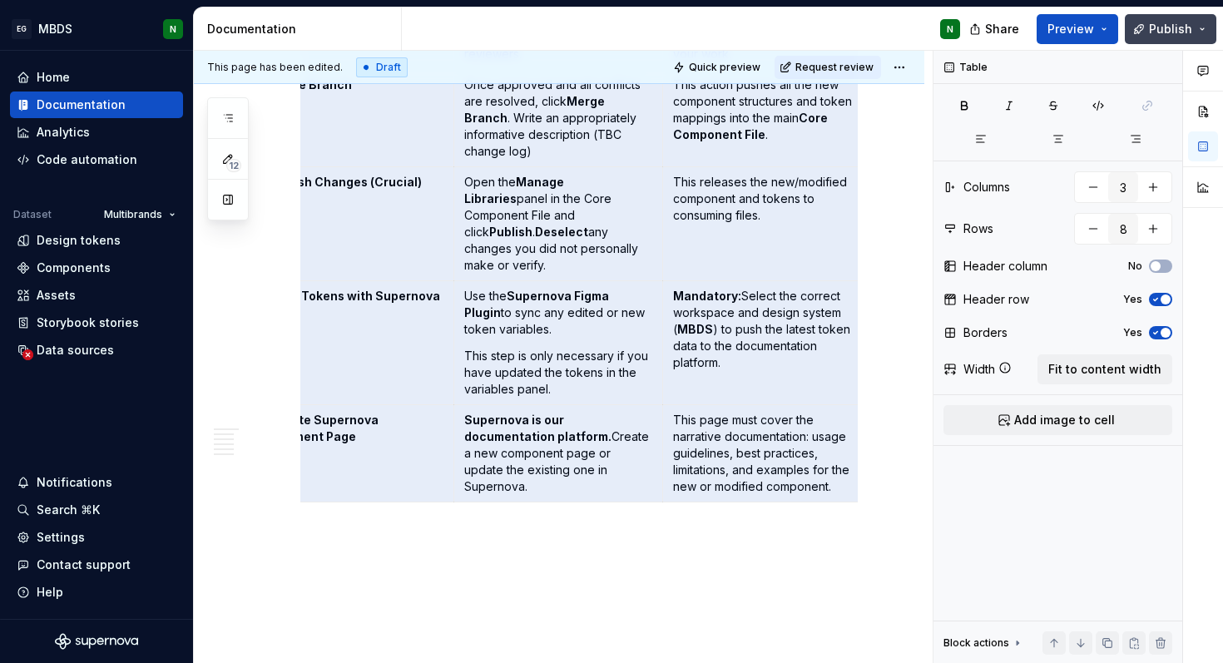
click at [1172, 27] on span "Publish" at bounding box center [1170, 29] width 43 height 17
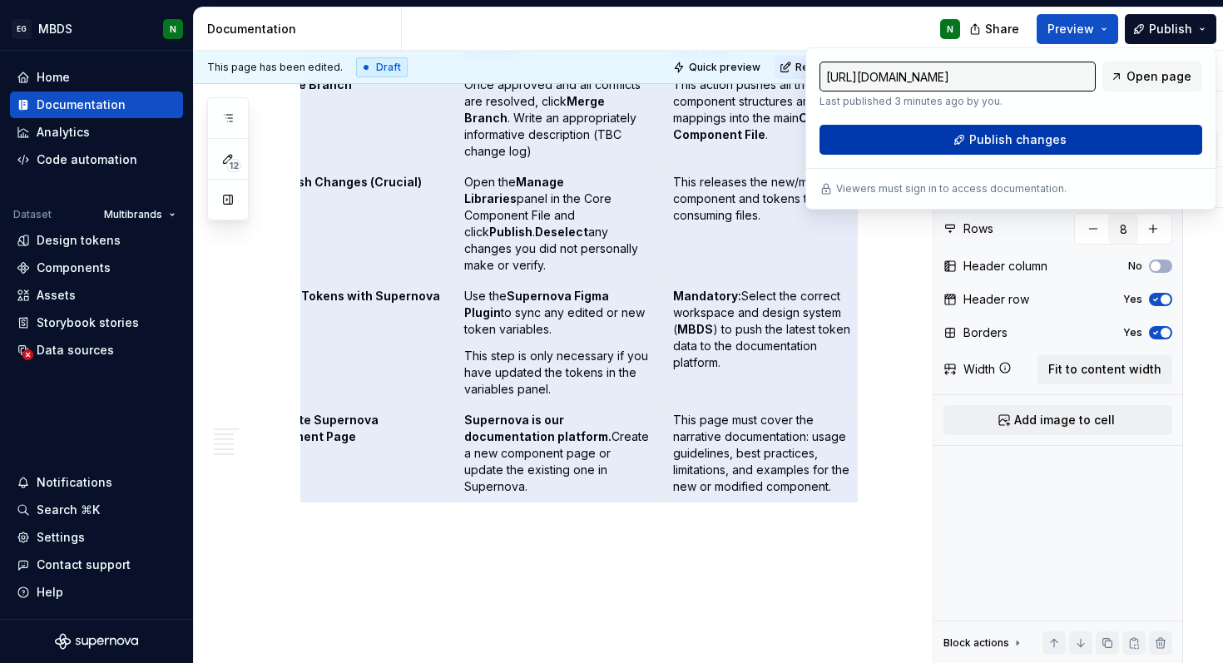
click at [1062, 136] on span "Publish changes" at bounding box center [1017, 139] width 97 height 17
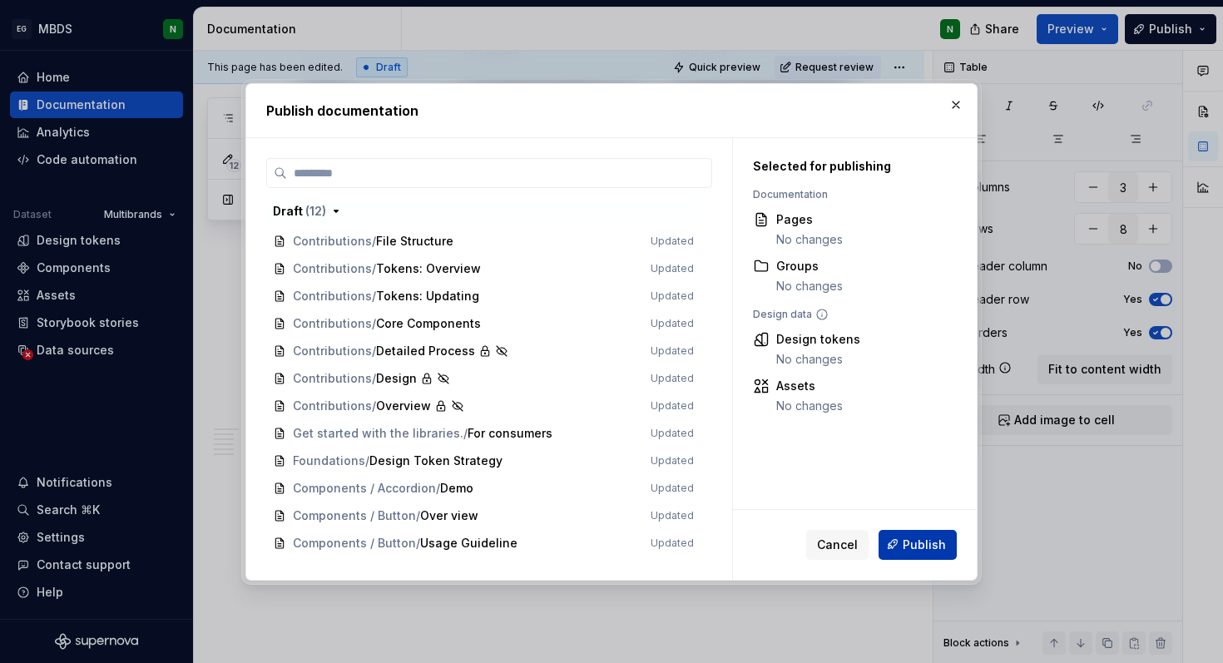
click at [919, 553] on button "Publish" at bounding box center [918, 544] width 78 height 30
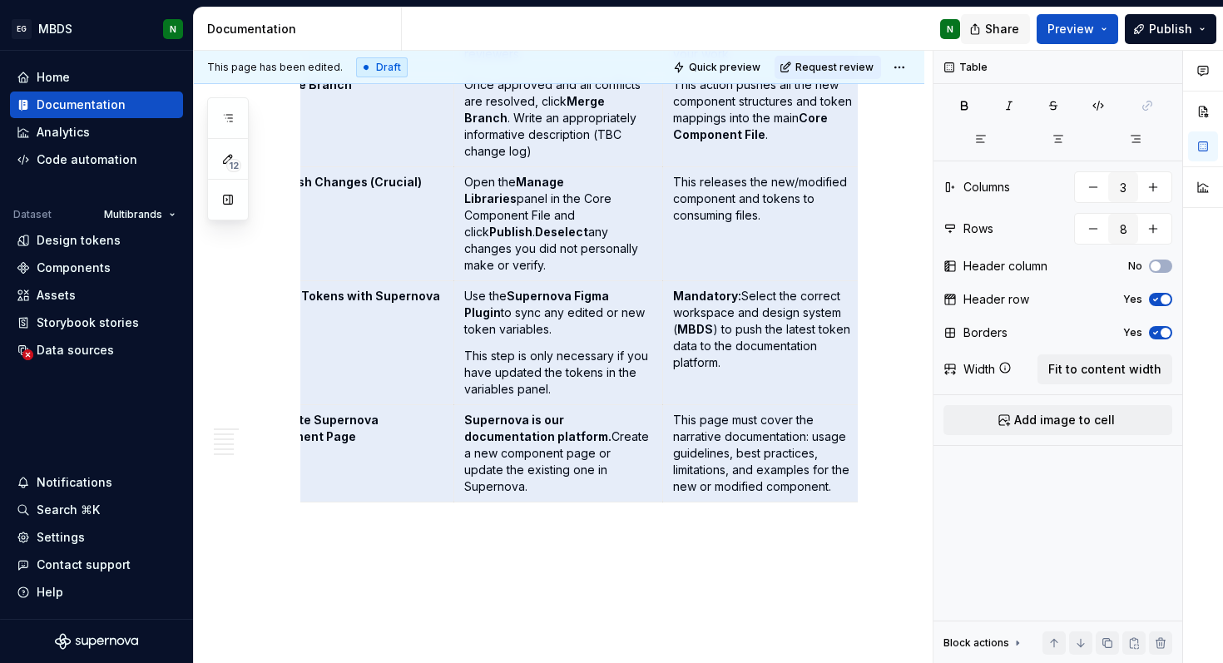
click at [997, 32] on span "Share" at bounding box center [1002, 29] width 34 height 17
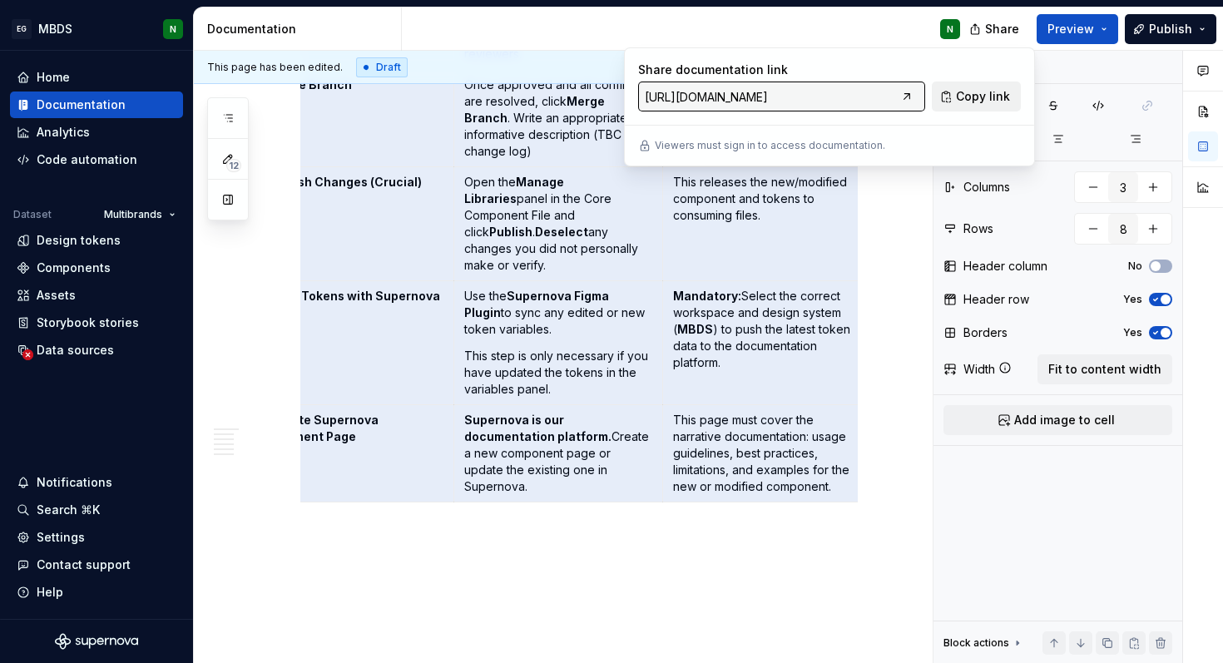
click at [979, 101] on span "Copy link" at bounding box center [983, 96] width 54 height 17
type textarea "*"
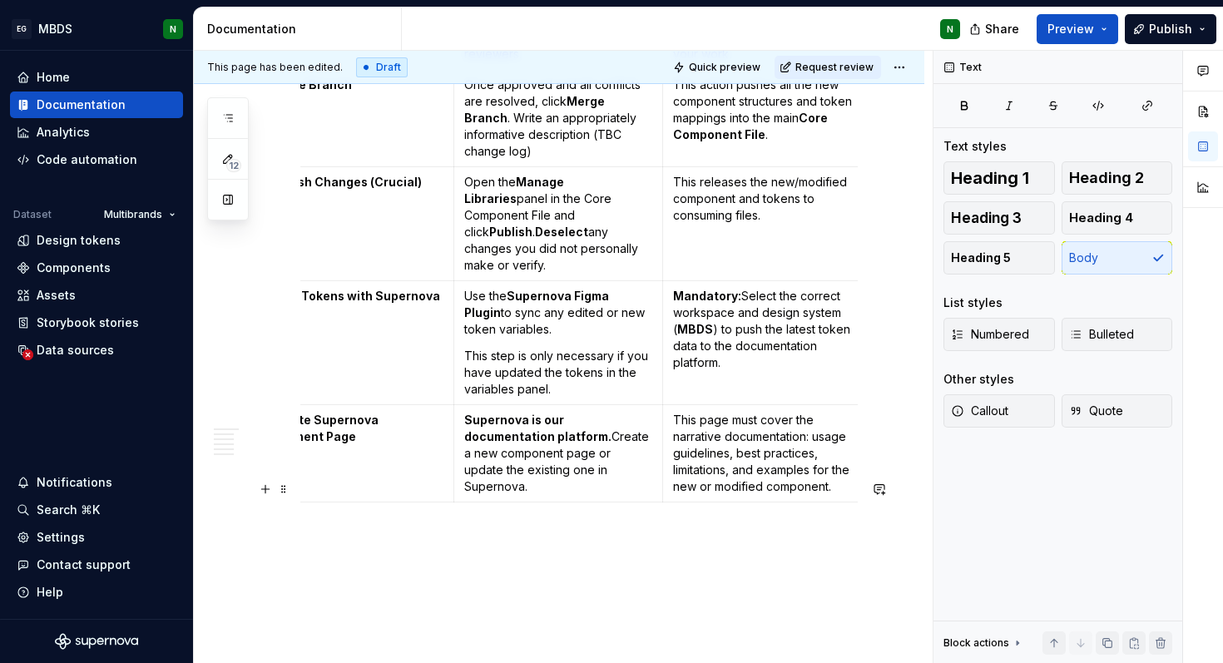
click at [790, 529] on p at bounding box center [578, 549] width 557 height 40
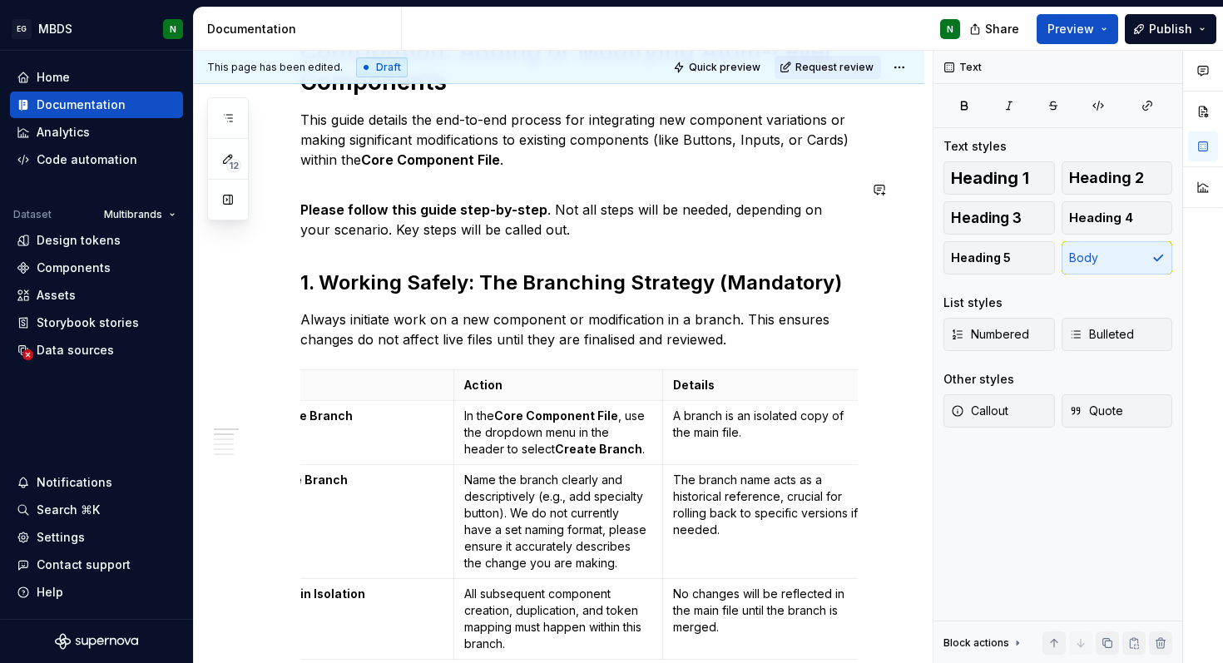
scroll to position [0, 0]
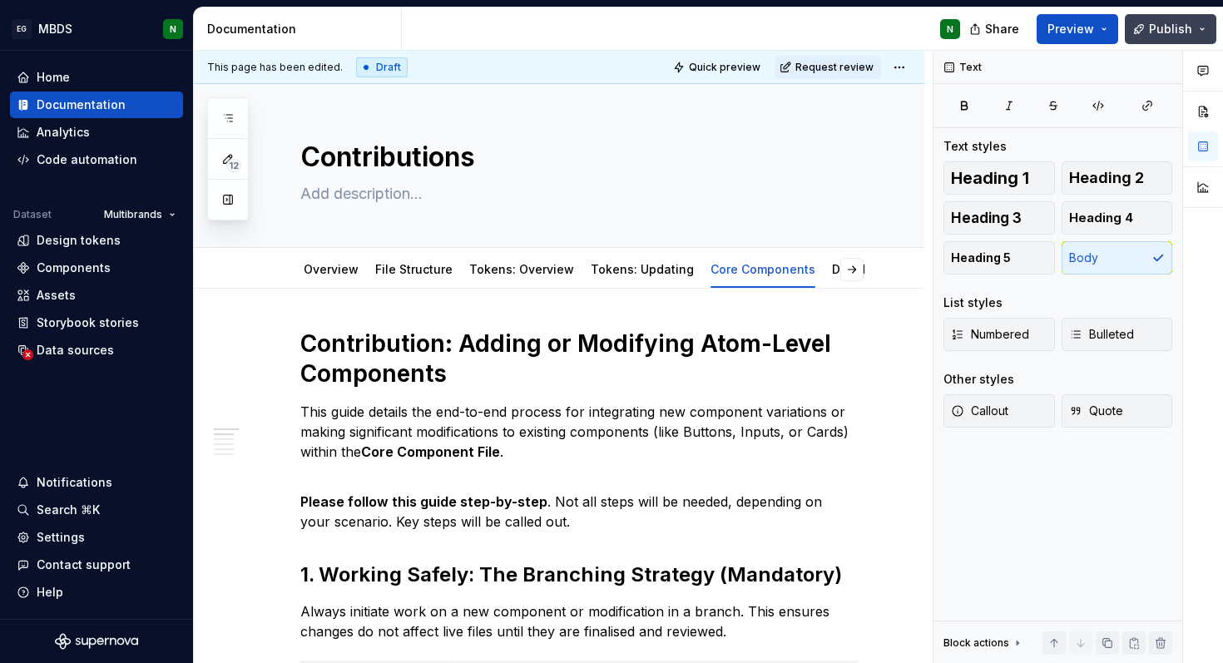
click at [1167, 22] on span "Publish" at bounding box center [1170, 29] width 43 height 17
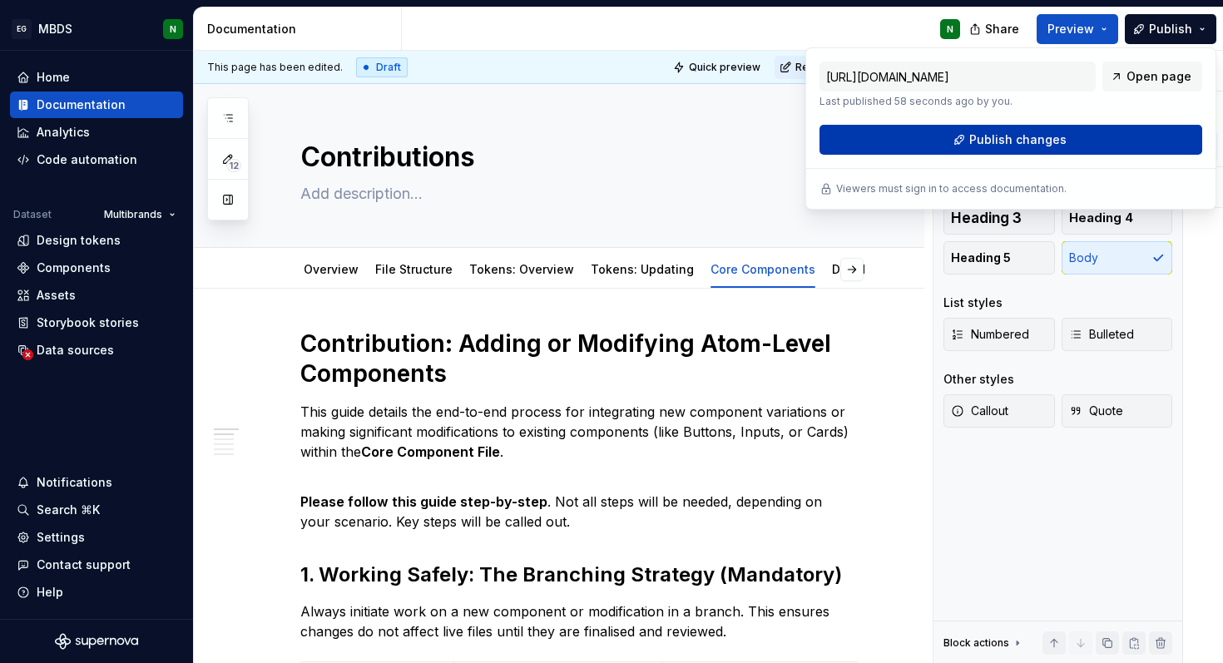
click at [1107, 139] on button "Publish changes" at bounding box center [1010, 140] width 383 height 30
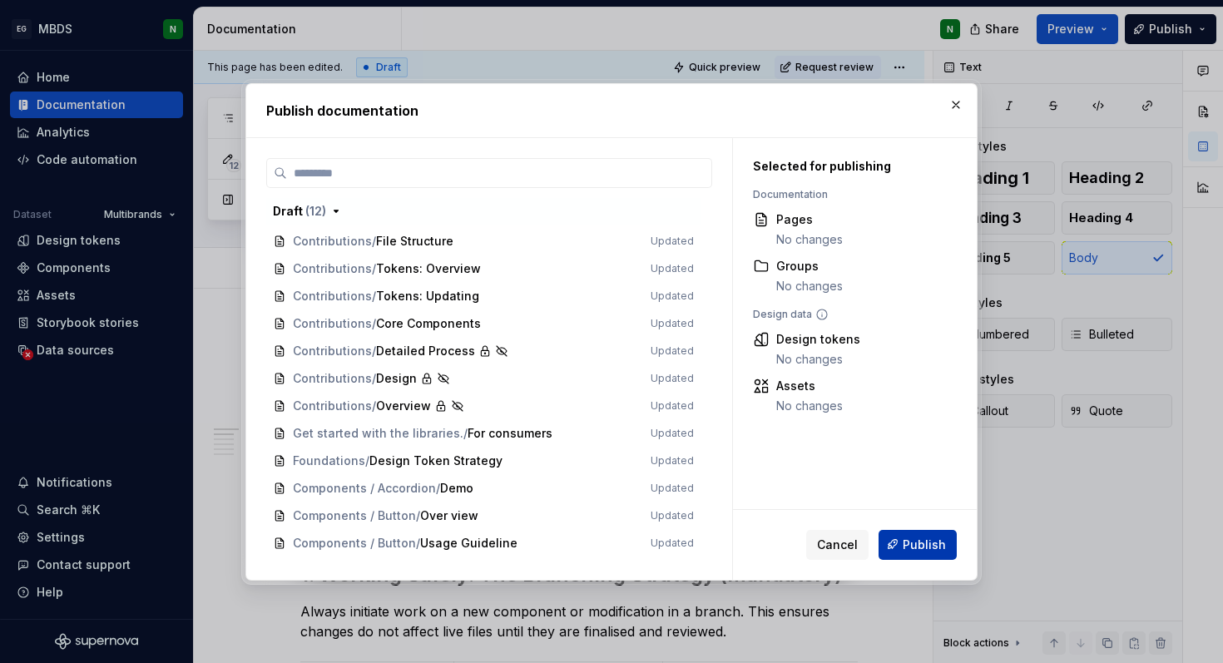
click at [915, 539] on span "Publish" at bounding box center [924, 544] width 43 height 17
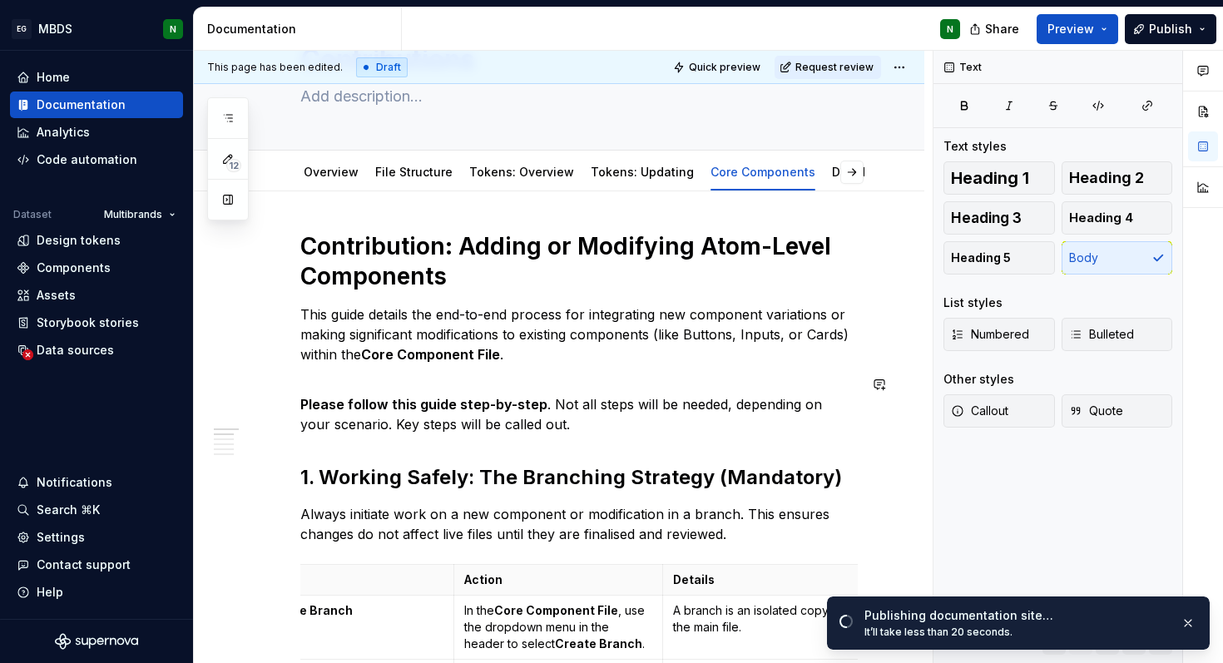
scroll to position [104, 0]
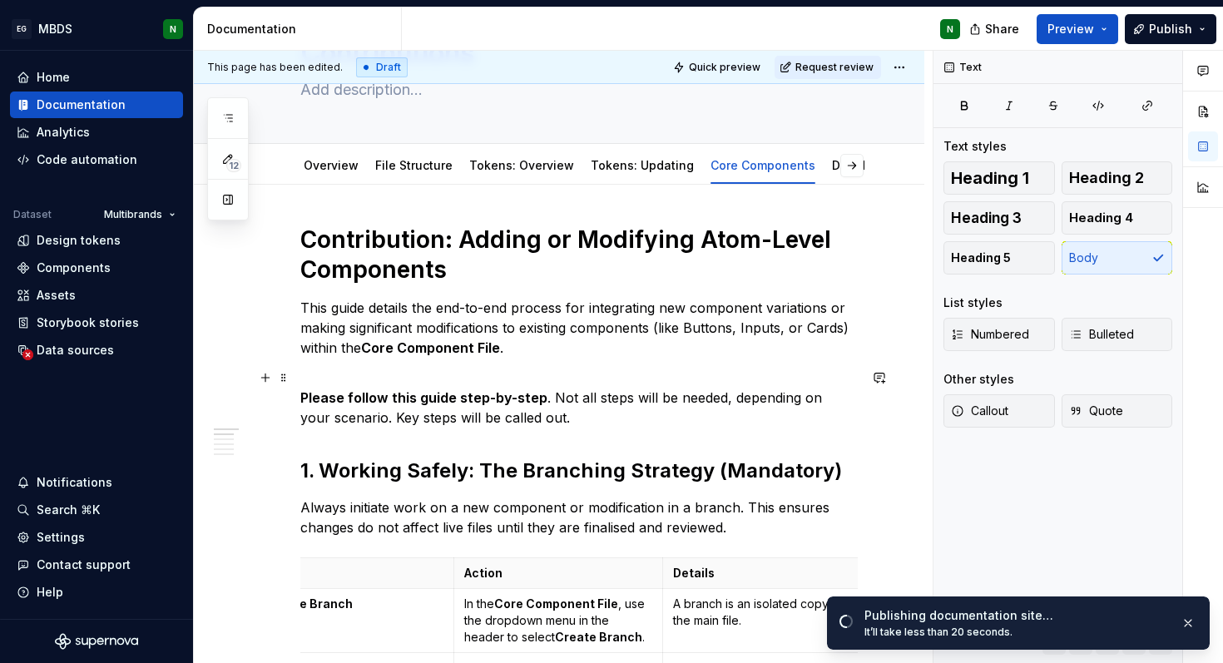
click at [492, 419] on p "Please follow this guide step-by-step . Not all steps will be needed, depending…" at bounding box center [578, 398] width 557 height 60
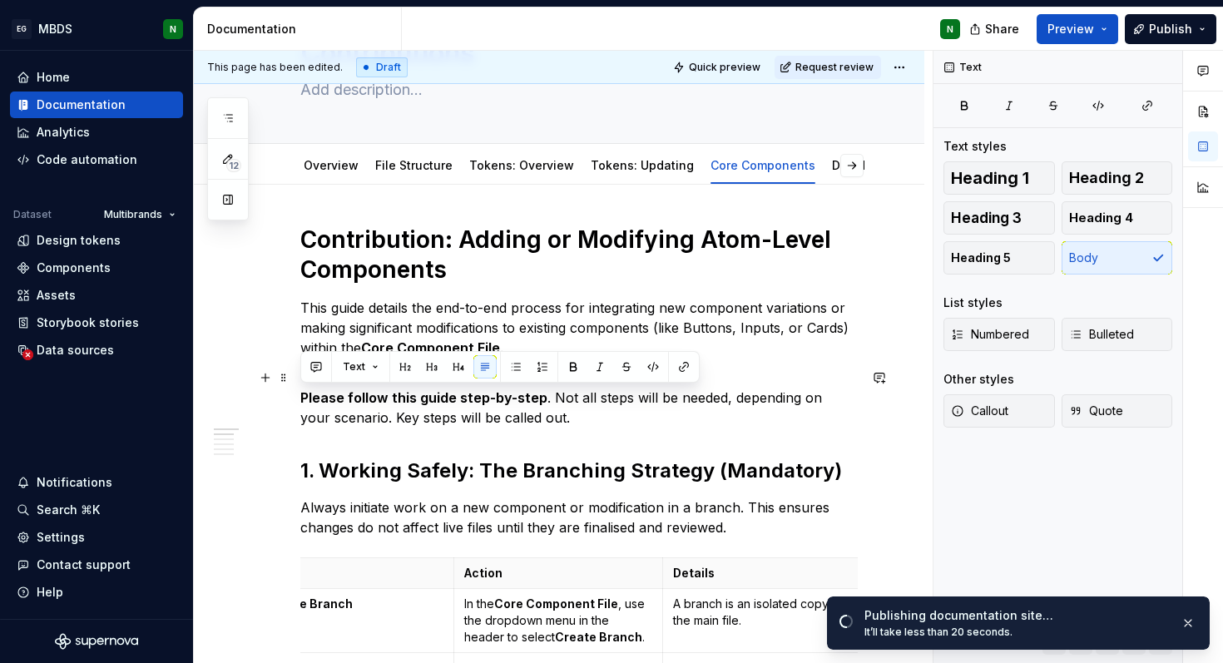
drag, startPoint x: 546, startPoint y: 419, endPoint x: 299, endPoint y: 389, distance: 248.2
click at [300, 389] on p "Please follow this guide step-by-step . Not all steps will be needed, depending…" at bounding box center [578, 398] width 557 height 60
click at [979, 409] on span "Callout" at bounding box center [979, 411] width 57 height 17
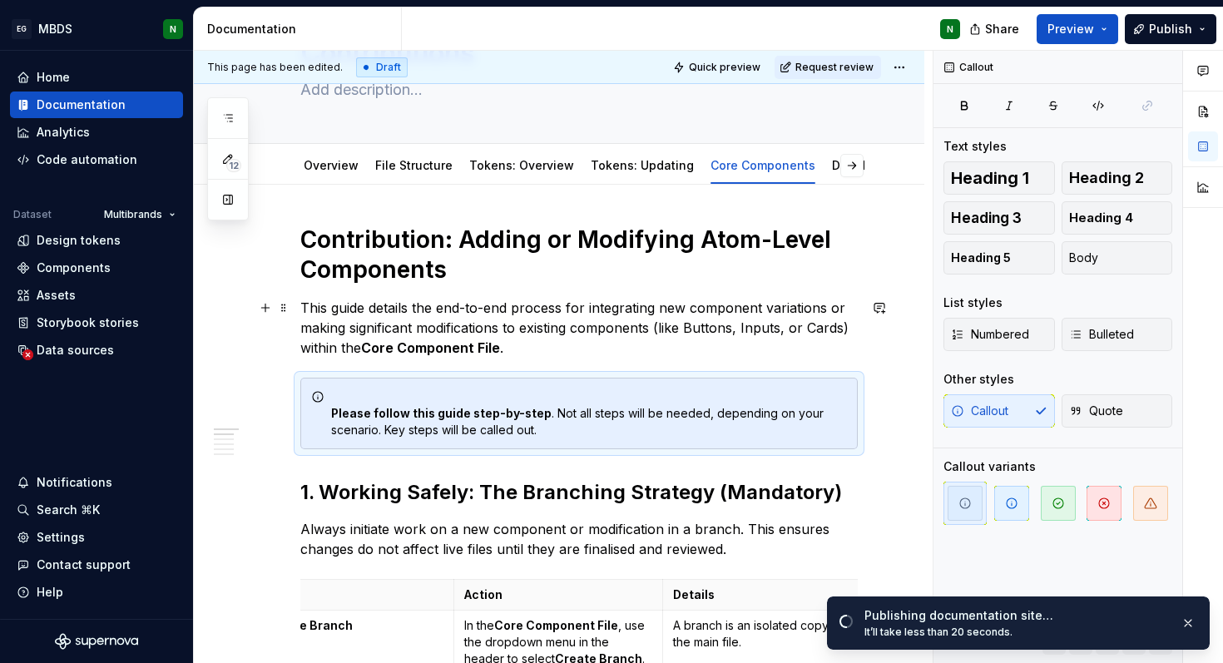
click at [639, 340] on p "This guide details the end-to-end process for integrating new component variati…" at bounding box center [578, 328] width 557 height 60
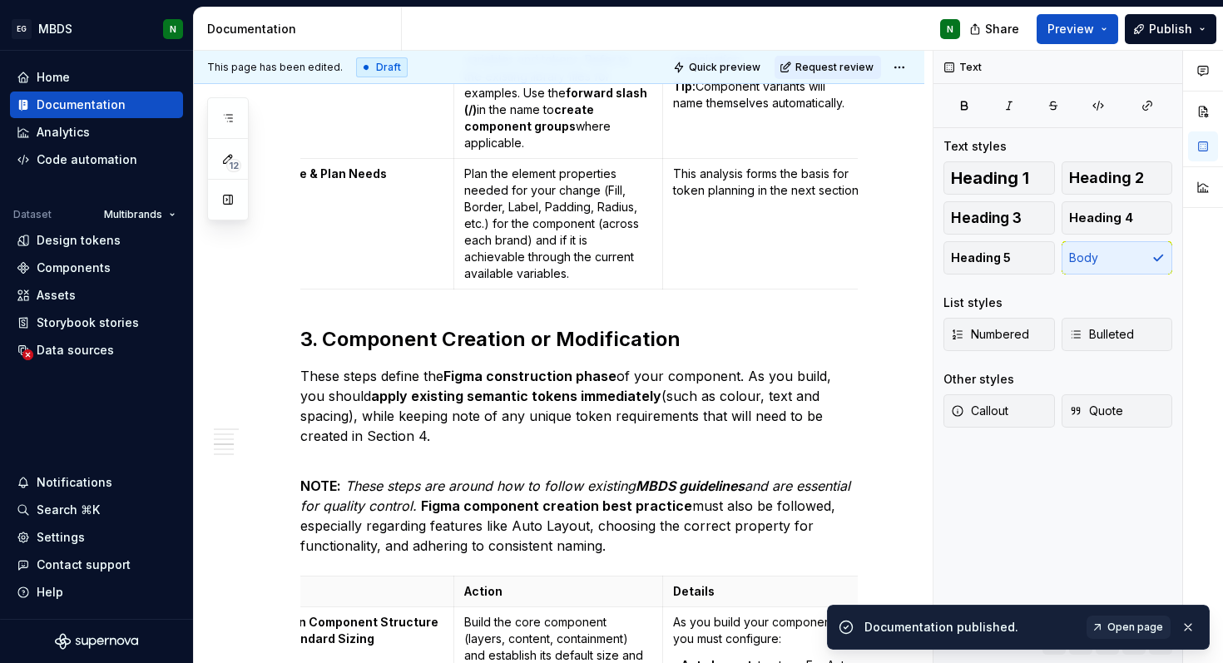
scroll to position [1640, 0]
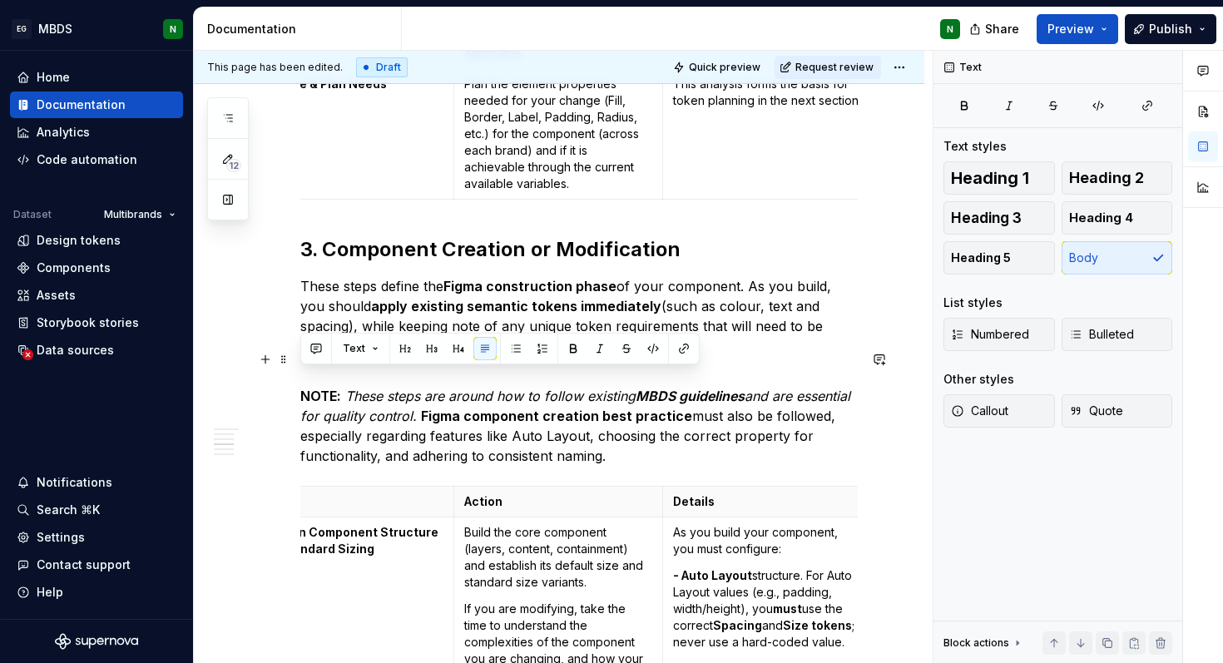
drag, startPoint x: 621, startPoint y: 443, endPoint x: 305, endPoint y: 381, distance: 322.1
click at [305, 381] on p "NOTE: These steps are around how to follow existing MBDS guidelines and are ess…" at bounding box center [578, 416] width 557 height 100
click at [1009, 404] on button "Callout" at bounding box center [998, 410] width 111 height 33
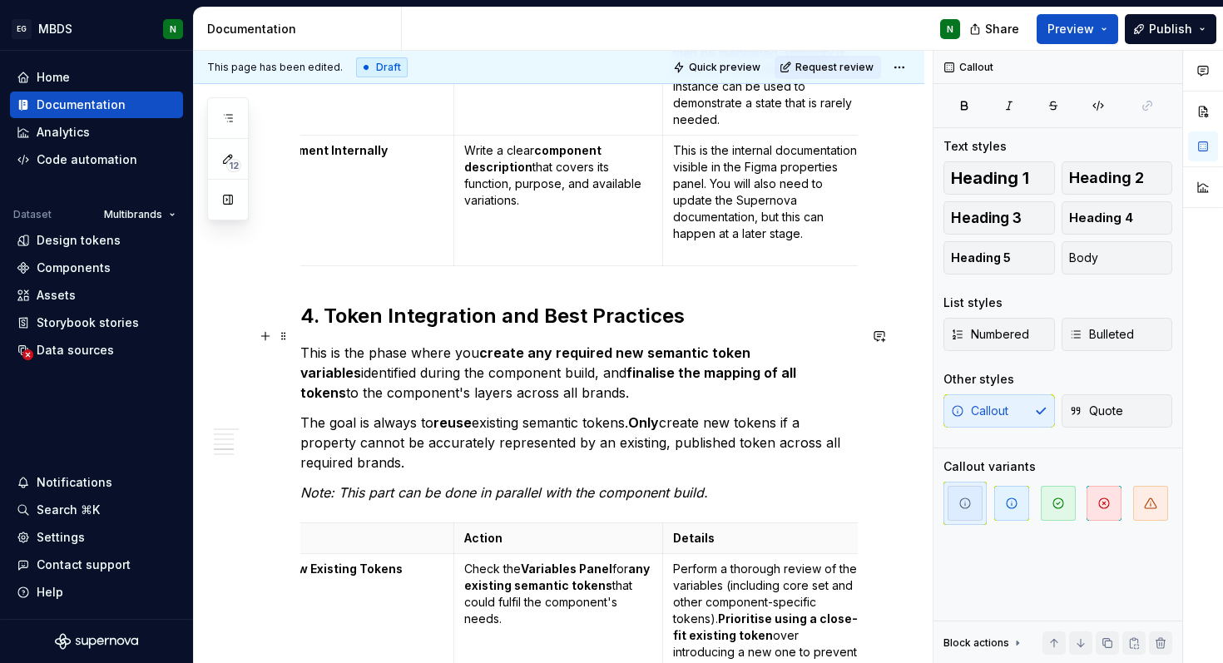
scroll to position [3110, 0]
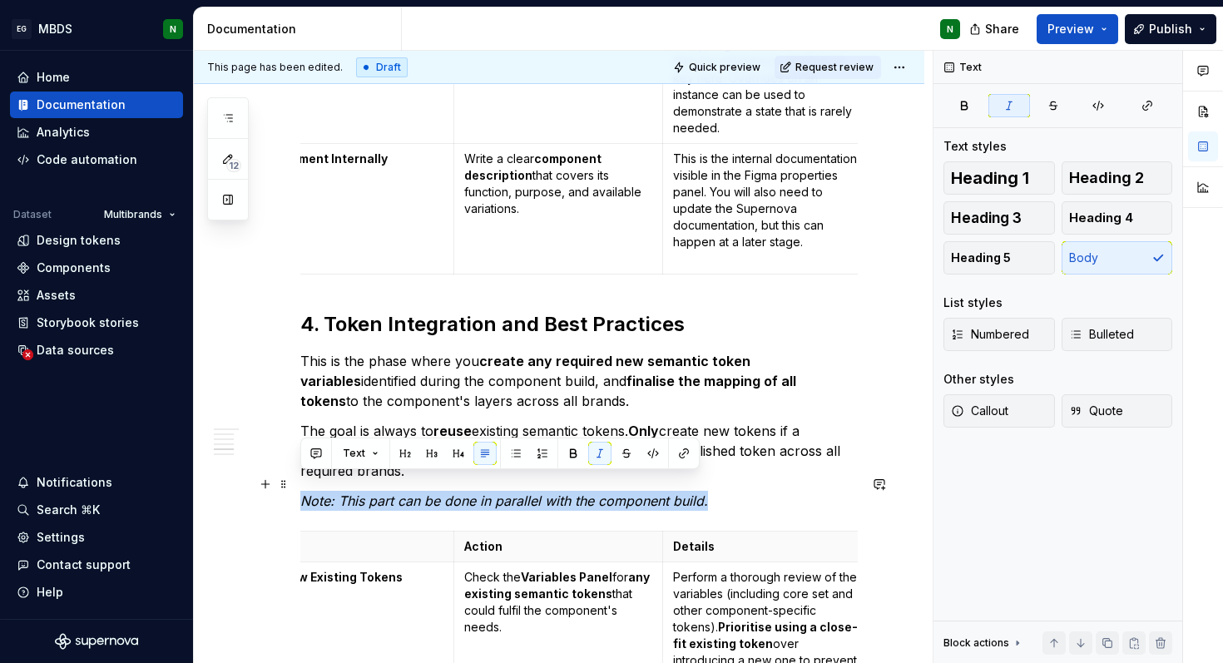
drag, startPoint x: 301, startPoint y: 480, endPoint x: 705, endPoint y: 490, distance: 404.4
click at [706, 492] on em "Note: This part can be done in parallel with the component build." at bounding box center [504, 500] width 408 height 17
click at [948, 418] on button "Callout" at bounding box center [998, 410] width 111 height 33
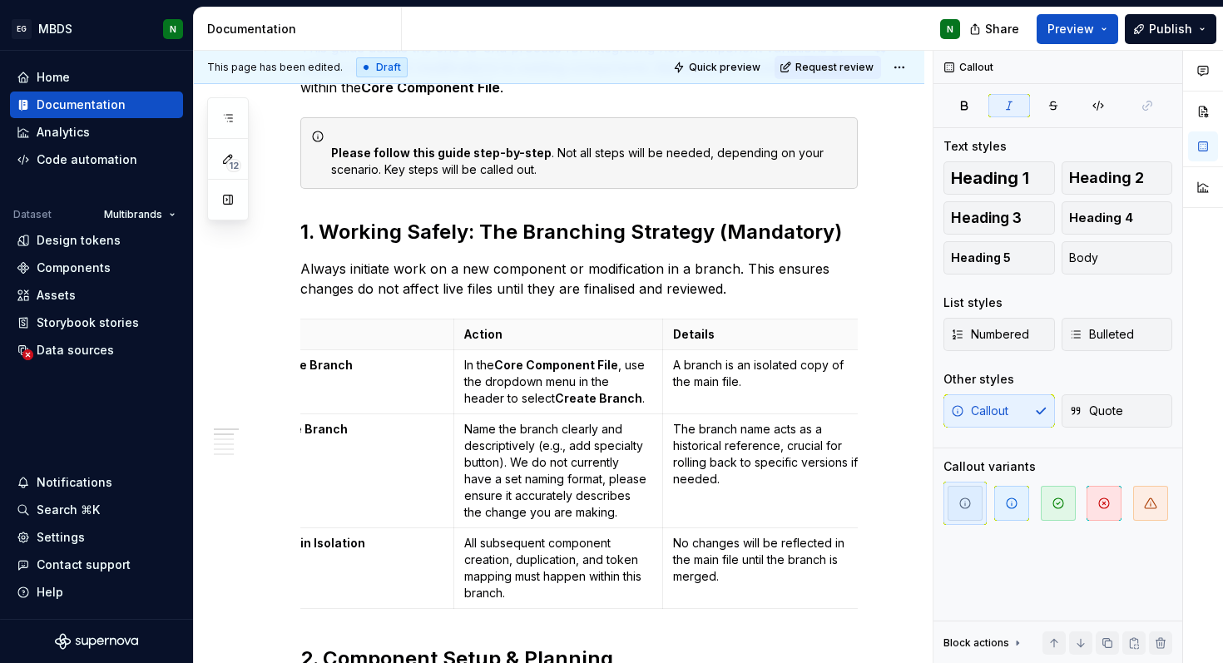
scroll to position [0, 0]
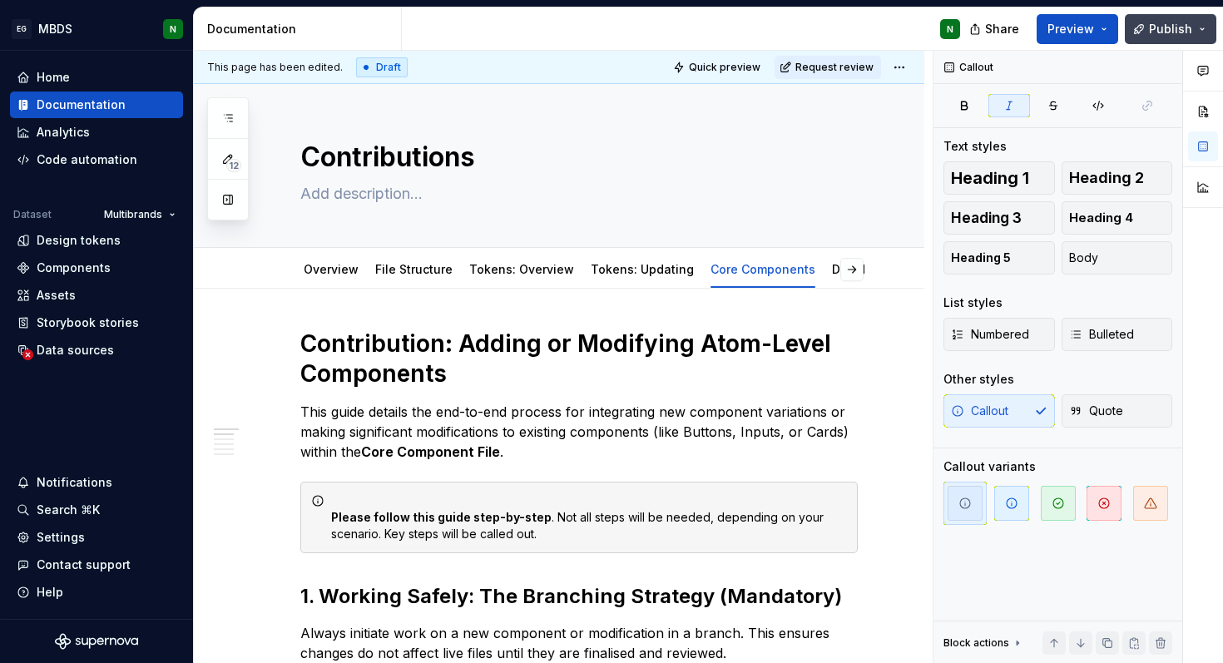
click at [1154, 25] on span "Publish" at bounding box center [1170, 29] width 43 height 17
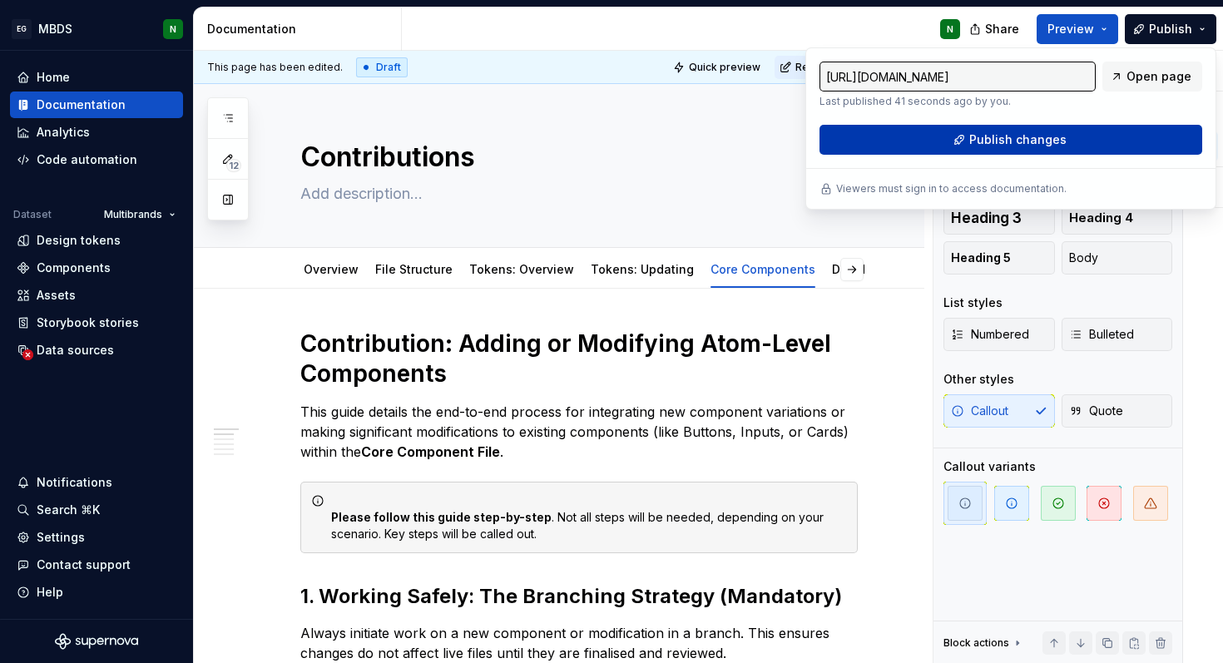
click at [1041, 144] on span "Publish changes" at bounding box center [1017, 139] width 97 height 17
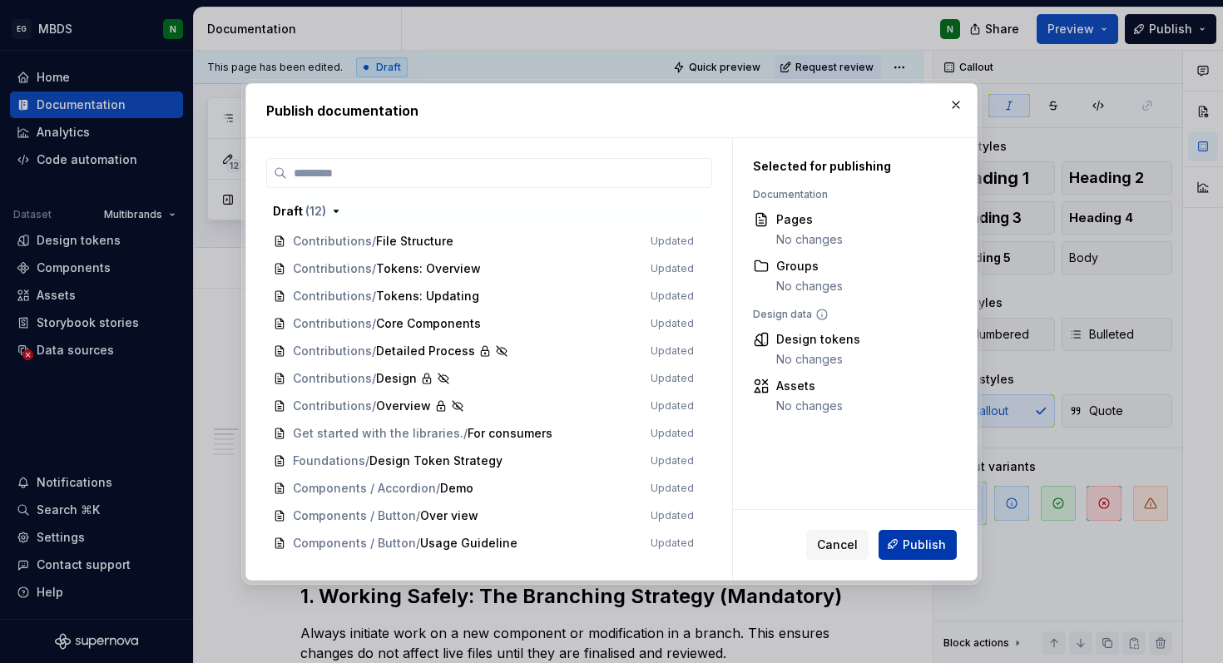
click at [906, 532] on button "Publish" at bounding box center [918, 544] width 78 height 30
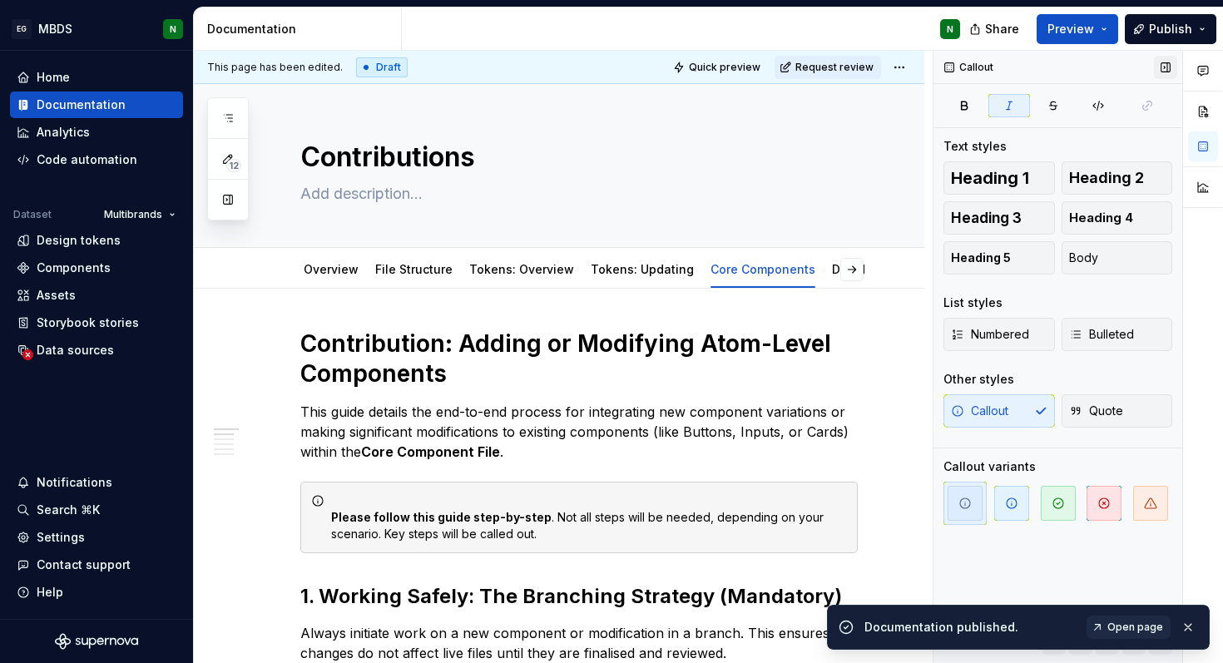
click at [1169, 64] on button "button" at bounding box center [1165, 67] width 23 height 23
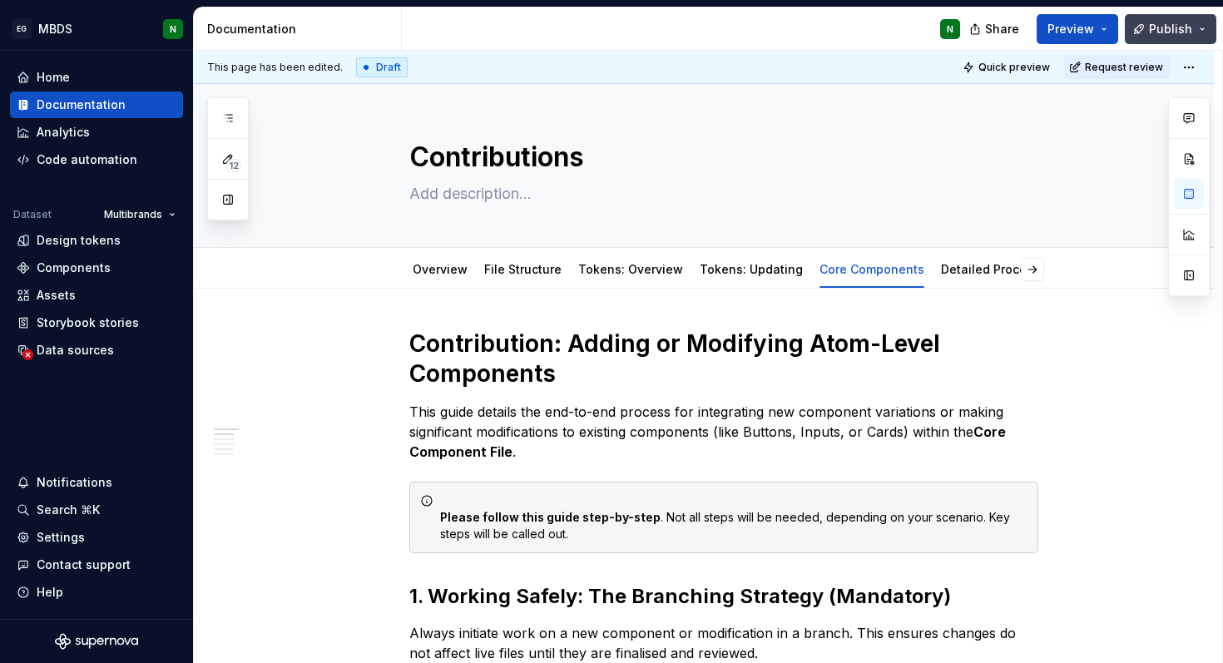
click at [1175, 27] on span "Publish" at bounding box center [1170, 29] width 43 height 17
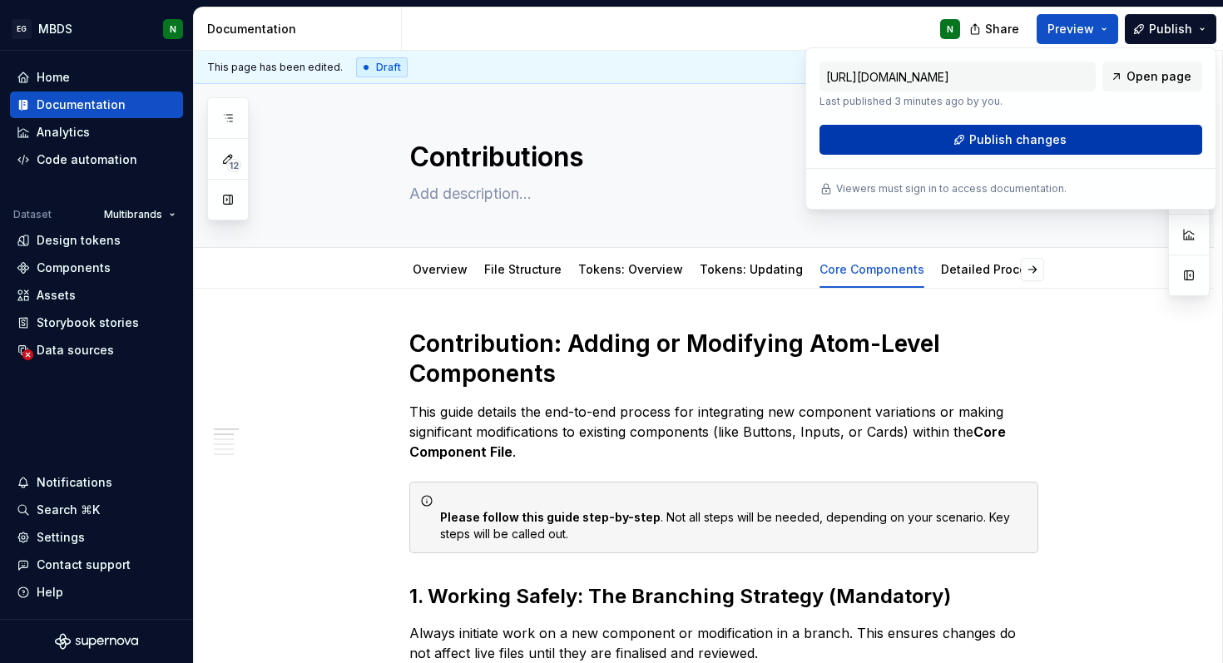
click at [1090, 136] on button "Publish changes" at bounding box center [1010, 140] width 383 height 30
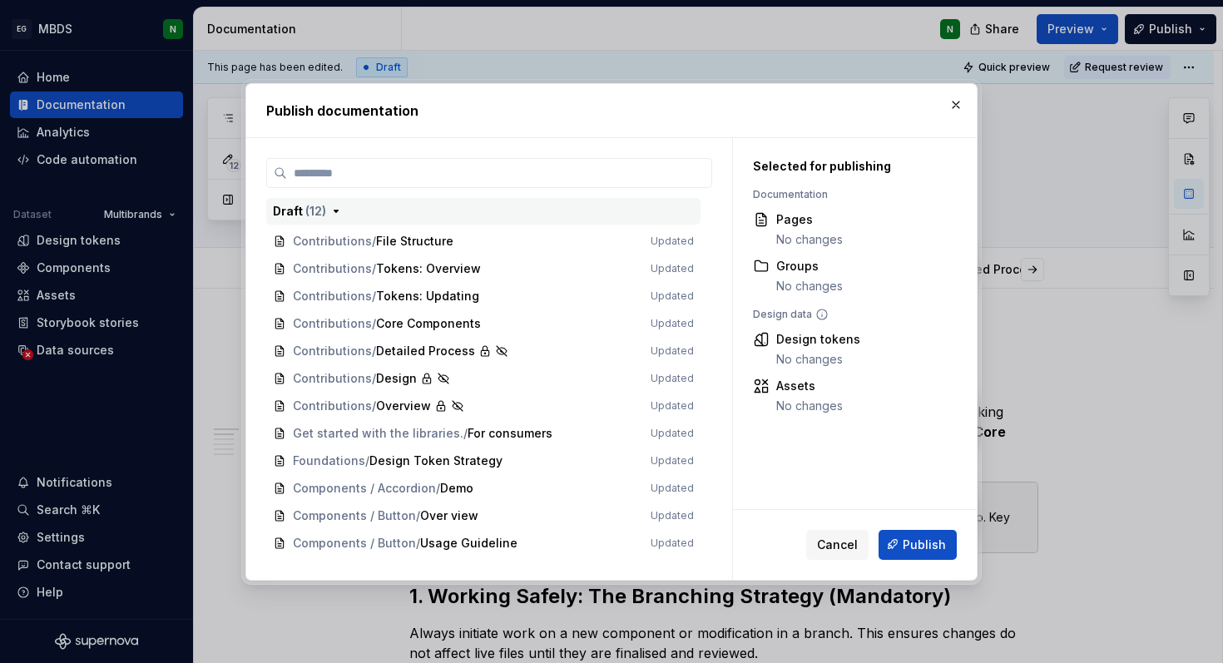
click at [295, 210] on div "Draft ( 12 )" at bounding box center [299, 211] width 53 height 17
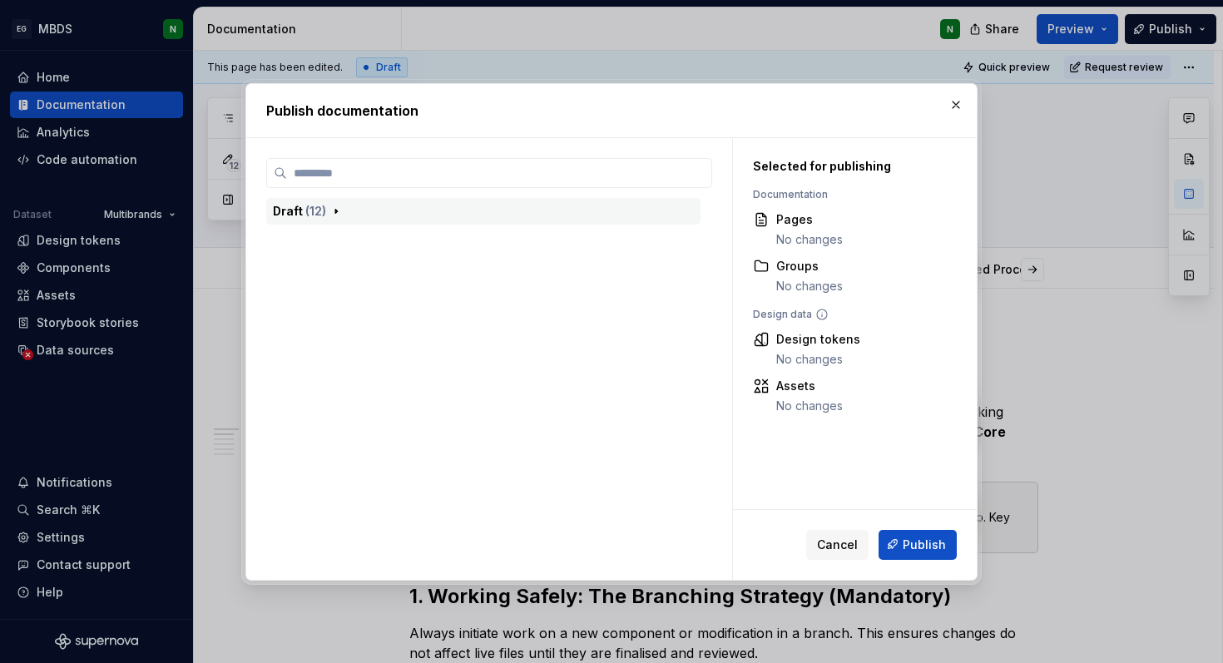
click at [295, 210] on div "Draft ( 12 )" at bounding box center [299, 211] width 53 height 17
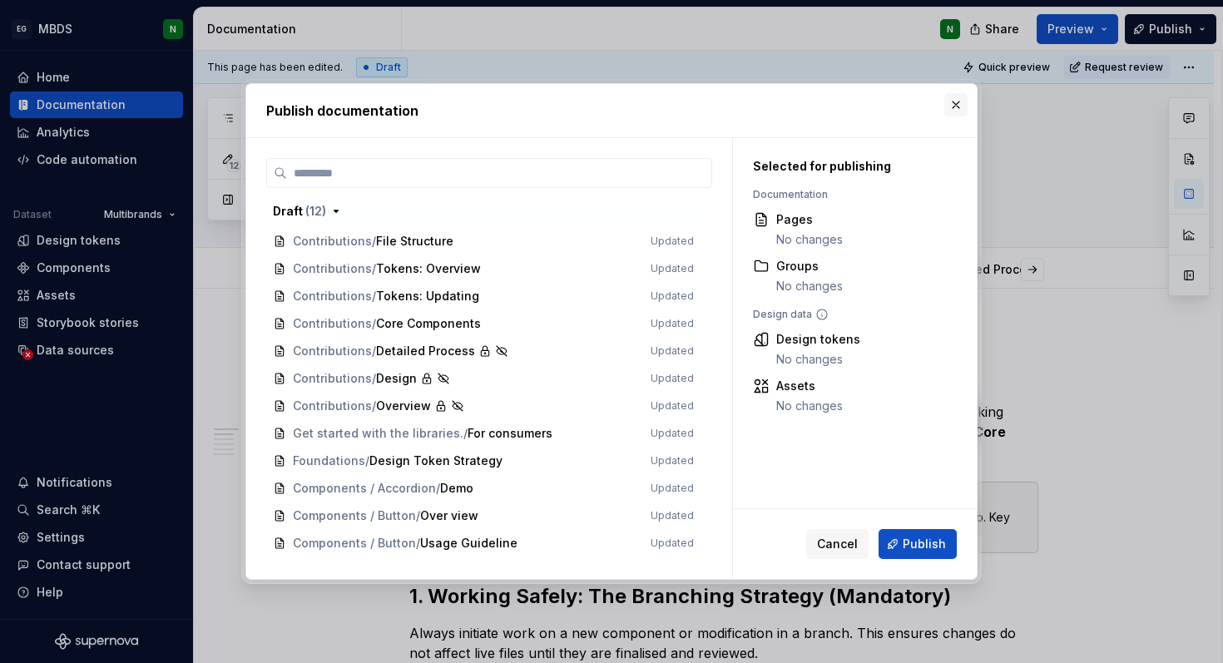
click at [953, 101] on button "button" at bounding box center [955, 104] width 23 height 23
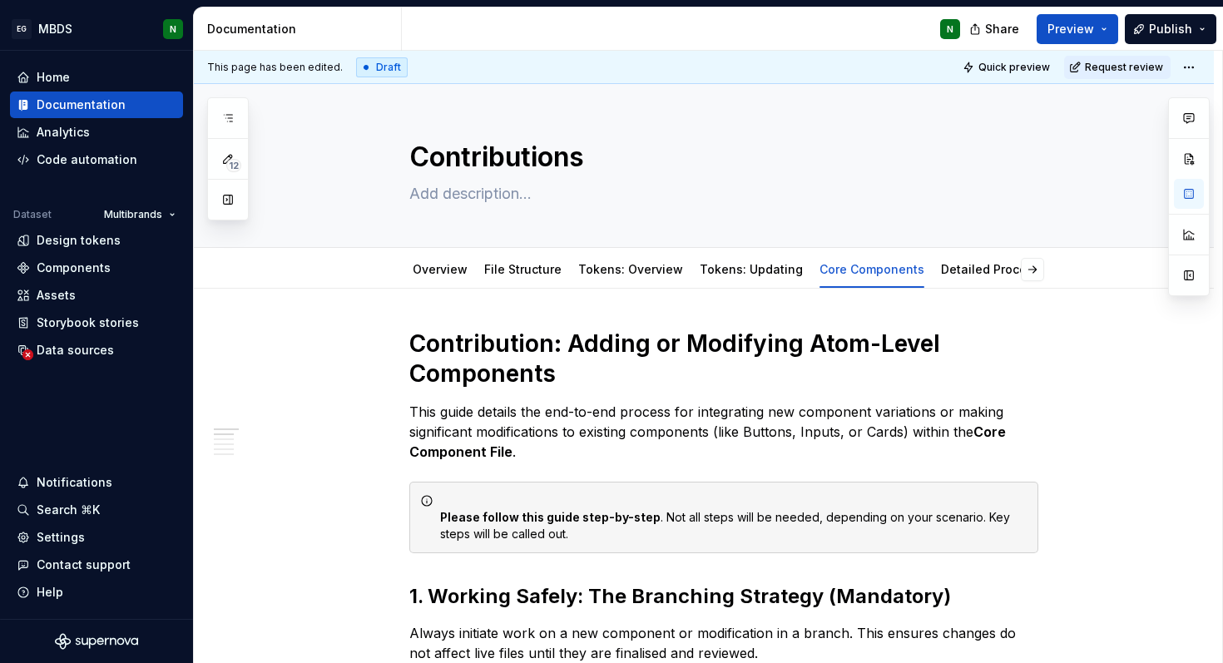
click at [373, 71] on div "Draft" at bounding box center [382, 67] width 52 height 20
click at [1195, 68] on html "EG MBDS N Home Documentation Analytics Code automation Dataset Multibrands Desi…" at bounding box center [611, 331] width 1223 height 663
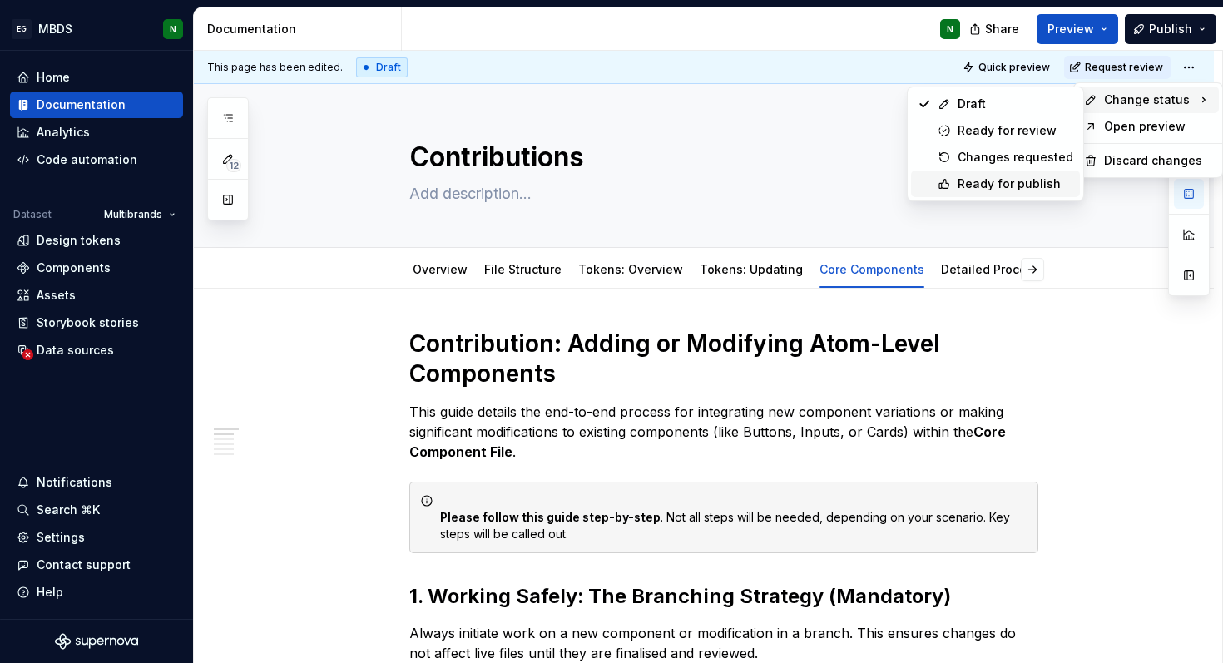
click at [1022, 180] on div "Ready for publish" at bounding box center [1016, 184] width 116 height 17
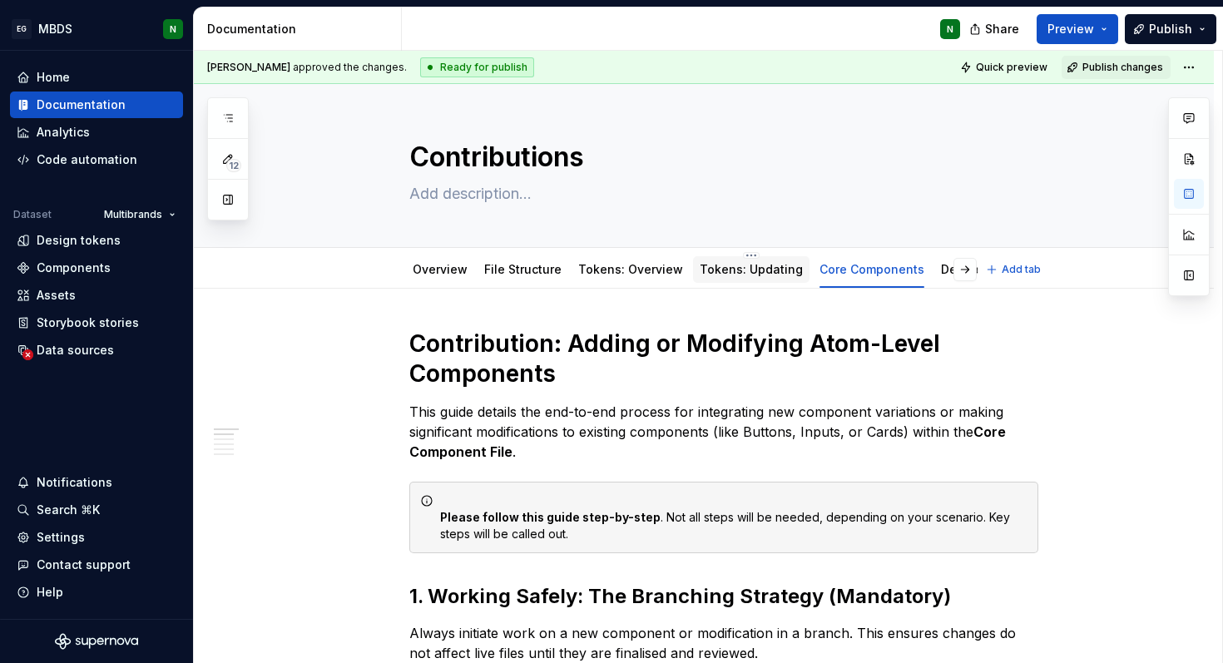
click at [751, 274] on link "Tokens: Updating" at bounding box center [751, 269] width 103 height 14
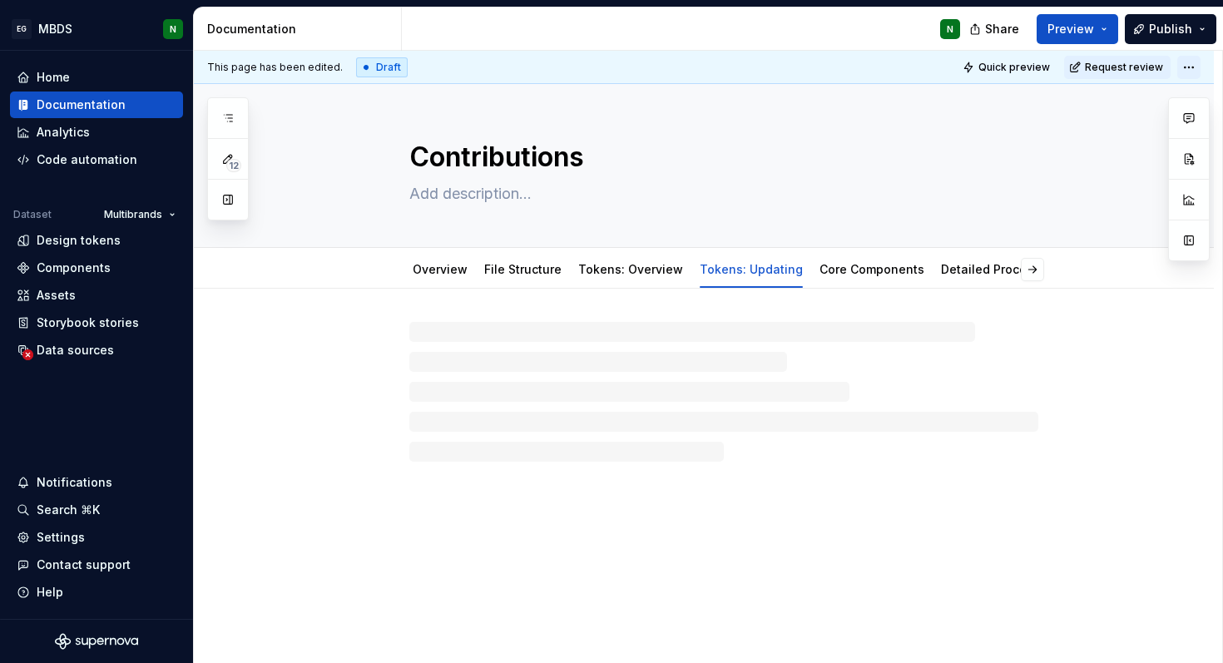
click at [1195, 70] on html "EG MBDS N Home Documentation Analytics Code automation Dataset Multibrands Desi…" at bounding box center [611, 331] width 1223 height 663
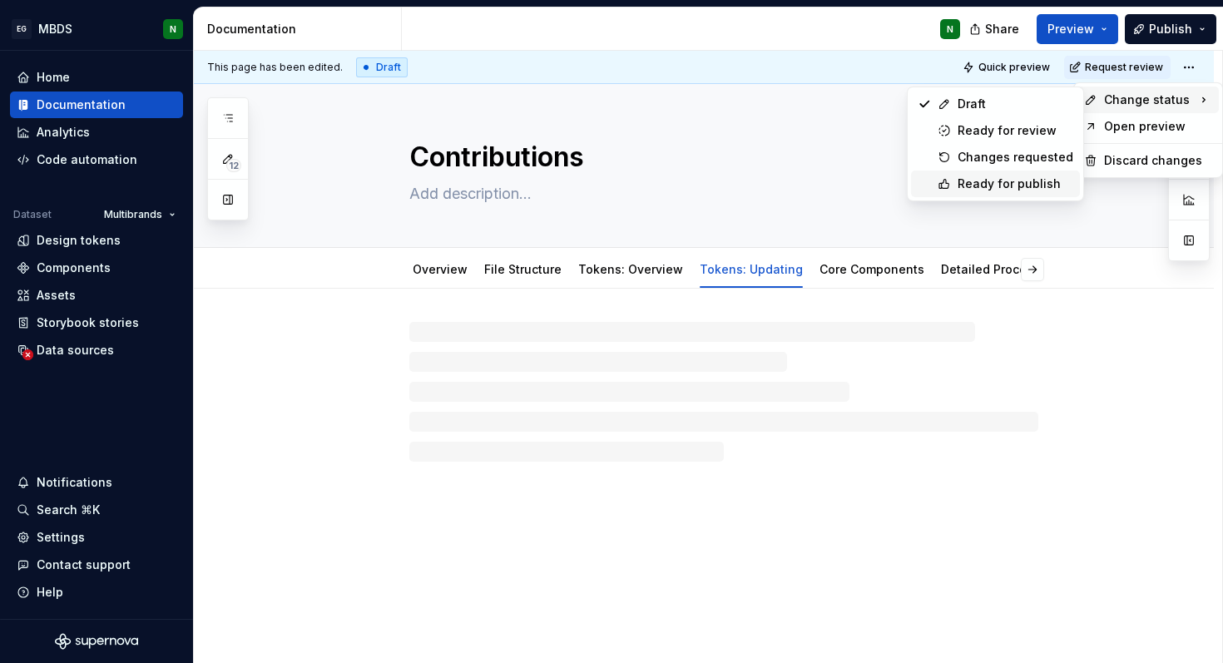
click at [1040, 177] on div "Ready for publish" at bounding box center [1016, 184] width 116 height 17
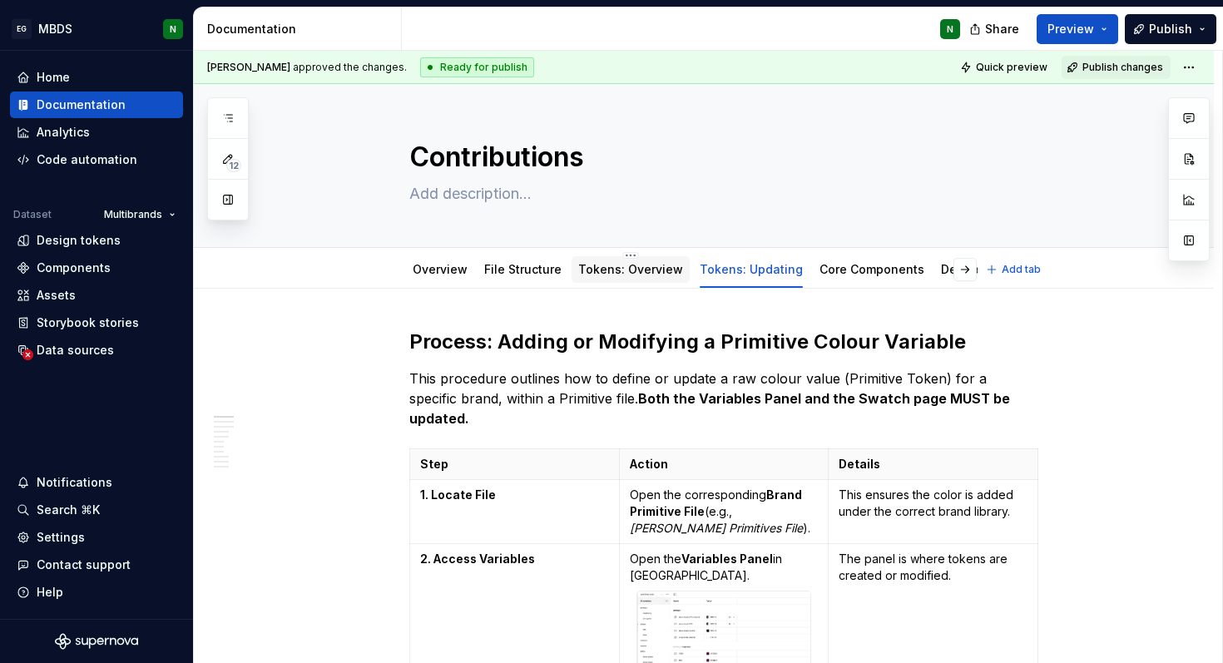
click at [641, 266] on link "Tokens: Overview" at bounding box center [630, 269] width 105 height 14
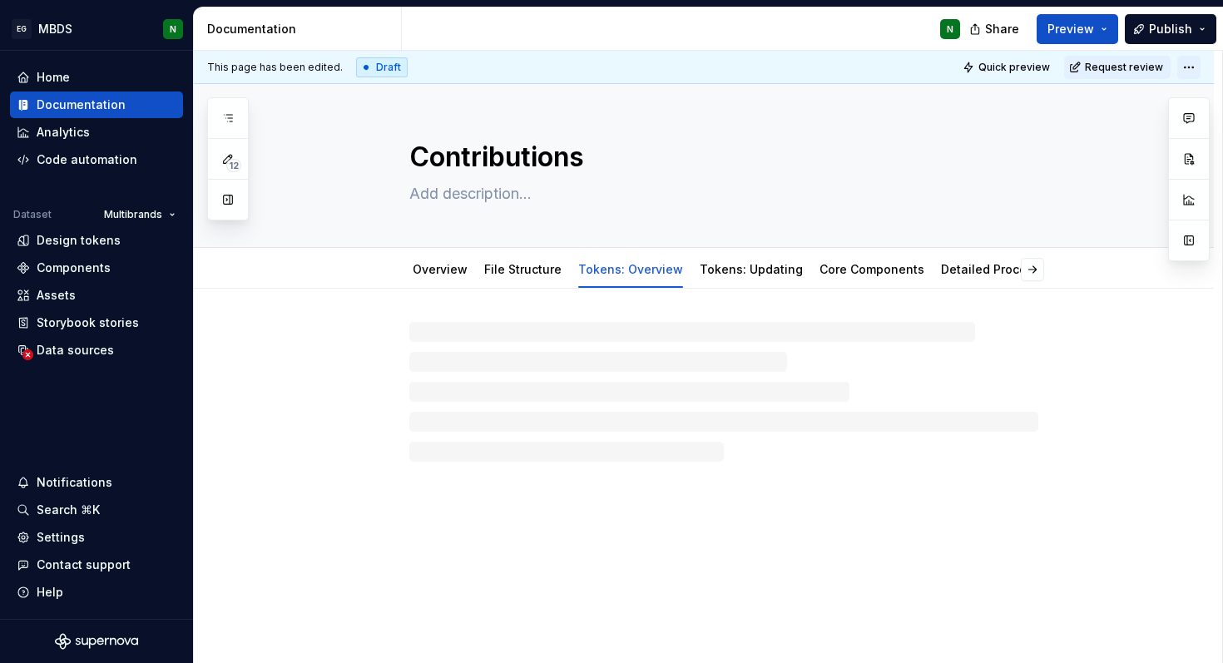
click at [1202, 56] on html "EG MBDS N Home Documentation Analytics Code automation Dataset Multibrands Desi…" at bounding box center [611, 331] width 1223 height 663
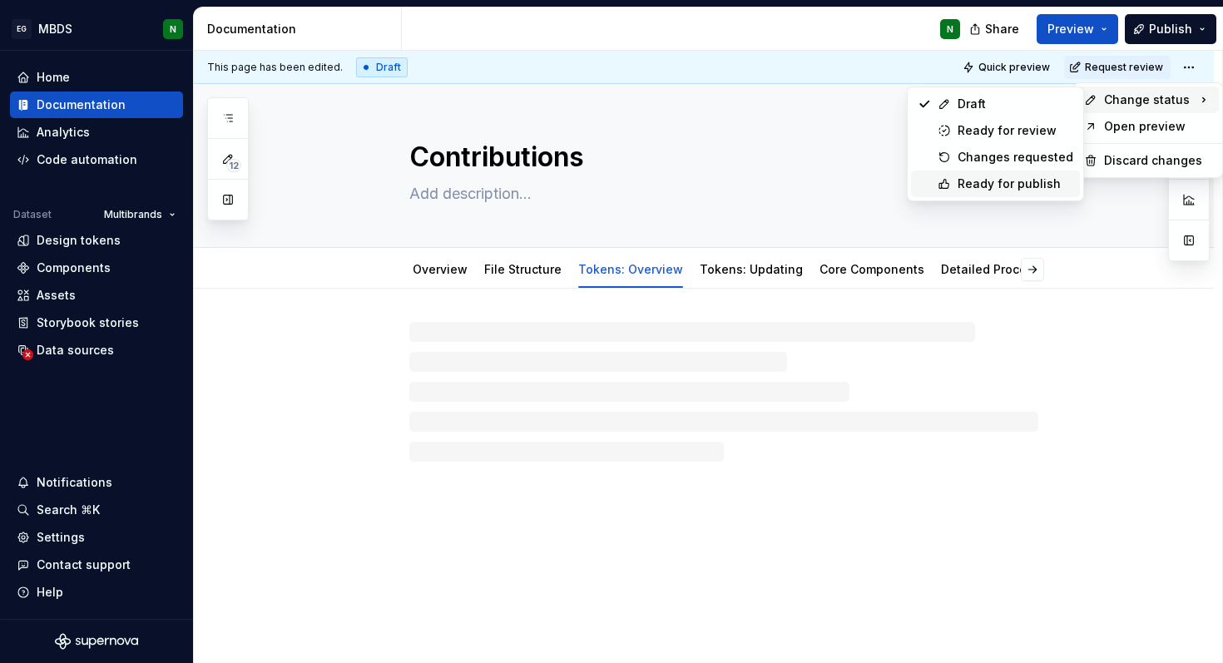
click at [1031, 183] on div "Ready for publish" at bounding box center [1016, 184] width 116 height 17
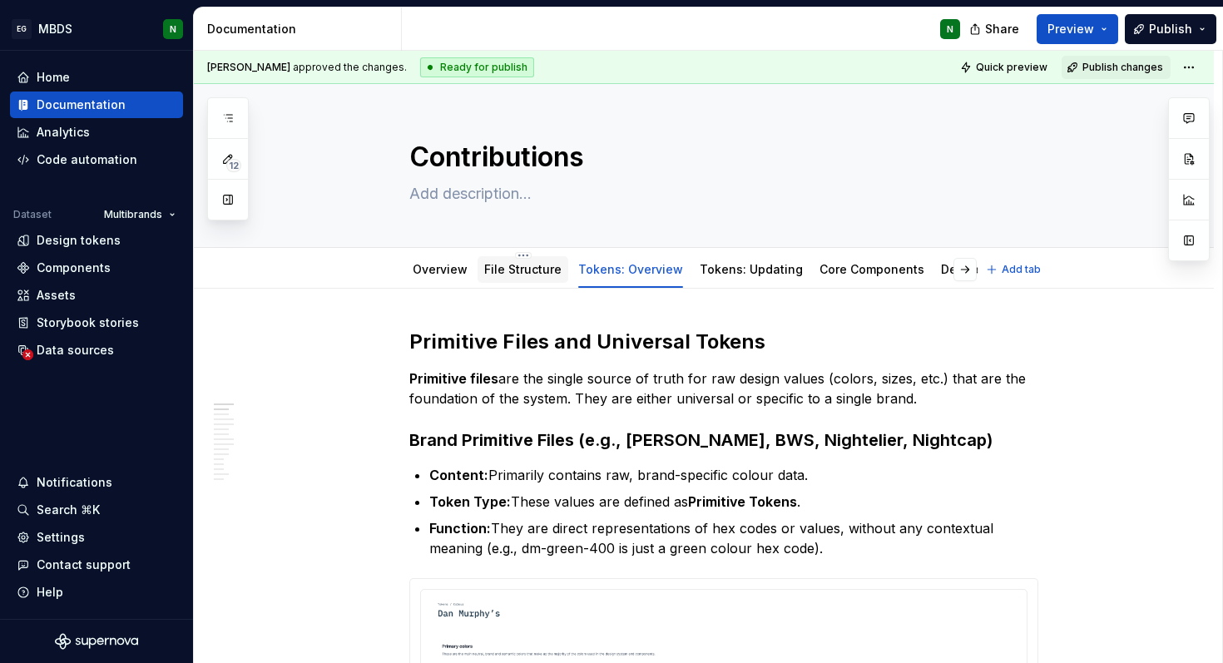
click at [532, 278] on div "File Structure" at bounding box center [522, 270] width 77 height 20
click at [502, 272] on link "File Structure" at bounding box center [522, 269] width 77 height 14
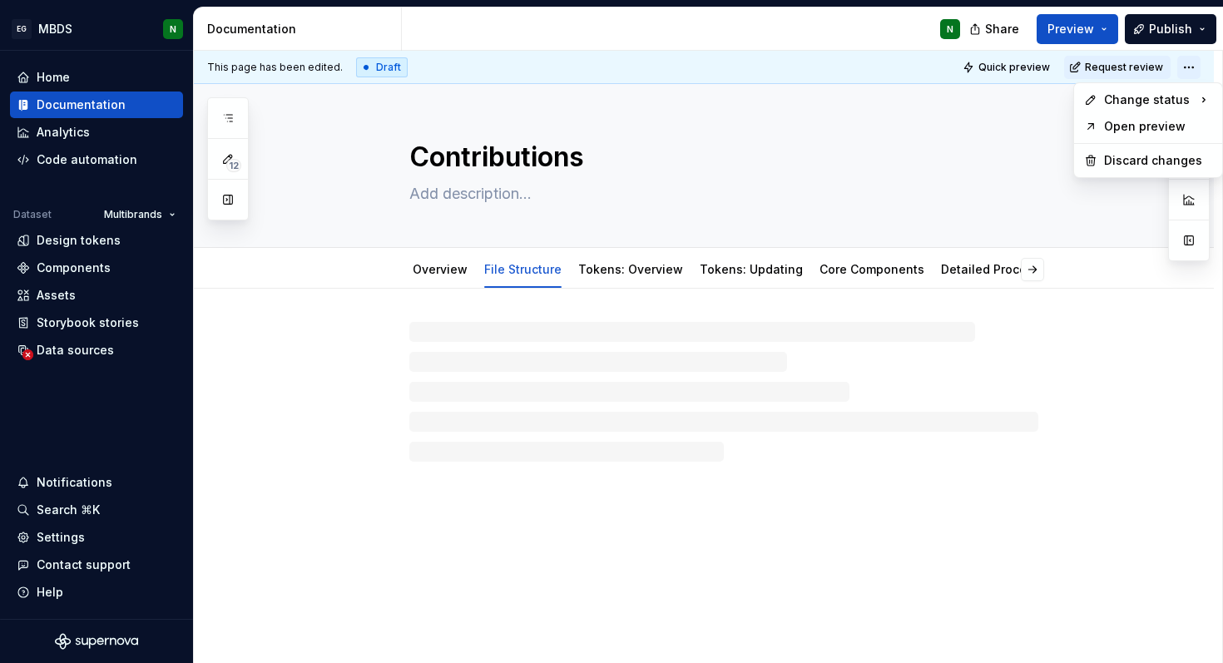
click at [1199, 58] on html "EG MBDS N Home Documentation Analytics Code automation Dataset Multibrands Desi…" at bounding box center [611, 331] width 1223 height 663
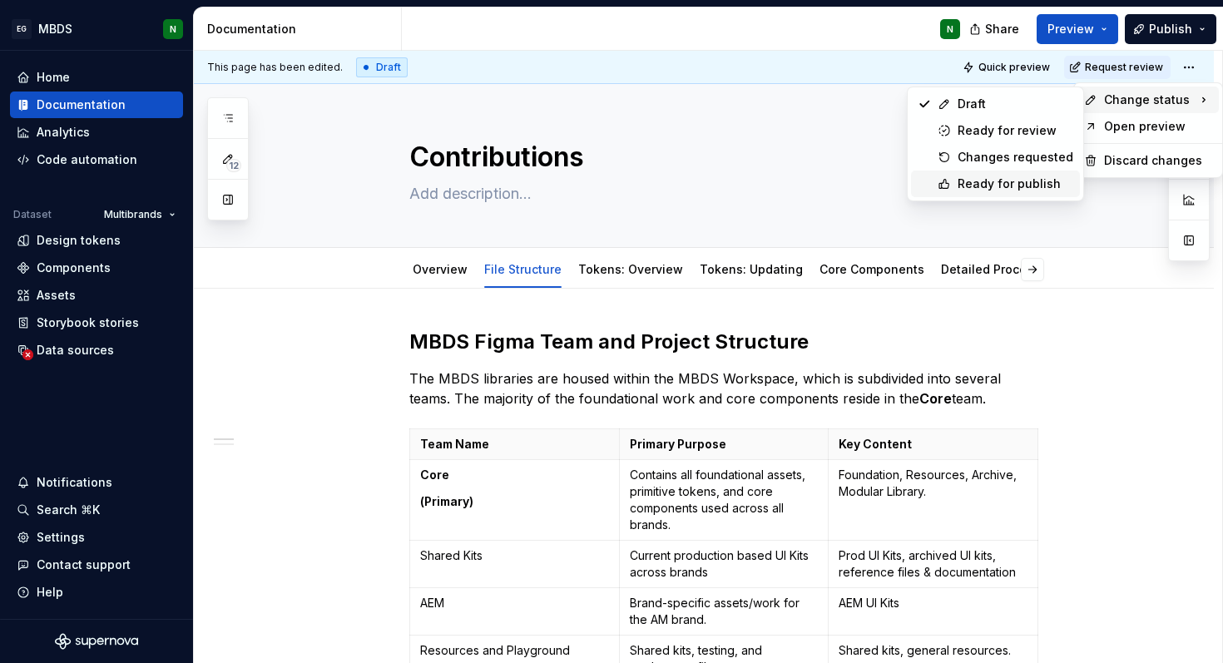
click at [1018, 179] on div "Ready for publish" at bounding box center [1016, 184] width 116 height 17
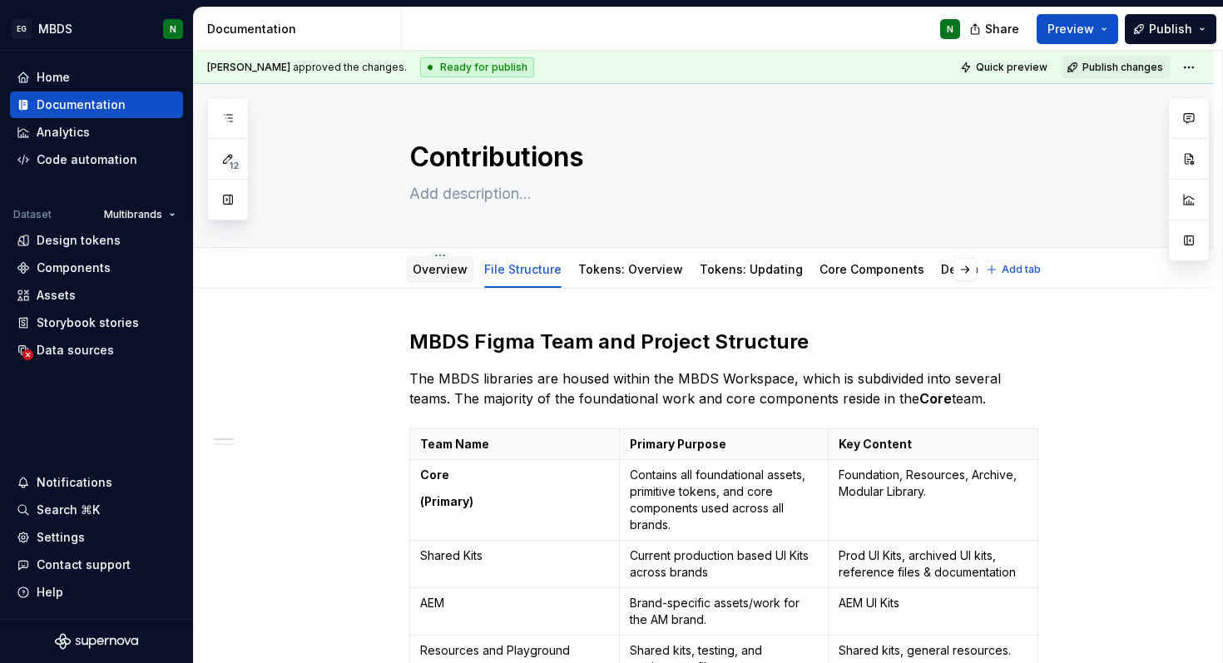
click at [441, 270] on link "Overview" at bounding box center [440, 269] width 55 height 14
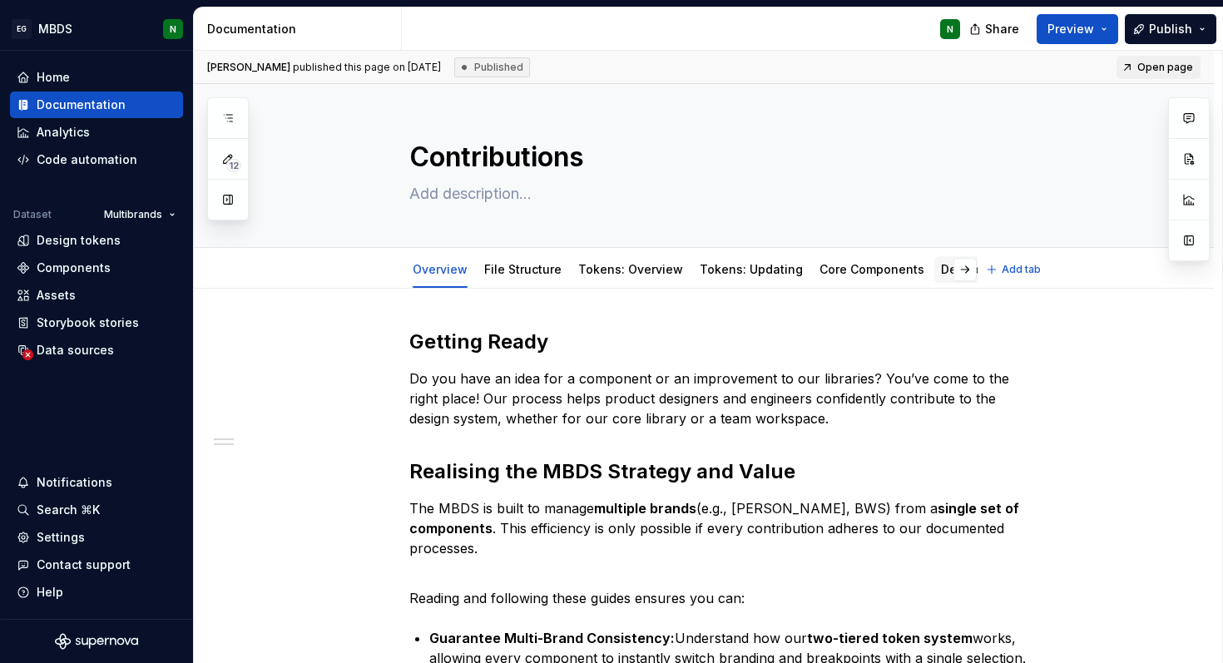
click at [941, 266] on link "Detailed Process" at bounding box center [990, 269] width 99 height 14
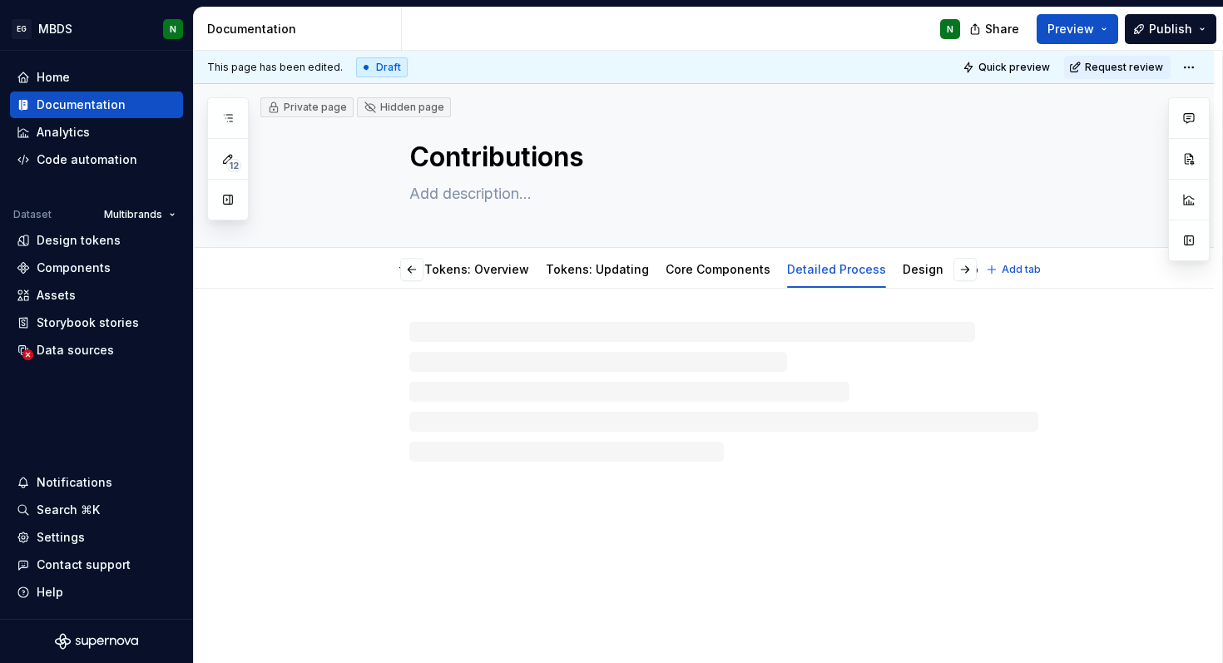
scroll to position [0, 174]
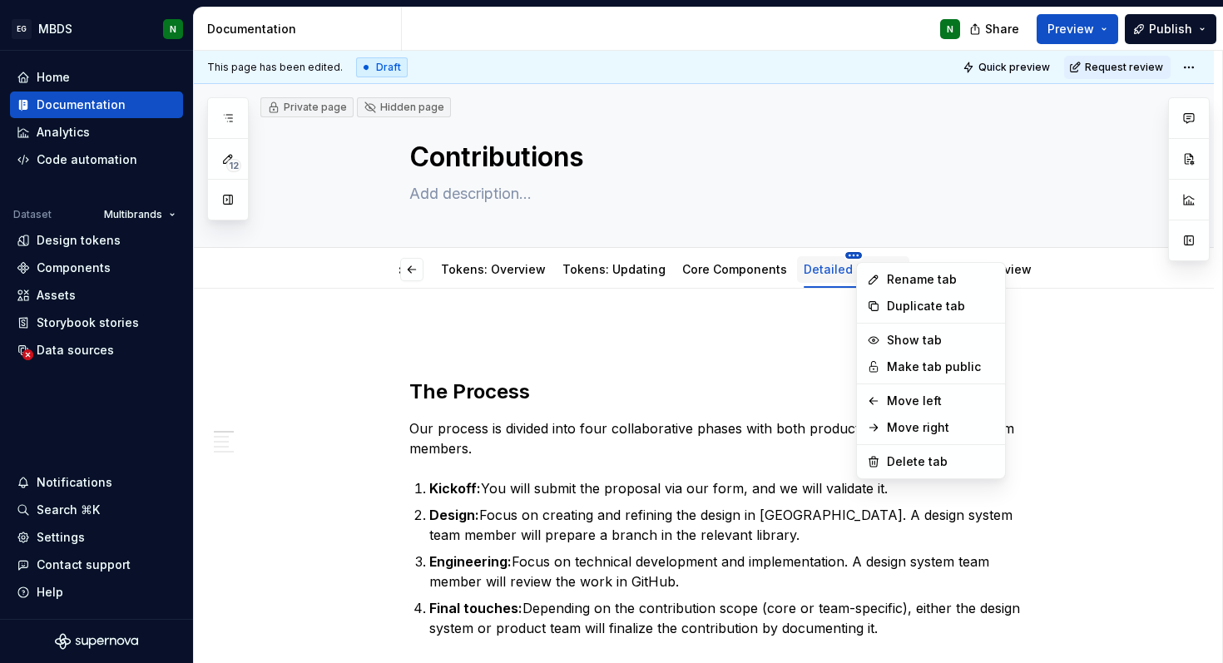
click at [796, 254] on html "EG MBDS N Home Documentation Analytics Code automation Dataset Multibrands Desi…" at bounding box center [611, 331] width 1223 height 663
click at [826, 351] on html "EG MBDS N Home Documentation Analytics Code automation Dataset Multibrands Desi…" at bounding box center [611, 331] width 1223 height 663
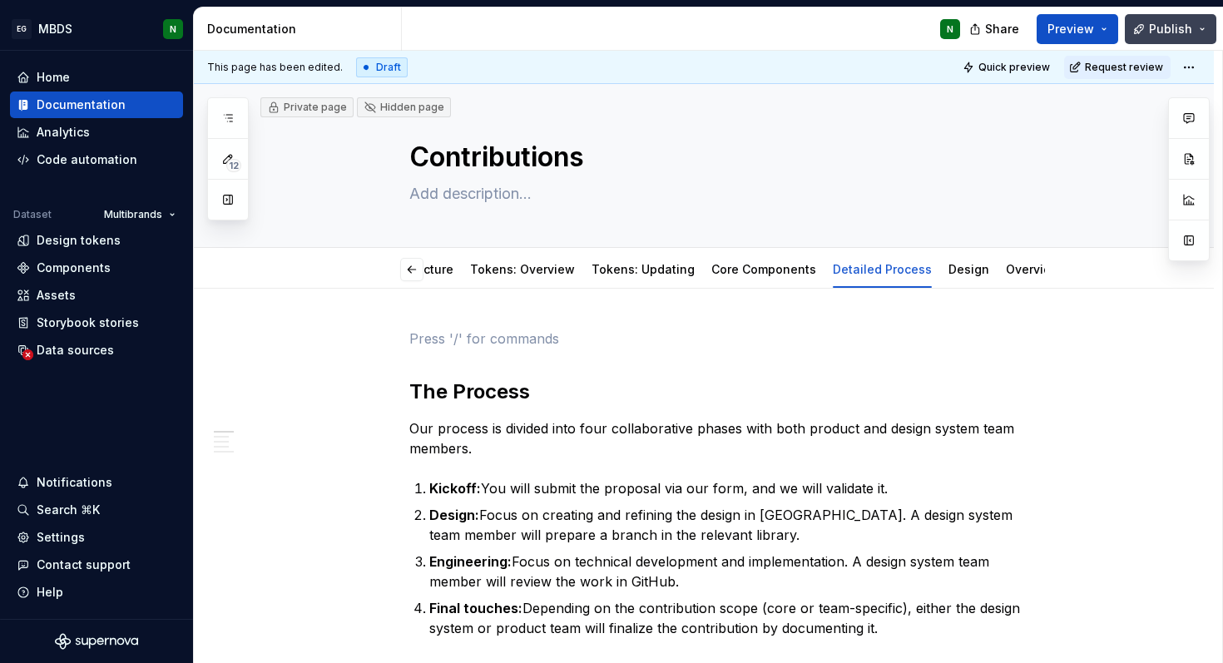
click at [1160, 18] on button "Publish" at bounding box center [1171, 29] width 92 height 30
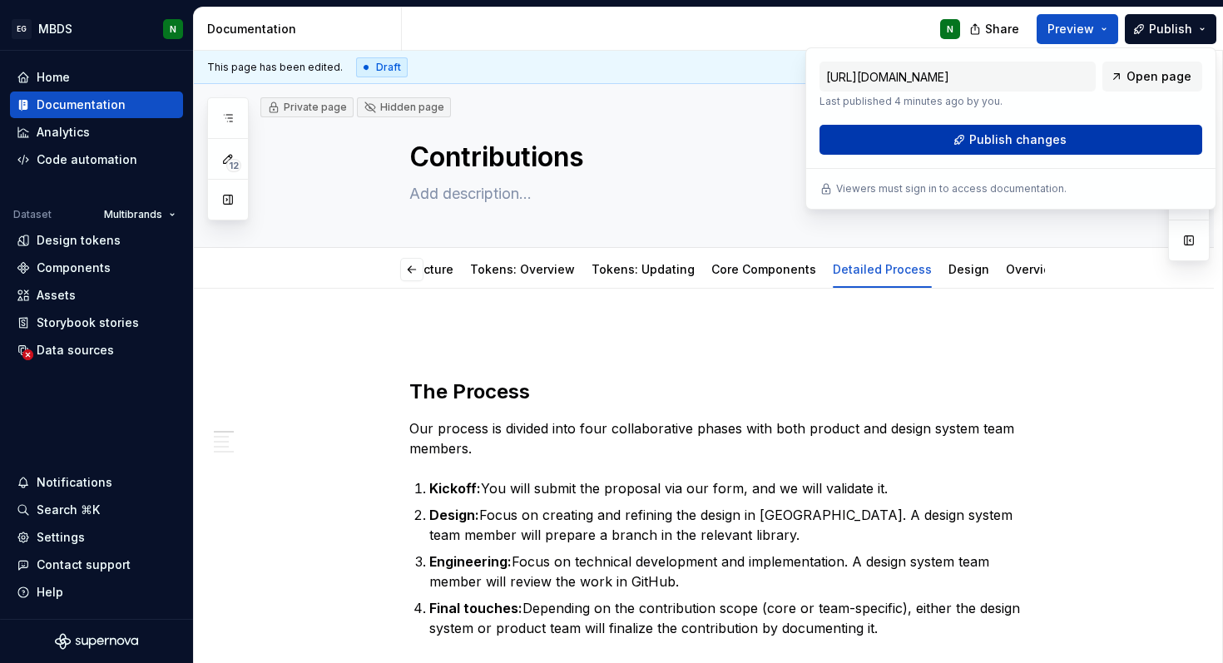
click at [1072, 151] on button "Publish changes" at bounding box center [1010, 140] width 383 height 30
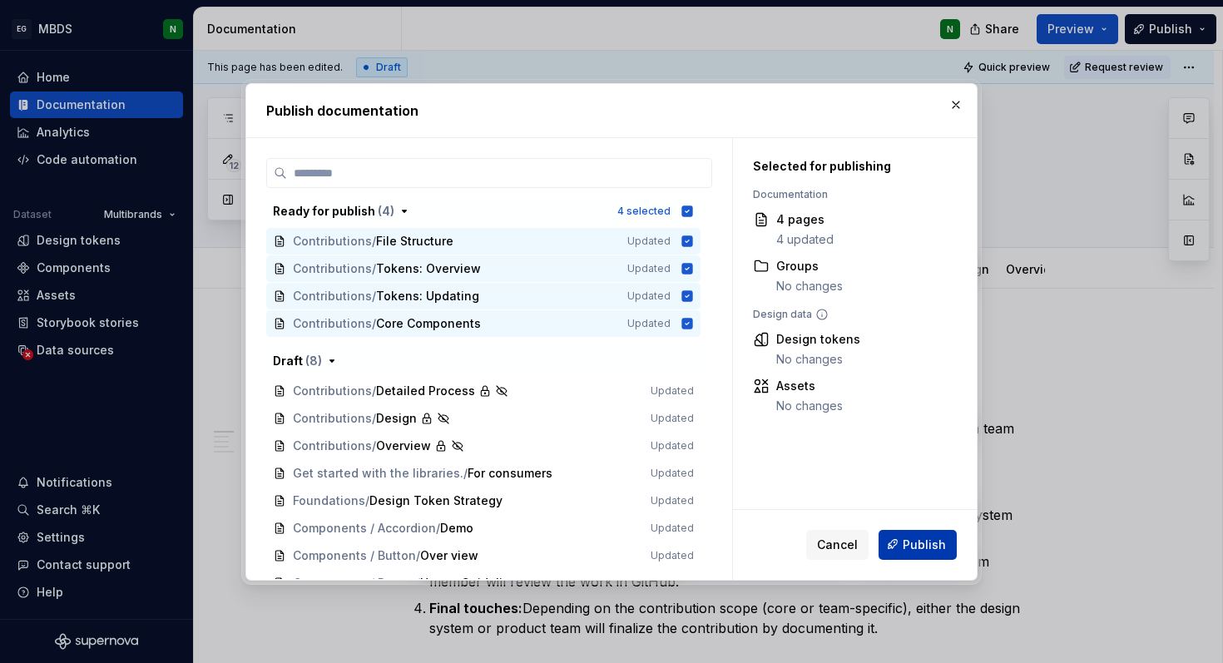
click at [929, 539] on span "Publish" at bounding box center [924, 544] width 43 height 17
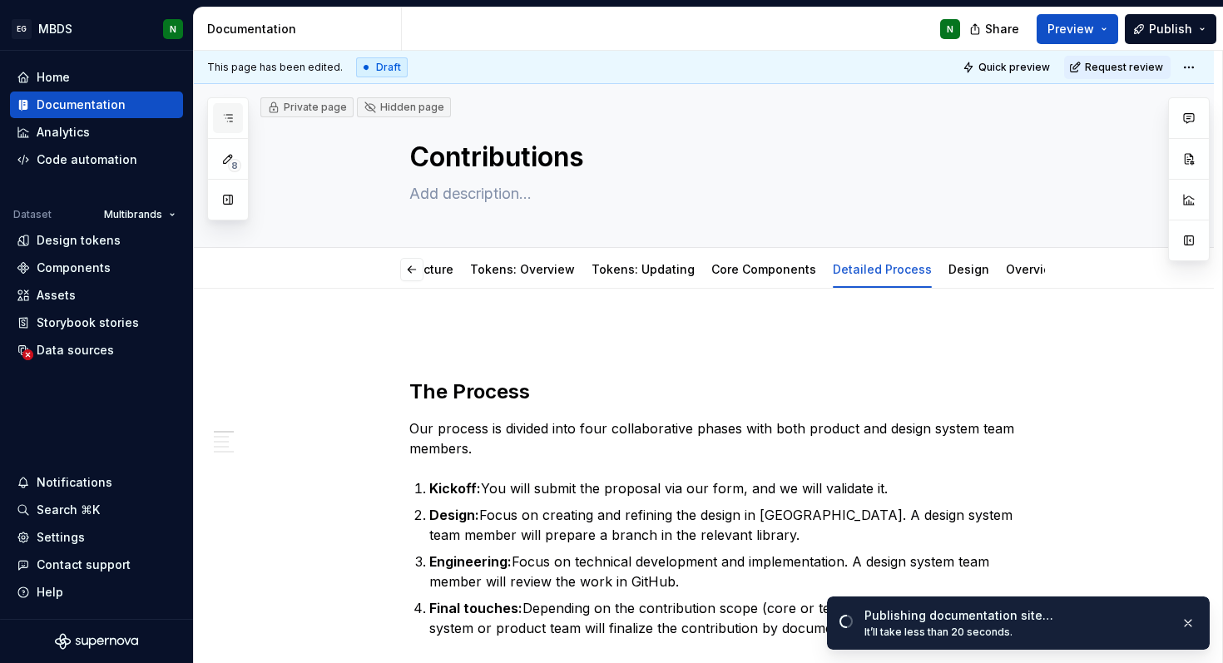
click at [230, 112] on icon "button" at bounding box center [227, 117] width 13 height 13
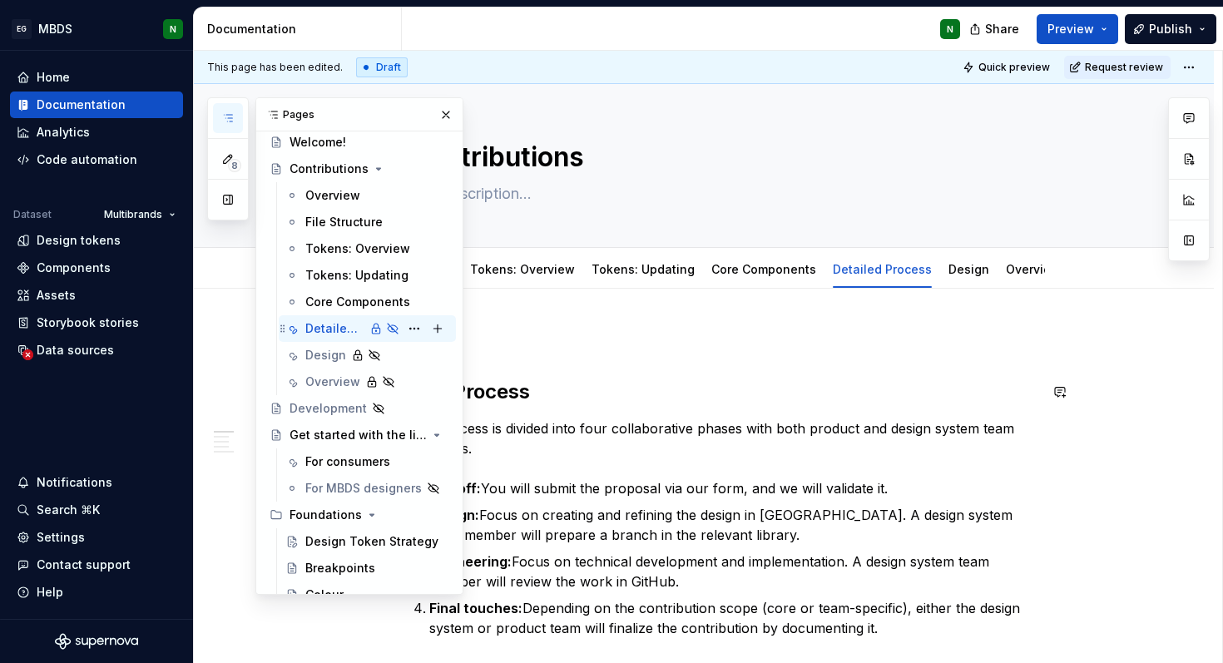
scroll to position [42, 0]
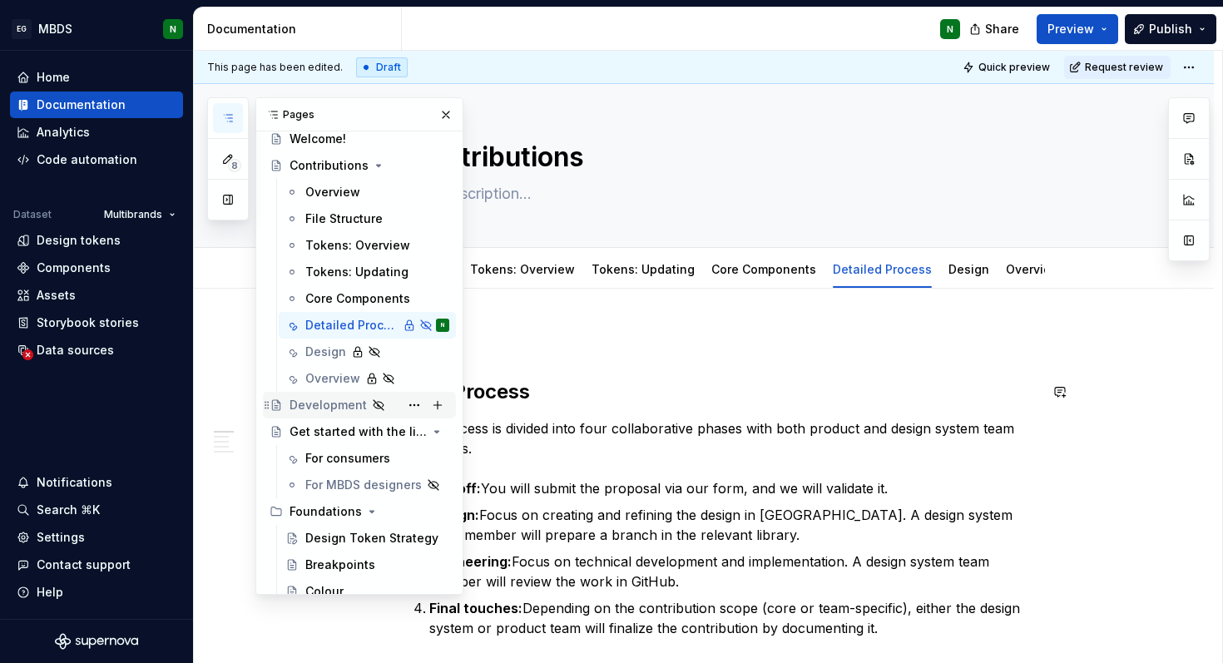
click at [312, 407] on div "Development" at bounding box center [328, 405] width 77 height 17
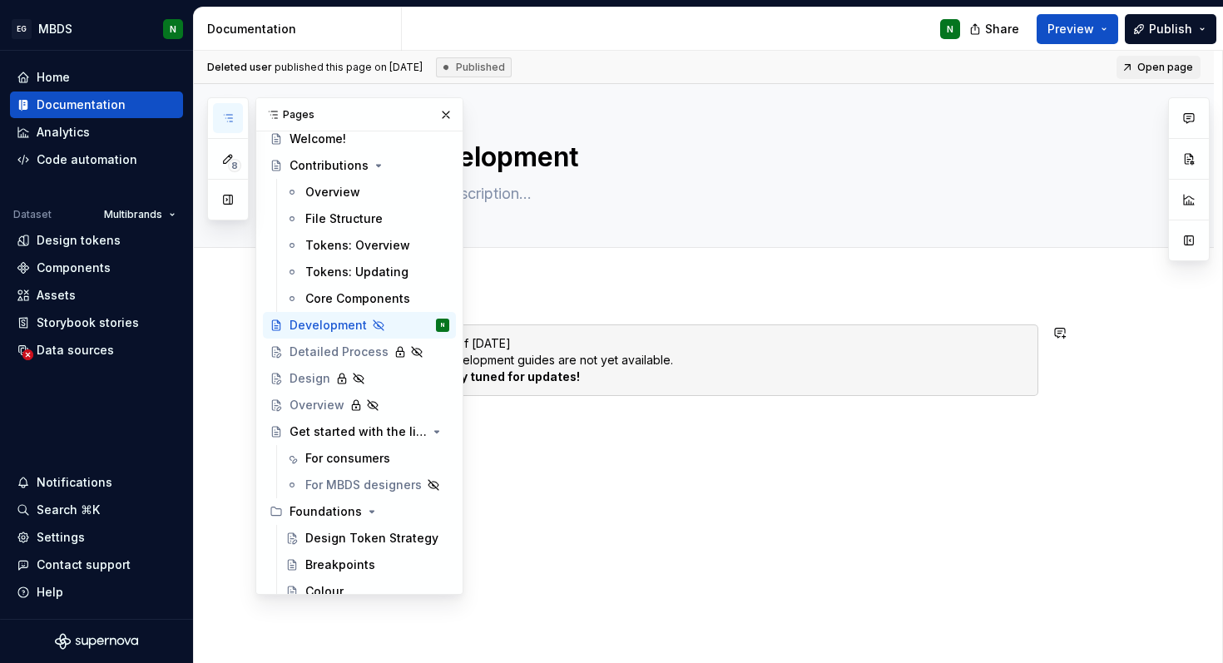
click at [578, 294] on div "As of [DATE] Development guides are not yet available. Stay tuned for updates!" at bounding box center [704, 470] width 1020 height 370
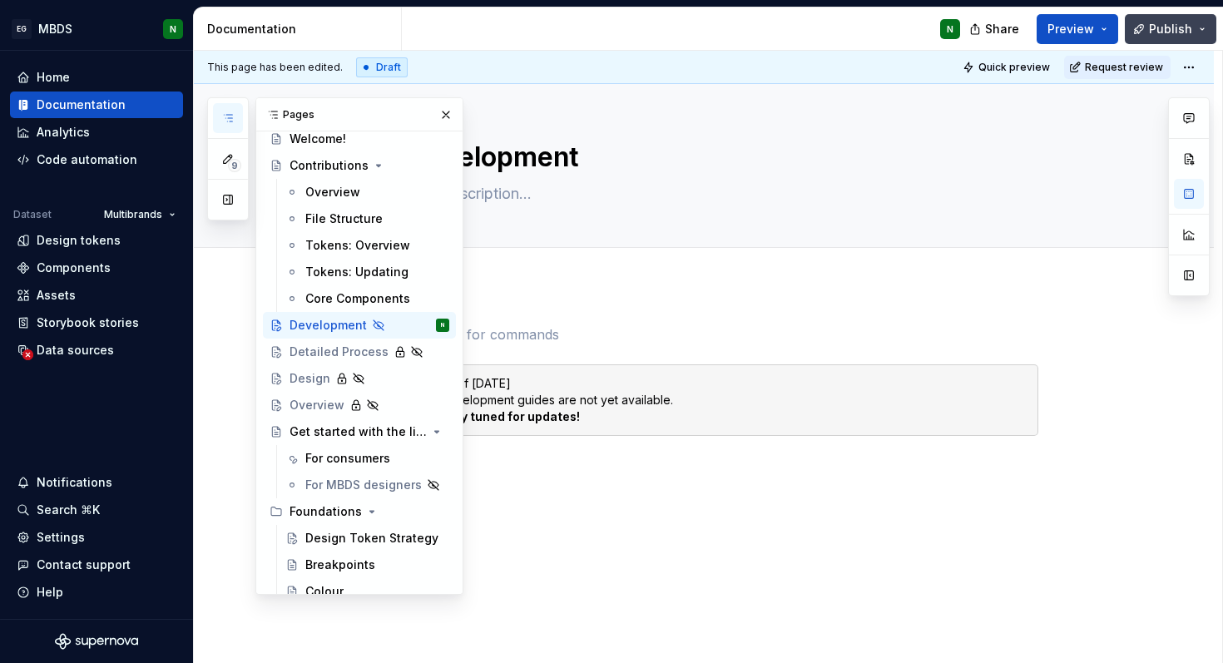
click at [1171, 30] on span "Publish" at bounding box center [1170, 29] width 43 height 17
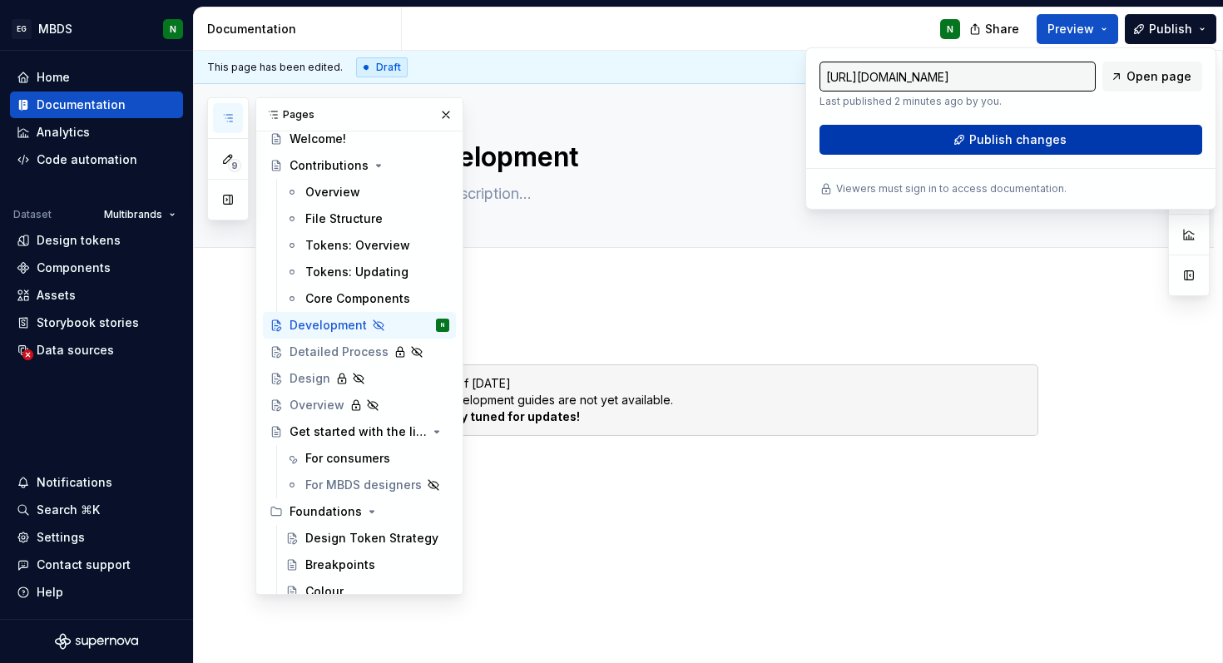
click at [1068, 129] on button "Publish changes" at bounding box center [1010, 140] width 383 height 30
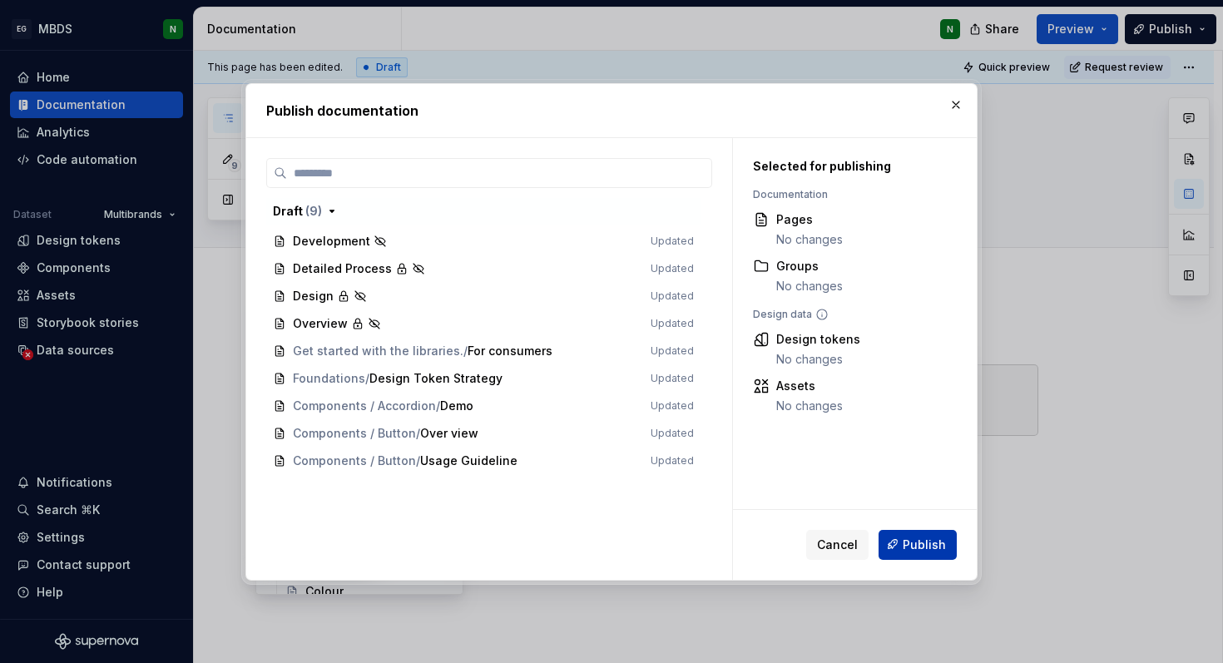
click at [928, 547] on span "Publish" at bounding box center [924, 544] width 43 height 17
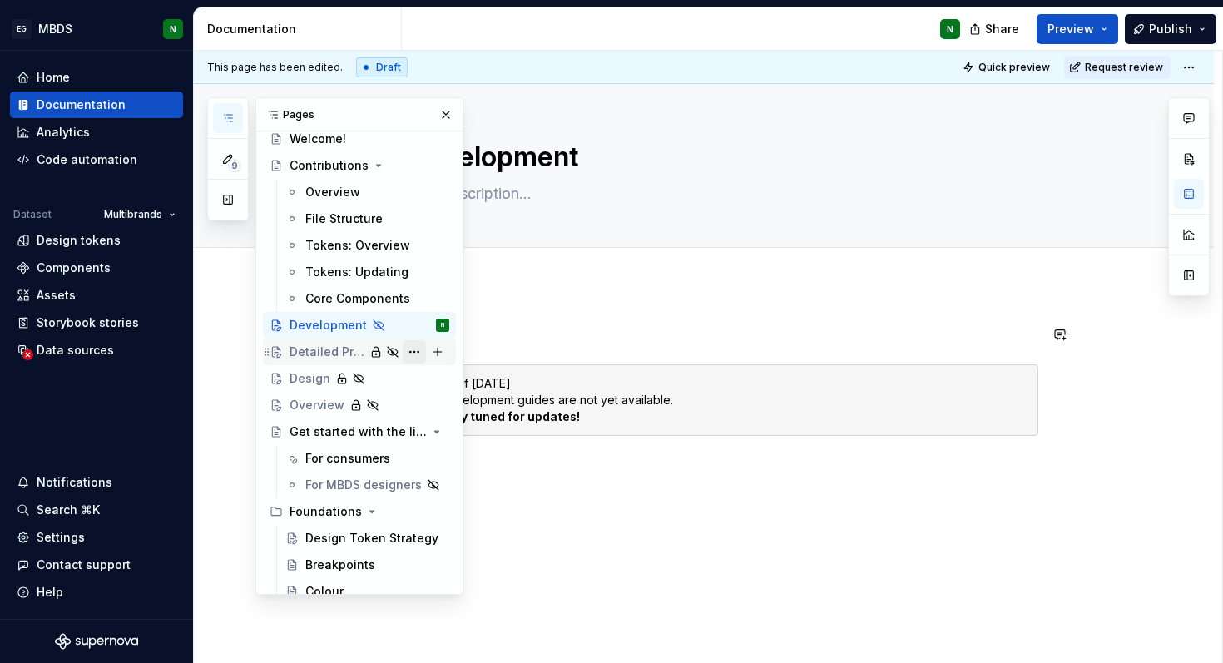
click at [418, 354] on button "Page tree" at bounding box center [414, 351] width 23 height 23
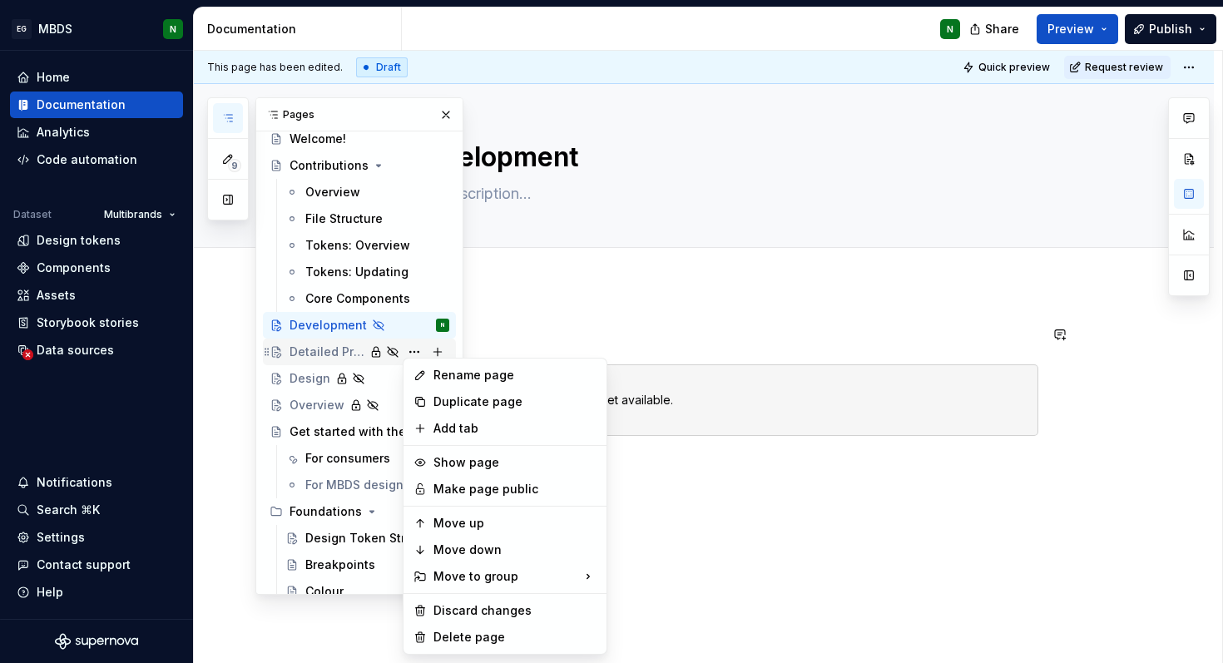
click at [324, 353] on div "9 Pages Add Accessibility guide for tree Page tree. Navigate the tree with the …" at bounding box center [335, 345] width 256 height 497
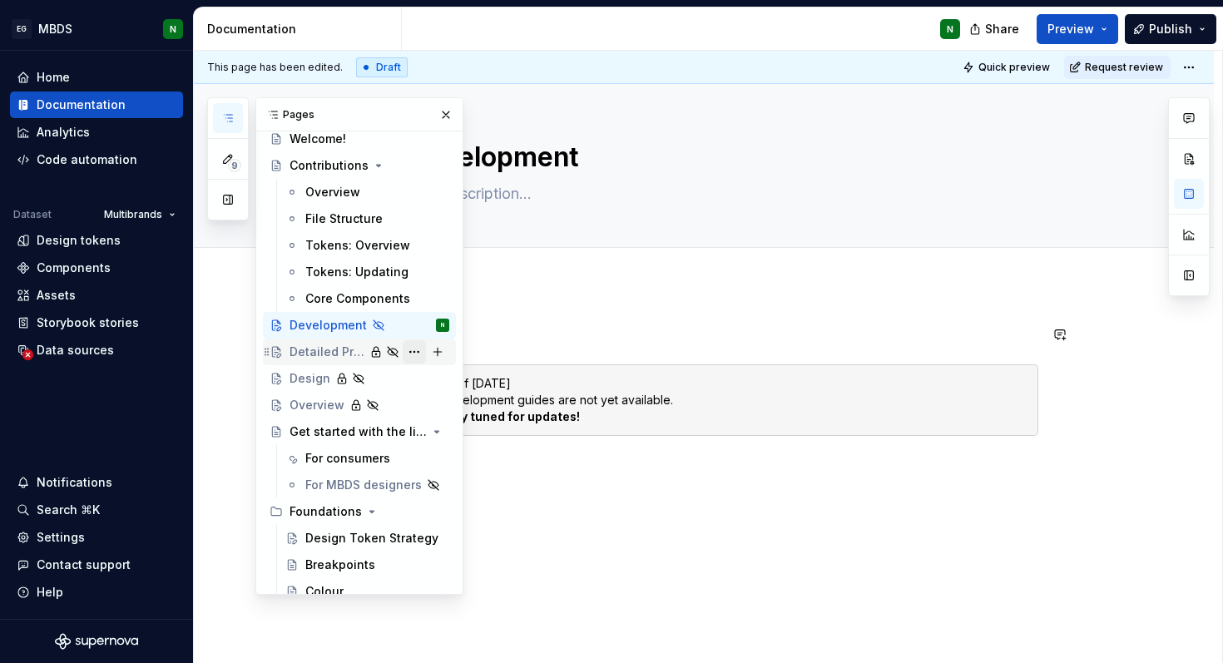
click at [411, 354] on button "Page tree" at bounding box center [414, 351] width 23 height 23
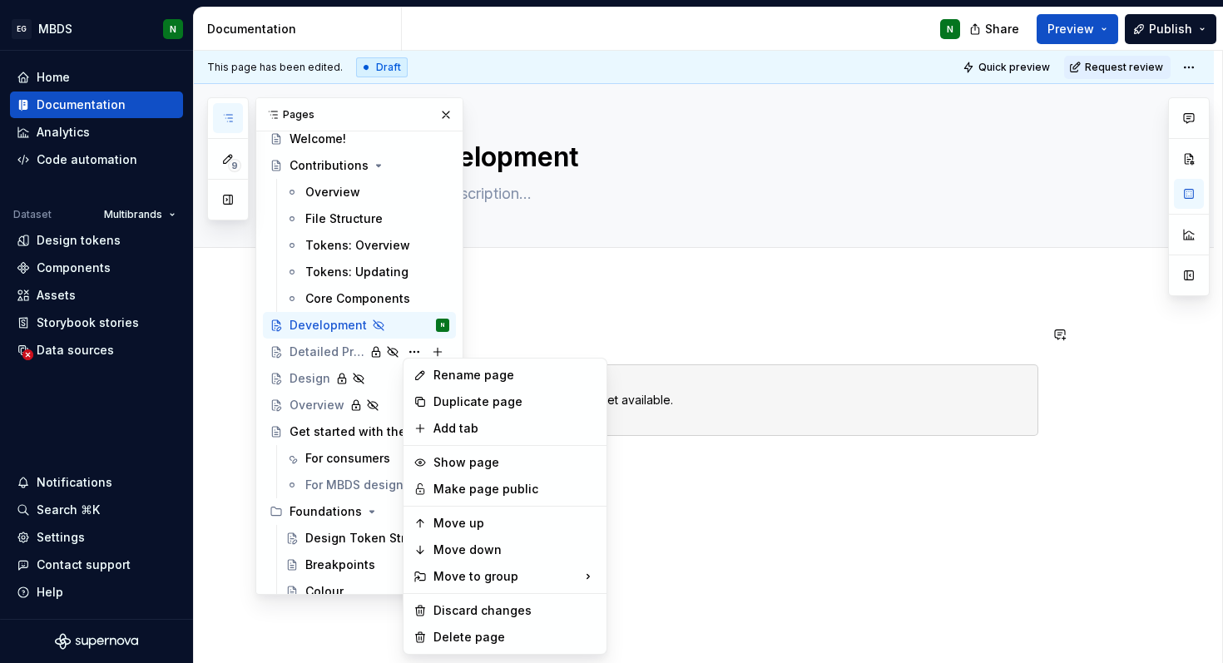
click at [321, 352] on div "9 Pages Add Accessibility guide for tree Page tree. Navigate the tree with the …" at bounding box center [335, 345] width 256 height 497
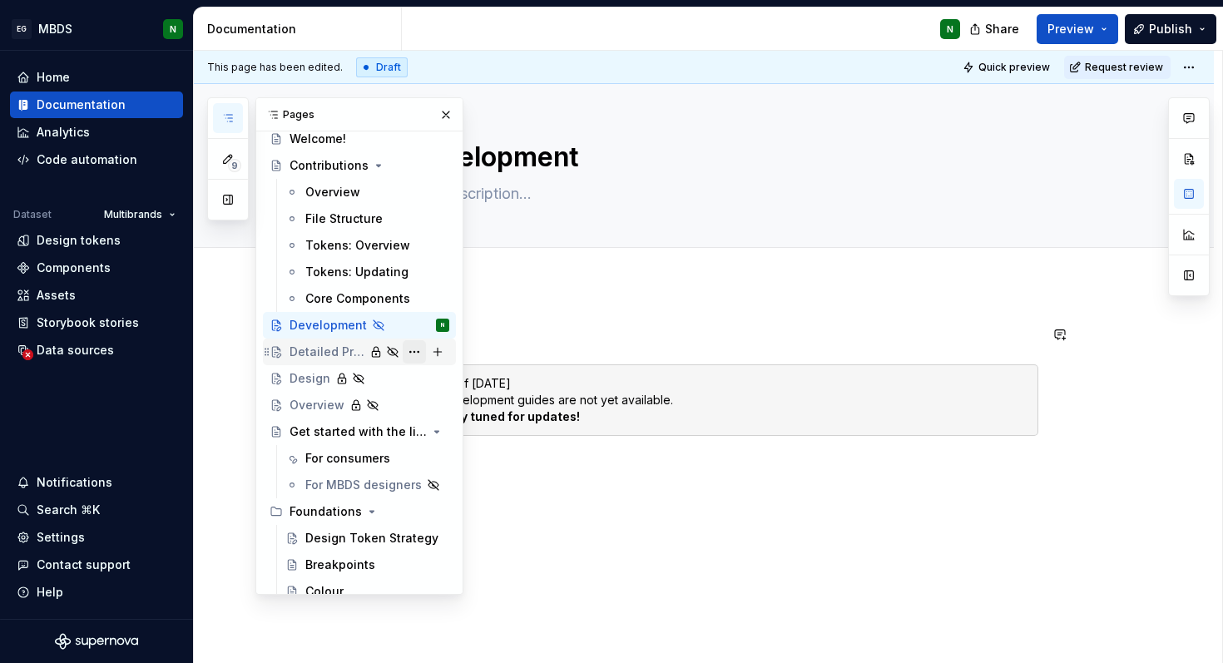
click at [411, 354] on button "Page tree" at bounding box center [414, 351] width 23 height 23
click at [321, 346] on div "9 Pages Add Accessibility guide for tree Page tree. Navigate the tree with the …" at bounding box center [335, 345] width 256 height 497
click at [321, 346] on div "Detailed Process" at bounding box center [327, 352] width 75 height 17
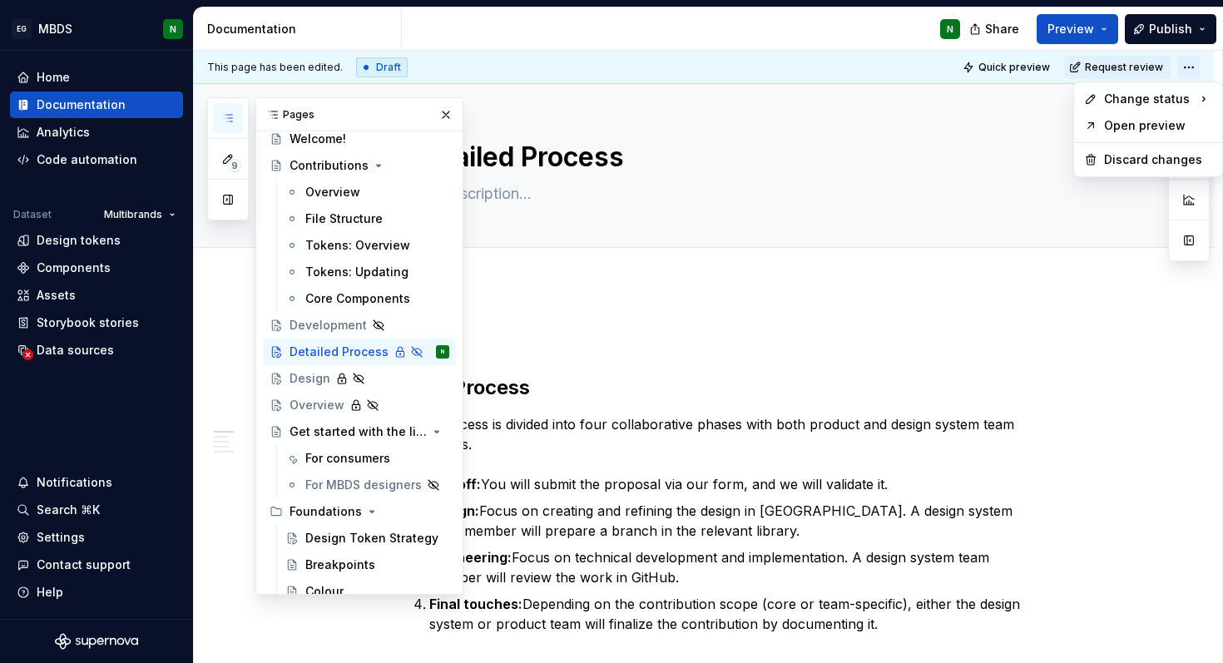
click at [1200, 66] on html "EG MBDS N Home Documentation Analytics Code automation Dataset Multibrands Desi…" at bounding box center [611, 331] width 1223 height 663
click at [443, 110] on div "9 Pages Add Accessibility guide for tree Page tree. Navigate the tree with the …" at bounding box center [335, 345] width 256 height 497
click at [445, 111] on button "button" at bounding box center [445, 114] width 23 height 23
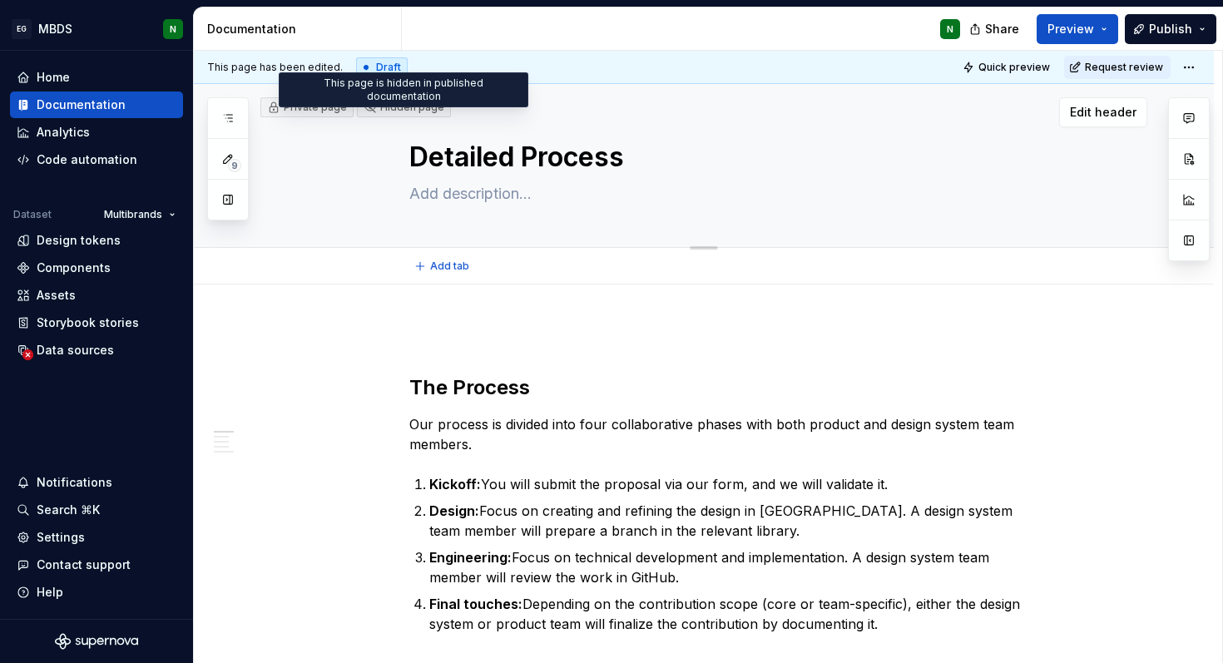
click at [368, 109] on icon at bounding box center [370, 107] width 10 height 10
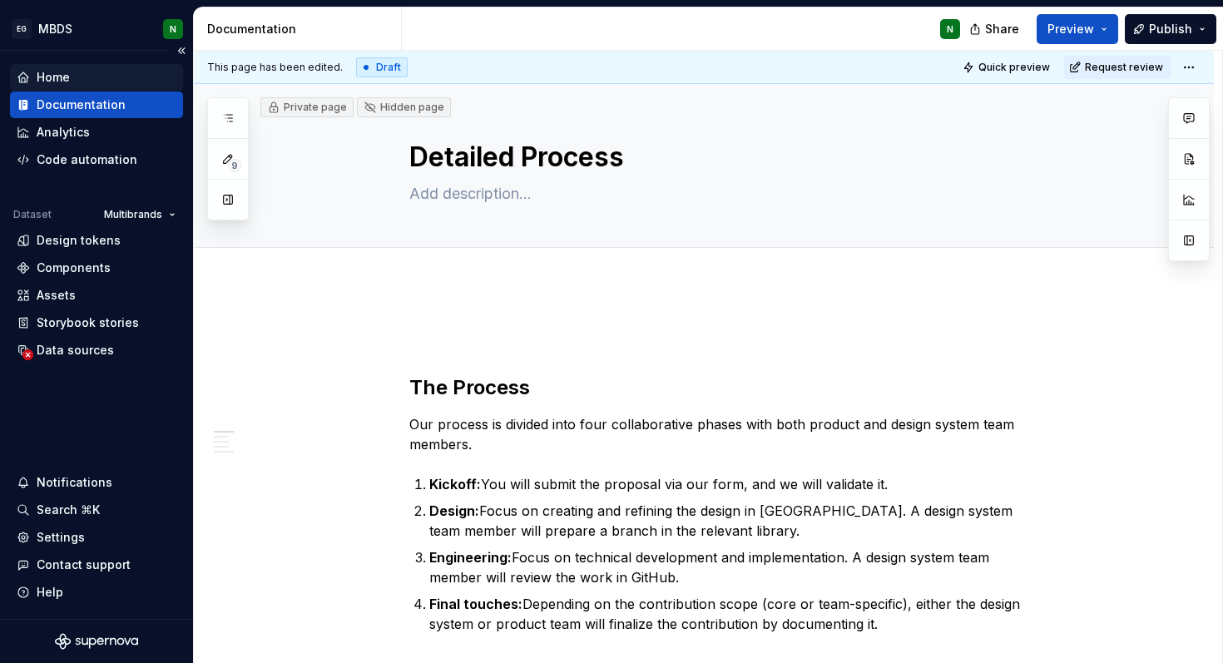
click at [48, 75] on div "Home" at bounding box center [53, 77] width 33 height 17
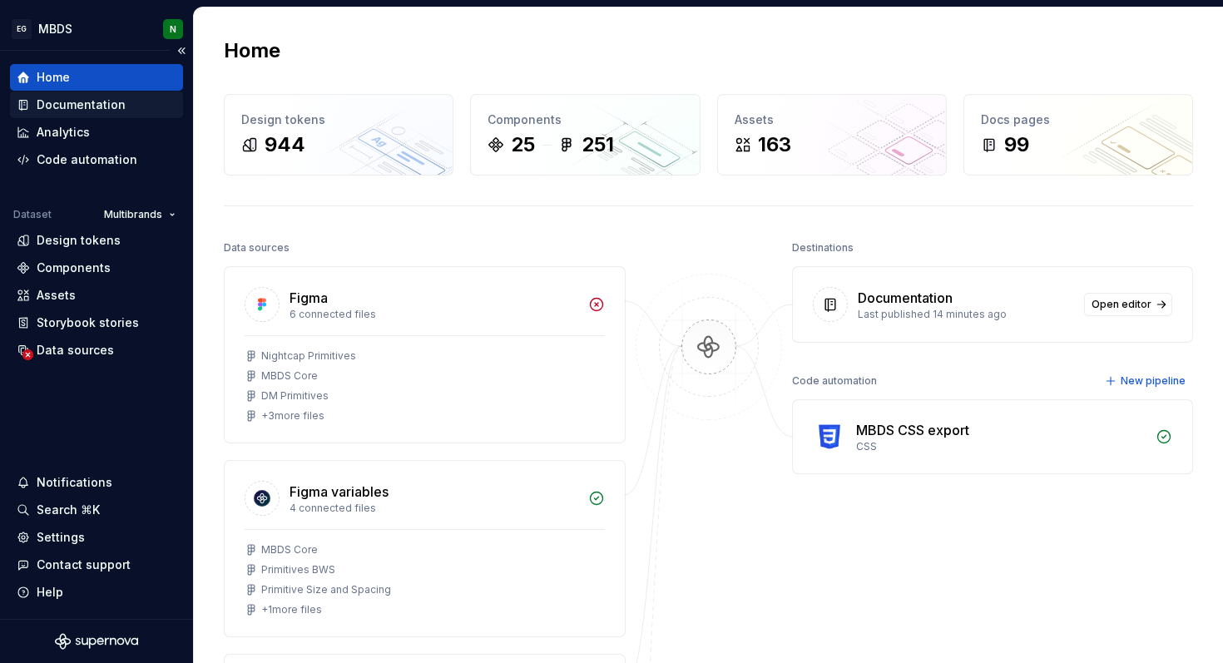
click at [111, 106] on div "Documentation" at bounding box center [81, 105] width 89 height 17
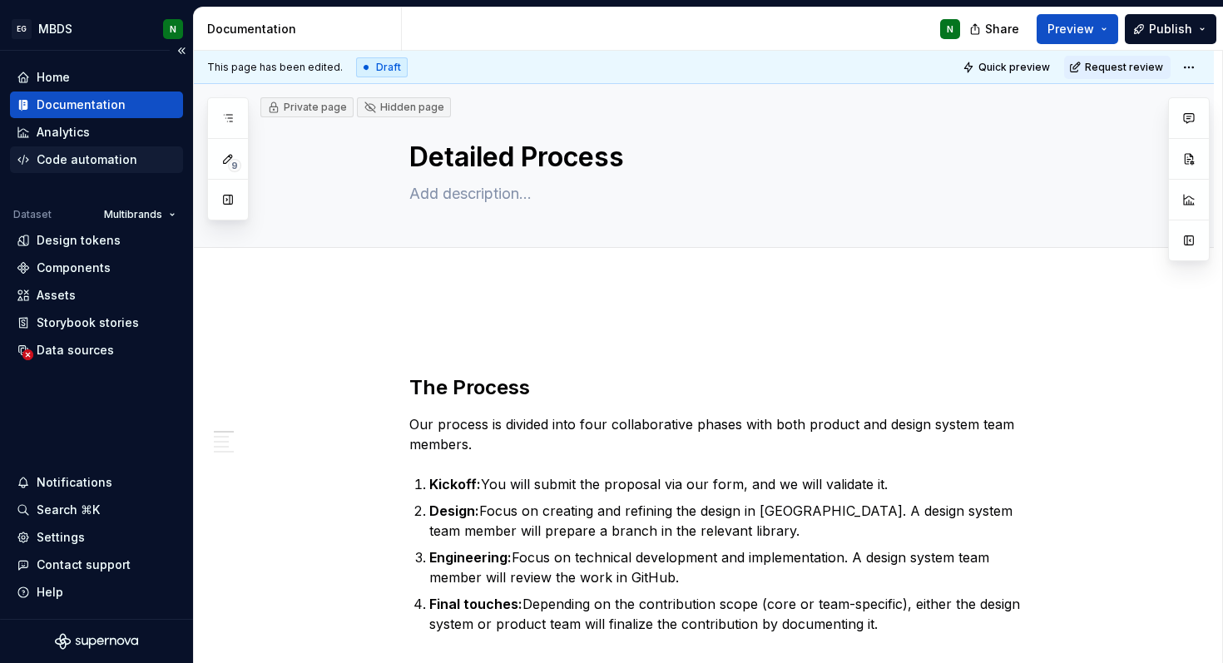
click at [58, 157] on div "Code automation" at bounding box center [87, 159] width 101 height 17
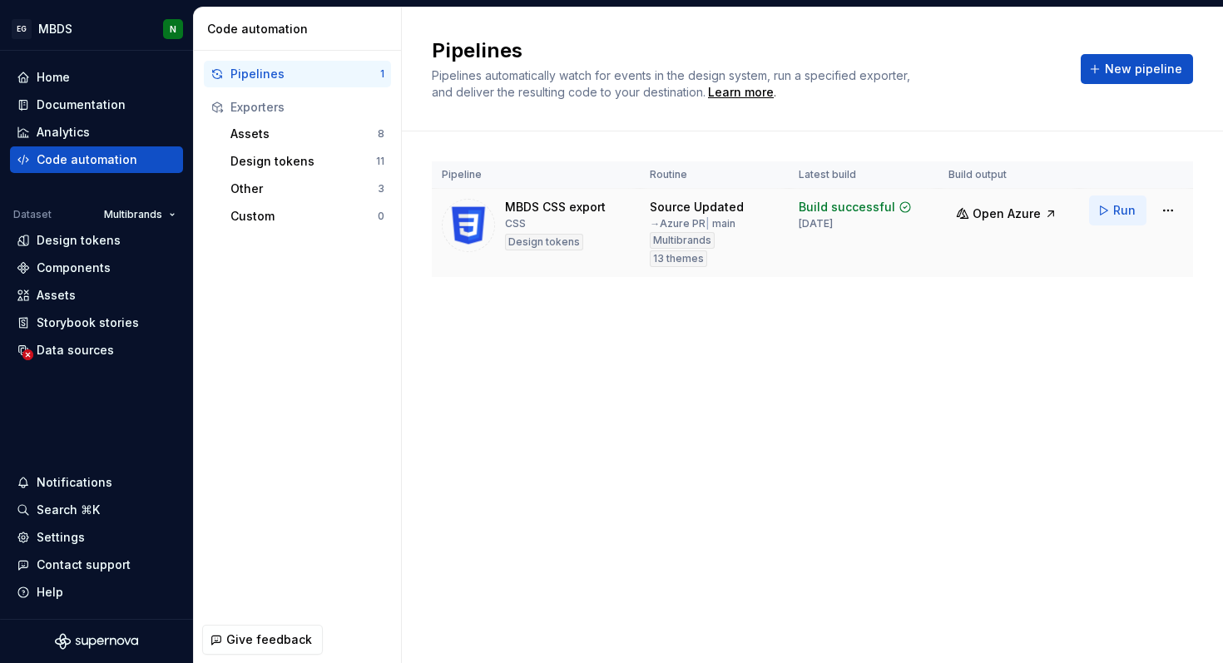
click at [1119, 213] on span "Run" at bounding box center [1124, 210] width 22 height 17
click at [69, 529] on div "Settings" at bounding box center [61, 537] width 48 height 17
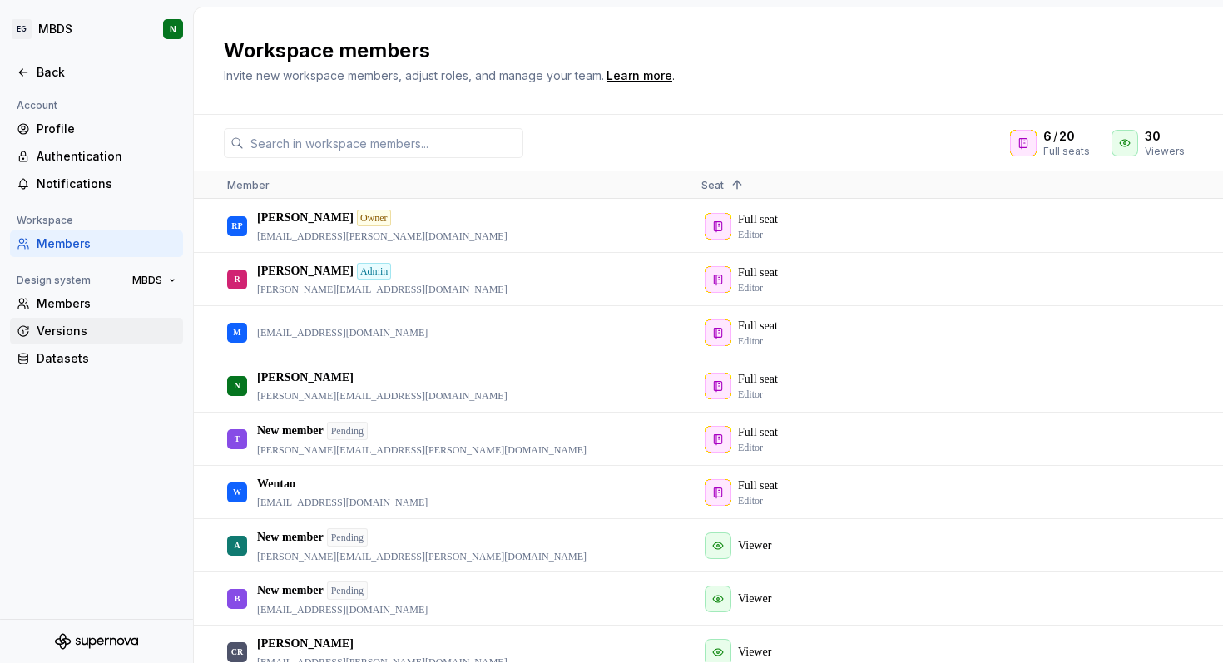
click at [73, 336] on div "Versions" at bounding box center [107, 331] width 140 height 17
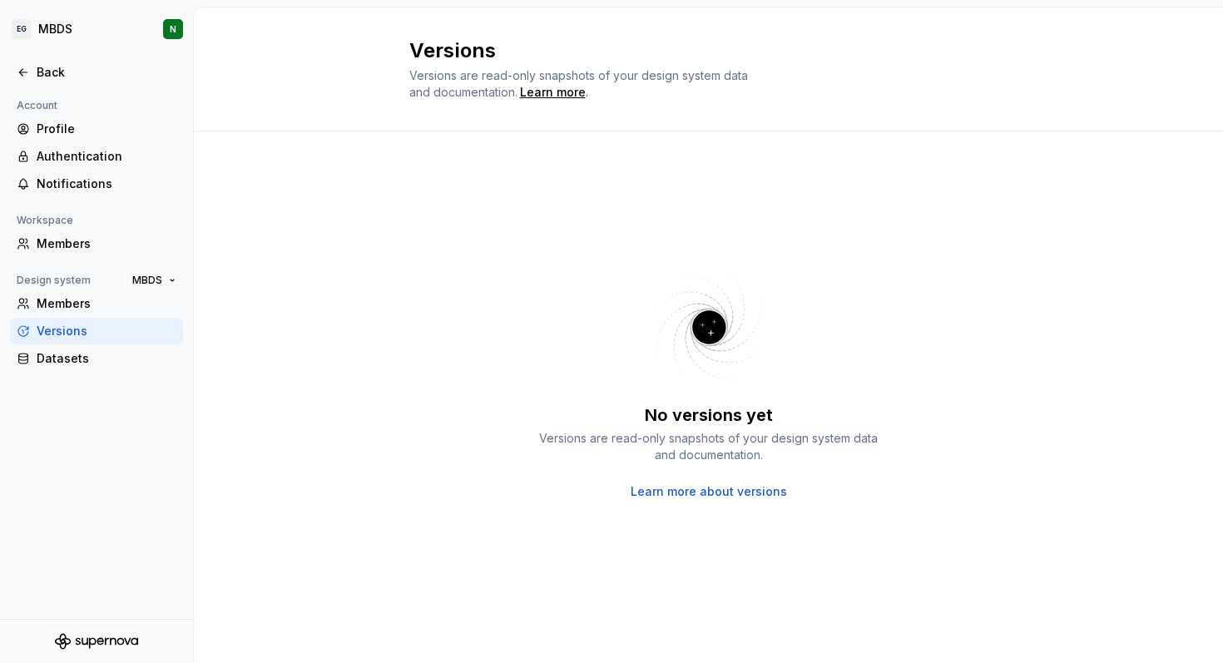
click at [723, 499] on link "Learn more about versions" at bounding box center [709, 491] width 156 height 17
click at [64, 240] on div "Members" at bounding box center [107, 243] width 140 height 17
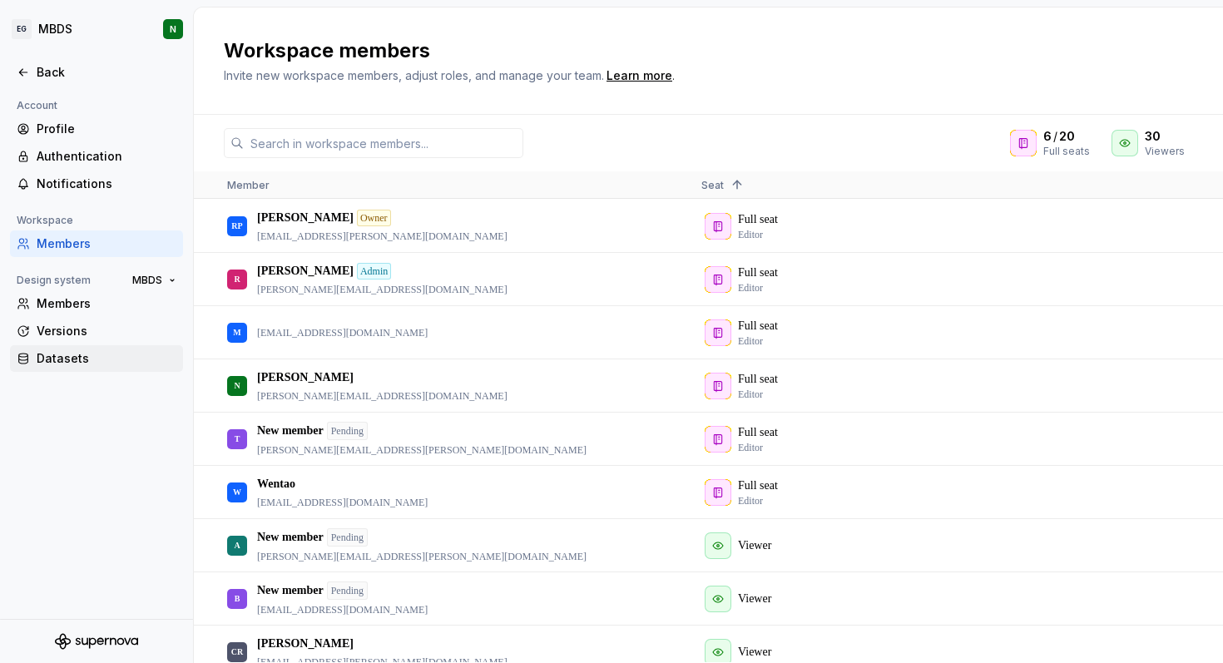
click at [54, 353] on div "Datasets" at bounding box center [107, 358] width 140 height 17
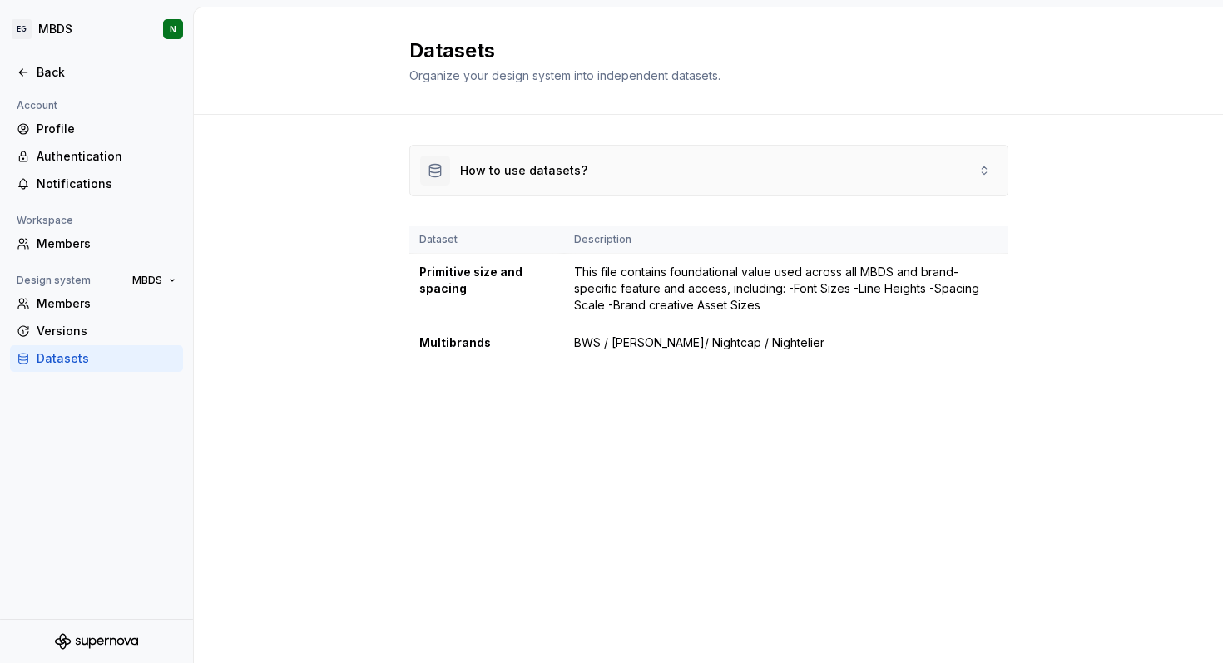
click at [519, 174] on div "How to use datasets?" at bounding box center [523, 170] width 127 height 17
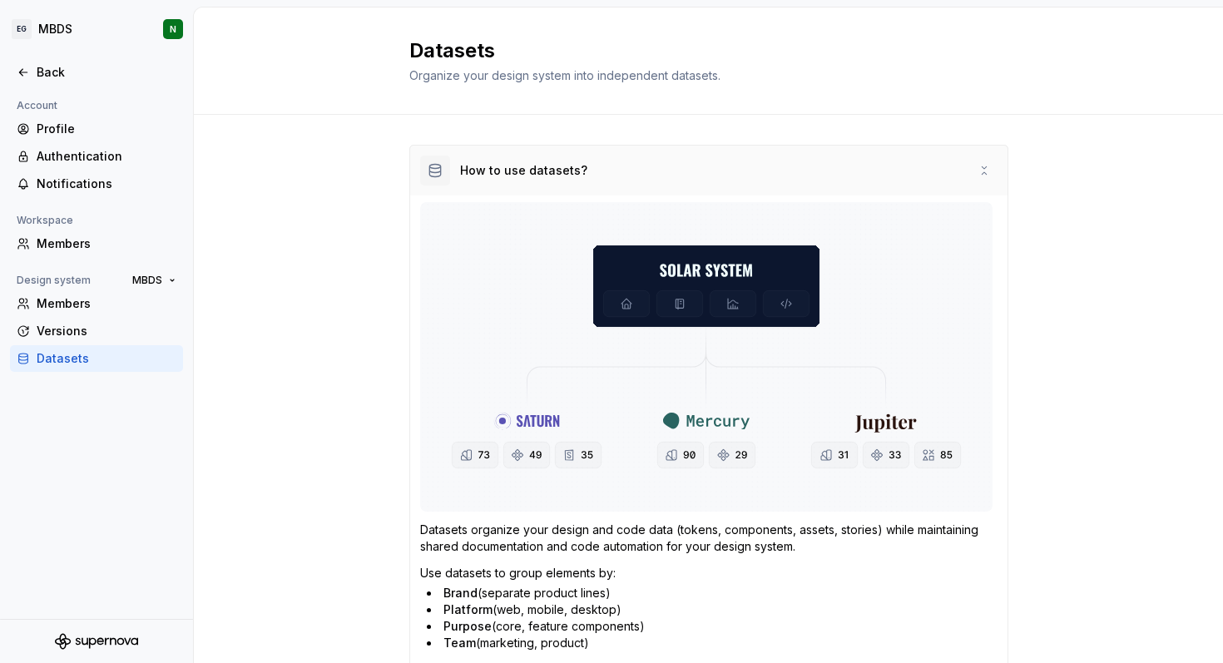
click at [518, 175] on div "How to use datasets?" at bounding box center [523, 170] width 127 height 17
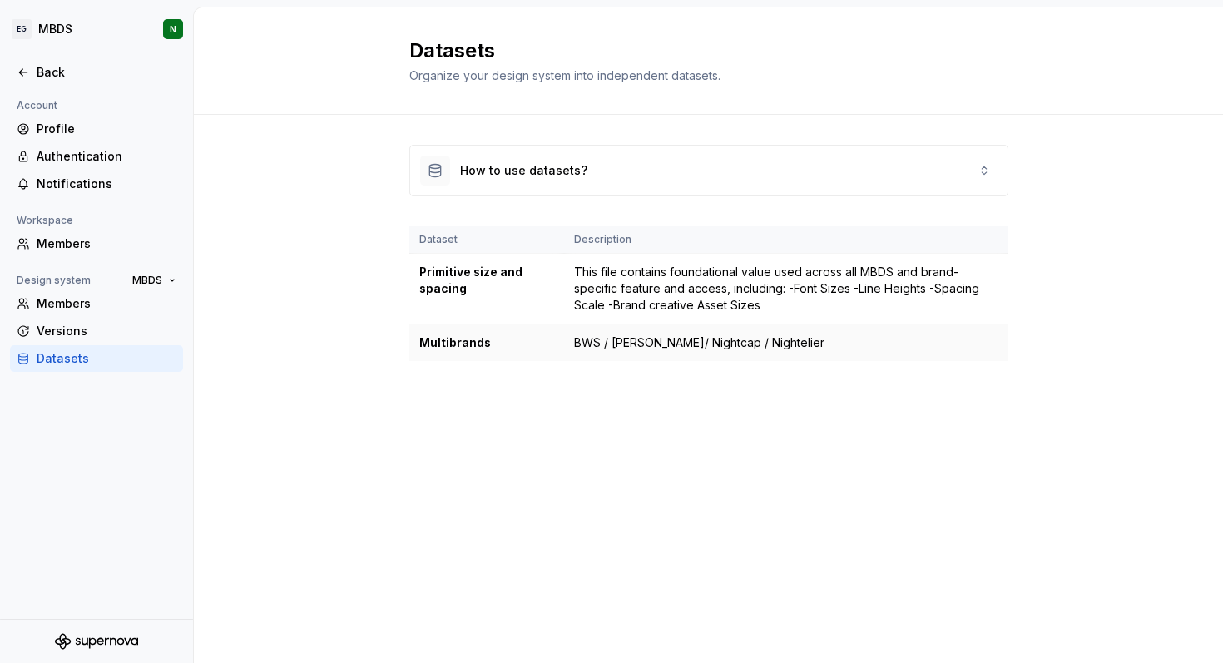
click at [658, 345] on td "BWS / [PERSON_NAME]/ Nightcap / Nightelier" at bounding box center [786, 342] width 444 height 37
click at [65, 339] on div "Versions" at bounding box center [107, 331] width 140 height 17
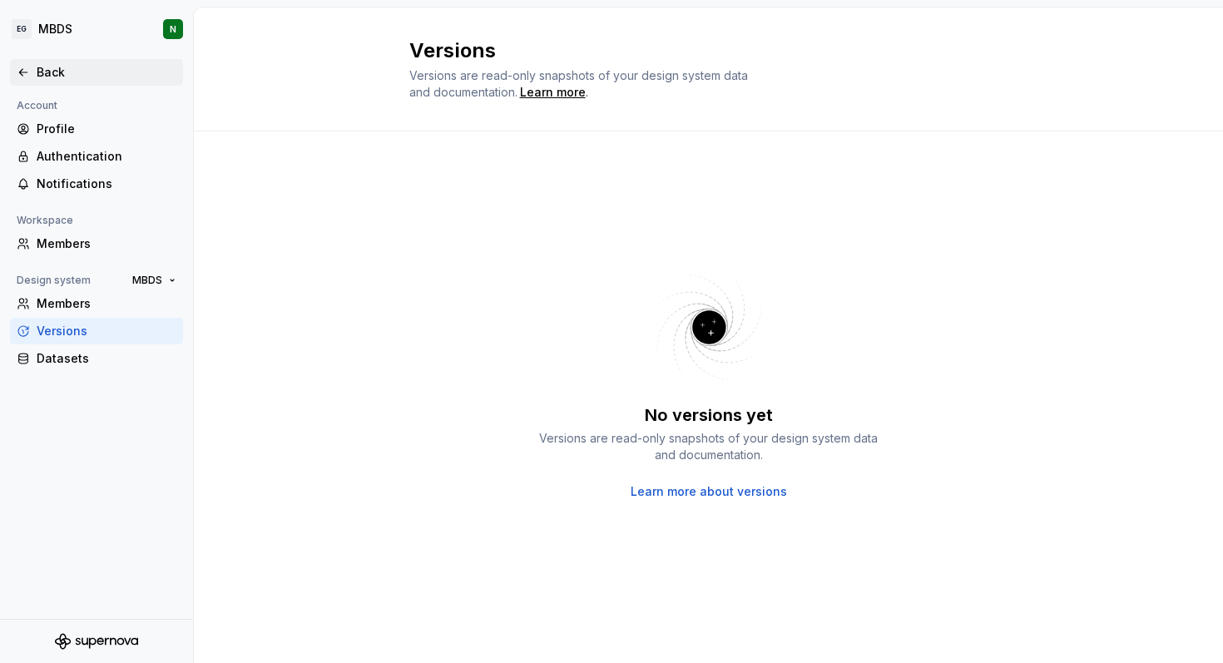
click at [25, 76] on icon at bounding box center [23, 72] width 13 height 13
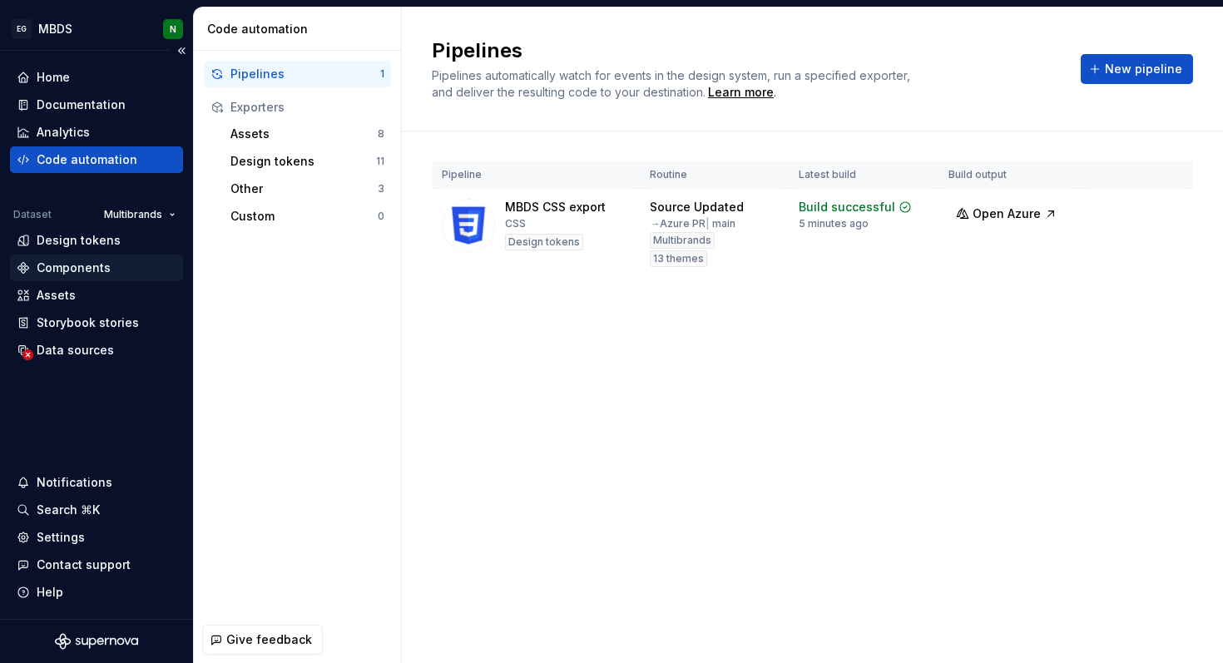
click at [81, 268] on div "Components" at bounding box center [74, 268] width 74 height 17
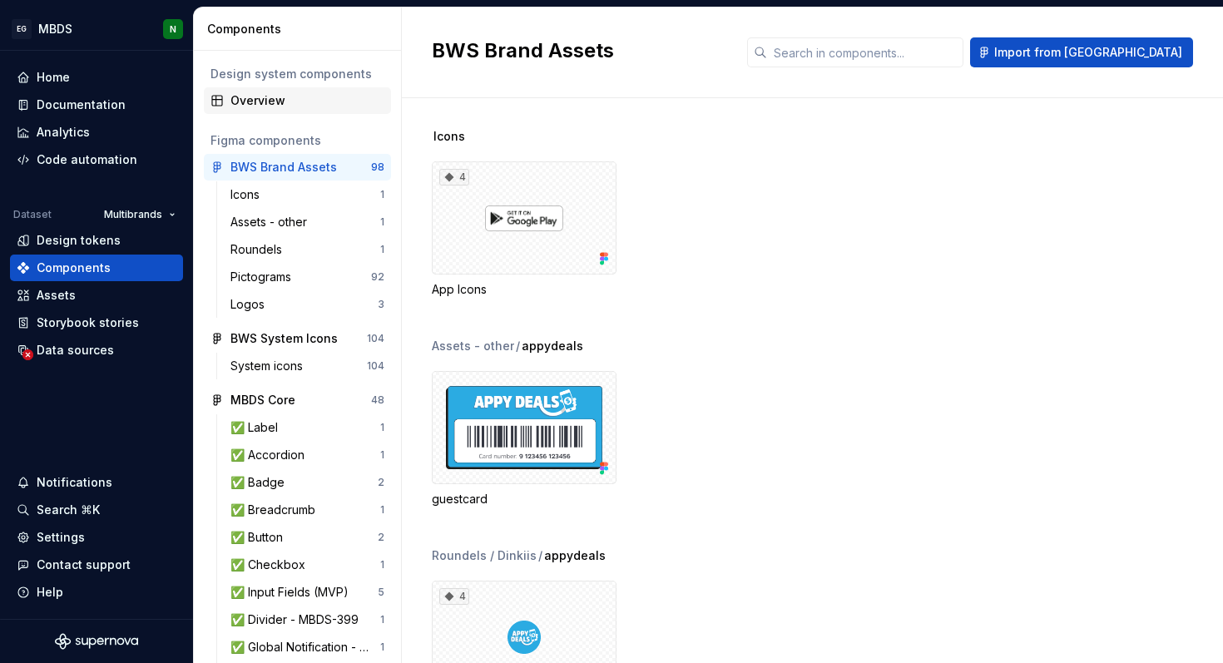
click at [298, 97] on div "Overview" at bounding box center [307, 100] width 154 height 17
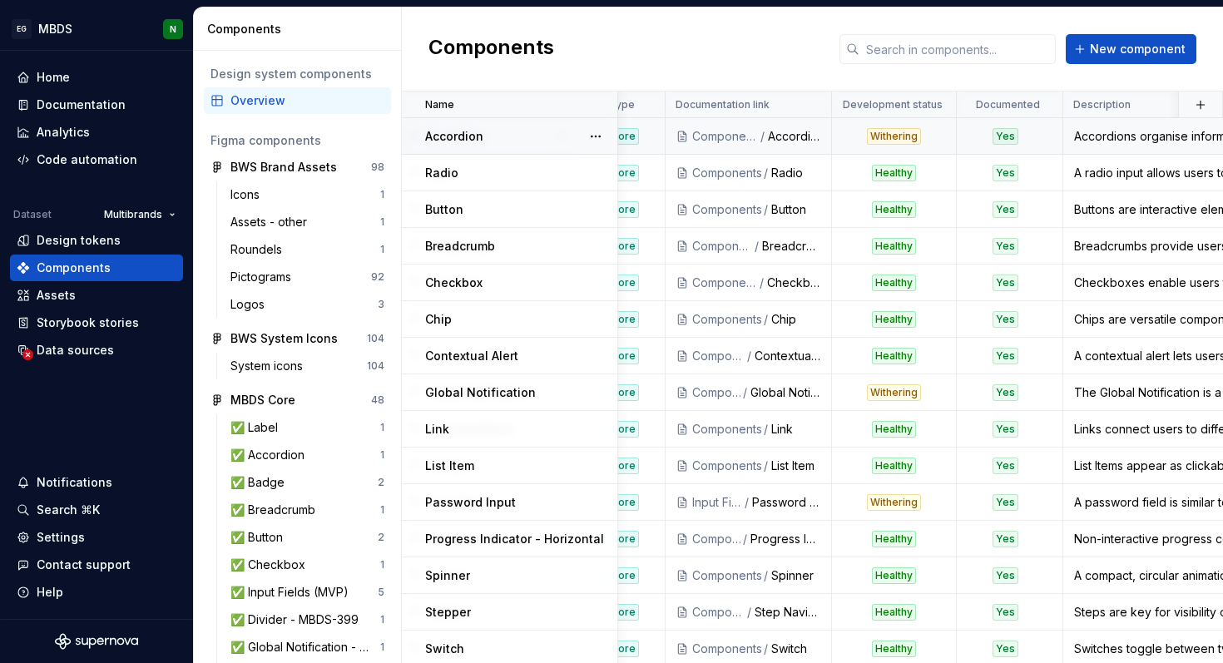
scroll to position [0, 264]
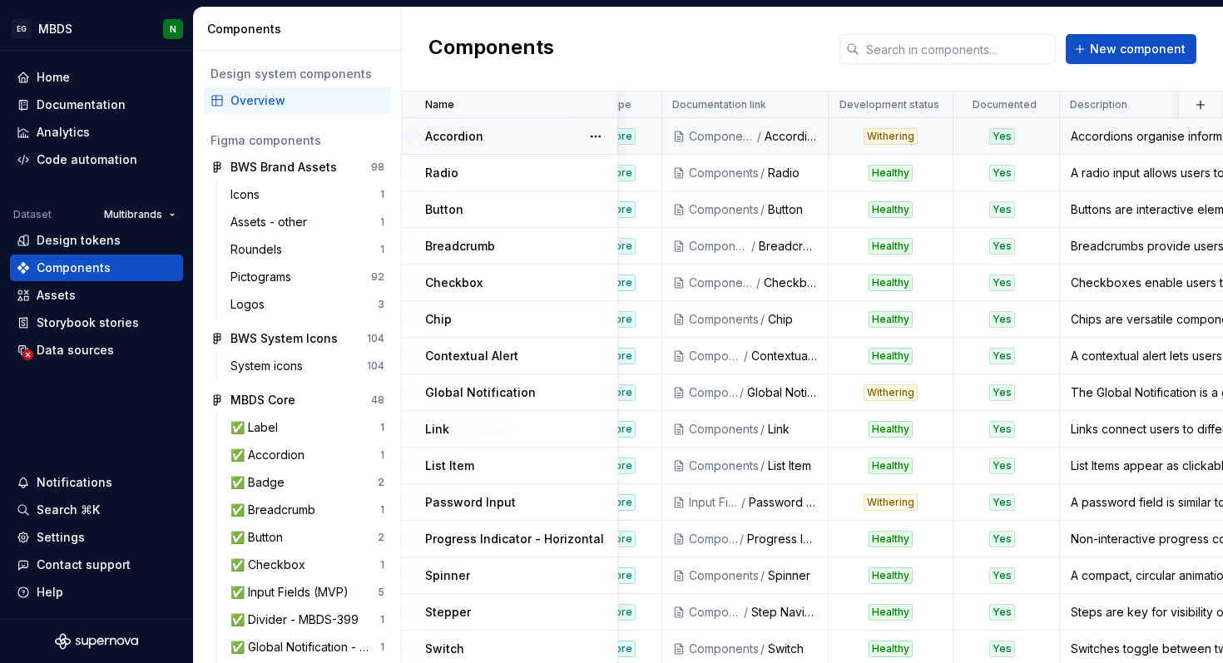
click at [896, 136] on div "Withering" at bounding box center [891, 136] width 54 height 17
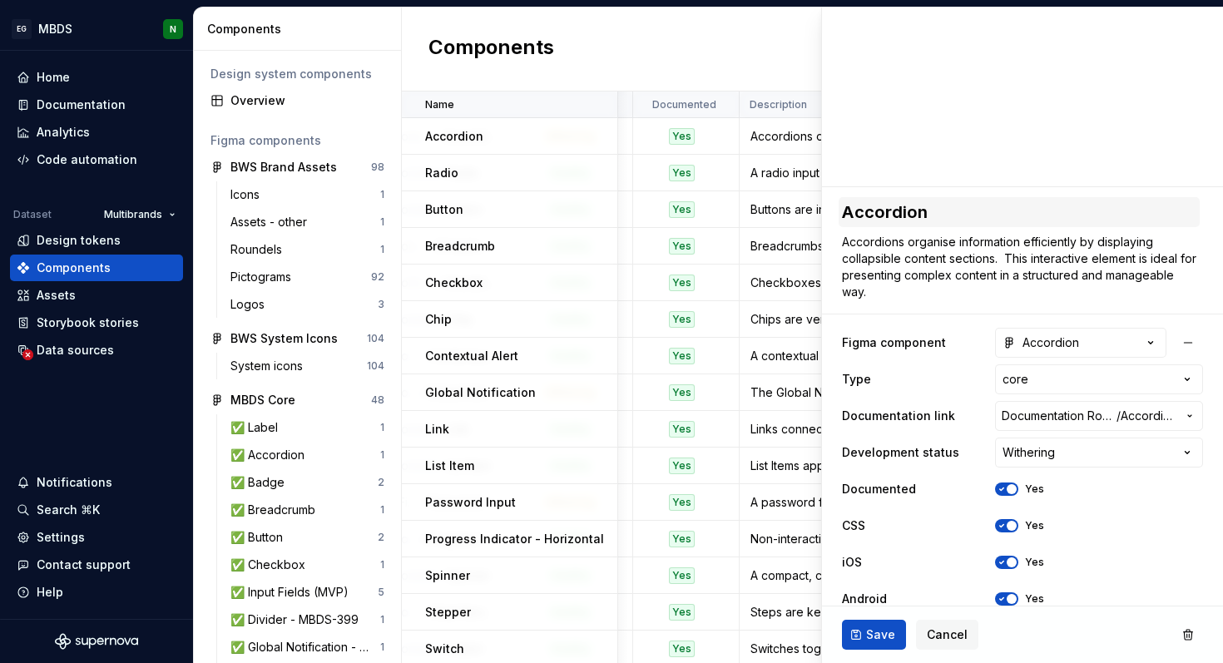
scroll to position [181, 0]
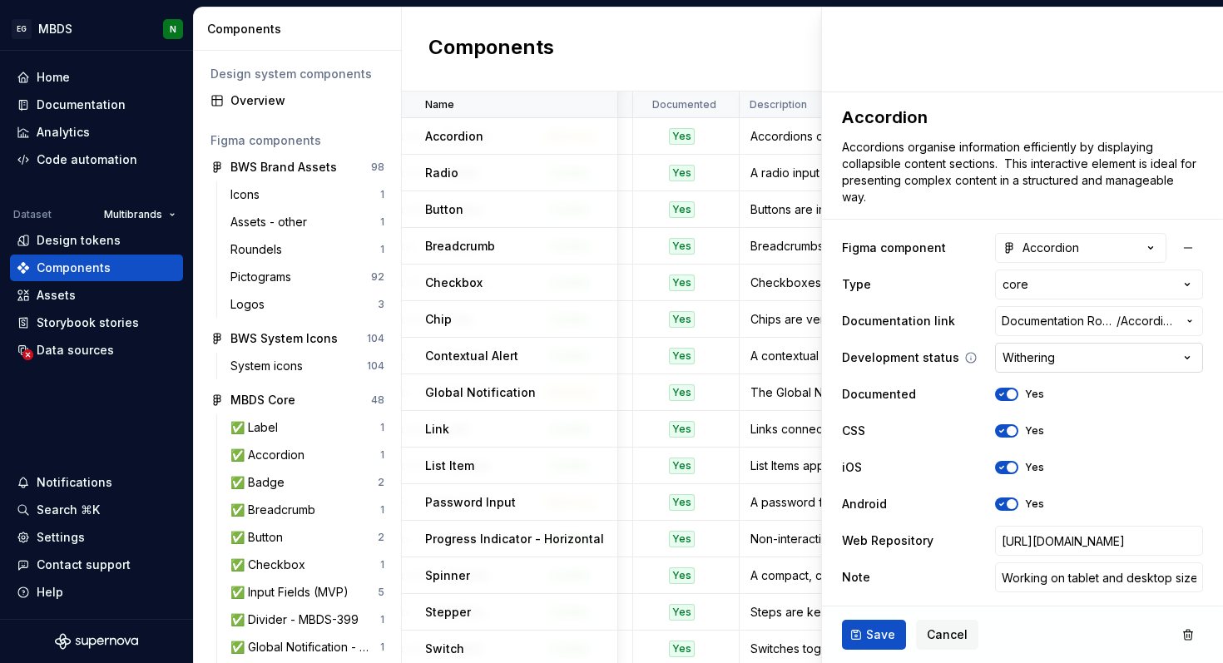
click at [1030, 368] on html "EG MBDS N Home Documentation Analytics Code automation Dataset Multibrands Desi…" at bounding box center [611, 331] width 1223 height 663
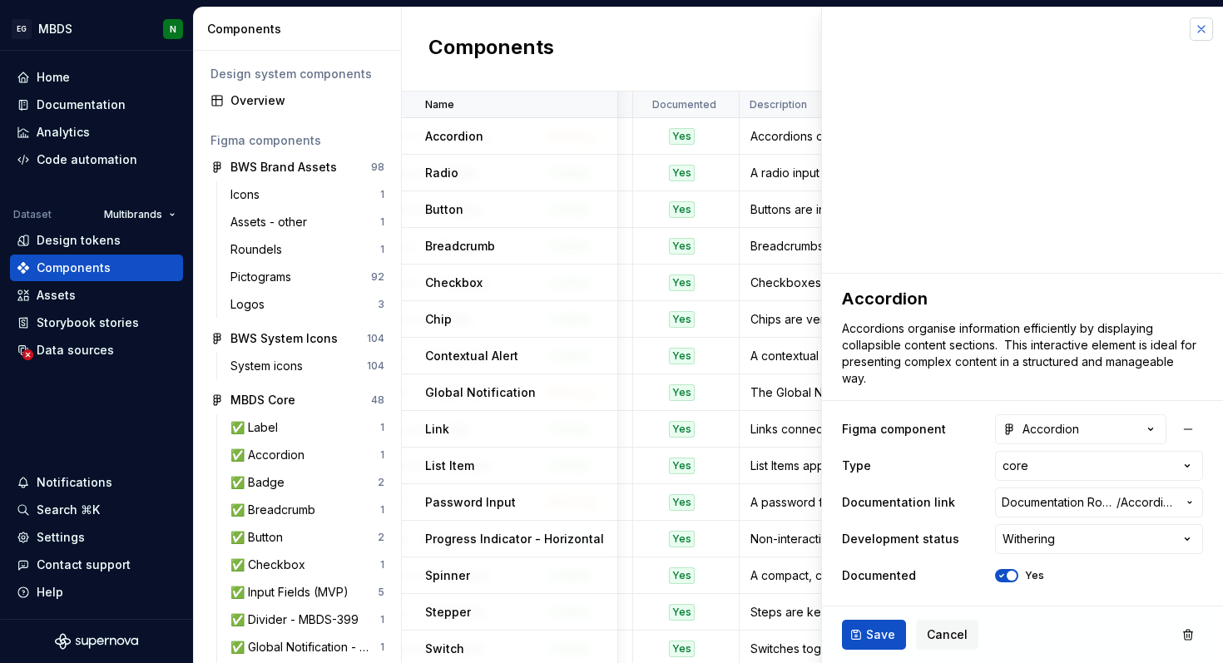
click at [1203, 27] on button "button" at bounding box center [1201, 28] width 23 height 23
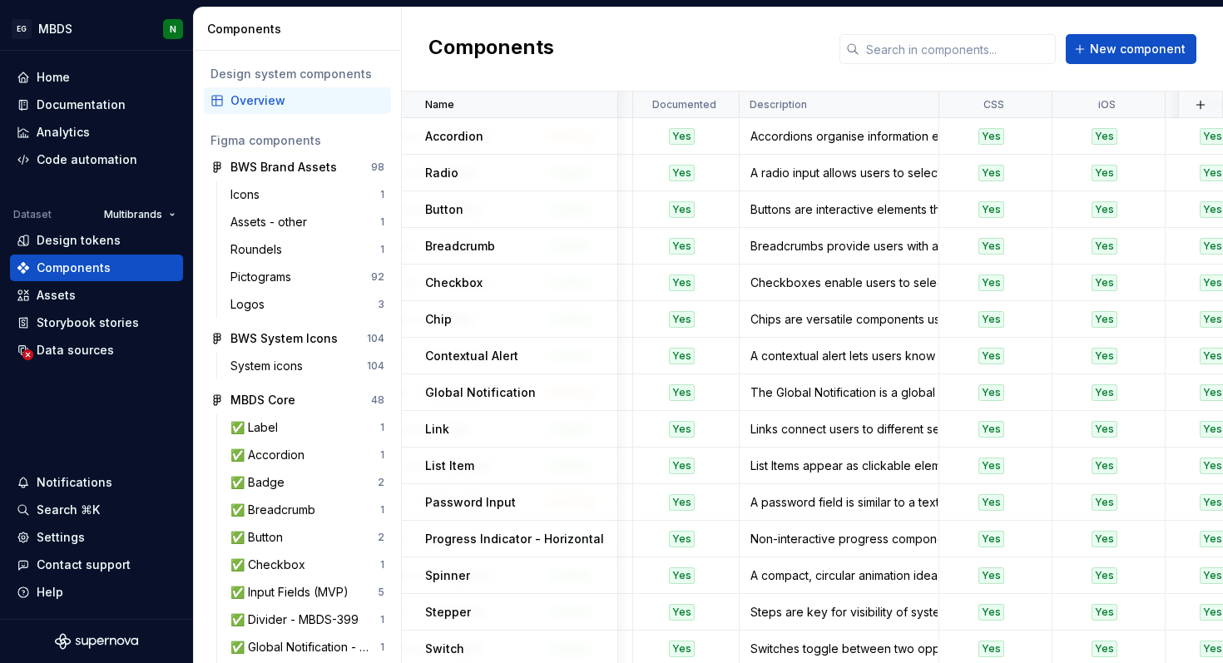
click at [1200, 31] on div "Components New component" at bounding box center [812, 49] width 821 height 84
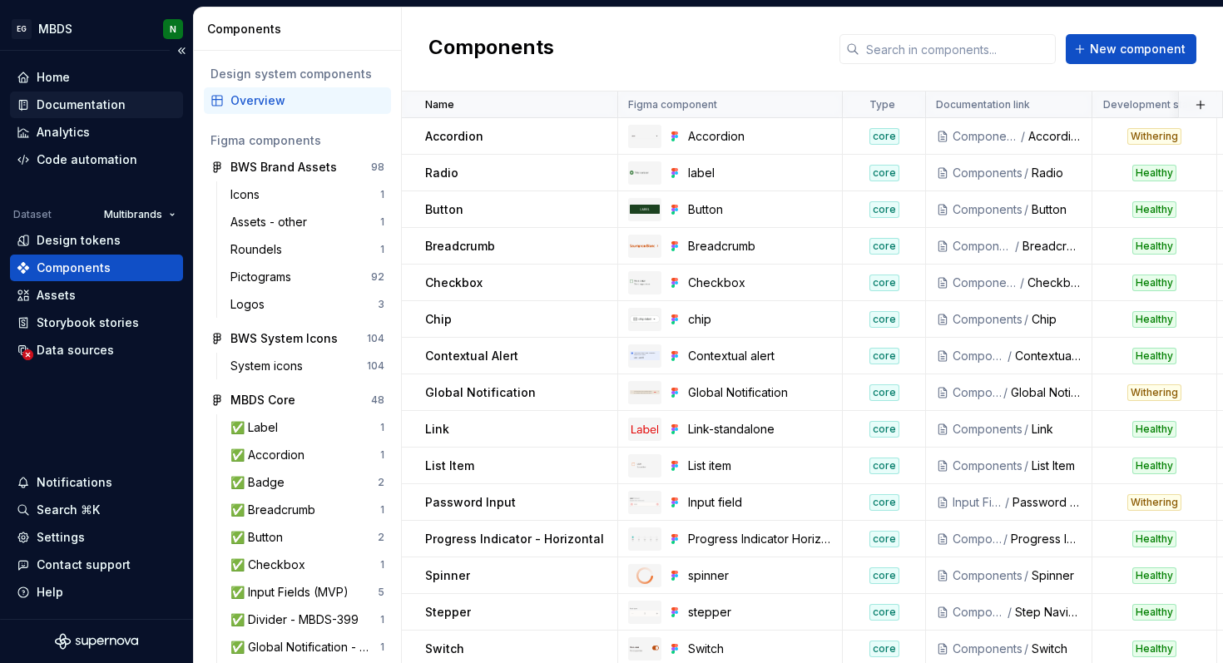
click at [71, 109] on div "Documentation" at bounding box center [81, 105] width 89 height 17
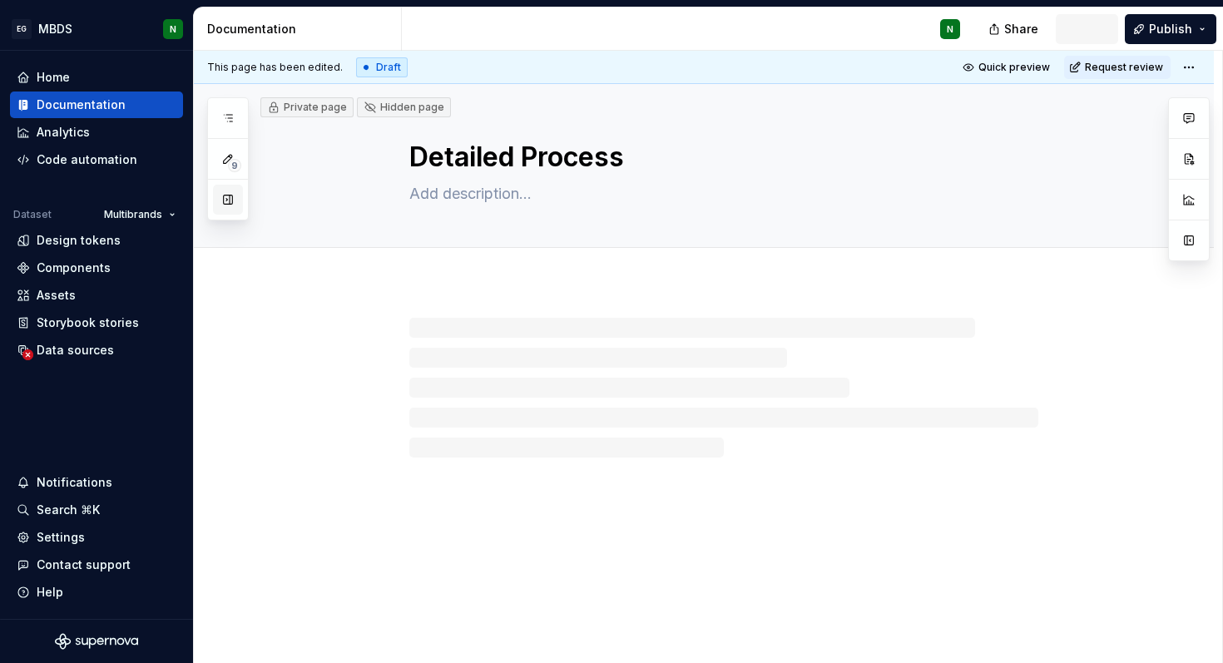
click at [230, 202] on button "button" at bounding box center [228, 200] width 30 height 30
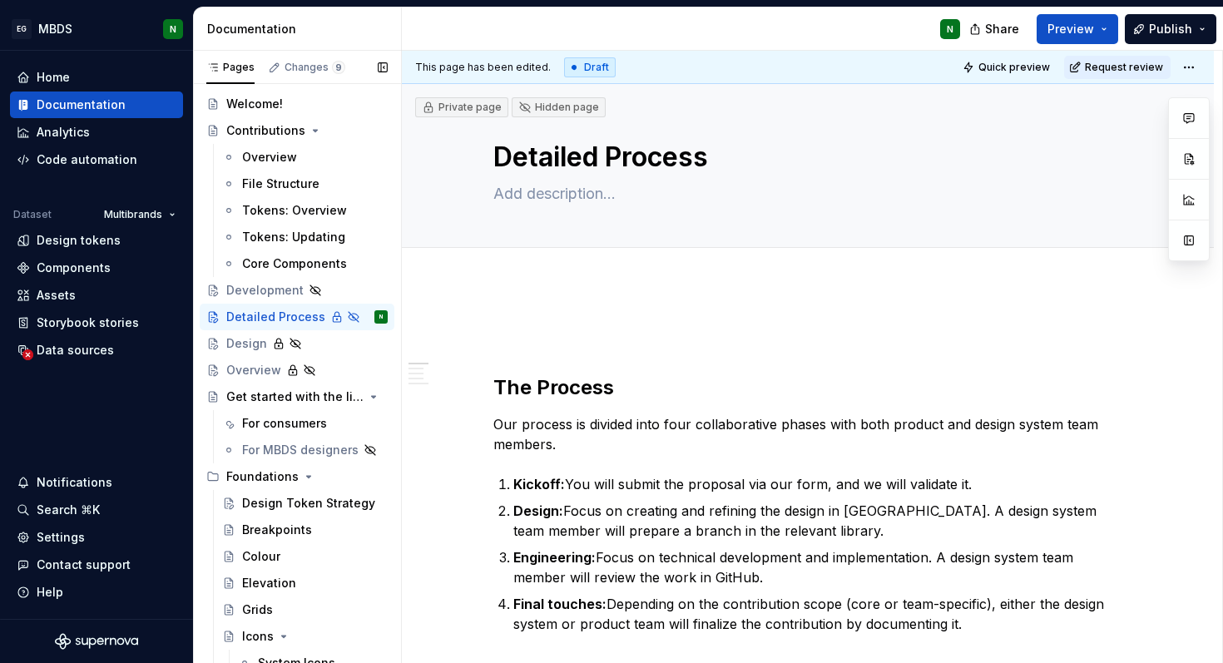
scroll to position [28, 0]
click at [353, 322] on button "Page tree" at bounding box center [352, 318] width 23 height 23
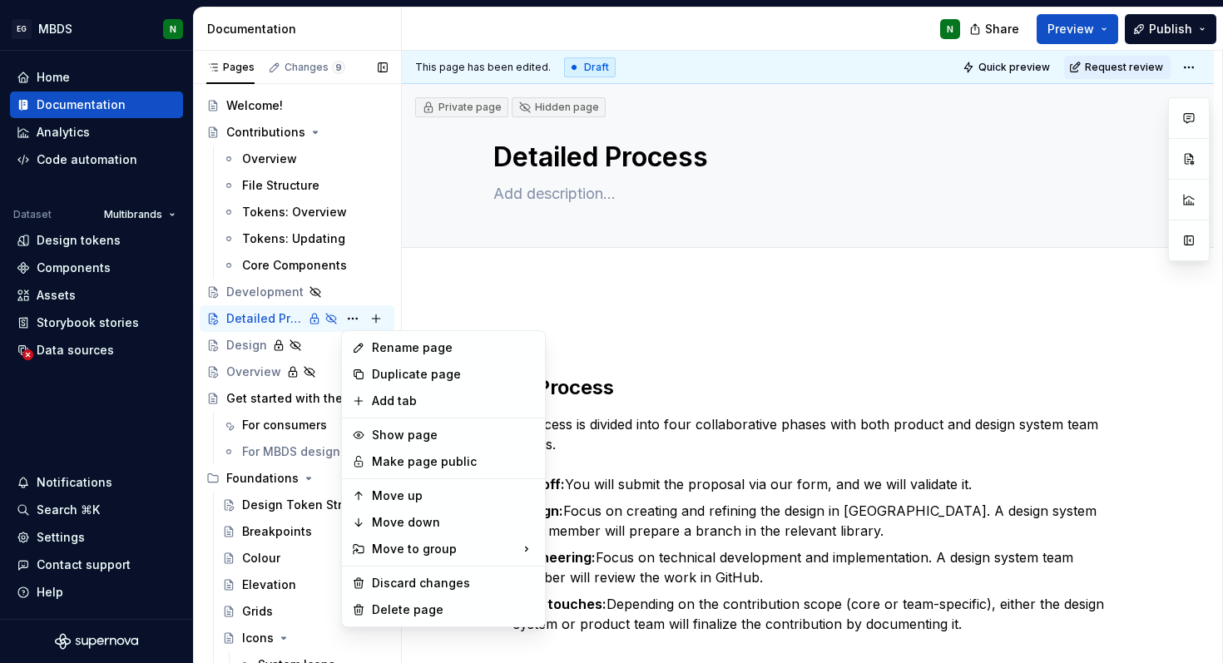
click at [265, 301] on div "Pages Changes 9 Add Accessibility guide for tree Page tree. Navigate the tree w…" at bounding box center [297, 361] width 208 height 620
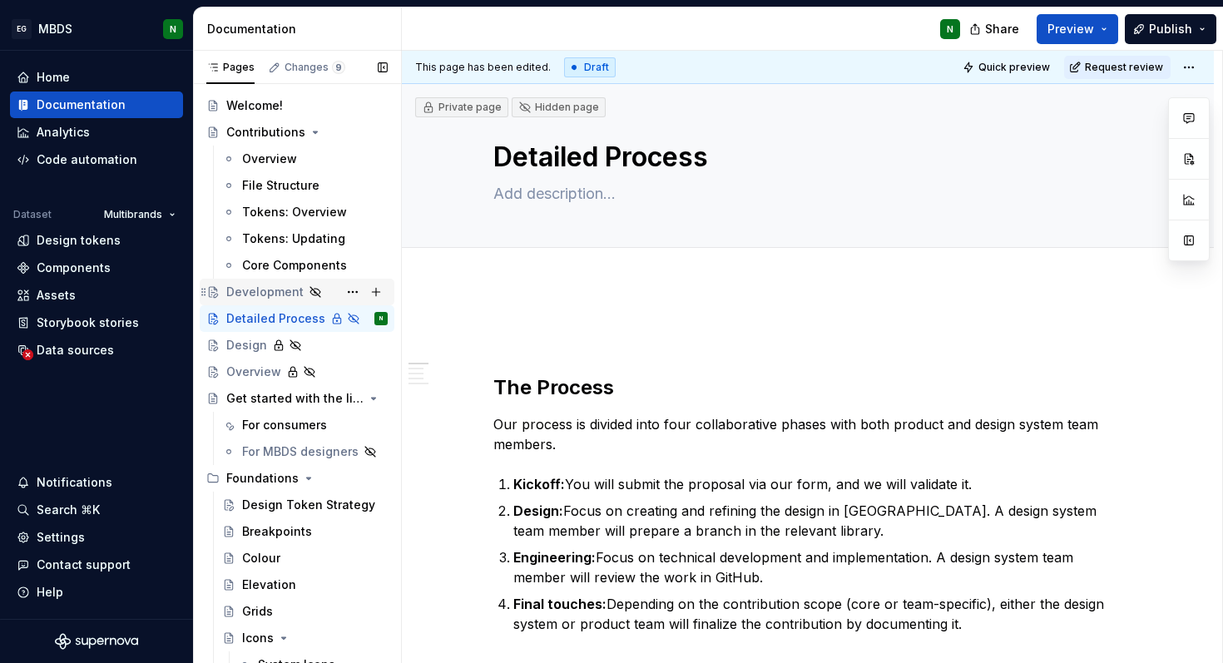
click at [265, 294] on div "Development" at bounding box center [264, 292] width 77 height 17
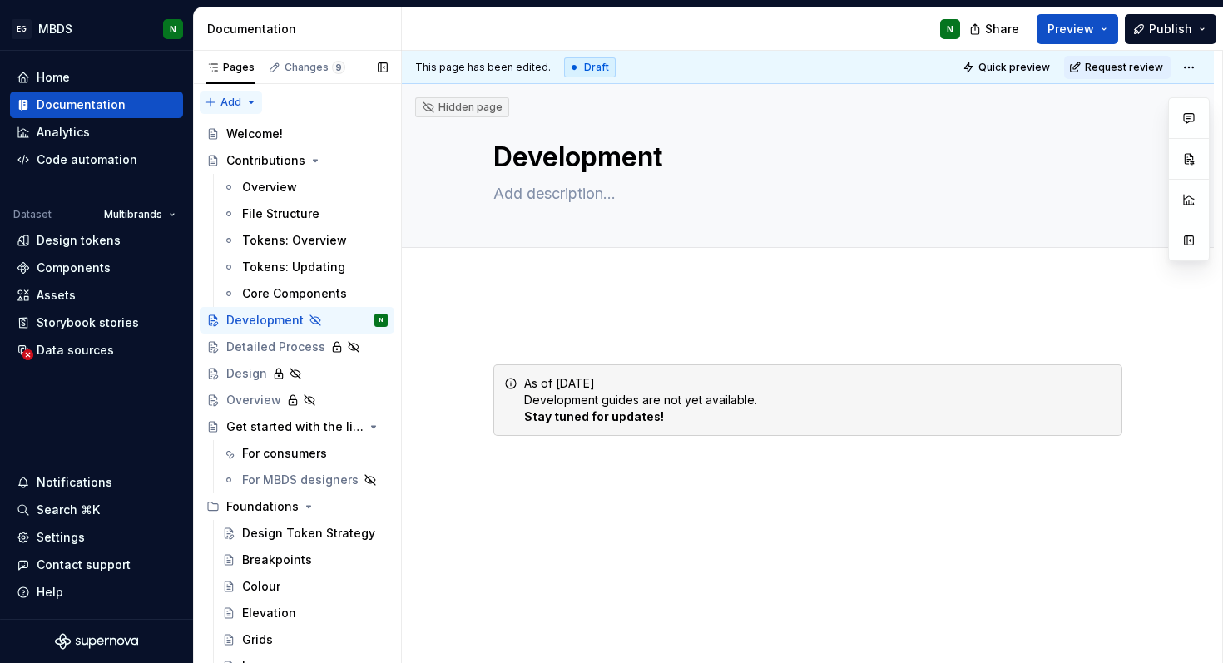
type textarea "*"
click at [242, 106] on div "Pages Changes 9 Add Accessibility guide for tree Page tree. Navigate the tree w…" at bounding box center [297, 361] width 208 height 620
click at [264, 161] on div "New group" at bounding box center [284, 161] width 108 height 17
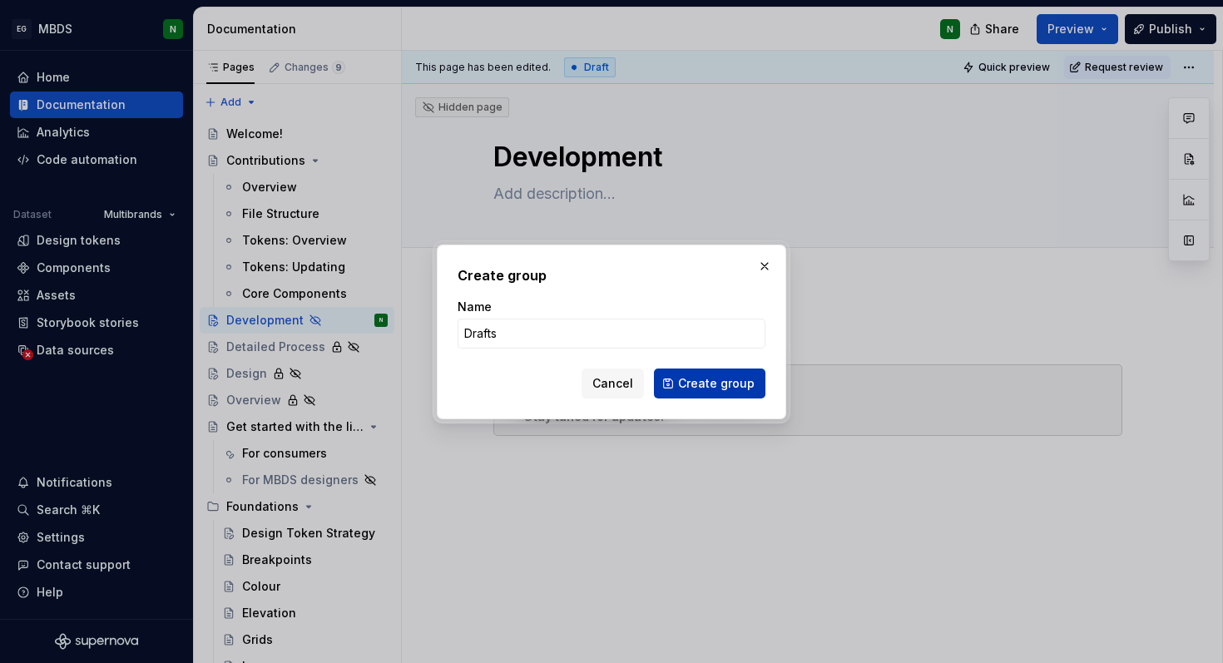
type input "Drafts"
click at [683, 375] on span "Create group" at bounding box center [716, 383] width 77 height 17
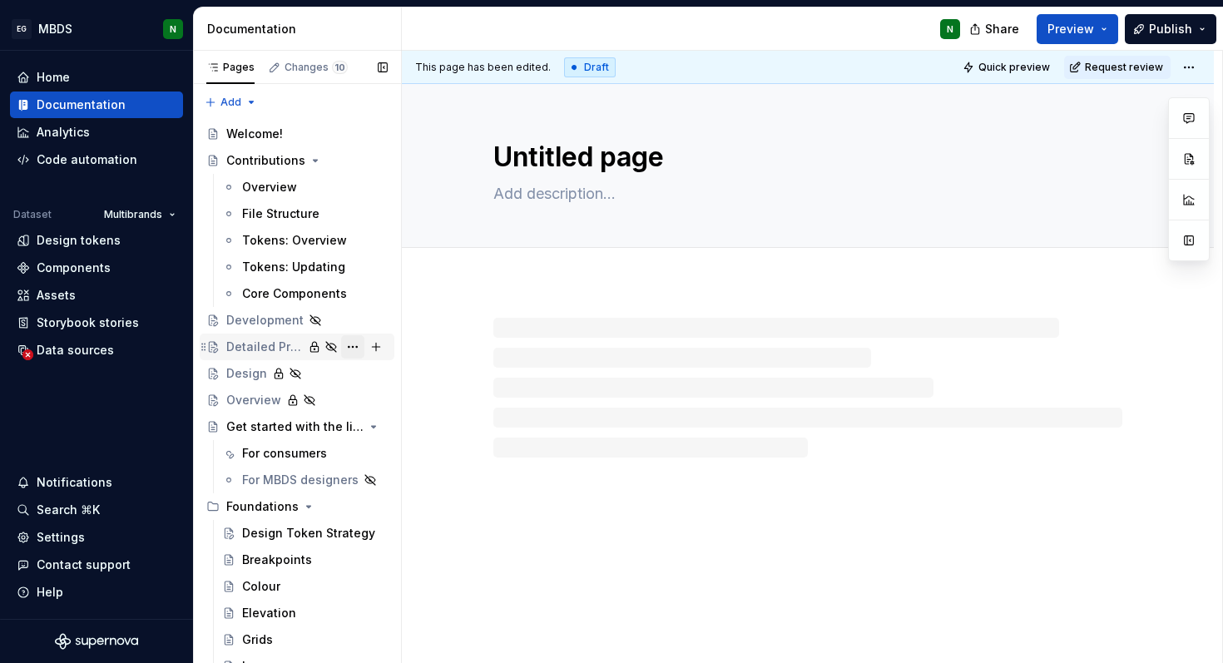
click at [354, 346] on button "Page tree" at bounding box center [352, 346] width 23 height 23
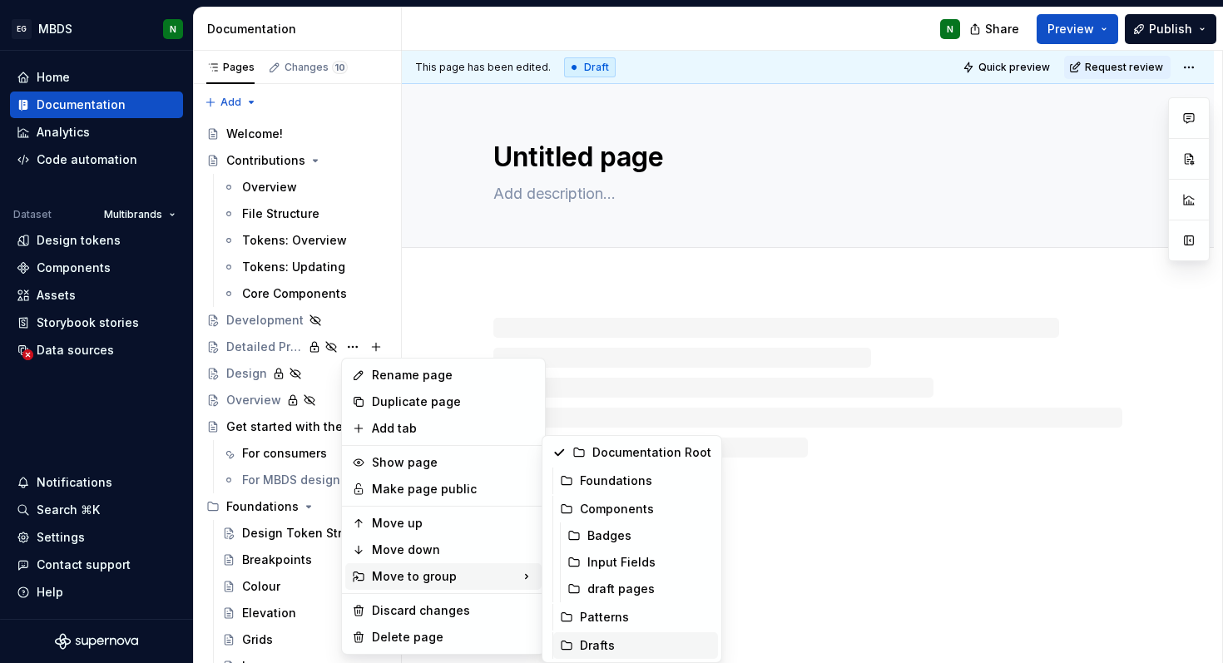
click at [626, 645] on div "Drafts" at bounding box center [645, 645] width 131 height 17
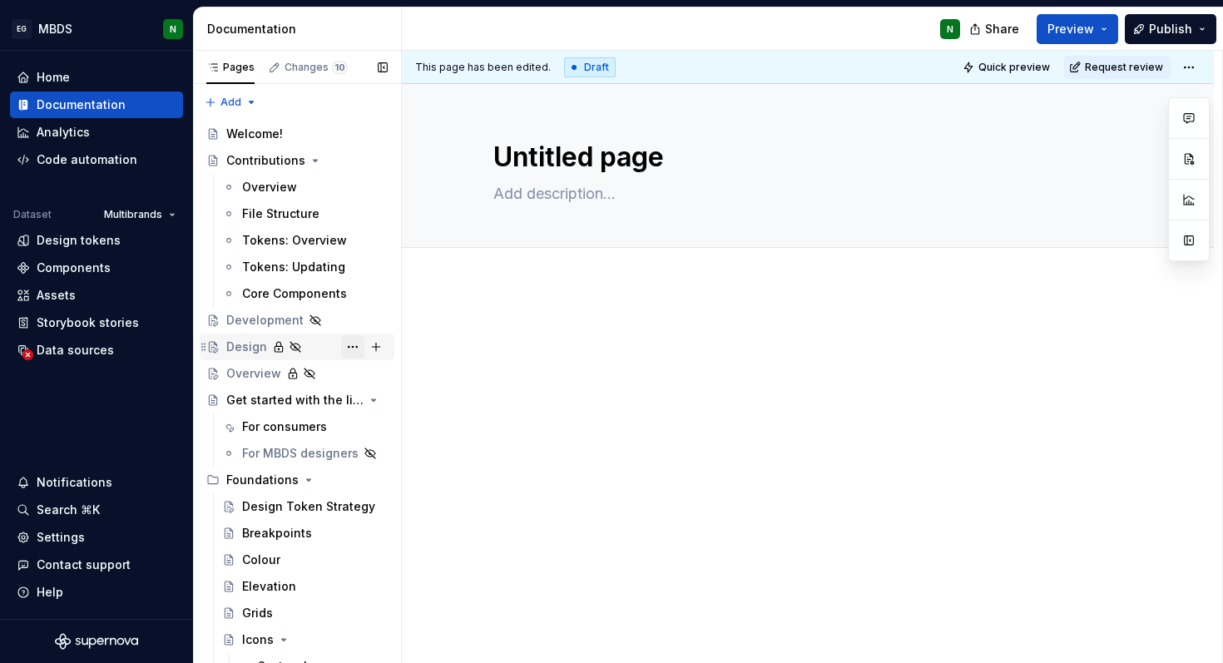
click at [352, 349] on button "Page tree" at bounding box center [352, 346] width 23 height 23
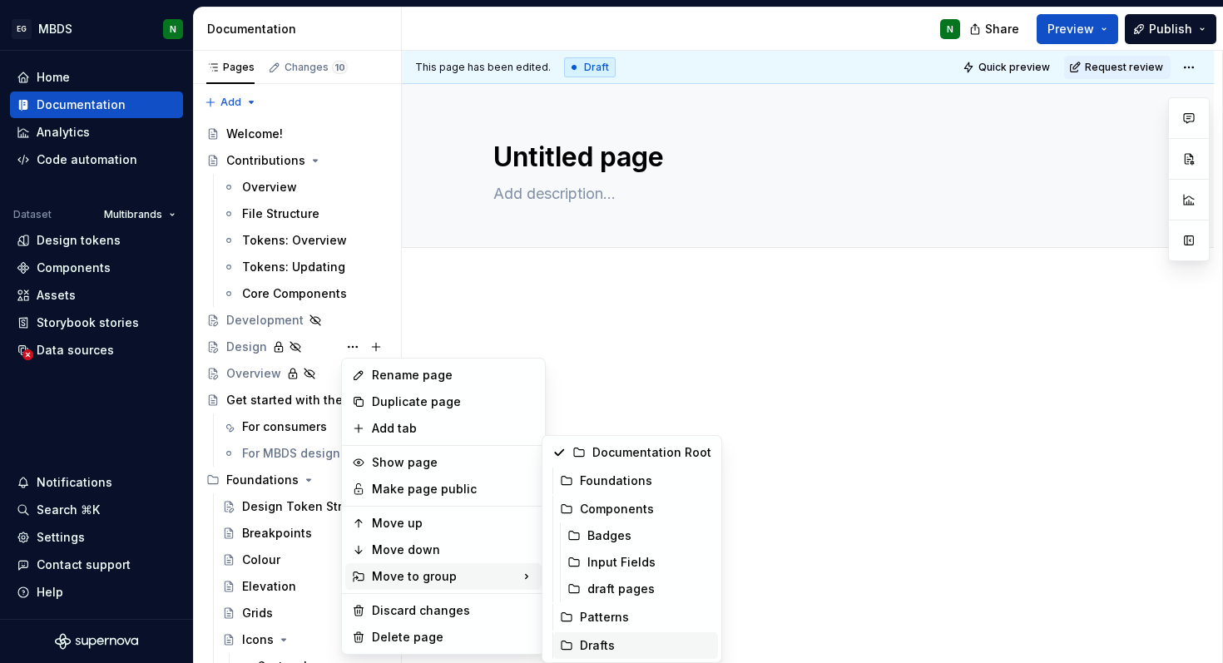
click at [627, 646] on div "Drafts" at bounding box center [645, 645] width 131 height 17
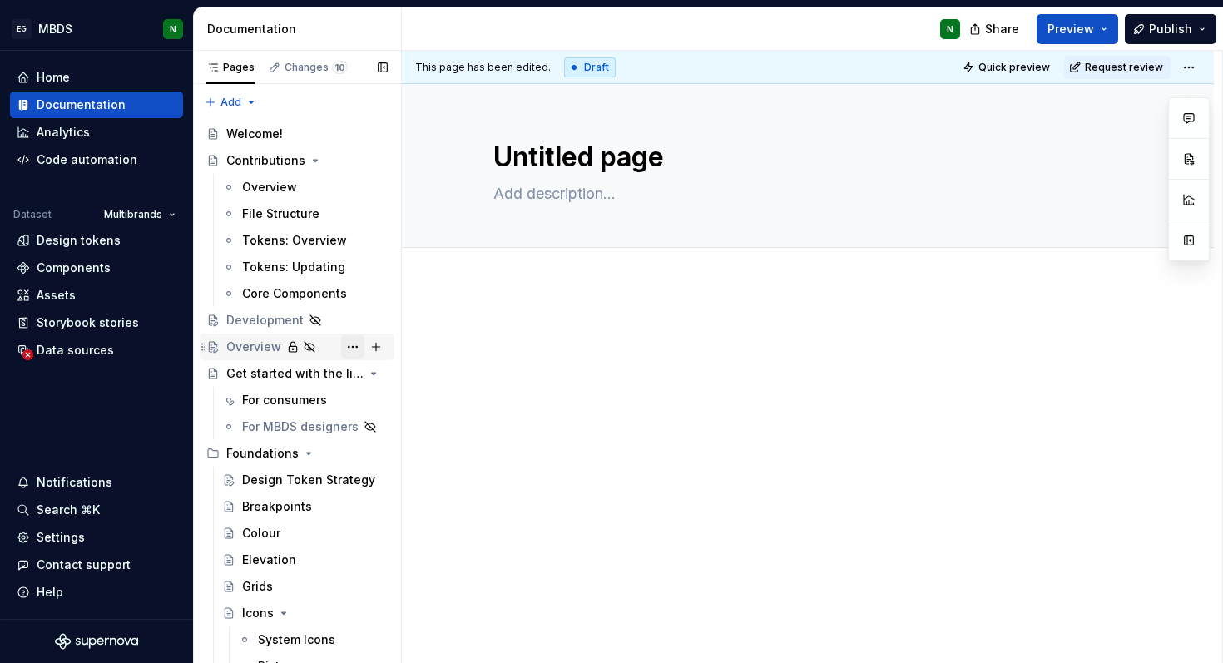
click at [356, 347] on button "Page tree" at bounding box center [352, 346] width 23 height 23
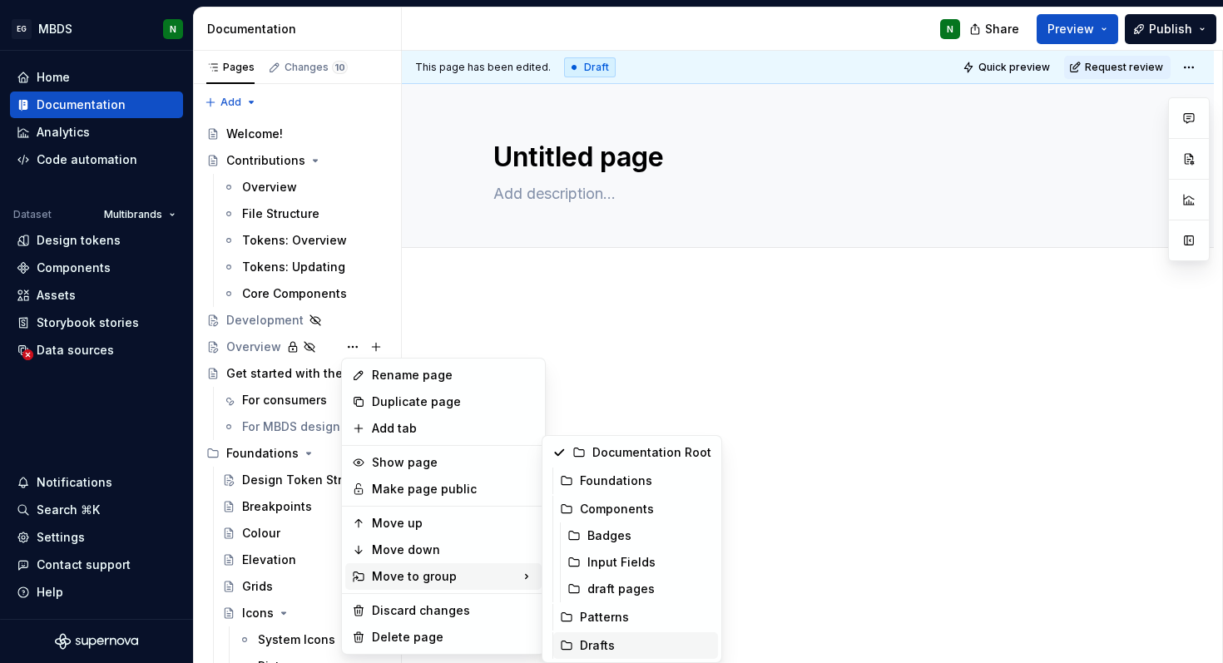
click at [621, 637] on div "Drafts" at bounding box center [645, 645] width 131 height 17
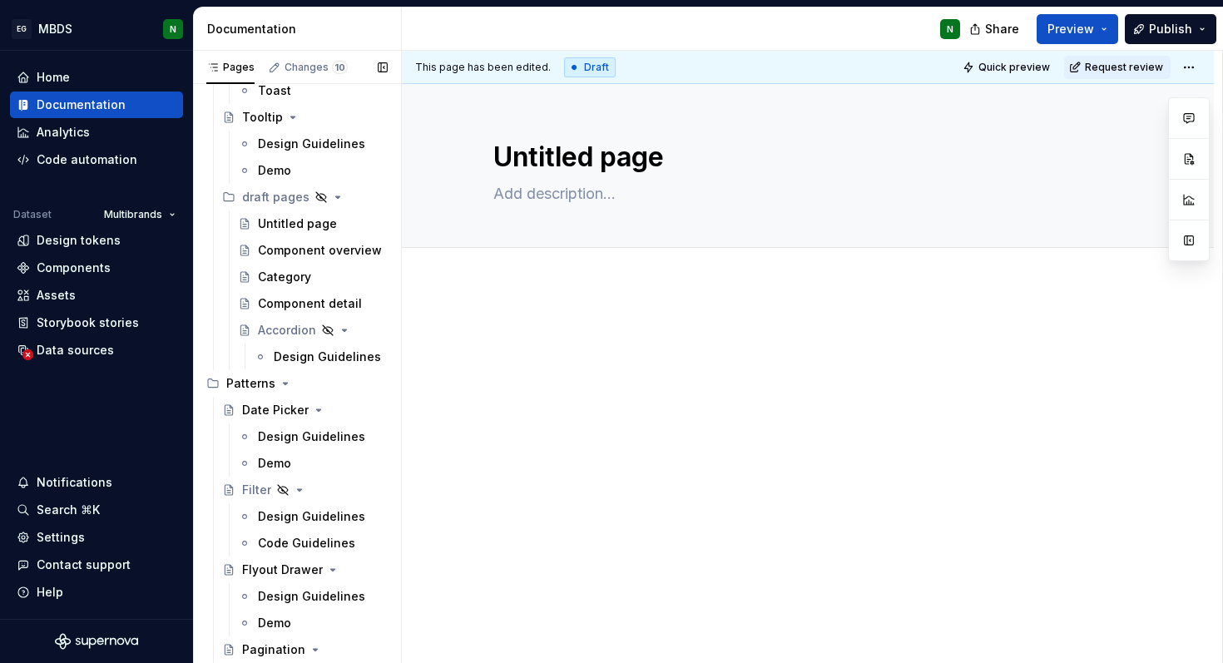
scroll to position [3340, 0]
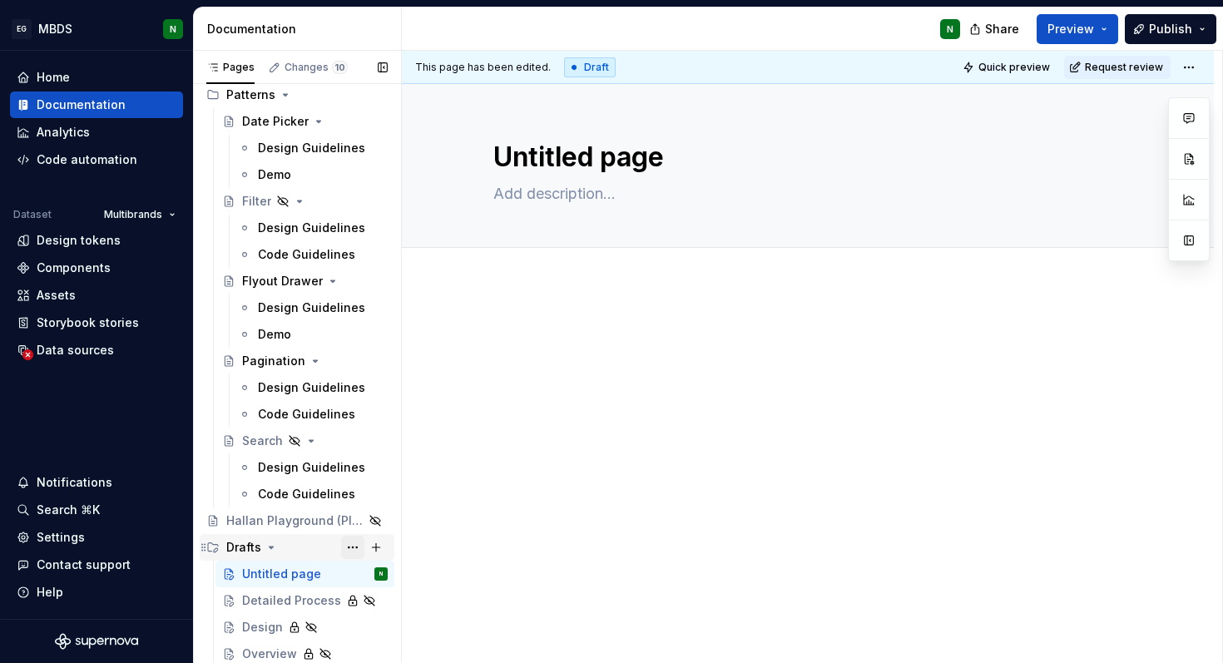
click at [349, 547] on button "Page tree" at bounding box center [352, 547] width 23 height 23
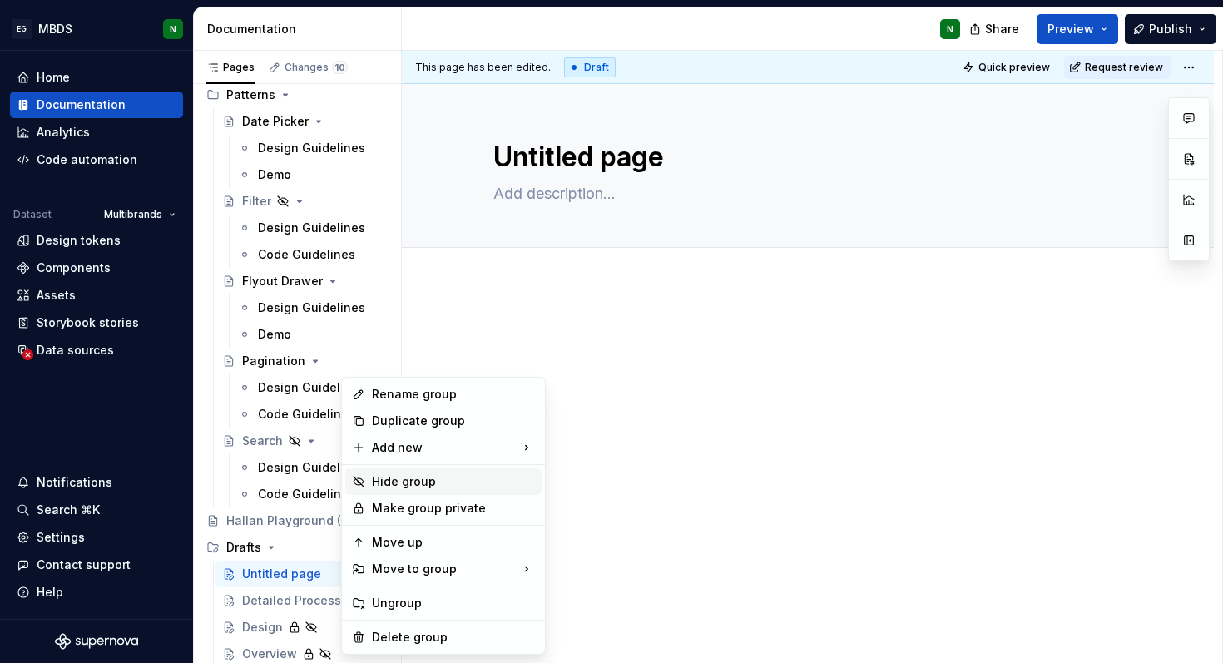
click at [376, 482] on div "Hide group" at bounding box center [453, 481] width 163 height 17
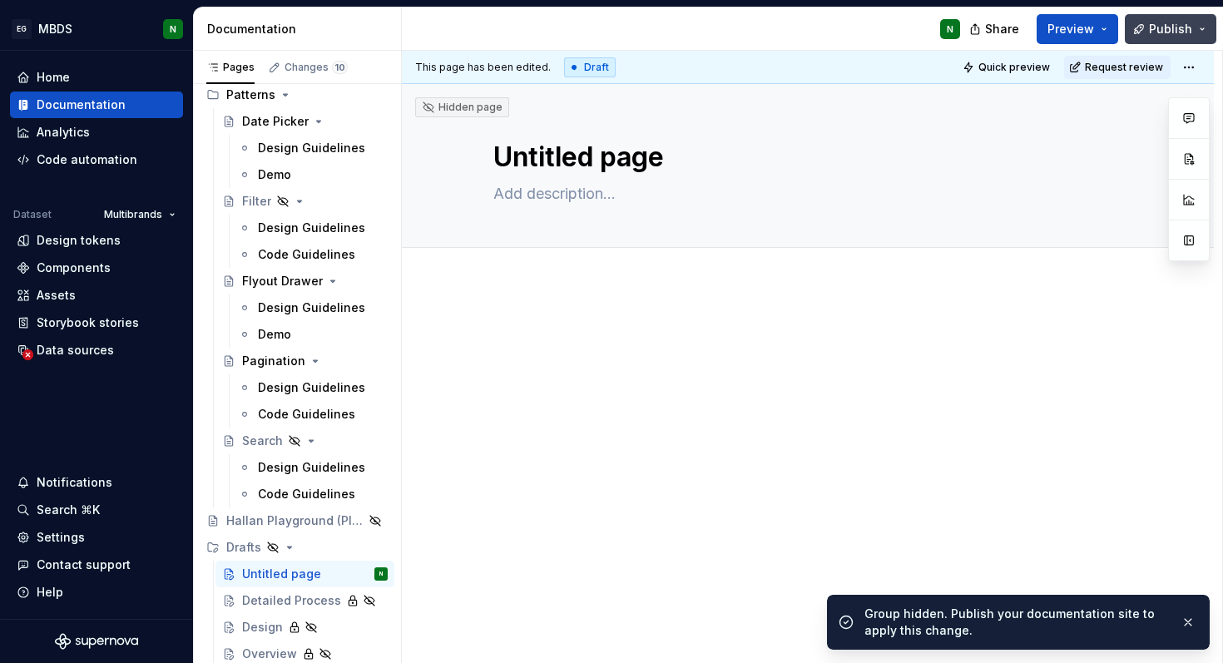
click at [1168, 32] on span "Publish" at bounding box center [1170, 29] width 43 height 17
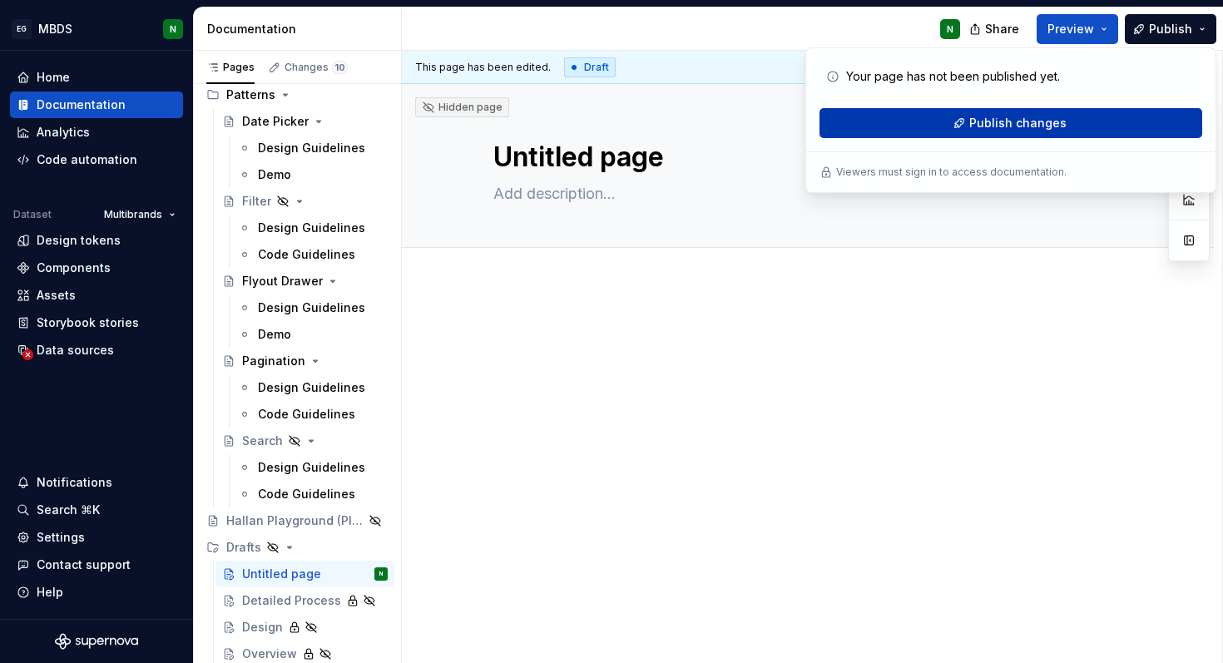
click at [1120, 131] on button "Publish changes" at bounding box center [1010, 123] width 383 height 30
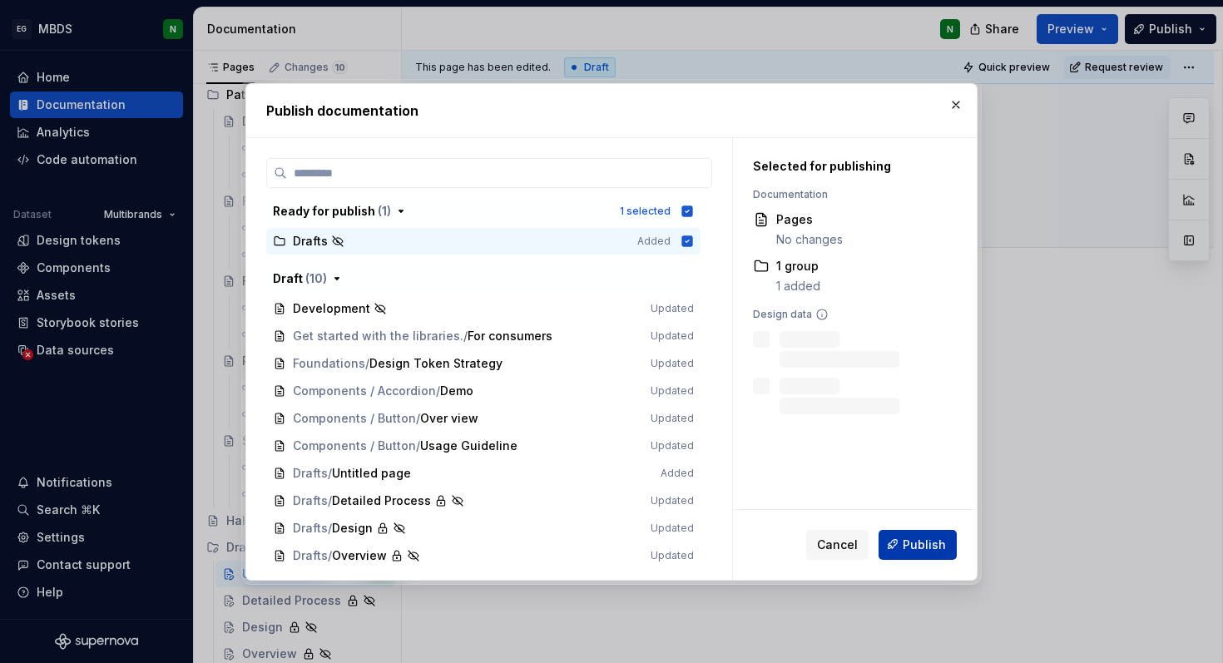
click at [898, 536] on button "Publish" at bounding box center [918, 544] width 78 height 30
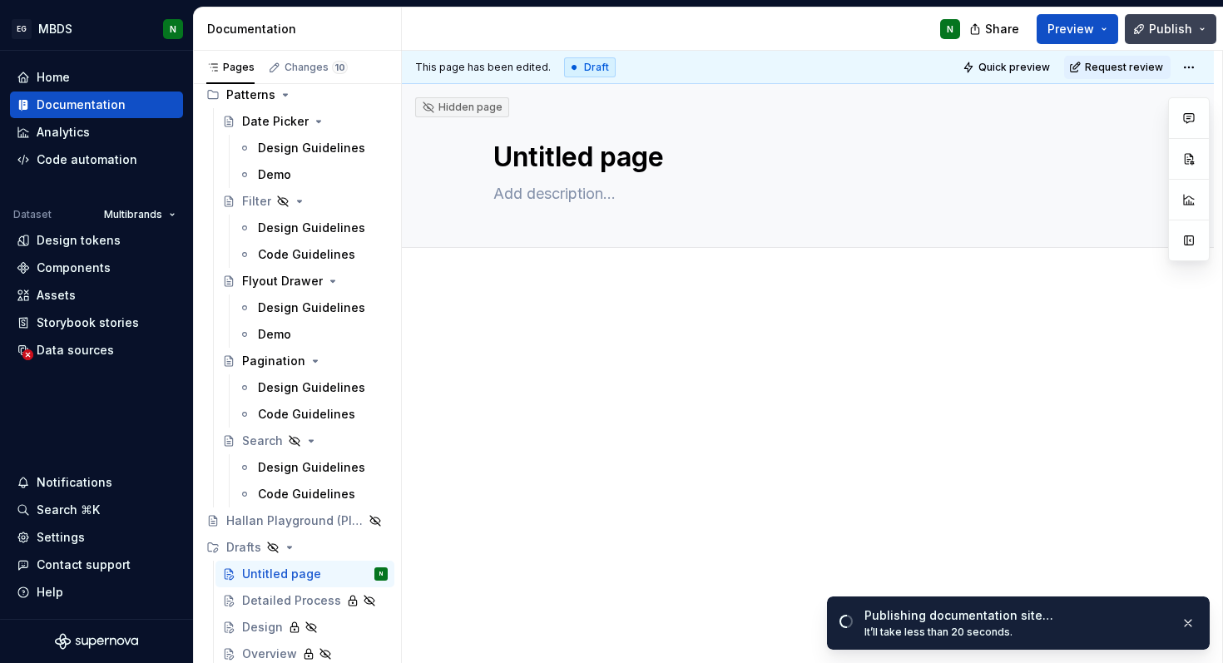
click at [1184, 22] on span "Publish" at bounding box center [1170, 29] width 43 height 17
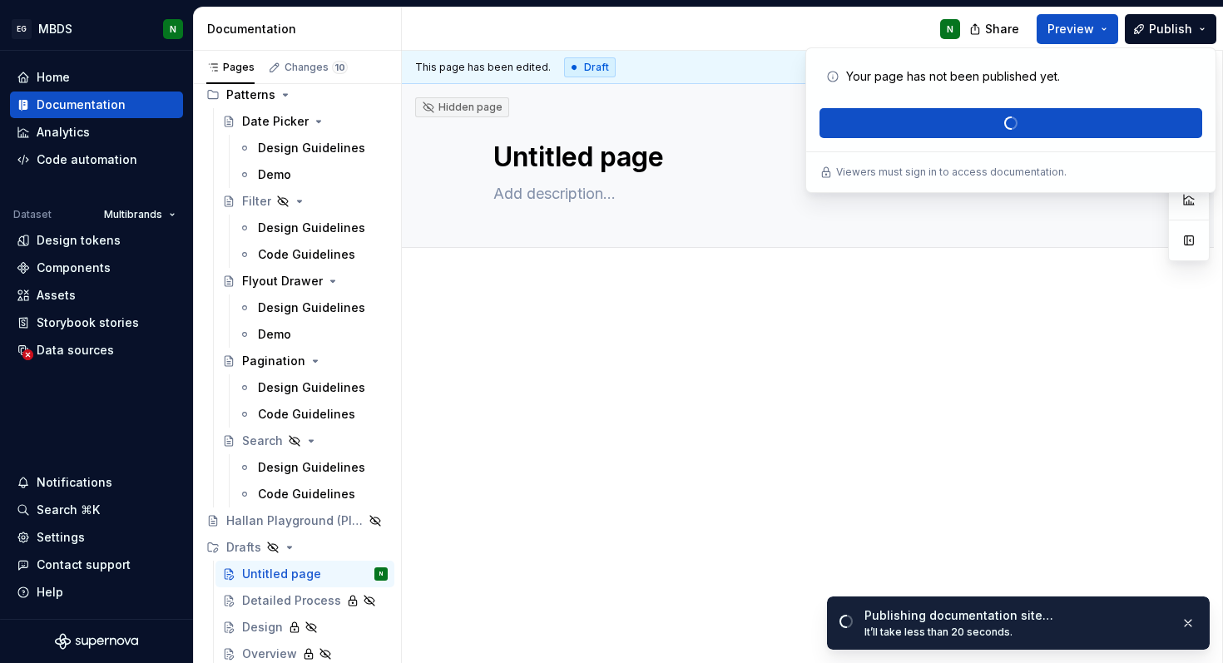
click at [735, 487] on div at bounding box center [808, 446] width 812 height 322
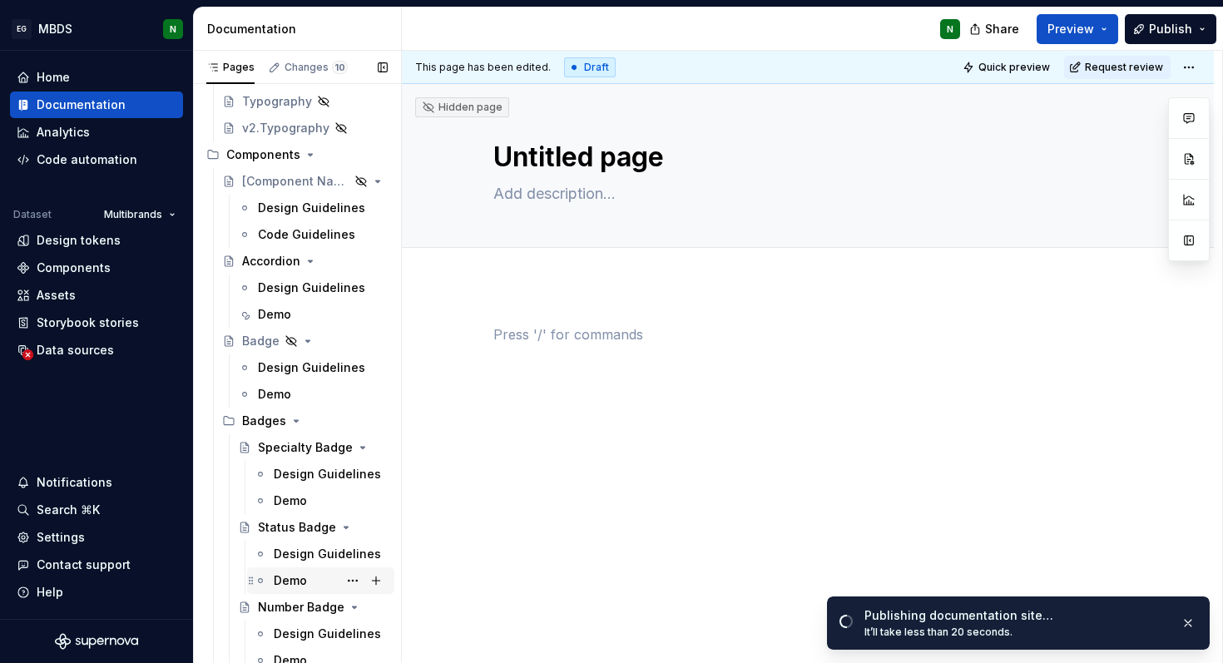
scroll to position [514, 0]
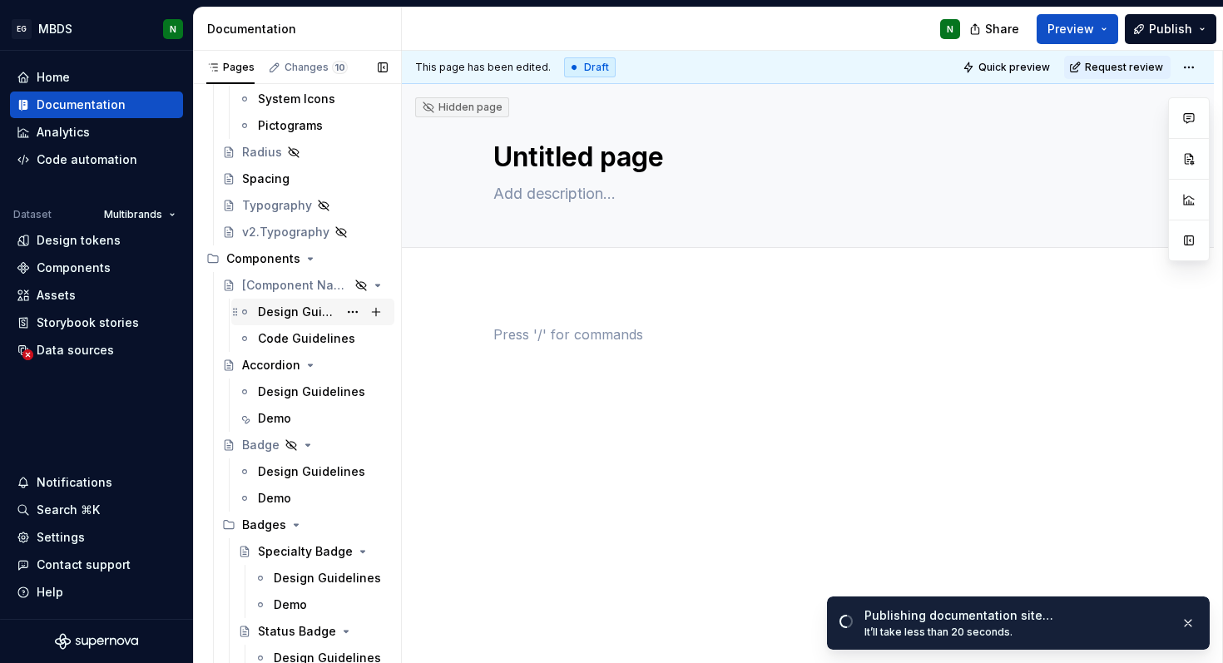
click at [268, 324] on div "Design Guidelines" at bounding box center [312, 312] width 163 height 27
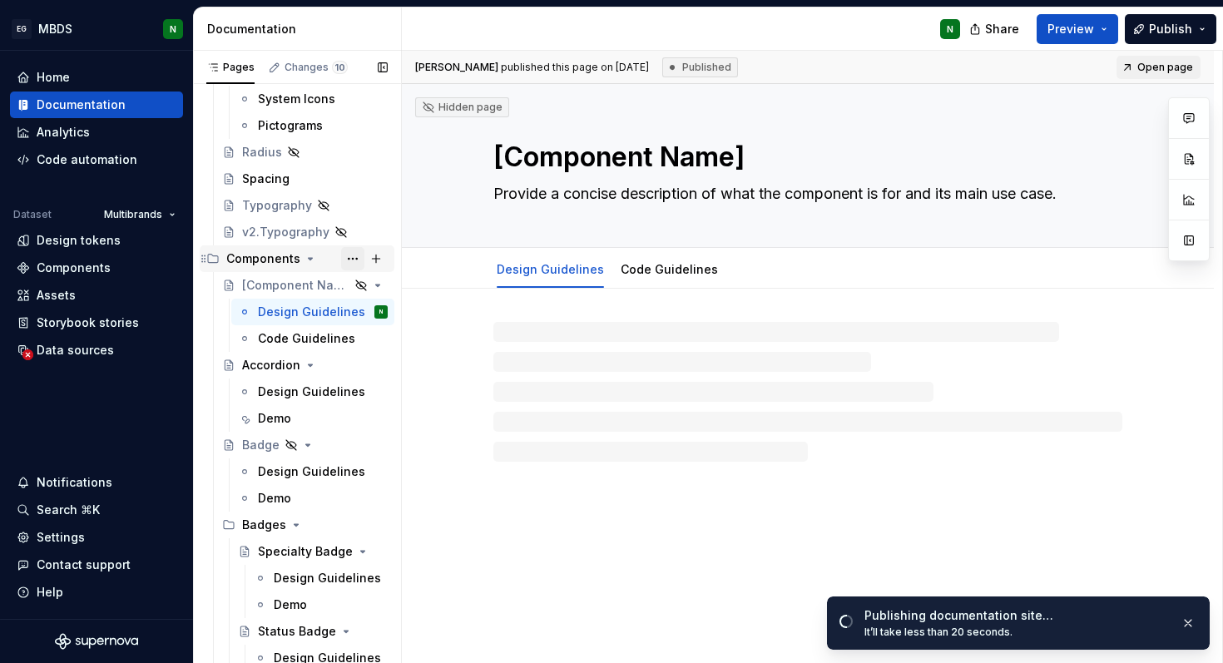
click at [349, 255] on button "Page tree" at bounding box center [352, 258] width 23 height 23
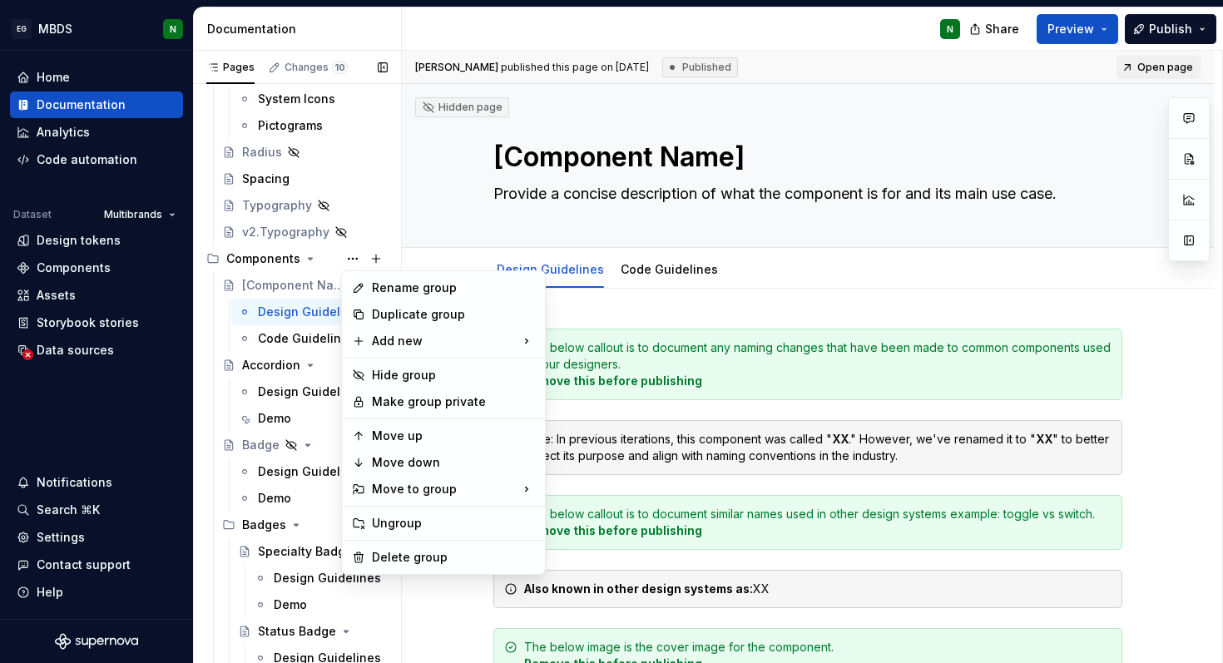
click at [261, 269] on div "Pages Changes 10 Add Accessibility guide for tree Page tree. Navigate the tree …" at bounding box center [297, 361] width 208 height 620
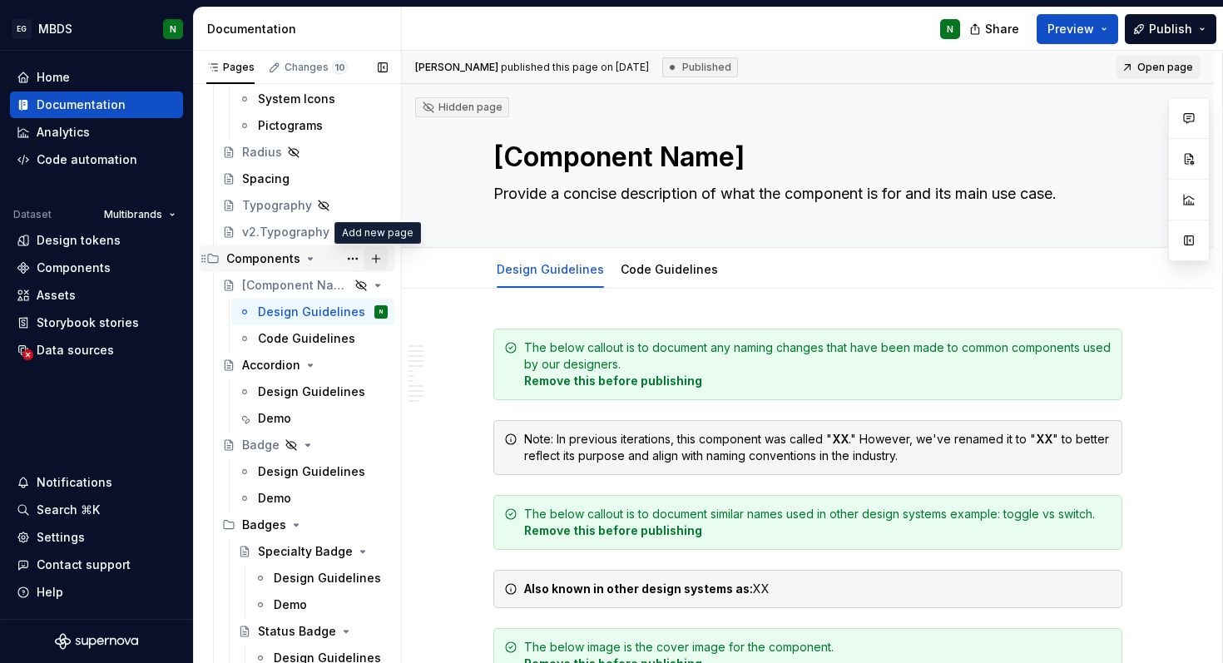
click at [376, 261] on button "Page tree" at bounding box center [375, 258] width 23 height 23
type textarea "*"
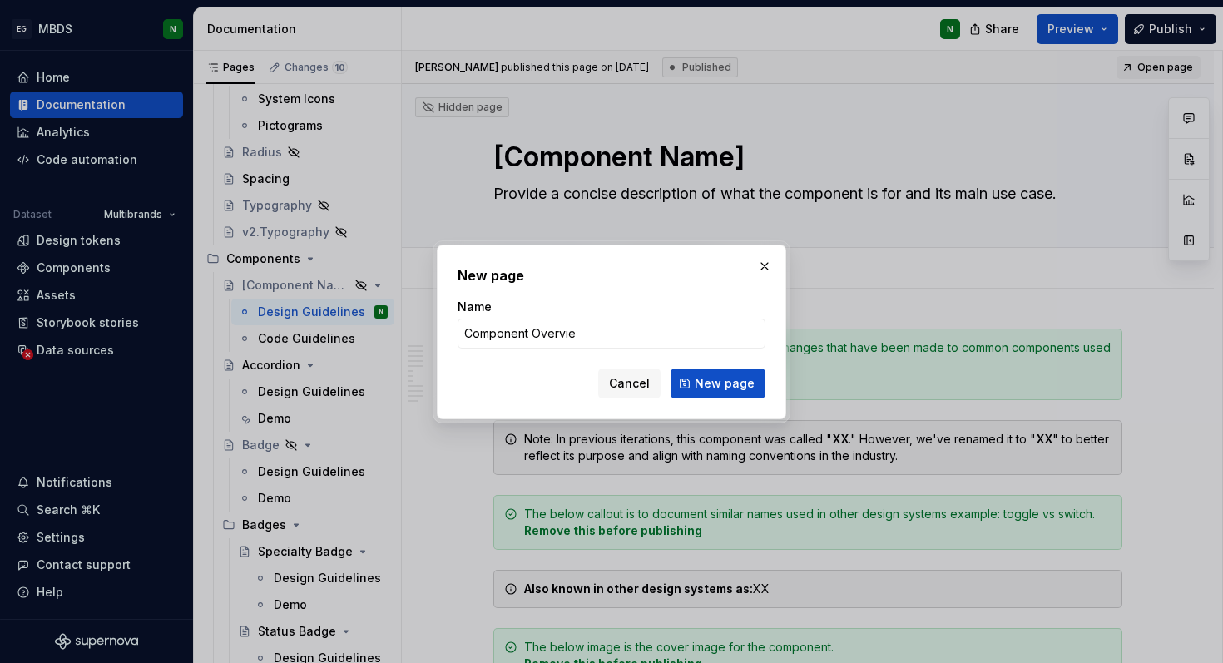
type input "Component Overview"
click at [705, 394] on button "New page" at bounding box center [718, 384] width 95 height 30
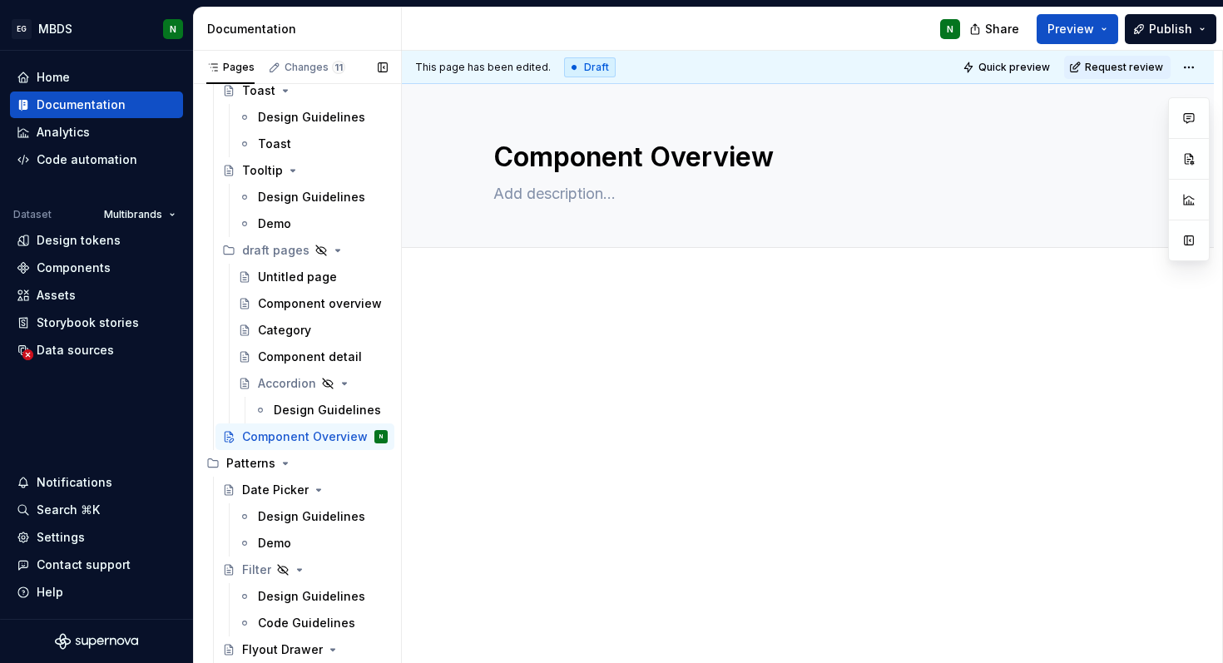
scroll to position [2940, 0]
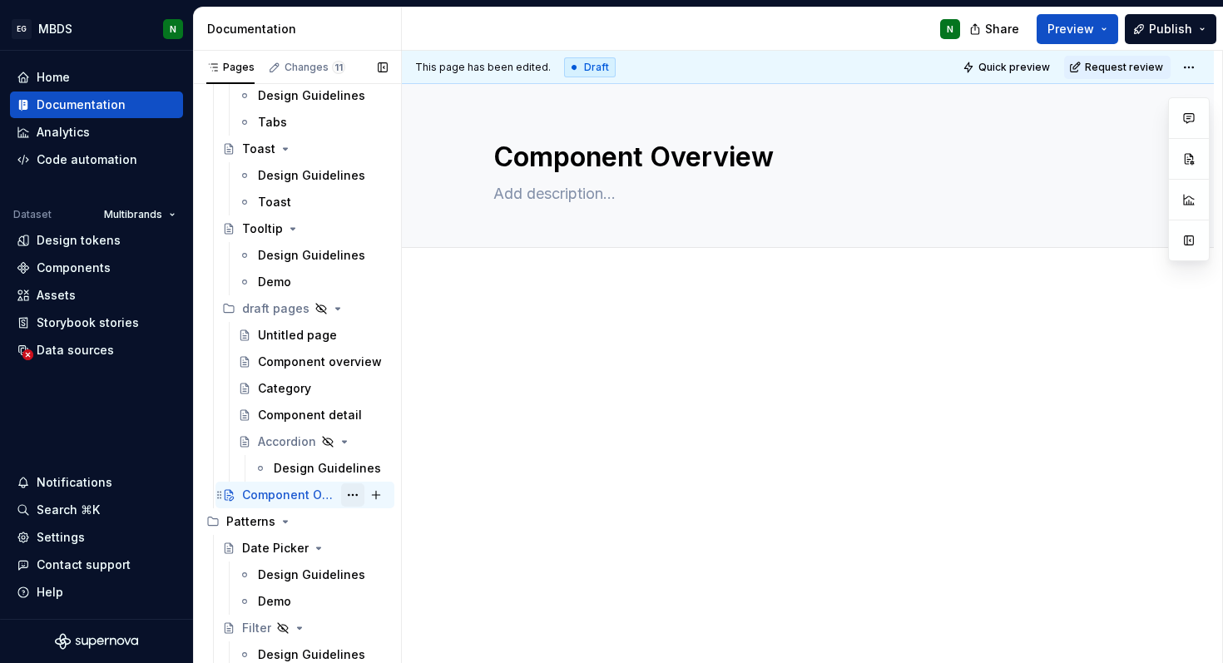
click at [344, 490] on button "Page tree" at bounding box center [352, 494] width 23 height 23
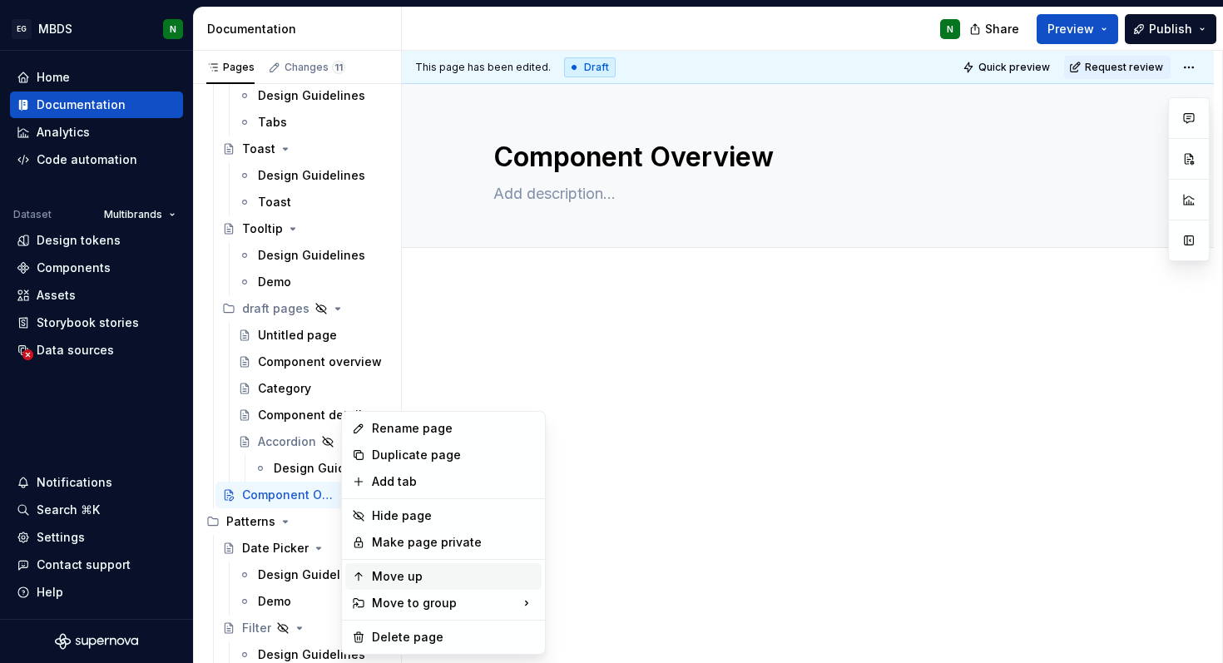
click at [426, 582] on div "Move up" at bounding box center [453, 576] width 163 height 17
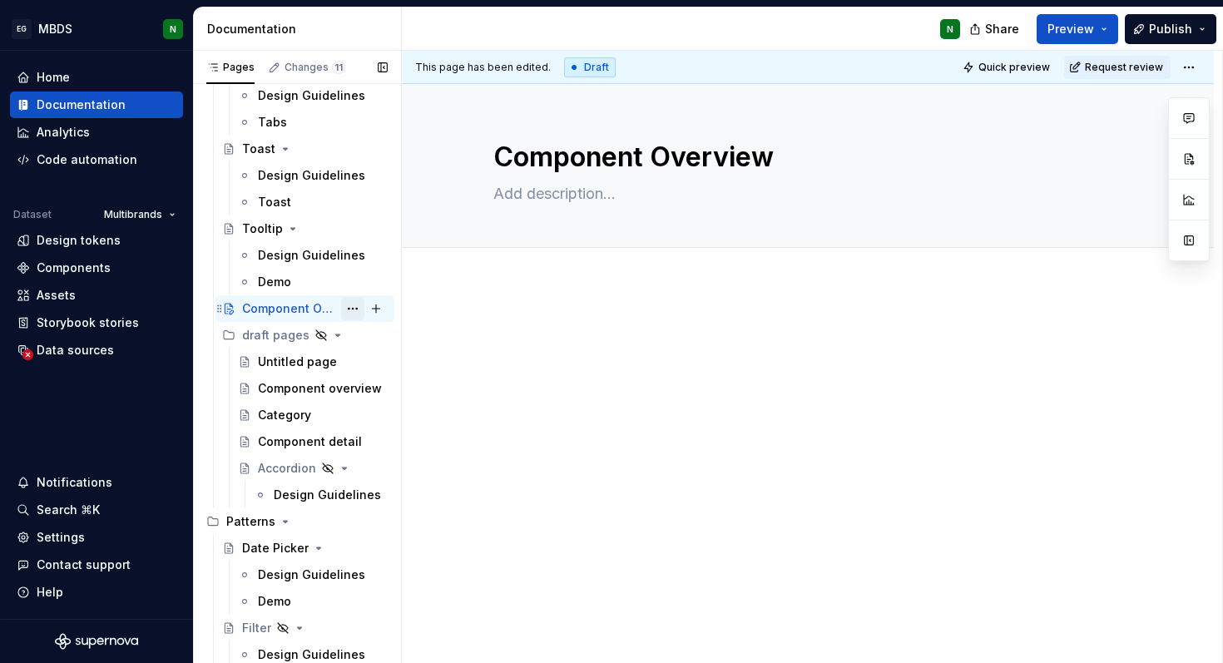
click at [358, 309] on button "Page tree" at bounding box center [352, 308] width 23 height 23
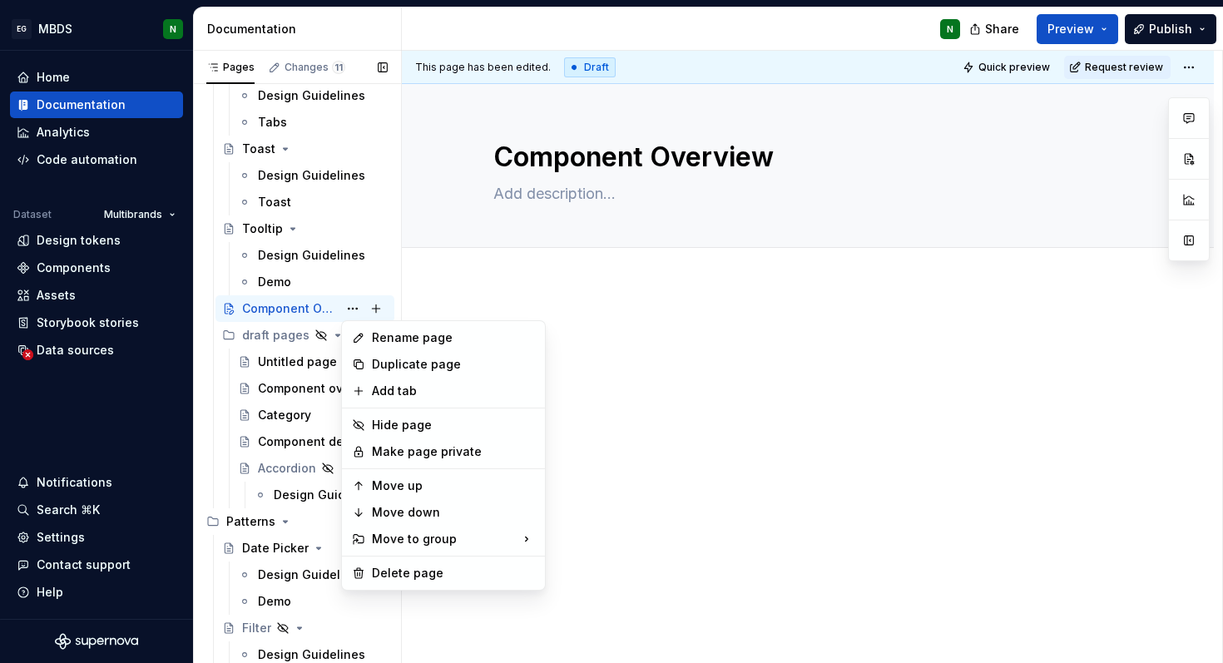
click at [268, 305] on div "Pages Changes 11 Add Accessibility guide for tree Page tree. Navigate the tree …" at bounding box center [297, 361] width 208 height 620
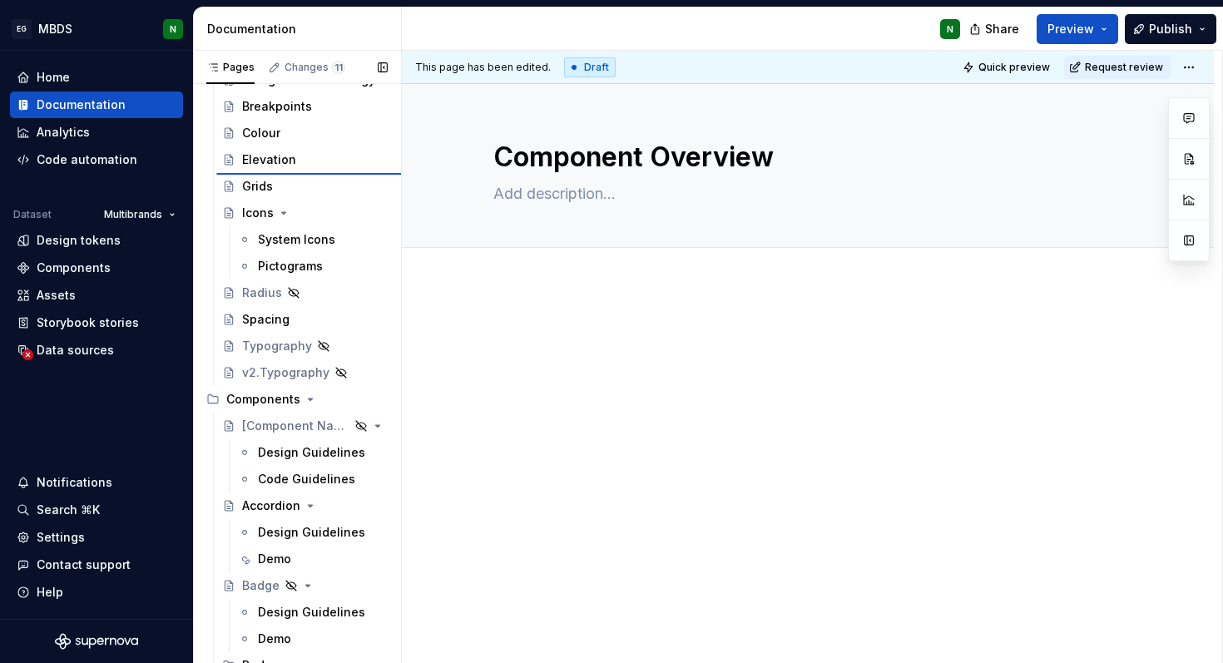
scroll to position [371, 0]
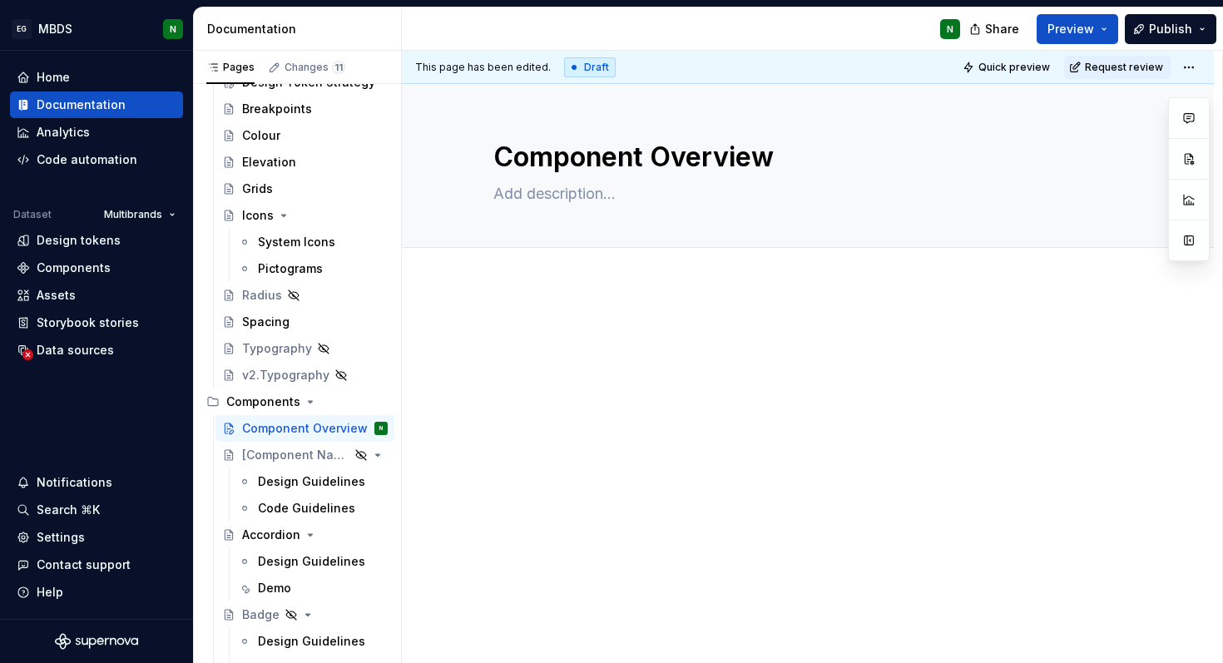
type textarea "*"
click at [1037, 305] on div at bounding box center [808, 446] width 812 height 322
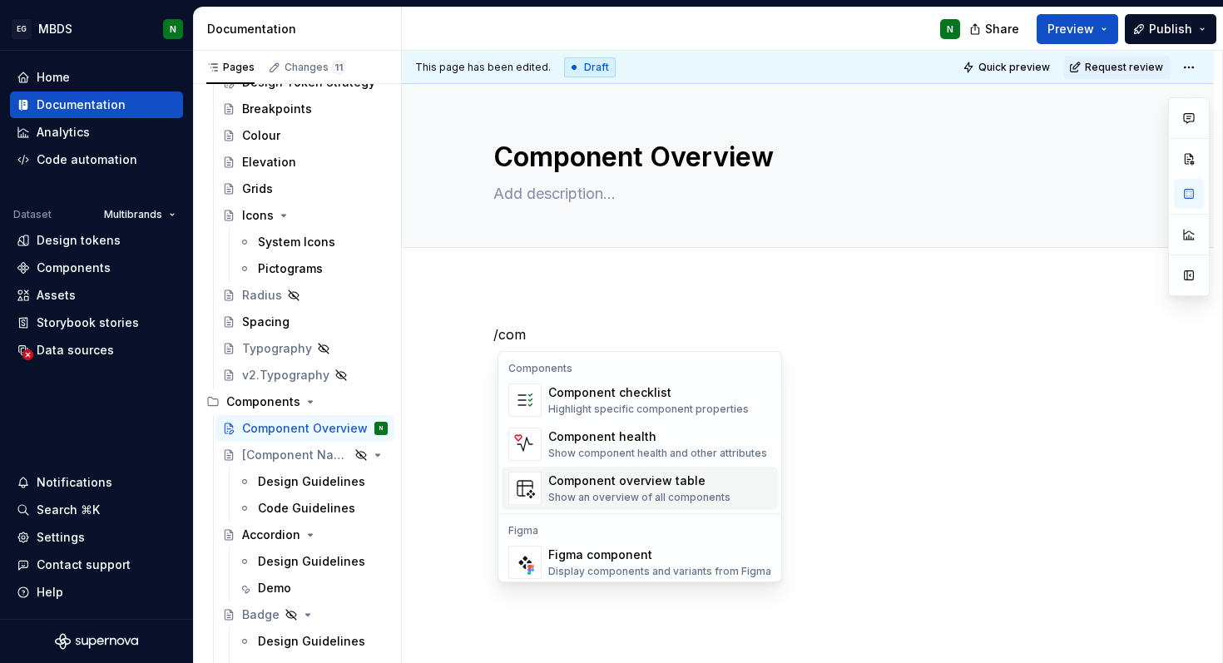
click at [626, 492] on div "Show an overview of all components" at bounding box center [639, 497] width 182 height 13
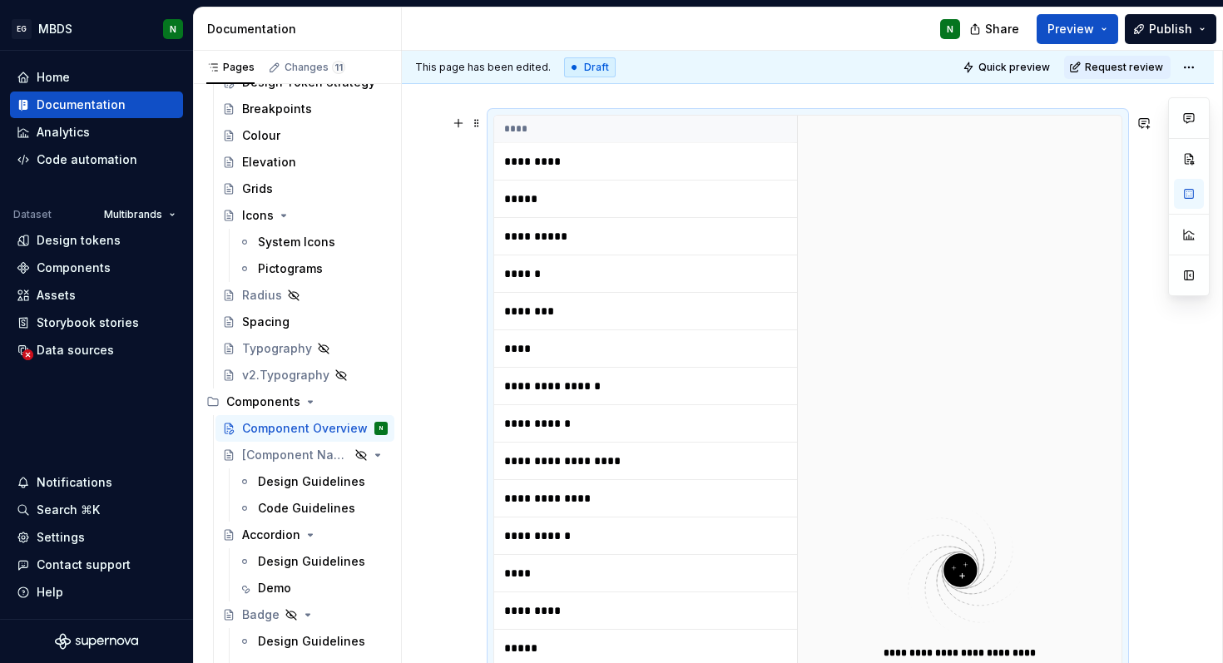
scroll to position [229, 0]
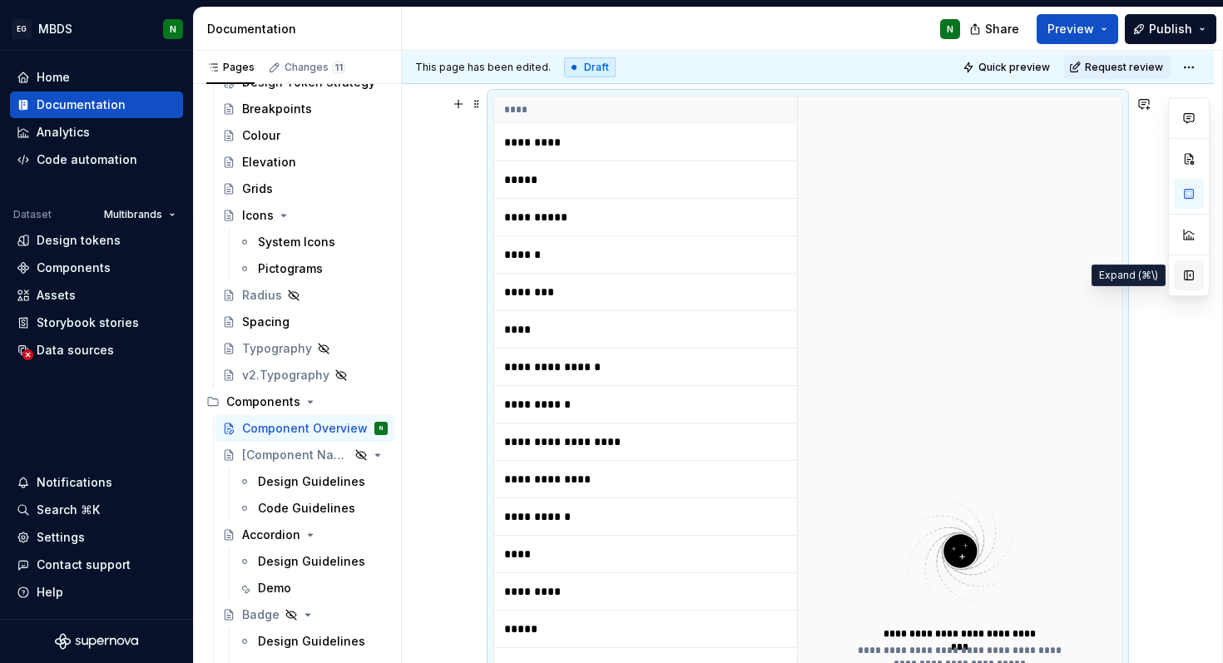
click at [1186, 276] on button "button" at bounding box center [1189, 275] width 30 height 30
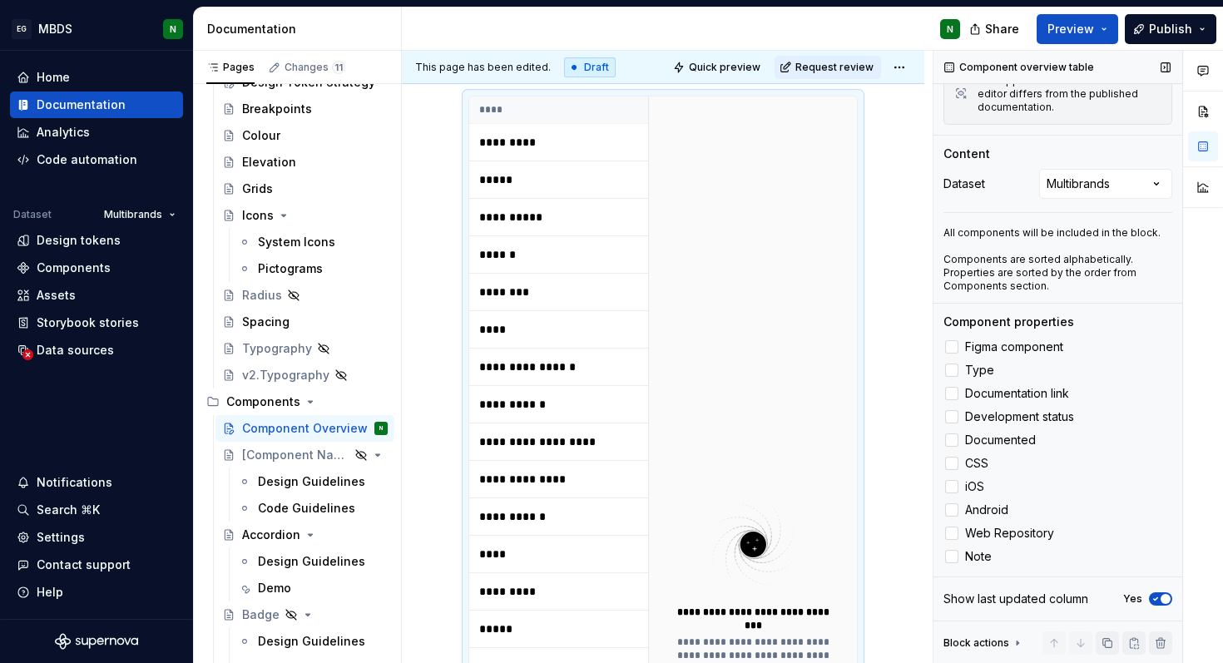
scroll to position [194, 0]
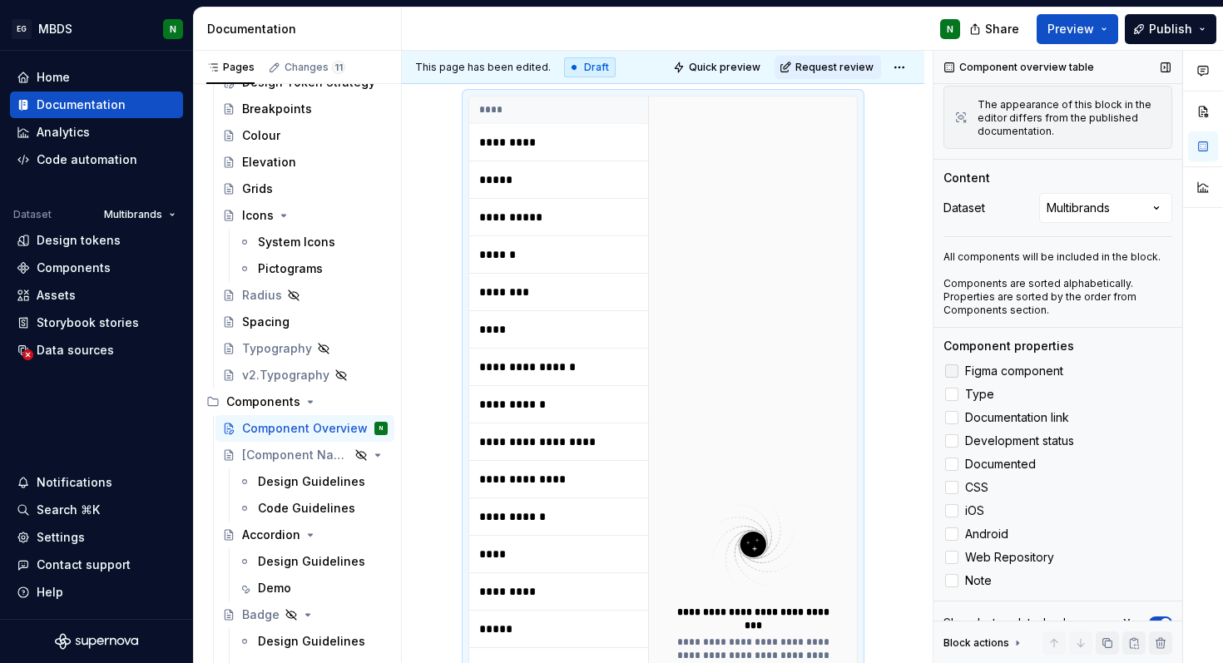
click at [999, 368] on span "Figma component" at bounding box center [1014, 370] width 98 height 13
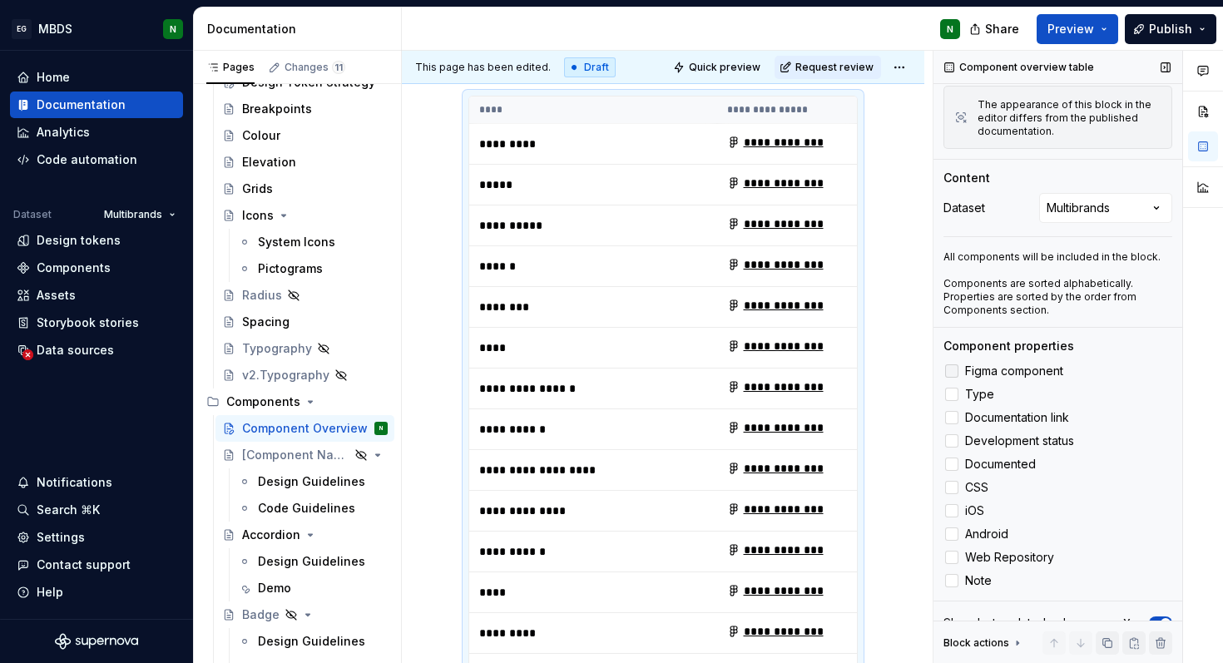
scroll to position [274, 0]
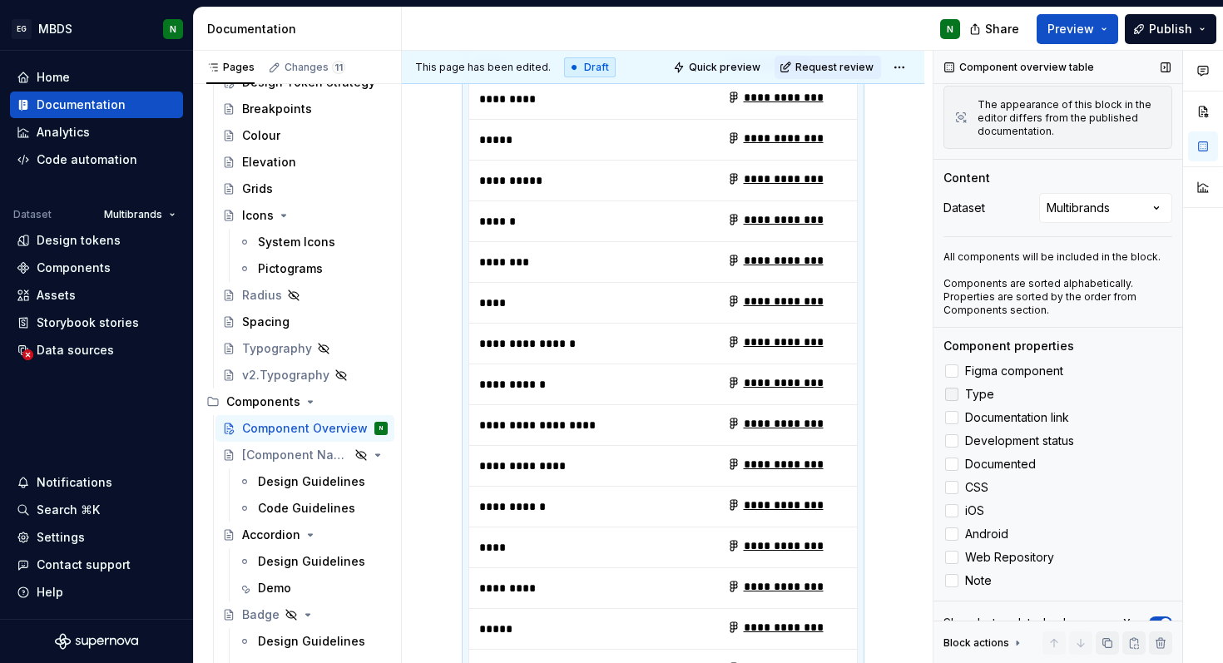
click at [987, 388] on span "Type" at bounding box center [979, 394] width 29 height 13
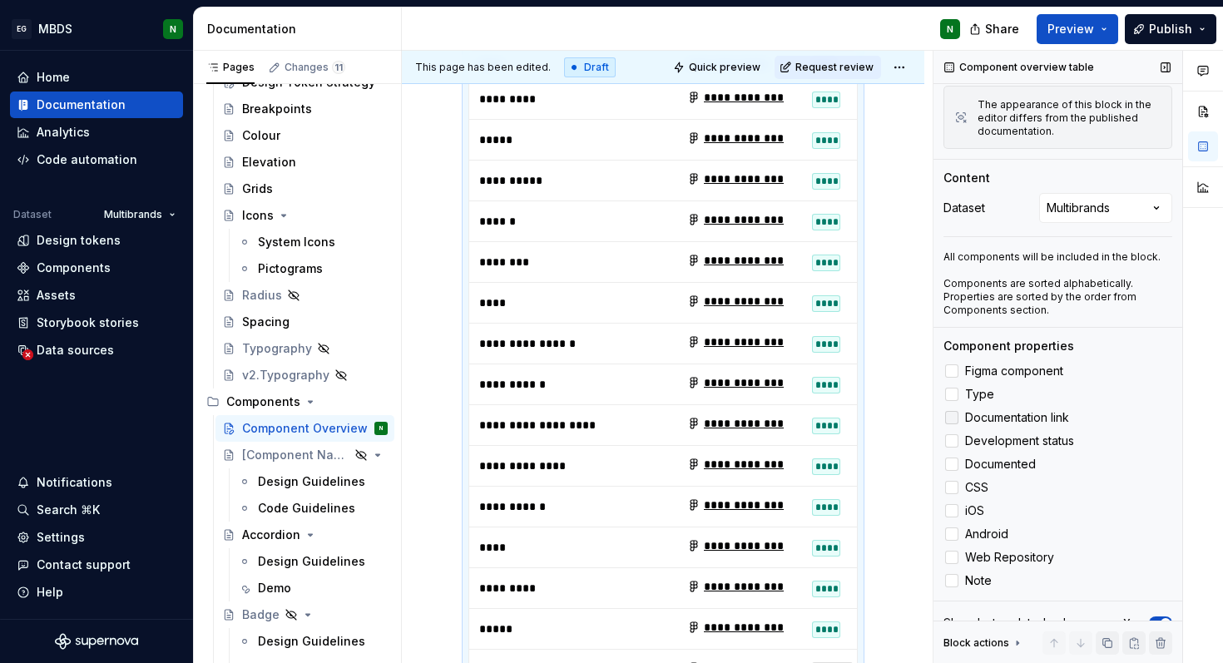
click at [986, 418] on span "Documentation link" at bounding box center [1017, 417] width 104 height 13
click at [986, 448] on span "Development status" at bounding box center [1019, 440] width 109 height 13
click at [985, 459] on span "Documented" at bounding box center [1000, 464] width 71 height 13
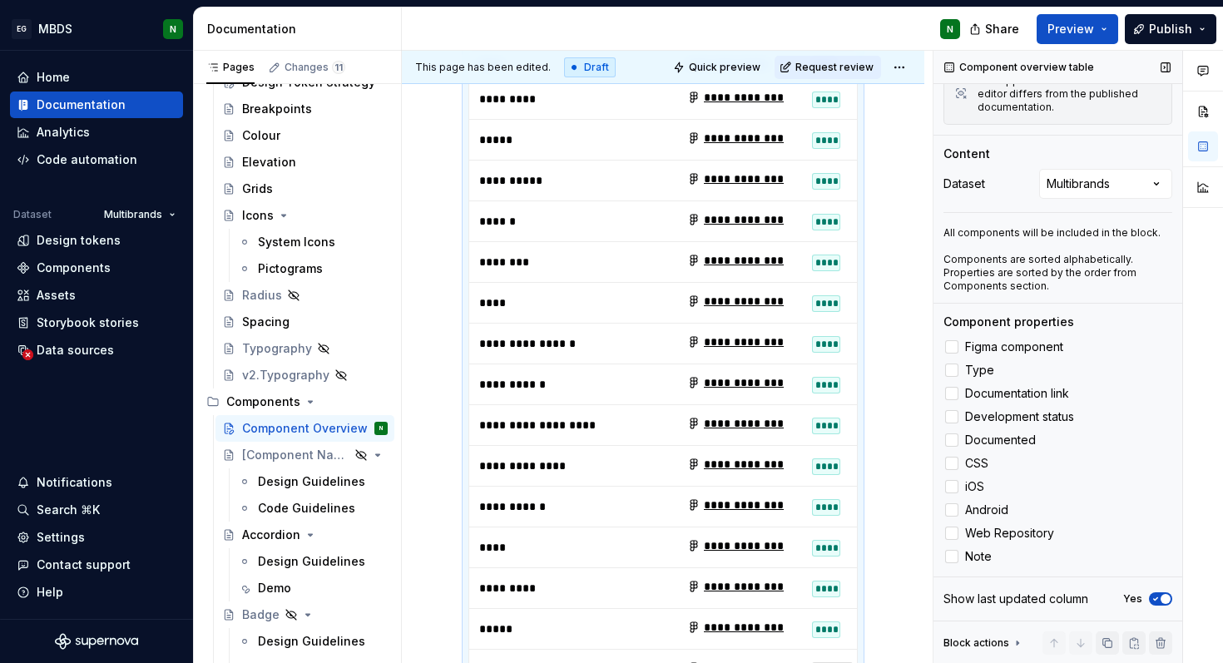
scroll to position [0, 0]
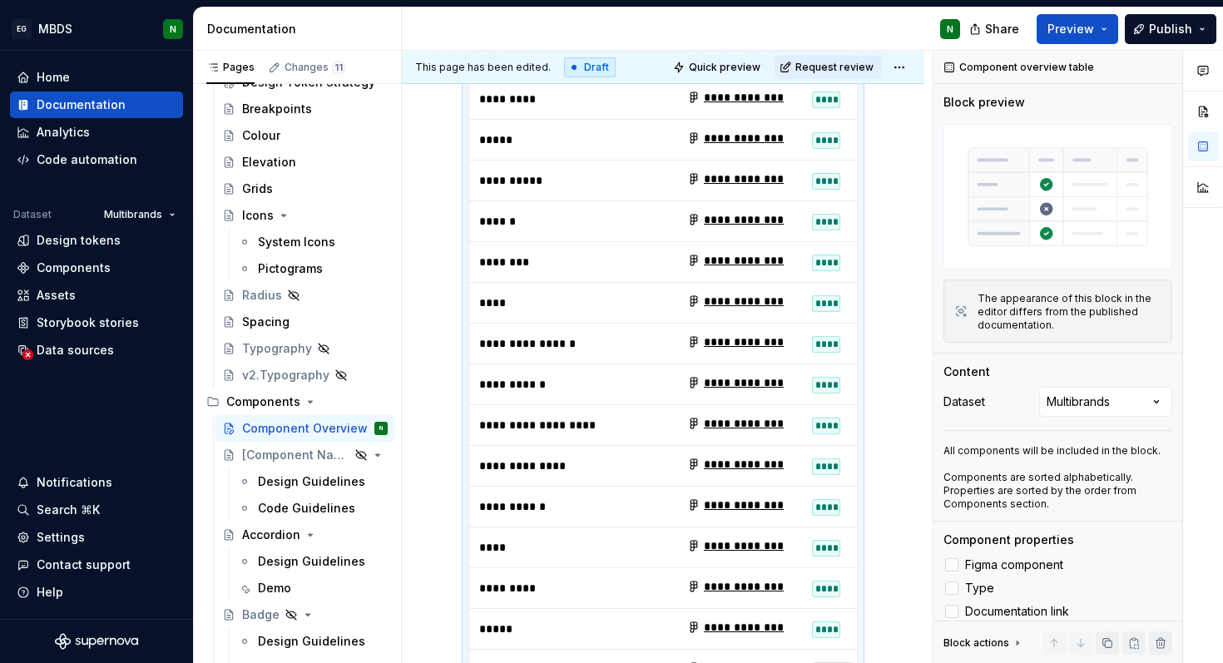
click at [892, 215] on div "**********" at bounding box center [663, 662] width 522 height 1303
click at [1165, 61] on button "button" at bounding box center [1165, 67] width 23 height 23
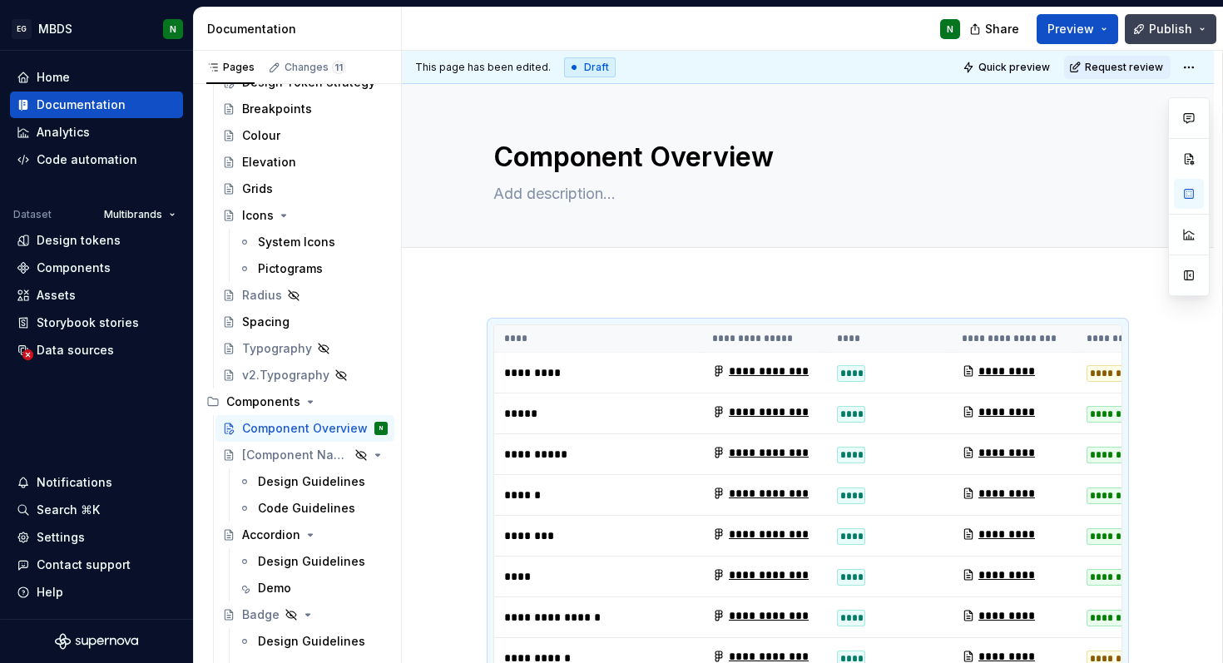
click at [1179, 27] on span "Publish" at bounding box center [1170, 29] width 43 height 17
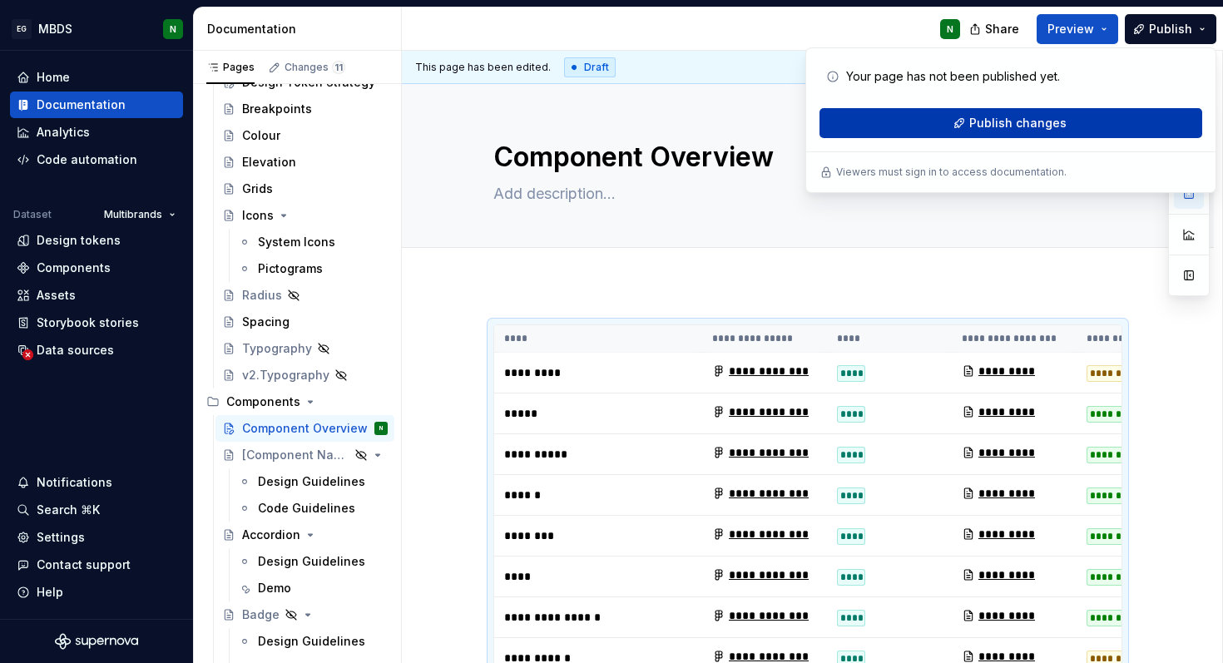
click at [1015, 121] on span "Publish changes" at bounding box center [1017, 123] width 97 height 17
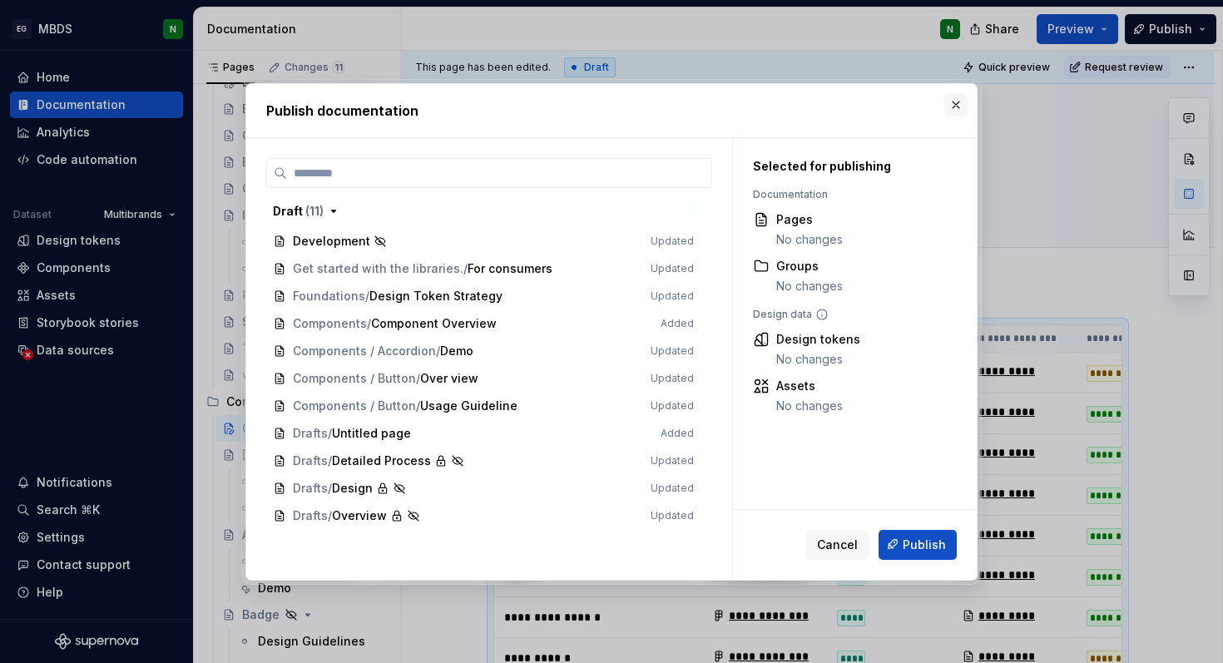
click at [960, 93] on button "button" at bounding box center [955, 104] width 23 height 23
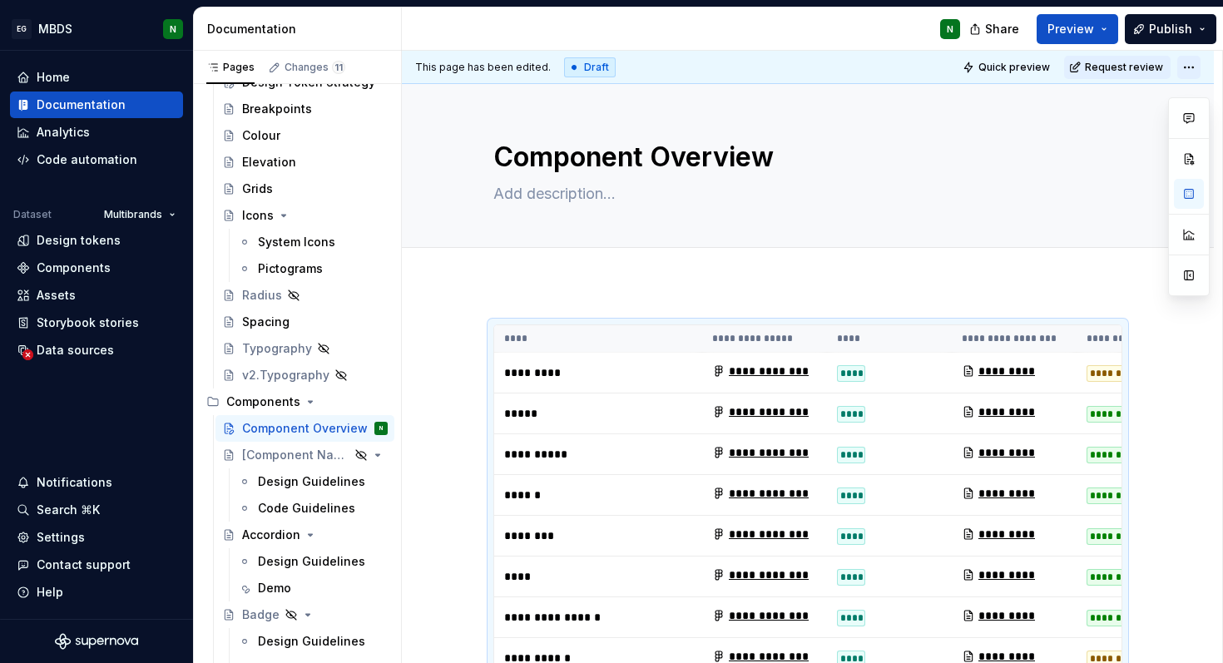
click at [1195, 65] on html "EG MBDS N Home Documentation Analytics Code automation Dataset Multibrands Desi…" at bounding box center [611, 331] width 1223 height 663
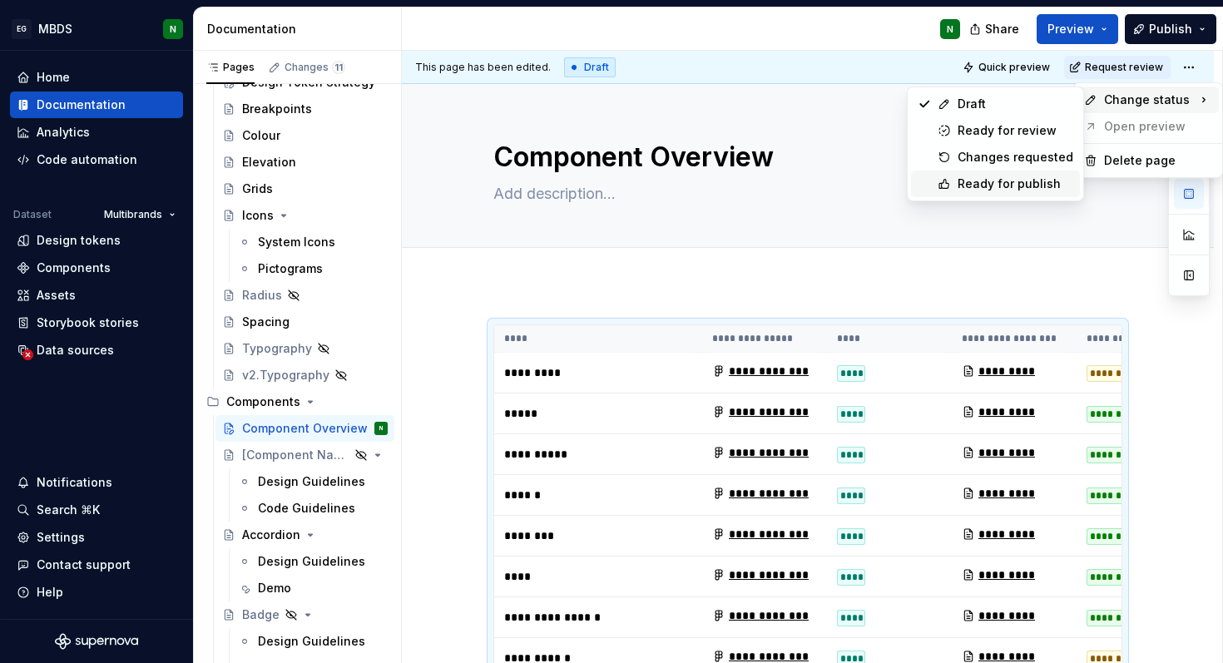
click at [1015, 190] on div "Ready for publish" at bounding box center [1016, 184] width 116 height 17
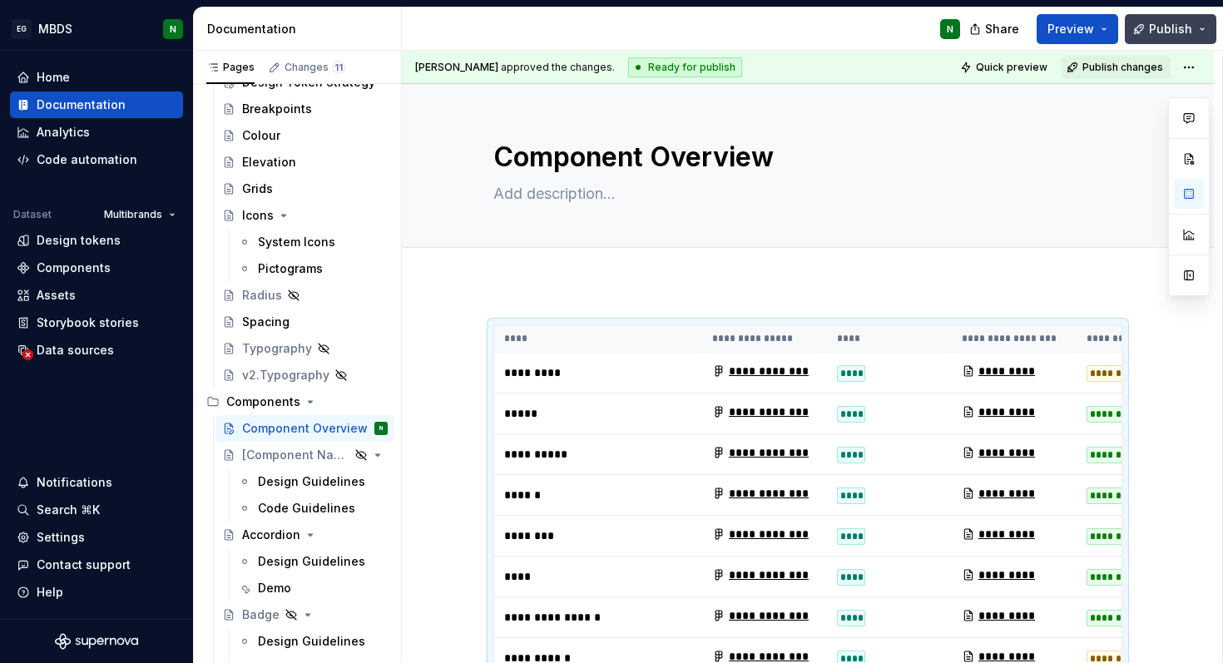
click at [1170, 28] on span "Publish" at bounding box center [1170, 29] width 43 height 17
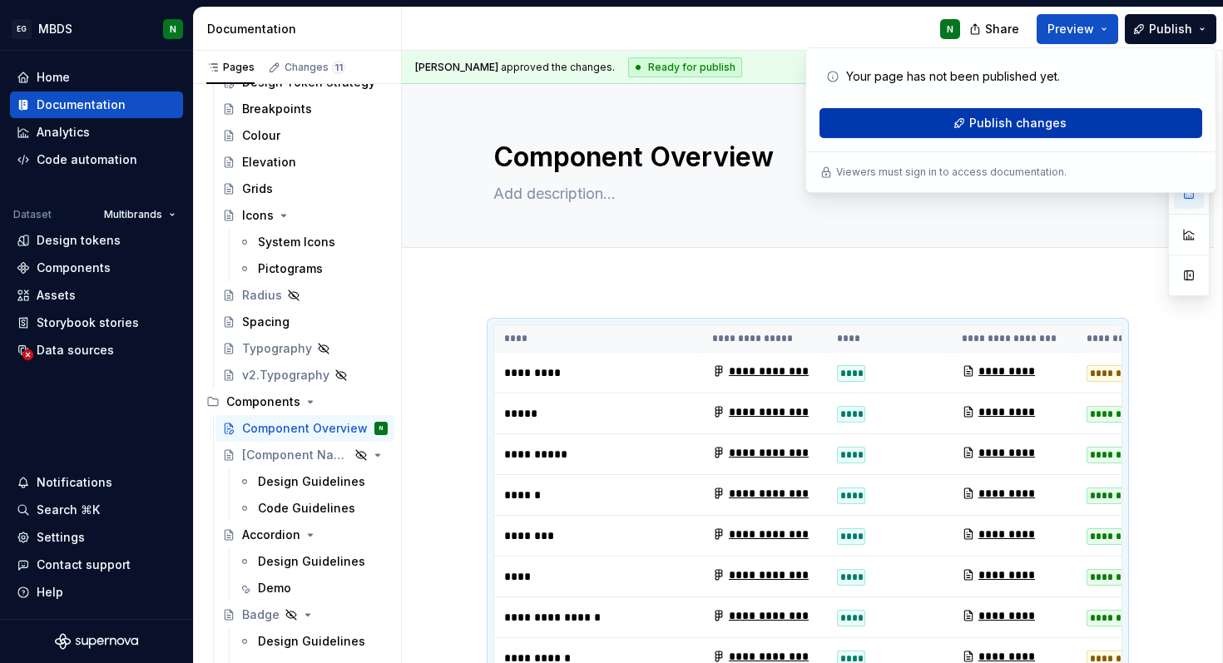
click at [1106, 118] on button "Publish changes" at bounding box center [1010, 123] width 383 height 30
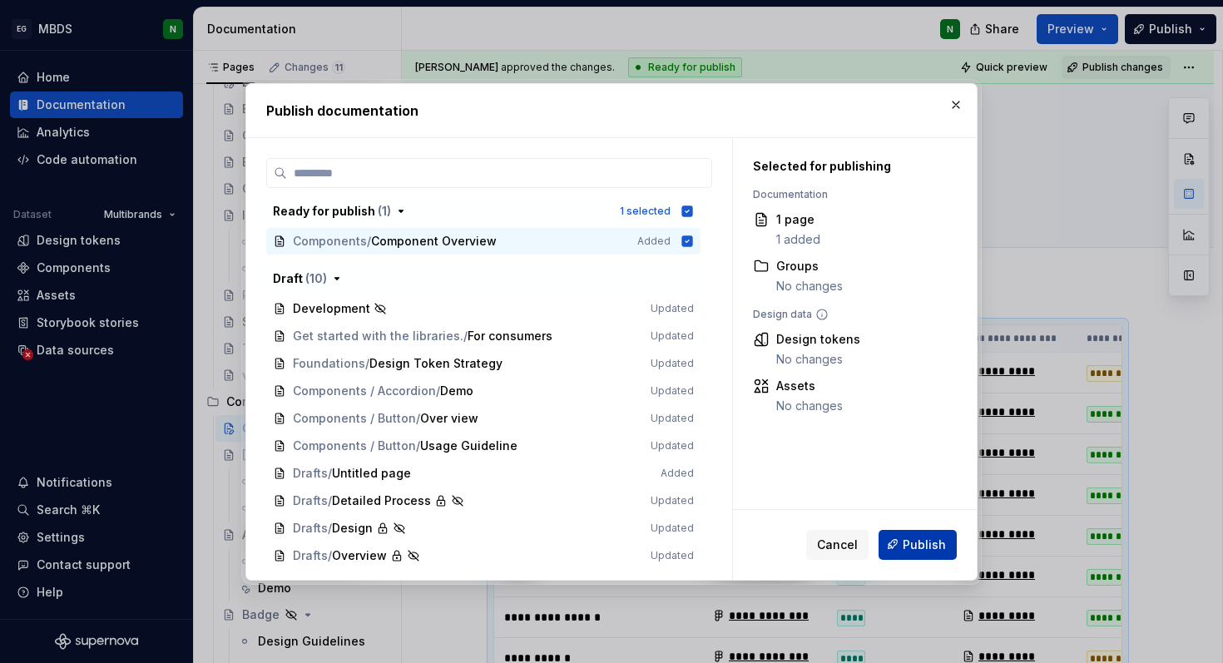
click at [934, 542] on span "Publish" at bounding box center [924, 544] width 43 height 17
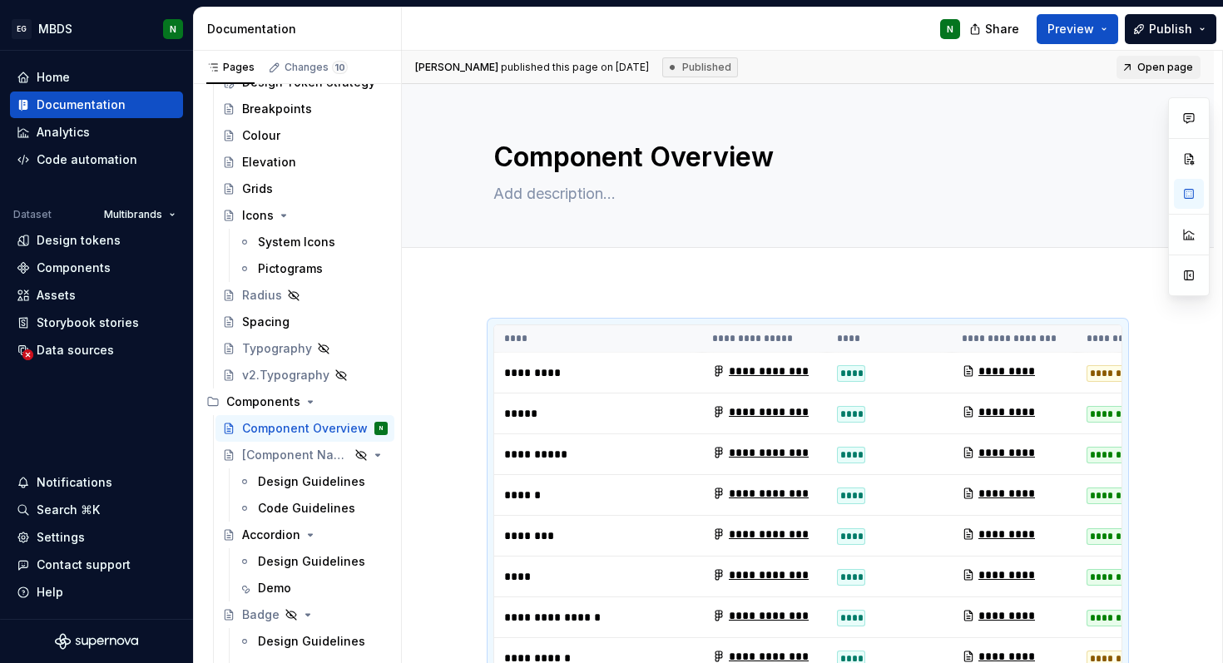
type textarea "*"
